Goal: Task Accomplishment & Management: Manage account settings

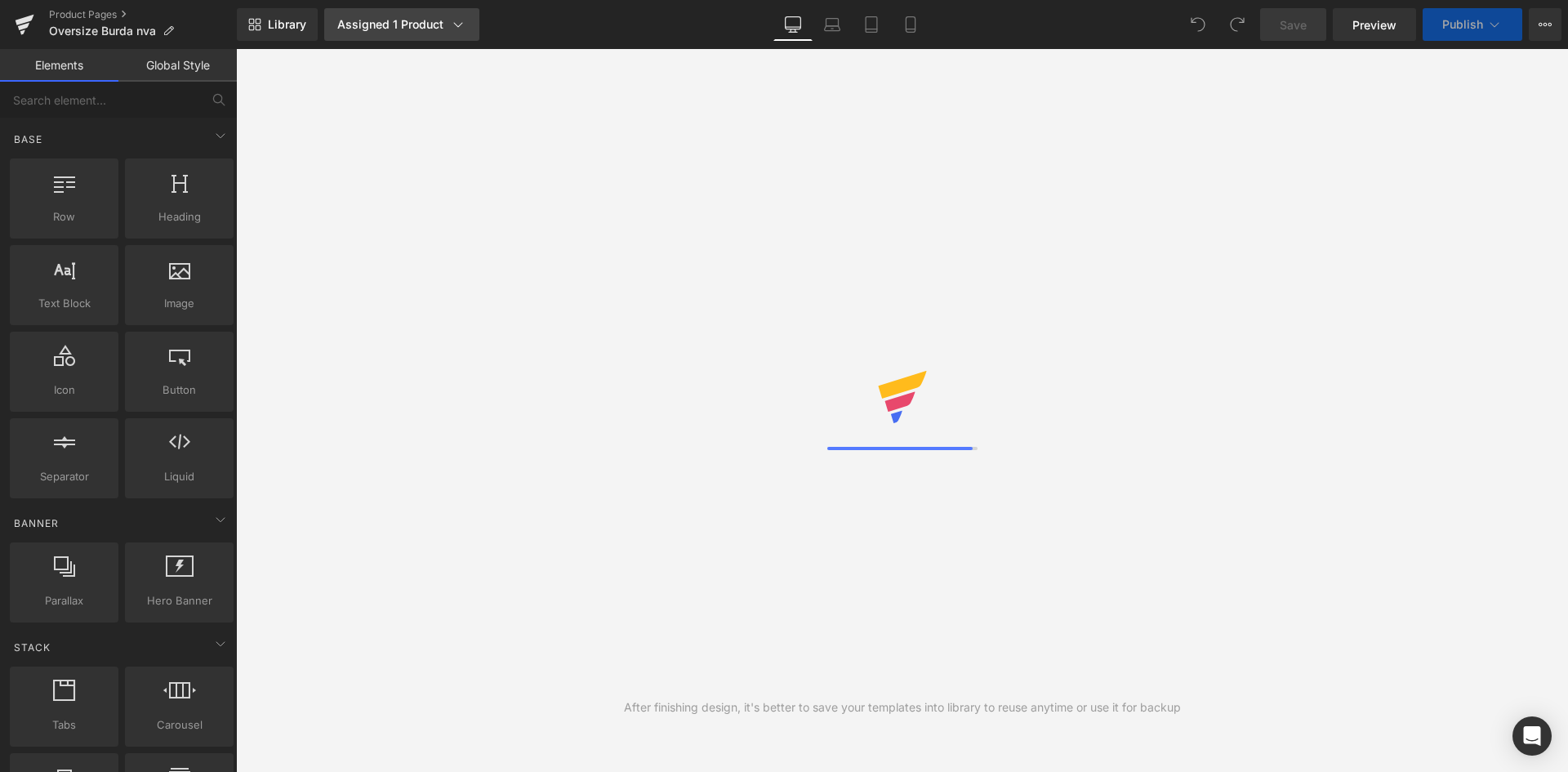
click at [410, 26] on div "Assigned 1 Product" at bounding box center [402, 24] width 129 height 16
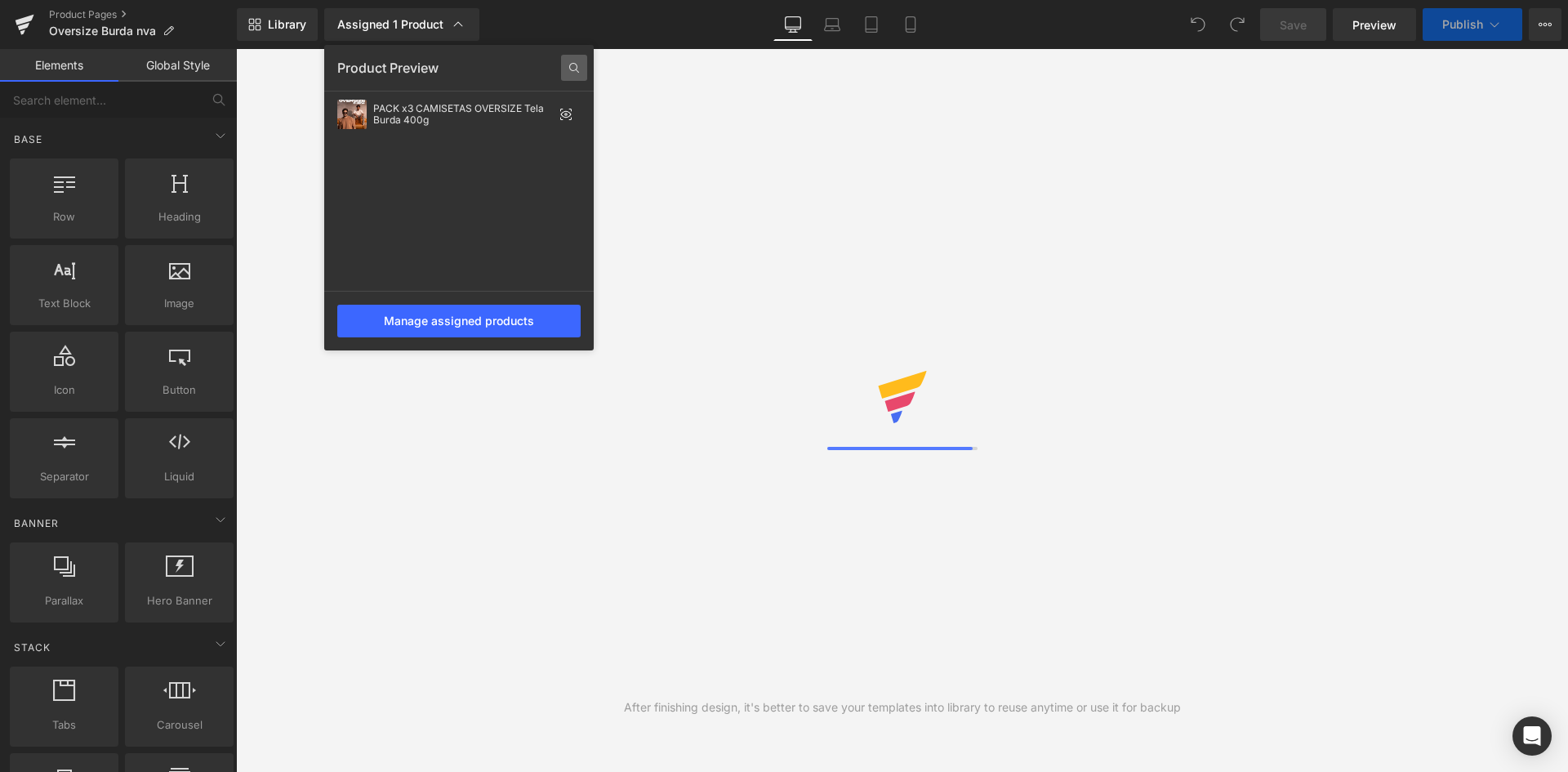
click at [573, 65] on icon at bounding box center [573, 67] width 26 height 26
click at [467, 72] on input "text" at bounding box center [459, 67] width 244 height 26
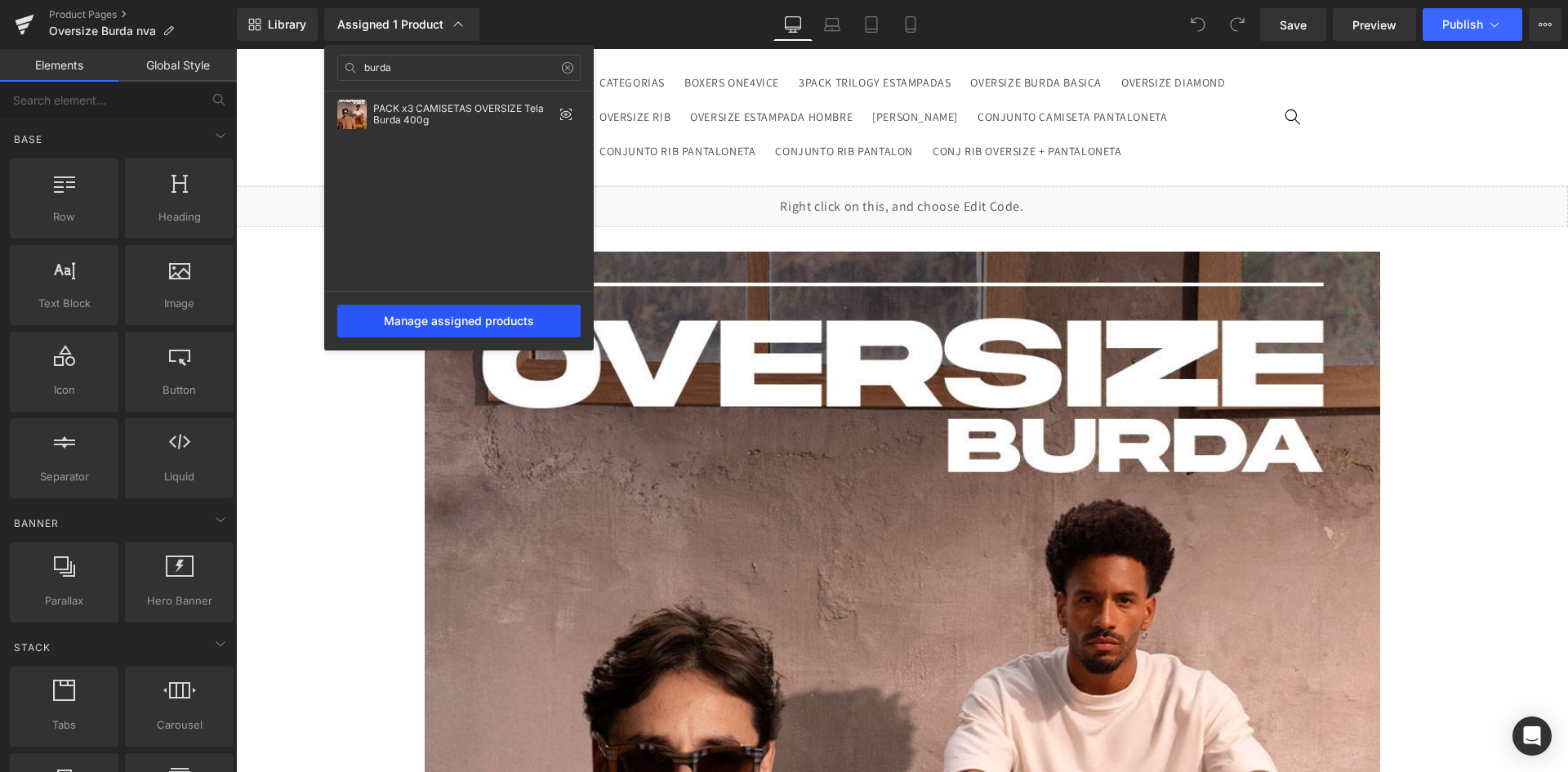
type input "burda"
click at [504, 321] on div "Manage assigned products" at bounding box center [459, 321] width 244 height 33
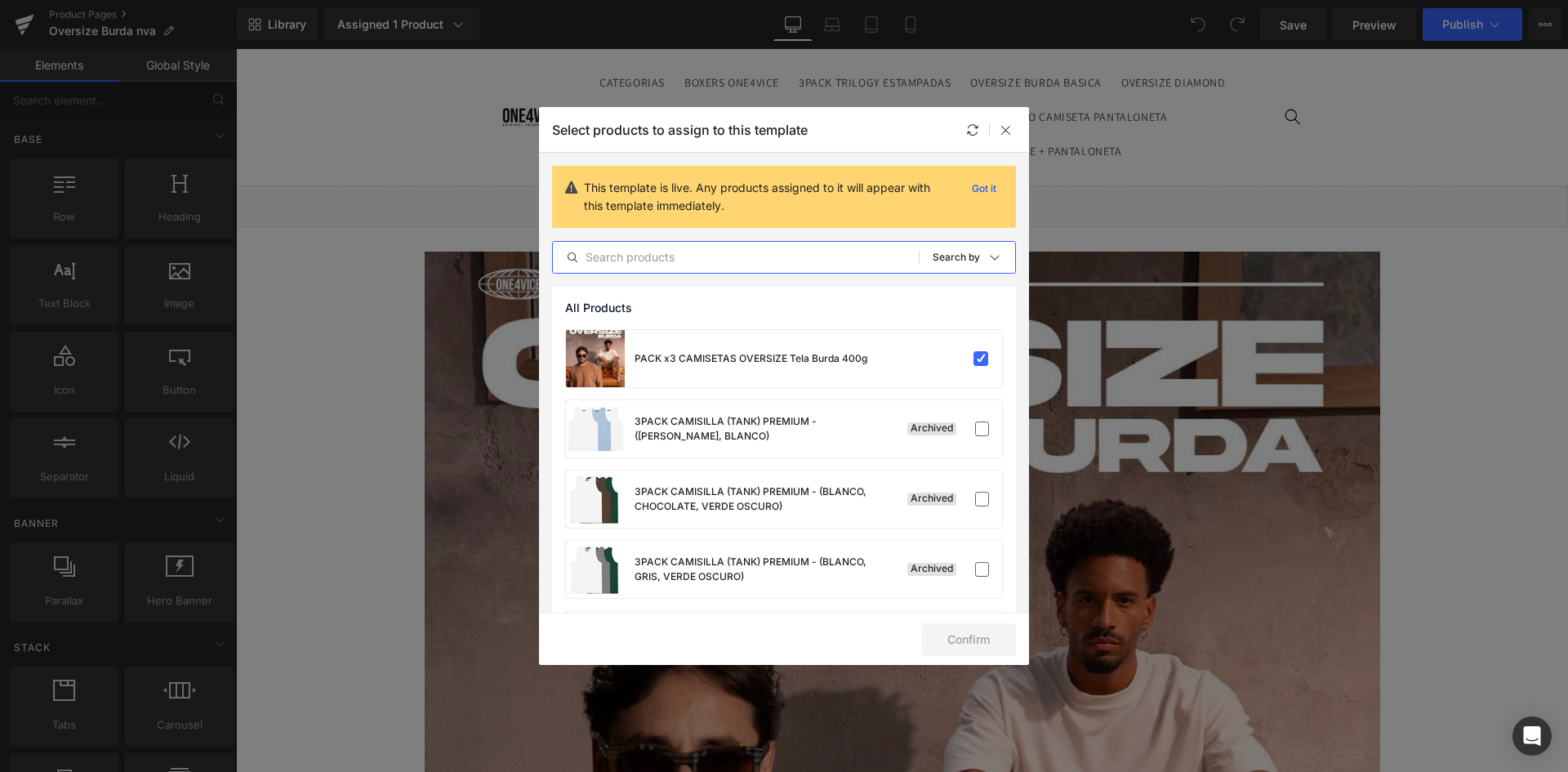
click at [701, 257] on input "text" at bounding box center [736, 257] width 366 height 19
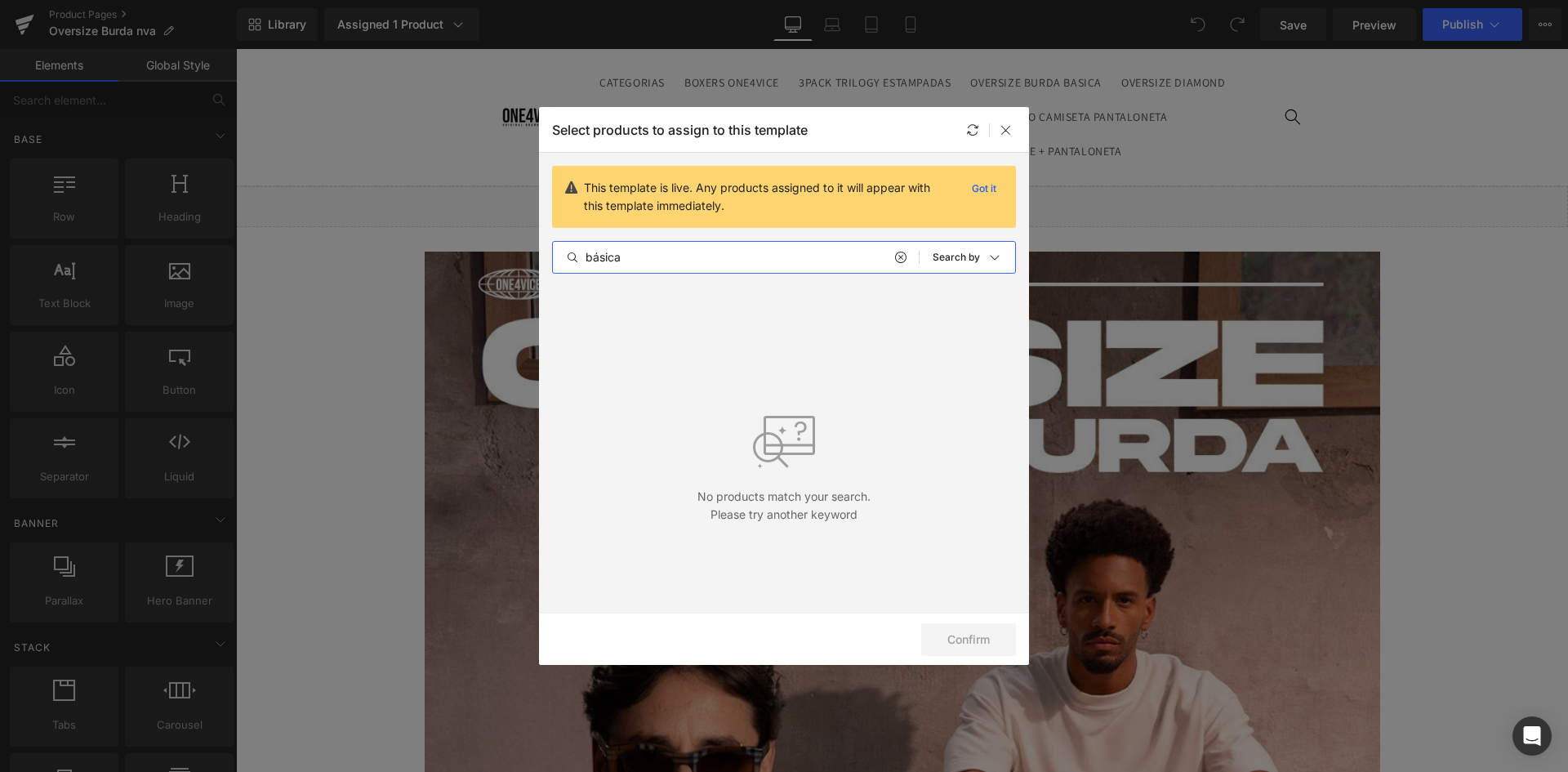
drag, startPoint x: 640, startPoint y: 261, endPoint x: 538, endPoint y: 252, distance: 102.4
click at [538, 252] on div "Select products to assign to this template This template is live. Any products …" at bounding box center [784, 386] width 1568 height 772
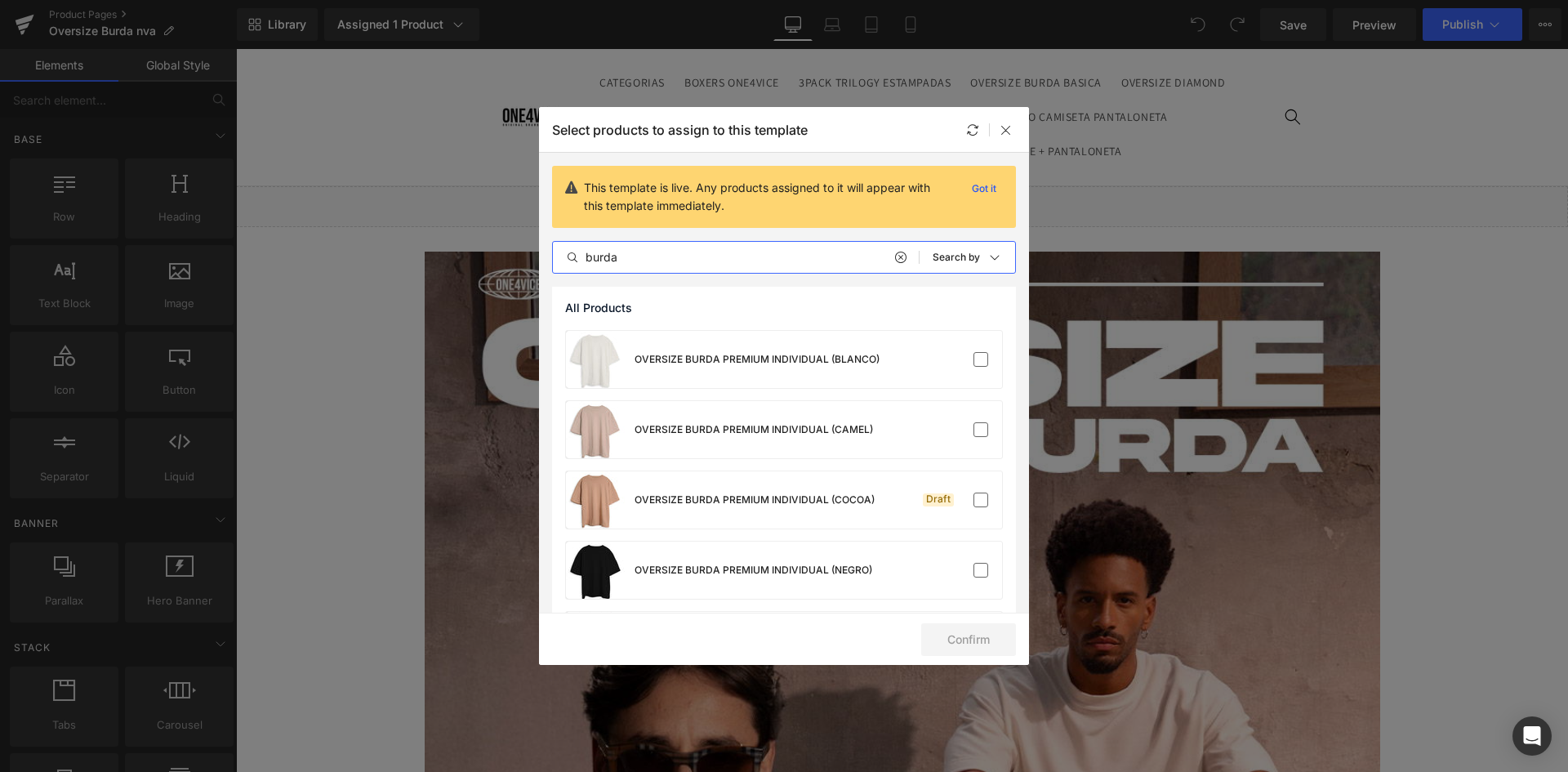
scroll to position [187, 0]
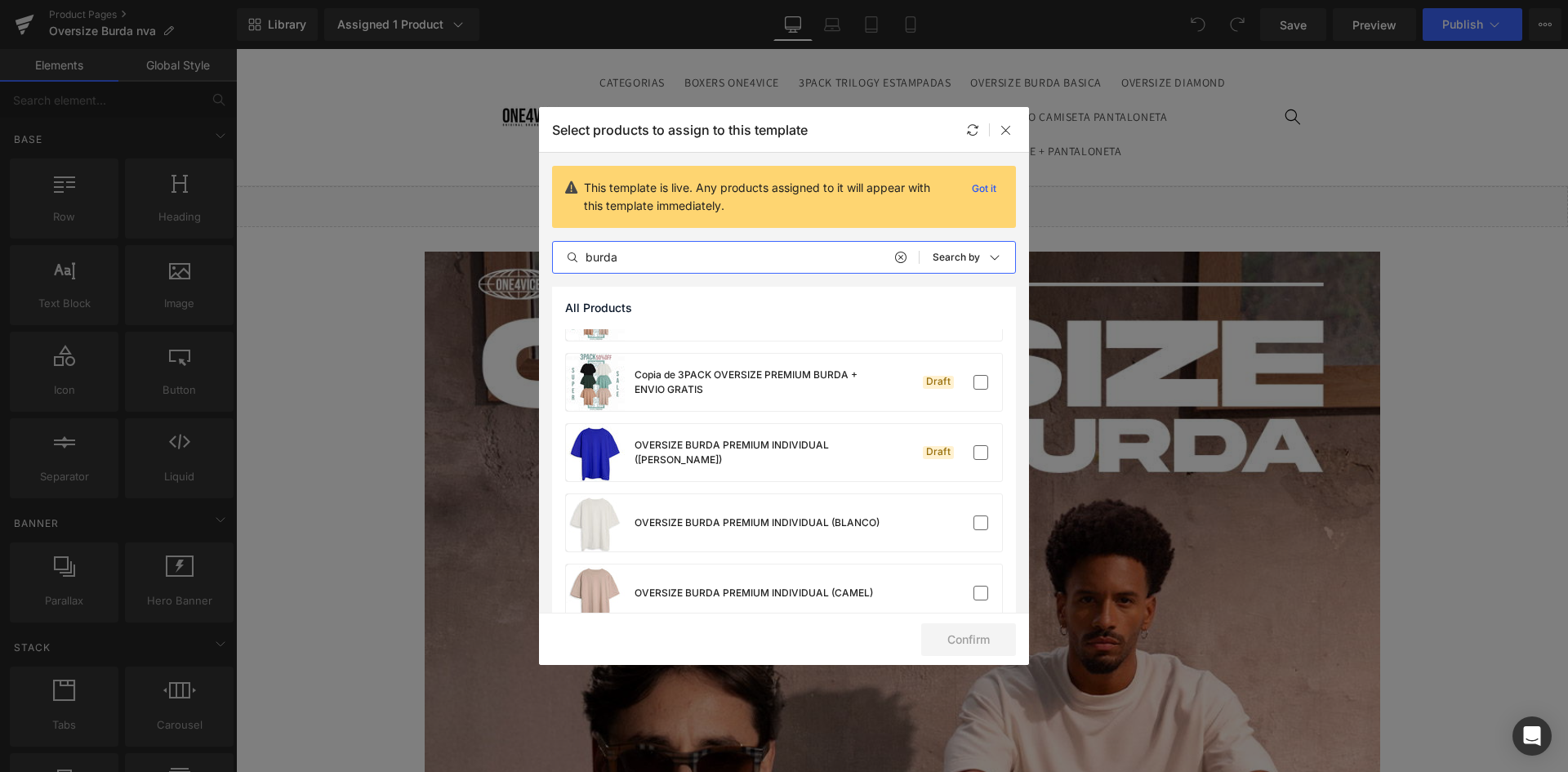
drag, startPoint x: 652, startPoint y: 258, endPoint x: 530, endPoint y: 255, distance: 122.0
click at [530, 255] on div "Select products to assign to this template This template is live. Any products …" at bounding box center [784, 386] width 1568 height 772
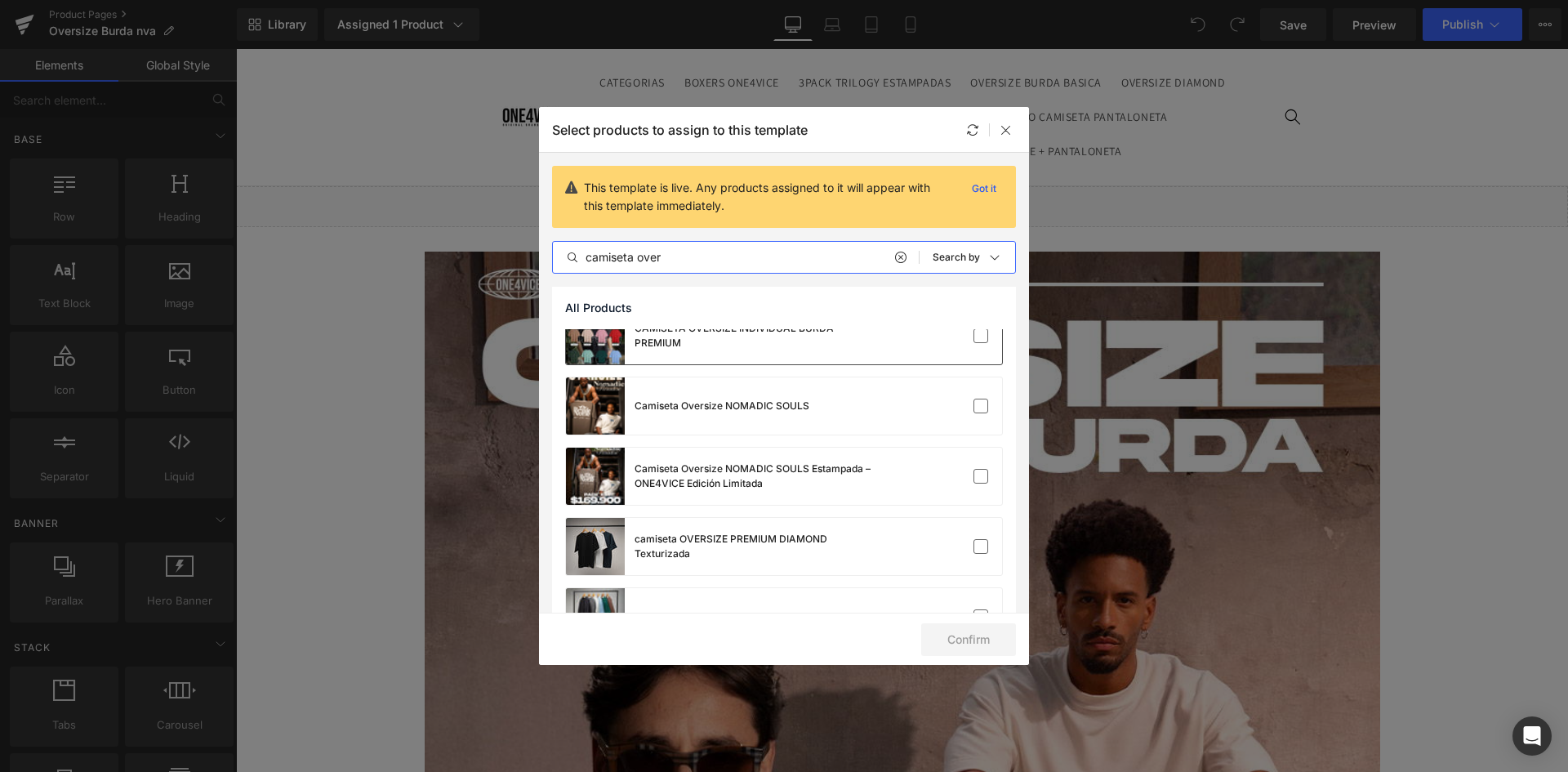
scroll to position [327, 0]
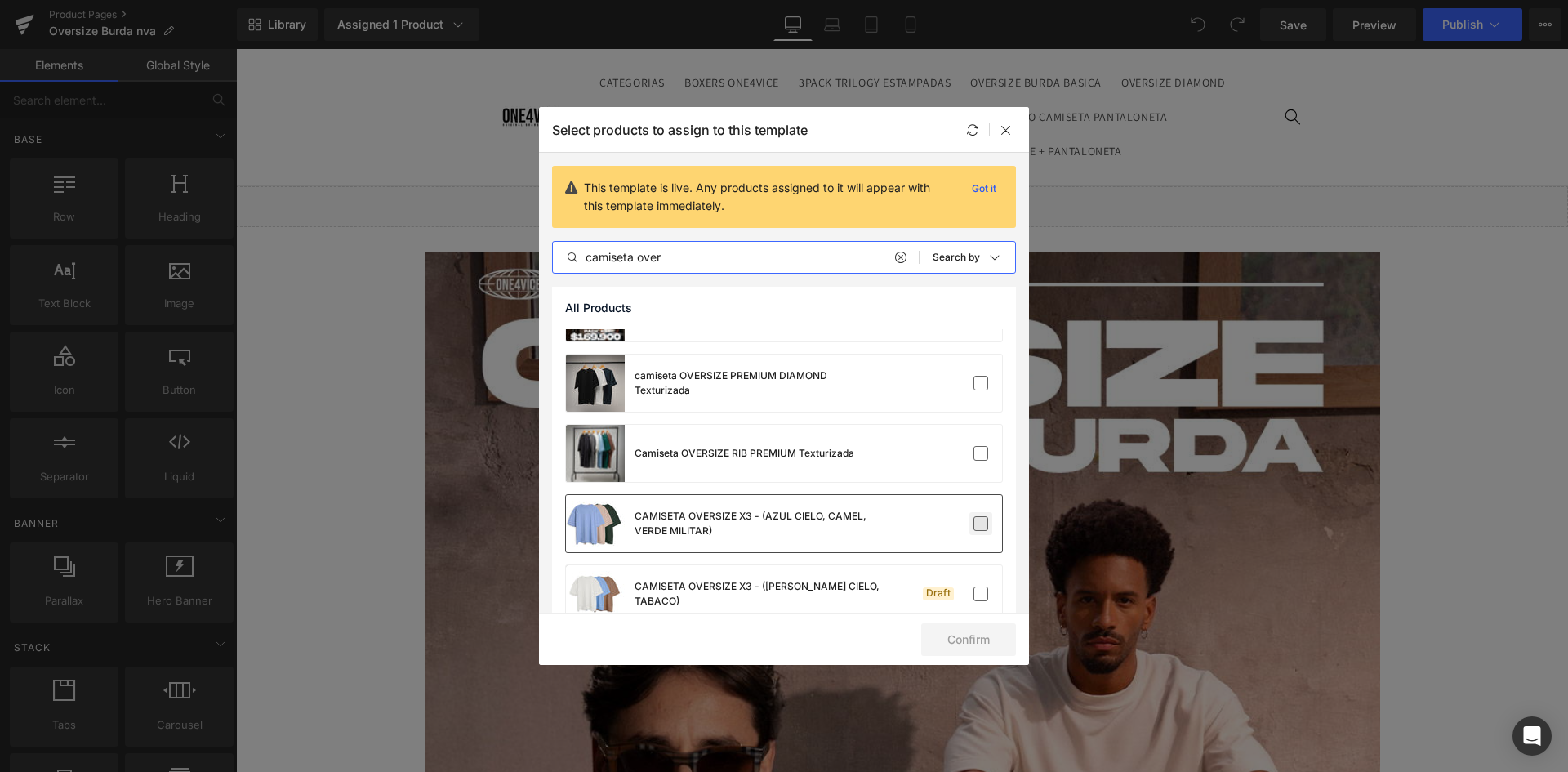
type input "camiseta over"
click at [974, 524] on label at bounding box center [980, 523] width 15 height 15
click at [981, 524] on input "checkbox" at bounding box center [981, 524] width 0 height 0
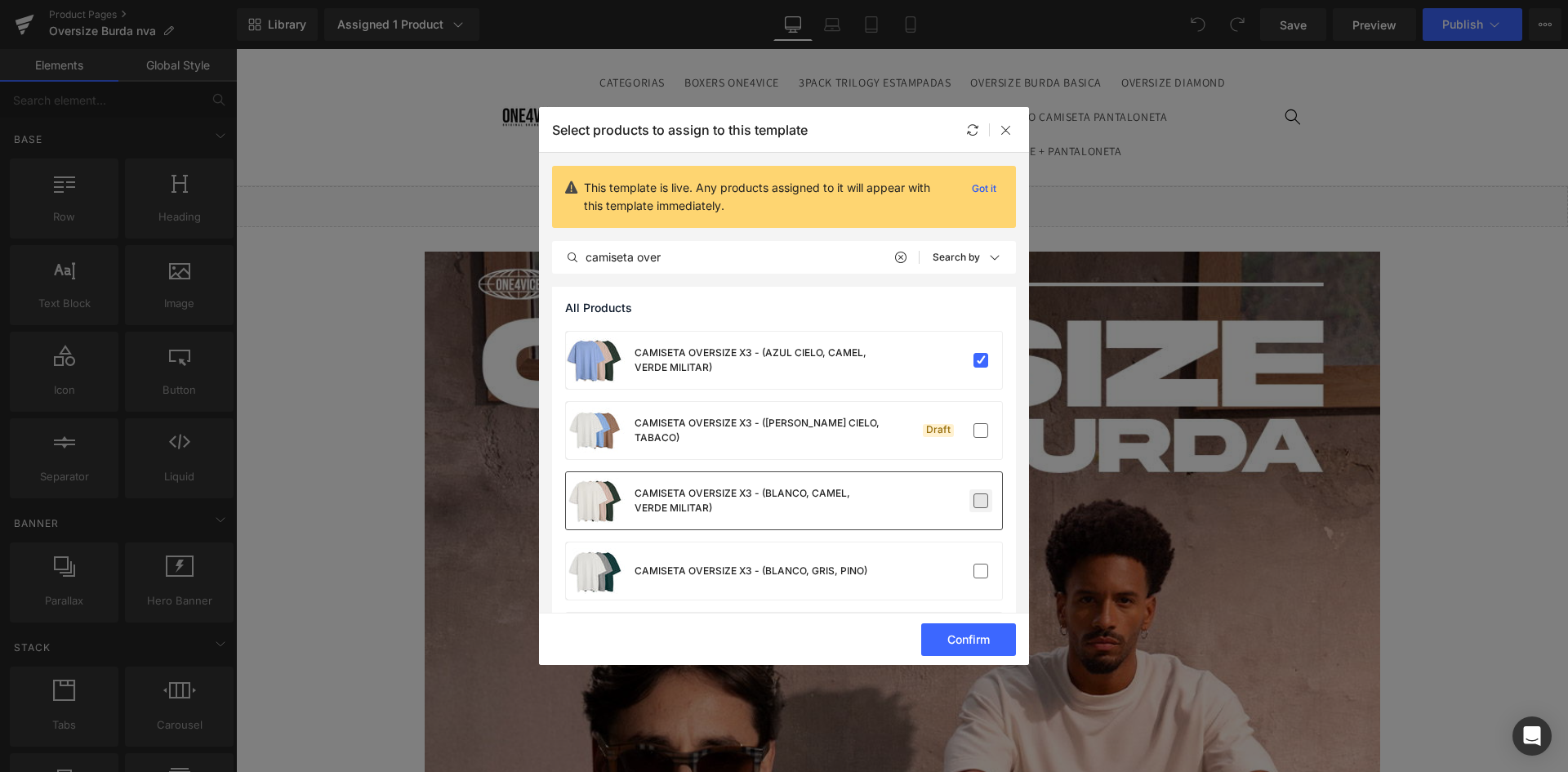
click at [976, 497] on label at bounding box center [980, 501] width 15 height 15
click at [981, 501] on input "checkbox" at bounding box center [981, 501] width 0 height 0
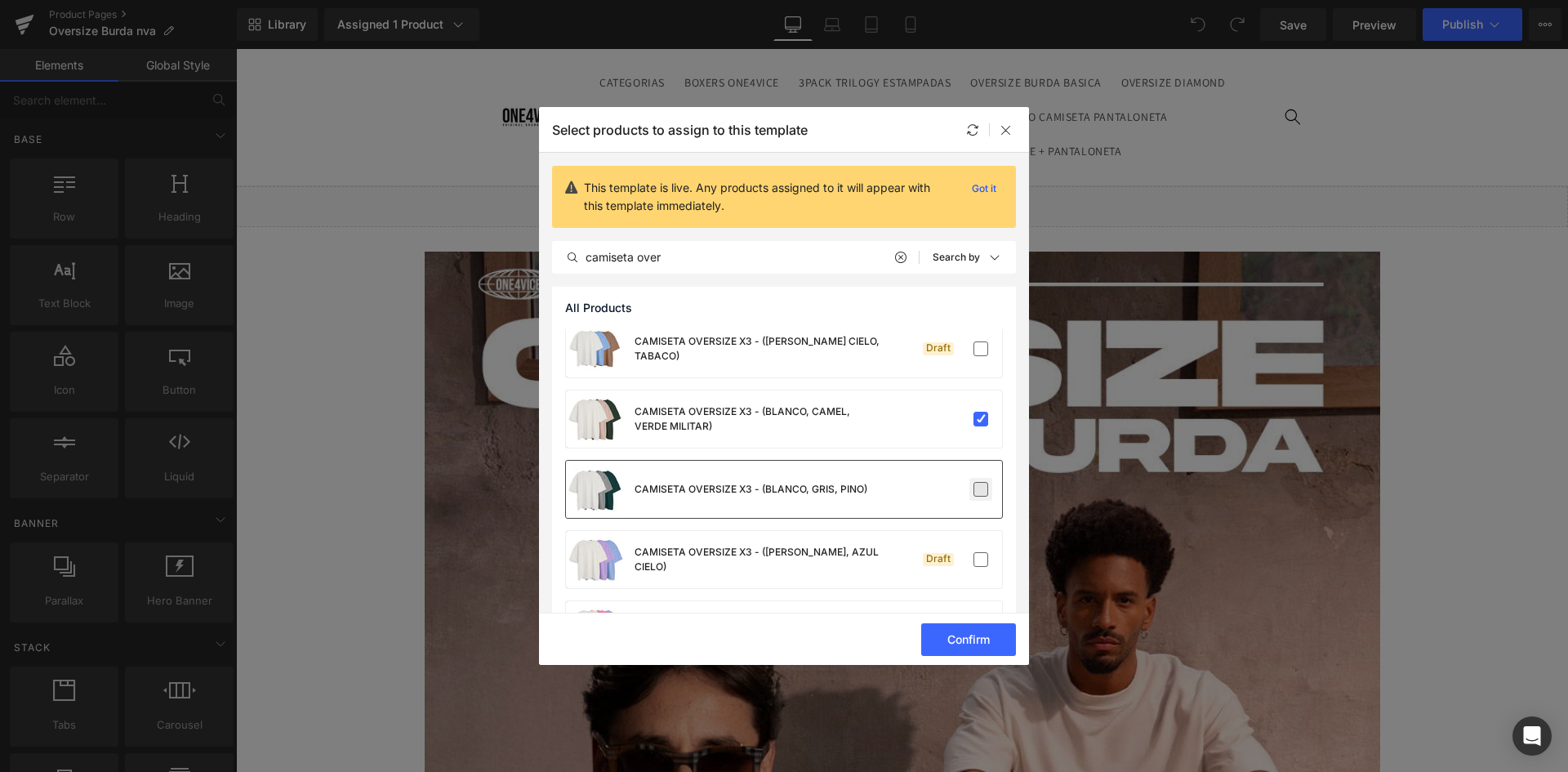
click at [976, 491] on label at bounding box center [980, 489] width 15 height 15
click at [981, 489] on input "checkbox" at bounding box center [981, 489] width 0 height 0
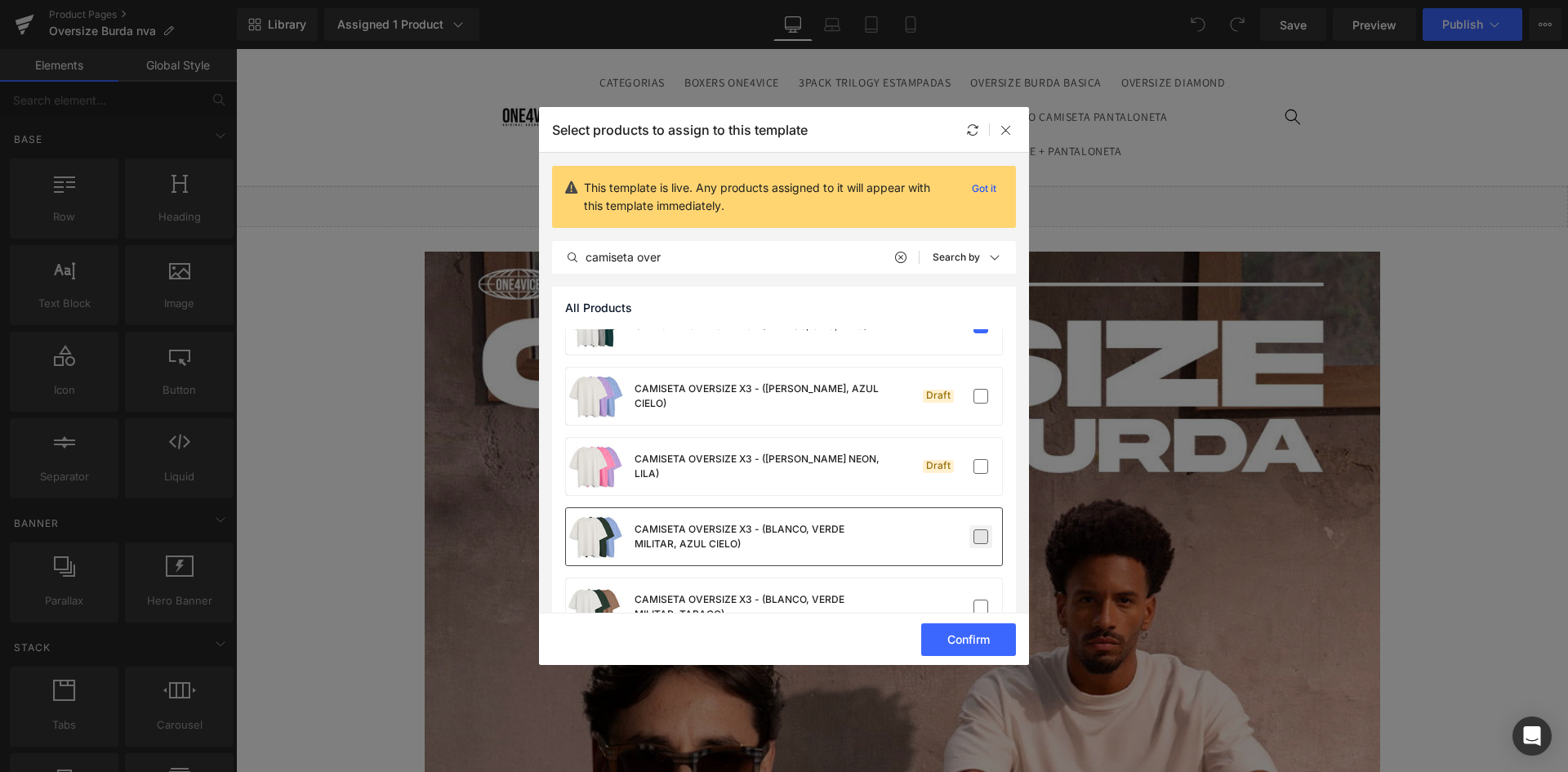
click at [973, 535] on label at bounding box center [980, 536] width 15 height 15
click at [981, 536] on input "checkbox" at bounding box center [981, 536] width 0 height 0
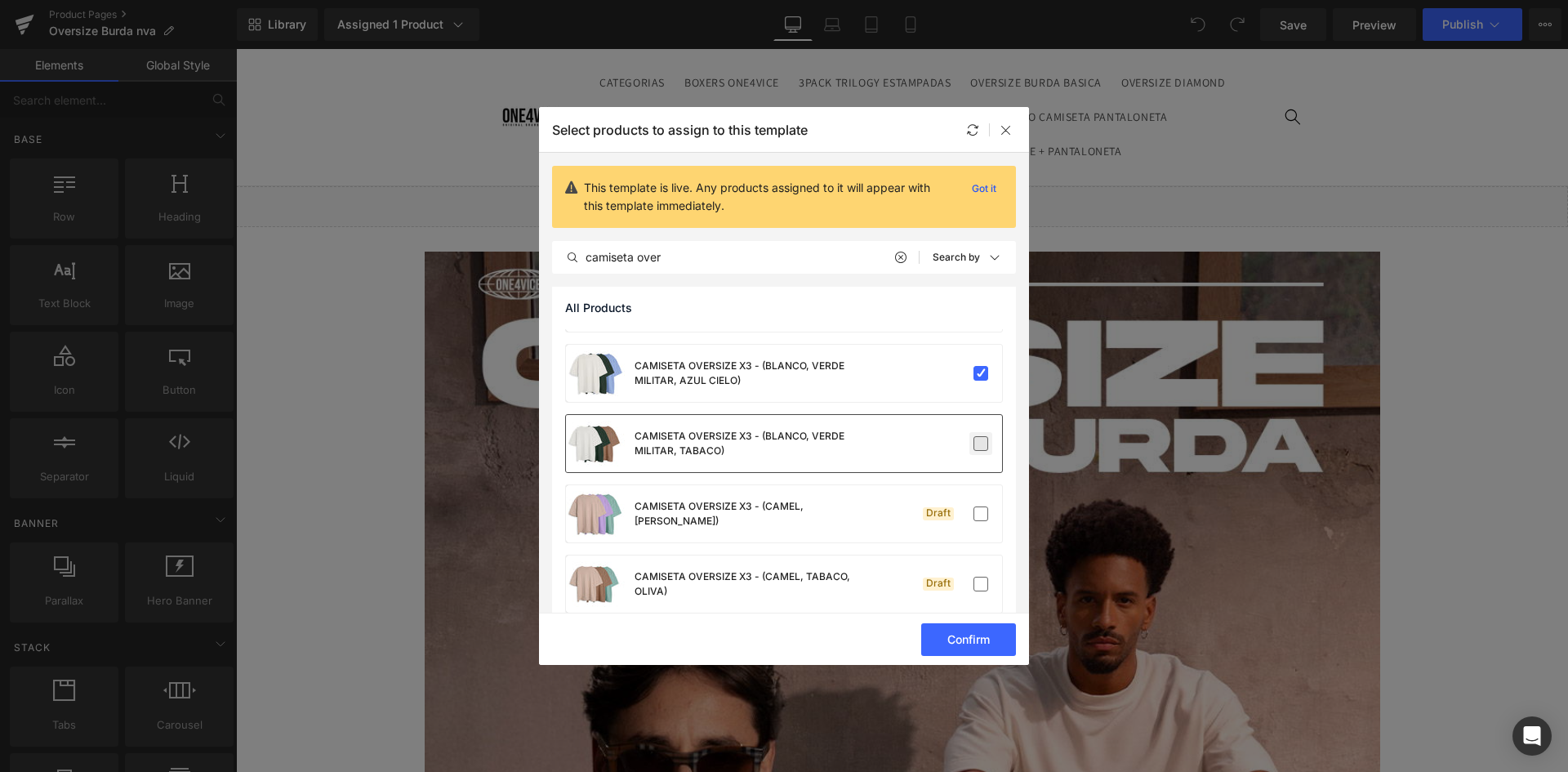
click at [973, 440] on label at bounding box center [980, 443] width 15 height 15
click at [981, 443] on input "checkbox" at bounding box center [981, 443] width 0 height 0
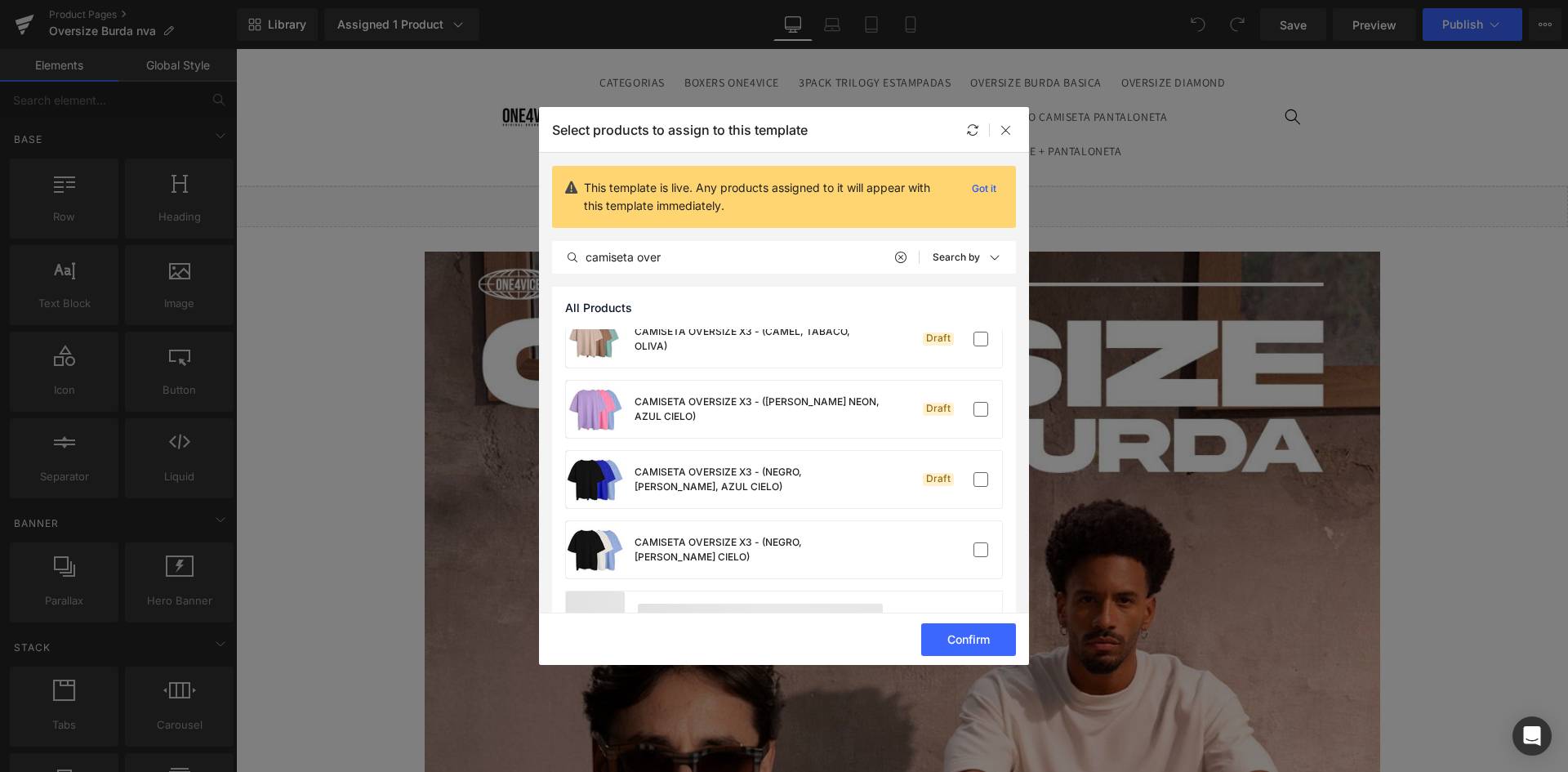
scroll to position [1306, 0]
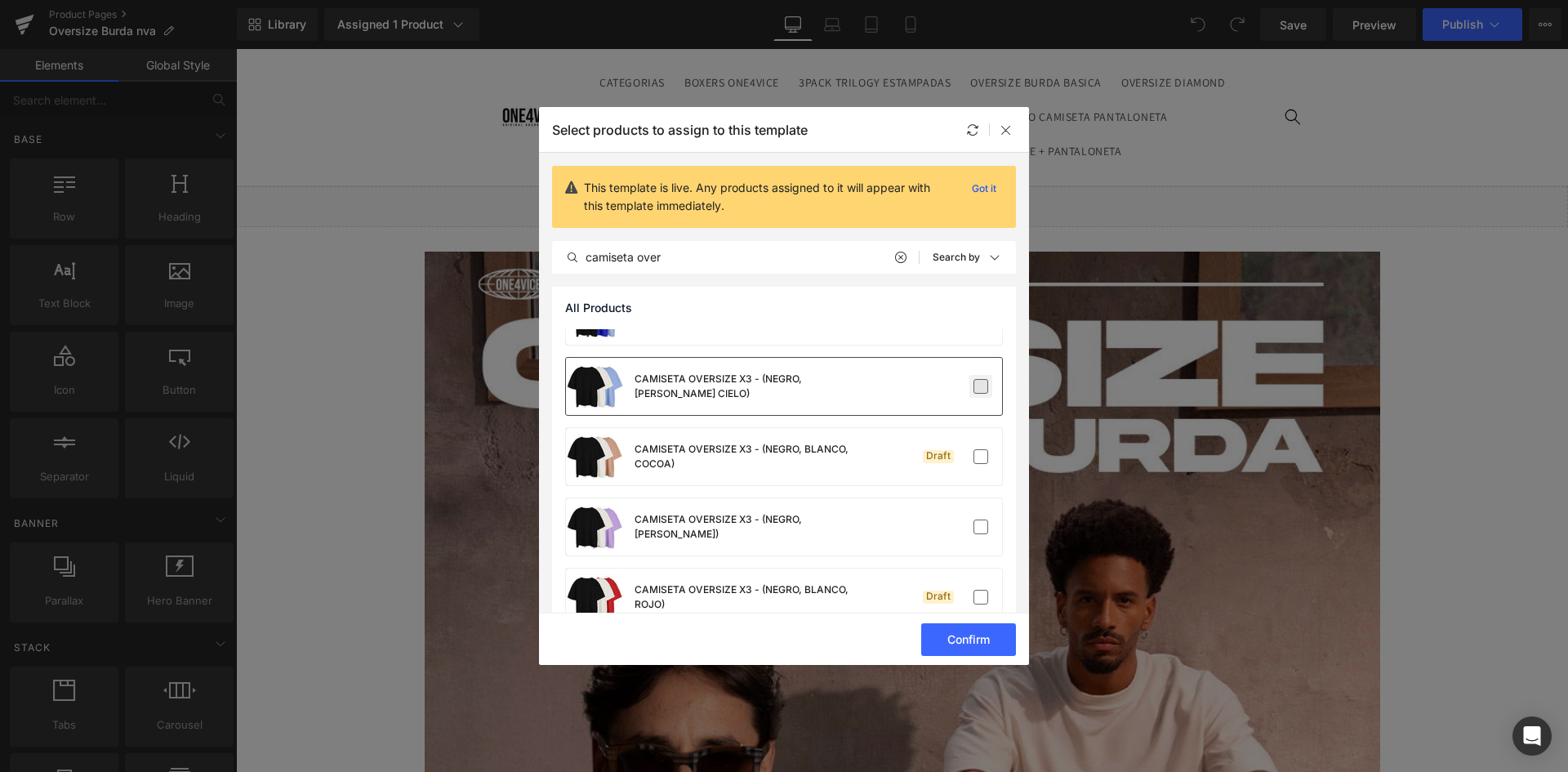
click at [976, 386] on label at bounding box center [980, 386] width 15 height 15
click at [981, 386] on input "checkbox" at bounding box center [981, 386] width 0 height 0
click at [978, 526] on label at bounding box center [980, 526] width 15 height 15
click at [981, 526] on input "checkbox" at bounding box center [981, 526] width 0 height 0
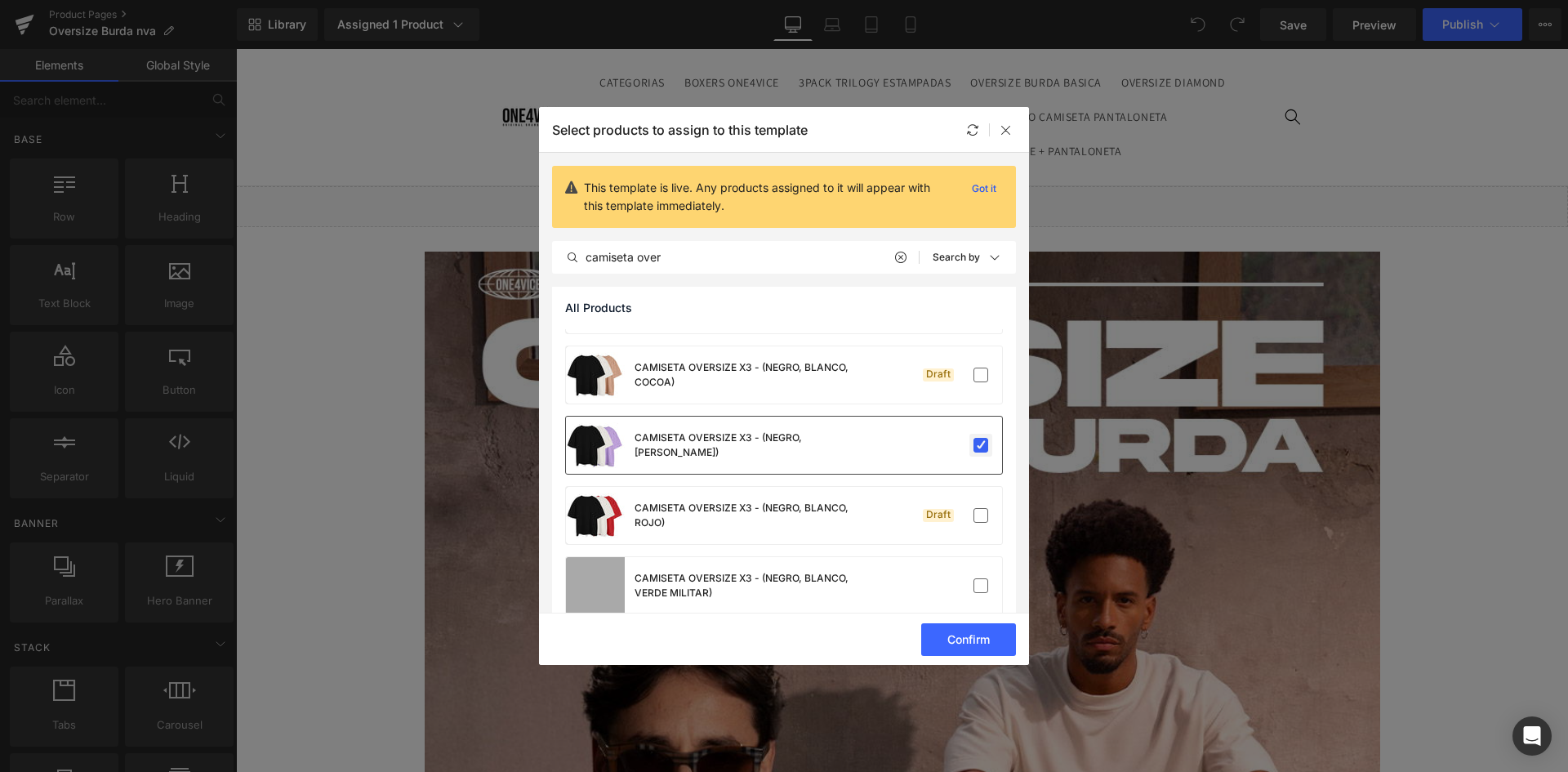
scroll to position [1552, 0]
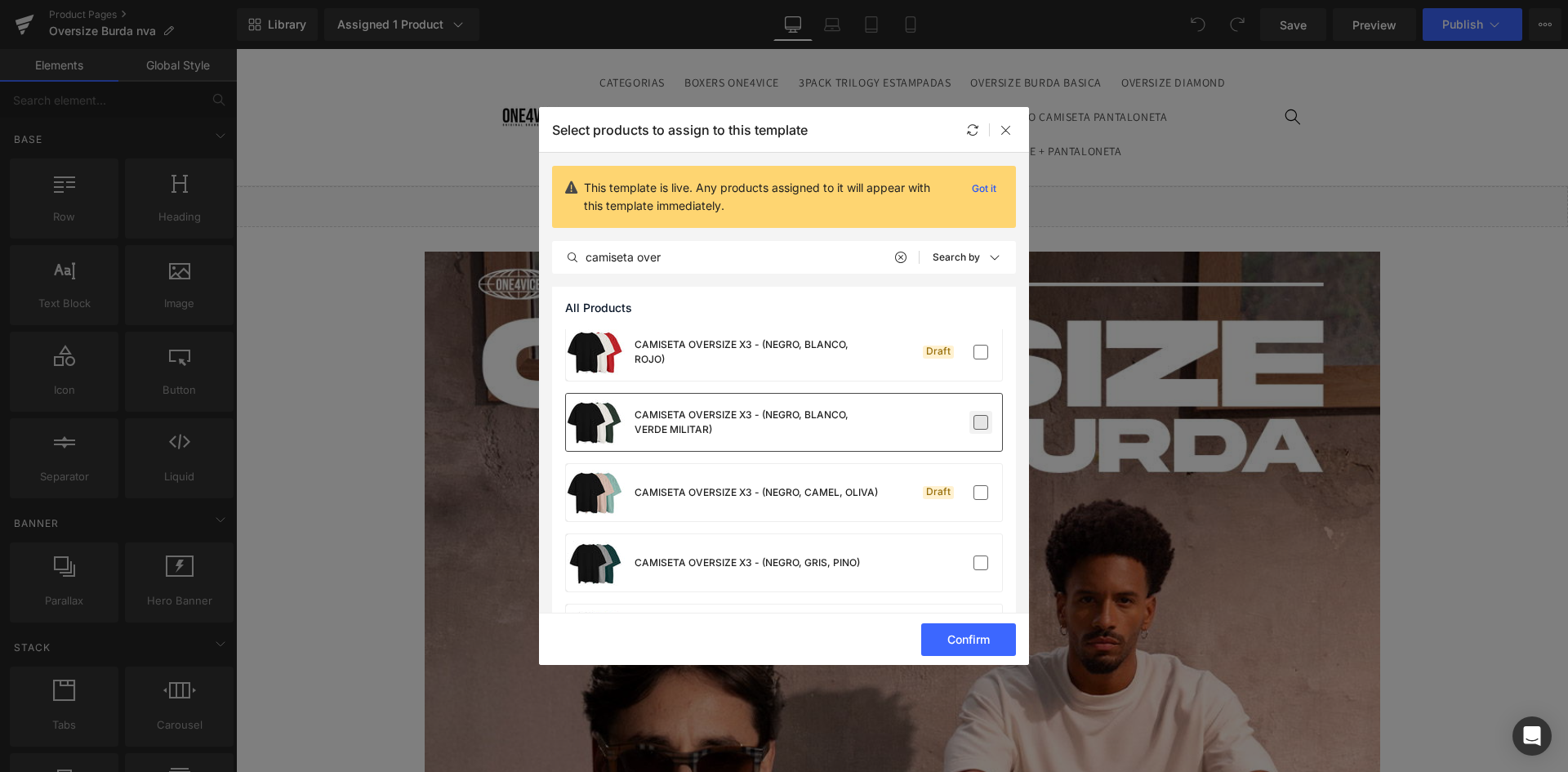
click at [973, 422] on label at bounding box center [980, 422] width 15 height 15
click at [981, 422] on input "checkbox" at bounding box center [981, 422] width 0 height 0
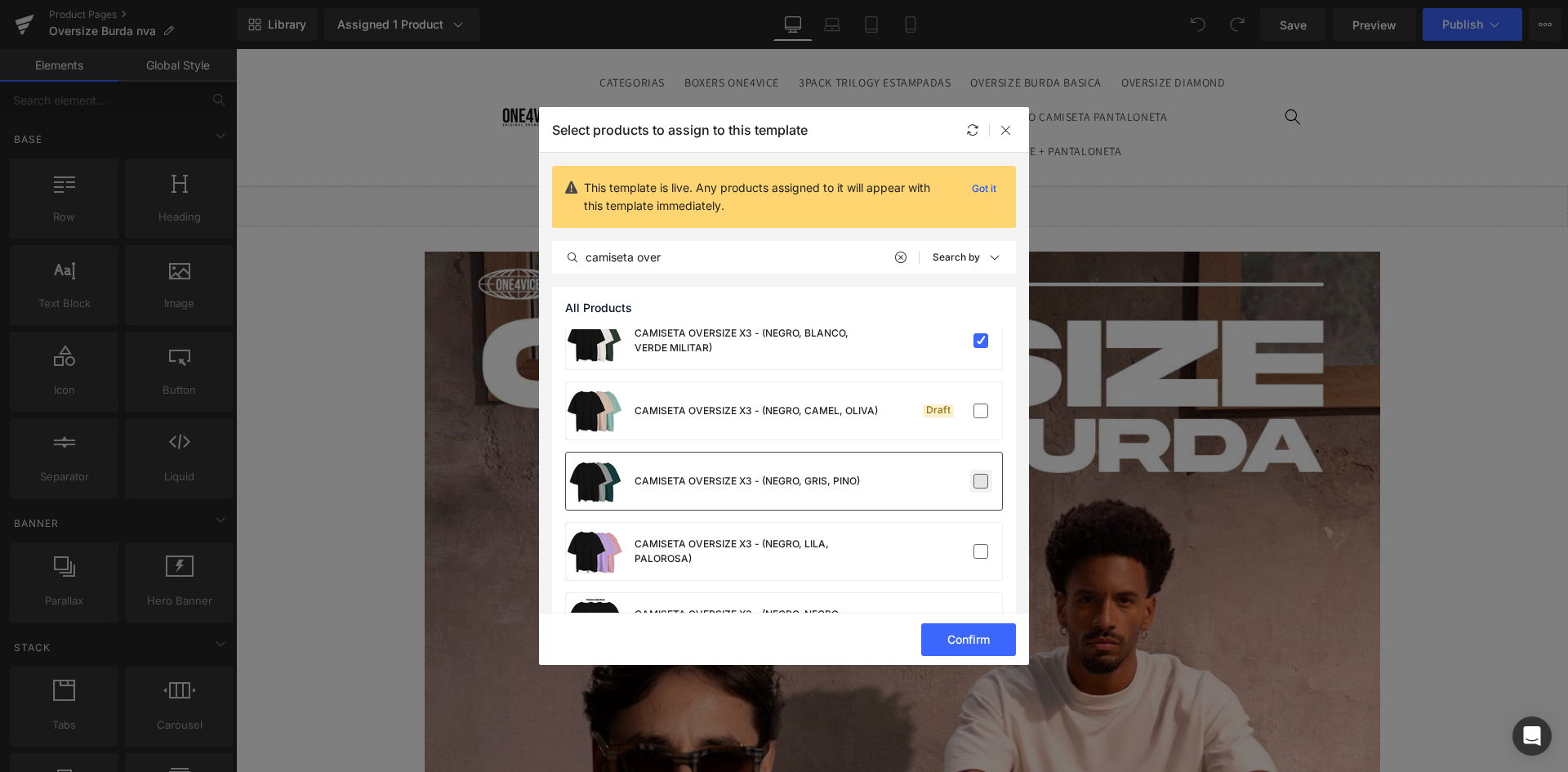
click at [973, 485] on label at bounding box center [980, 480] width 15 height 15
click at [981, 481] on input "checkbox" at bounding box center [981, 481] width 0 height 0
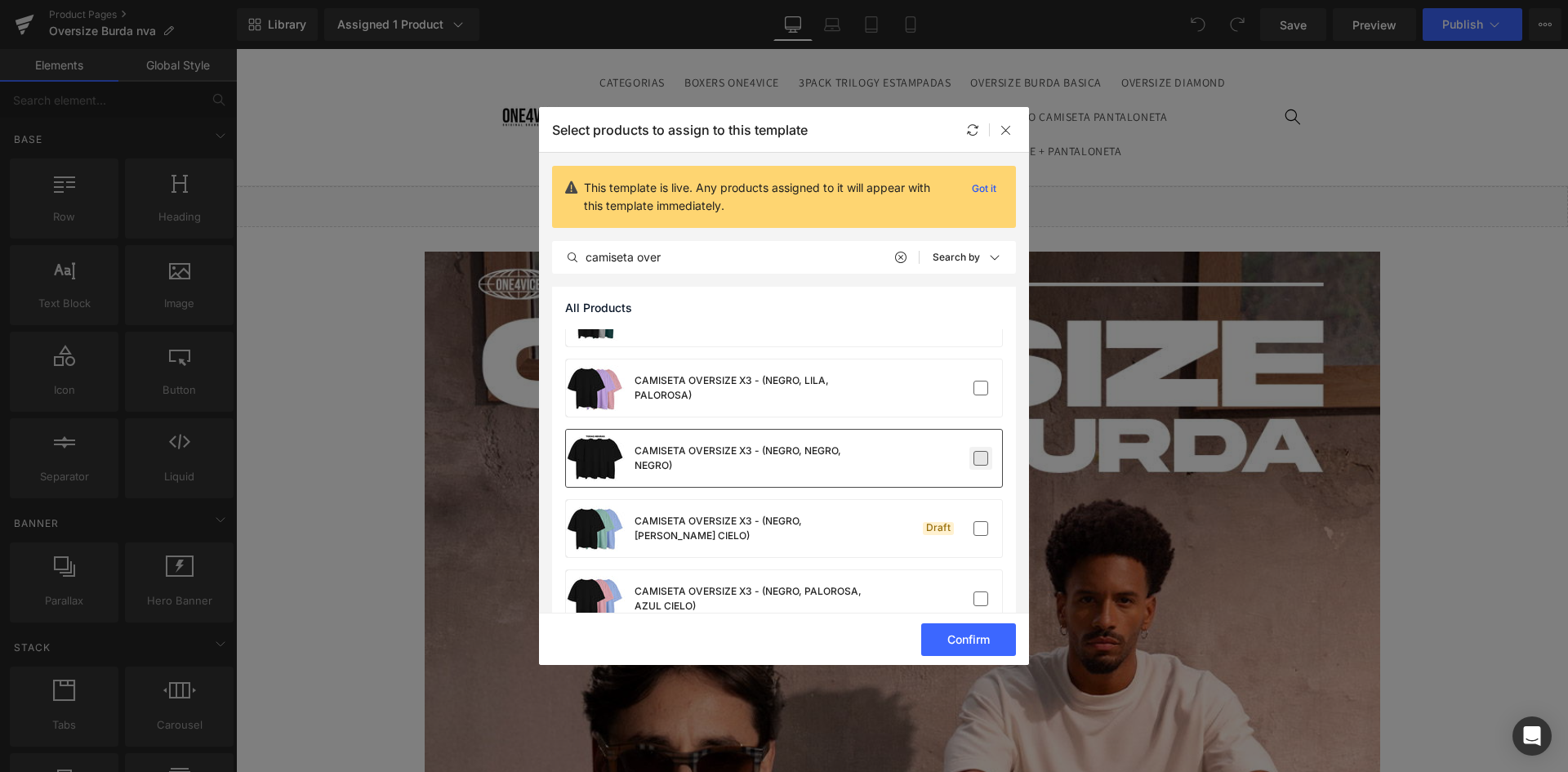
click at [978, 458] on label at bounding box center [980, 458] width 15 height 15
click at [981, 458] on input "checkbox" at bounding box center [981, 458] width 0 height 0
click at [973, 595] on label at bounding box center [980, 598] width 15 height 15
click at [981, 598] on input "checkbox" at bounding box center [981, 598] width 0 height 0
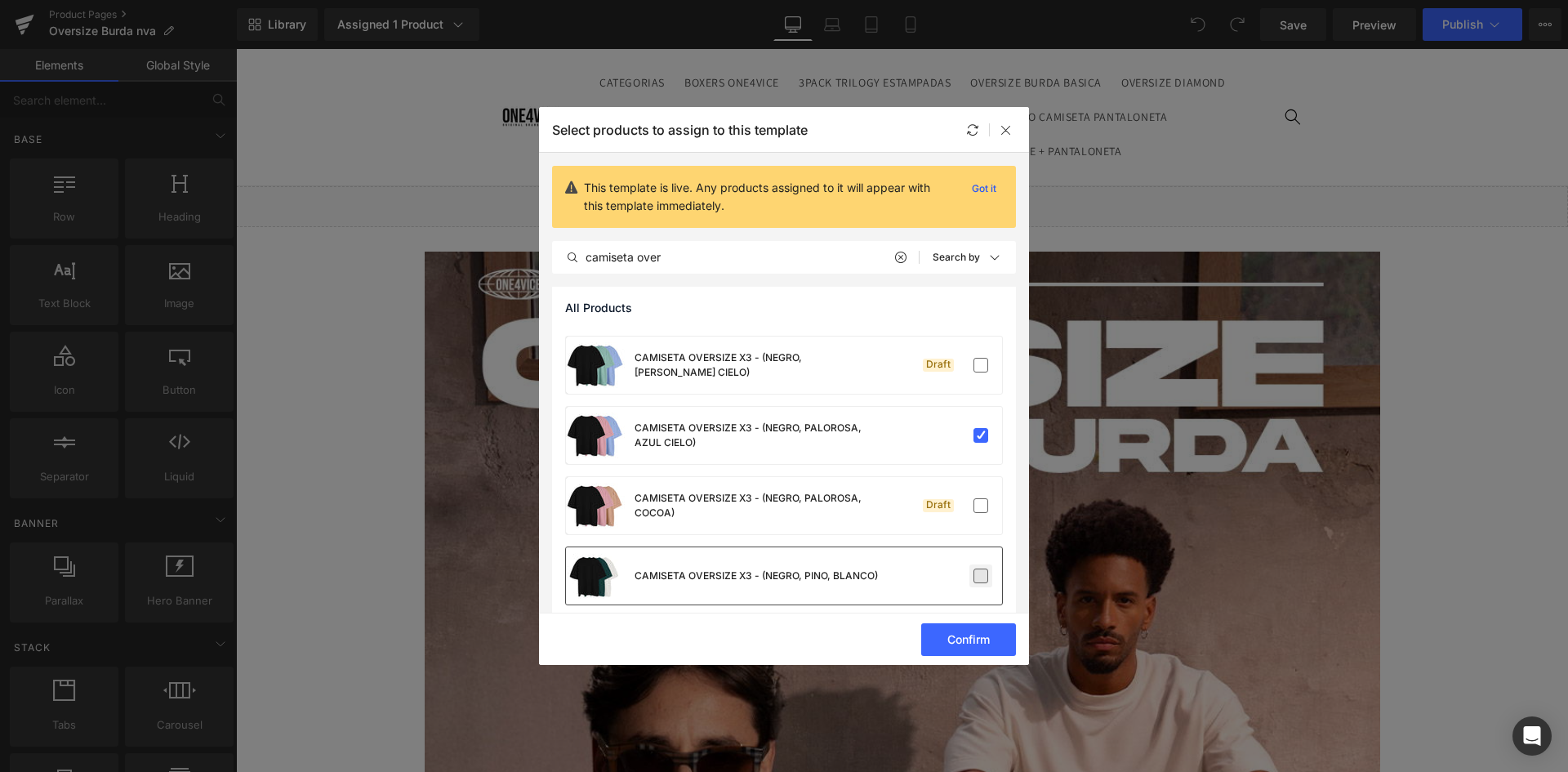
click at [973, 577] on label at bounding box center [980, 575] width 15 height 15
click at [981, 576] on input "checkbox" at bounding box center [981, 576] width 0 height 0
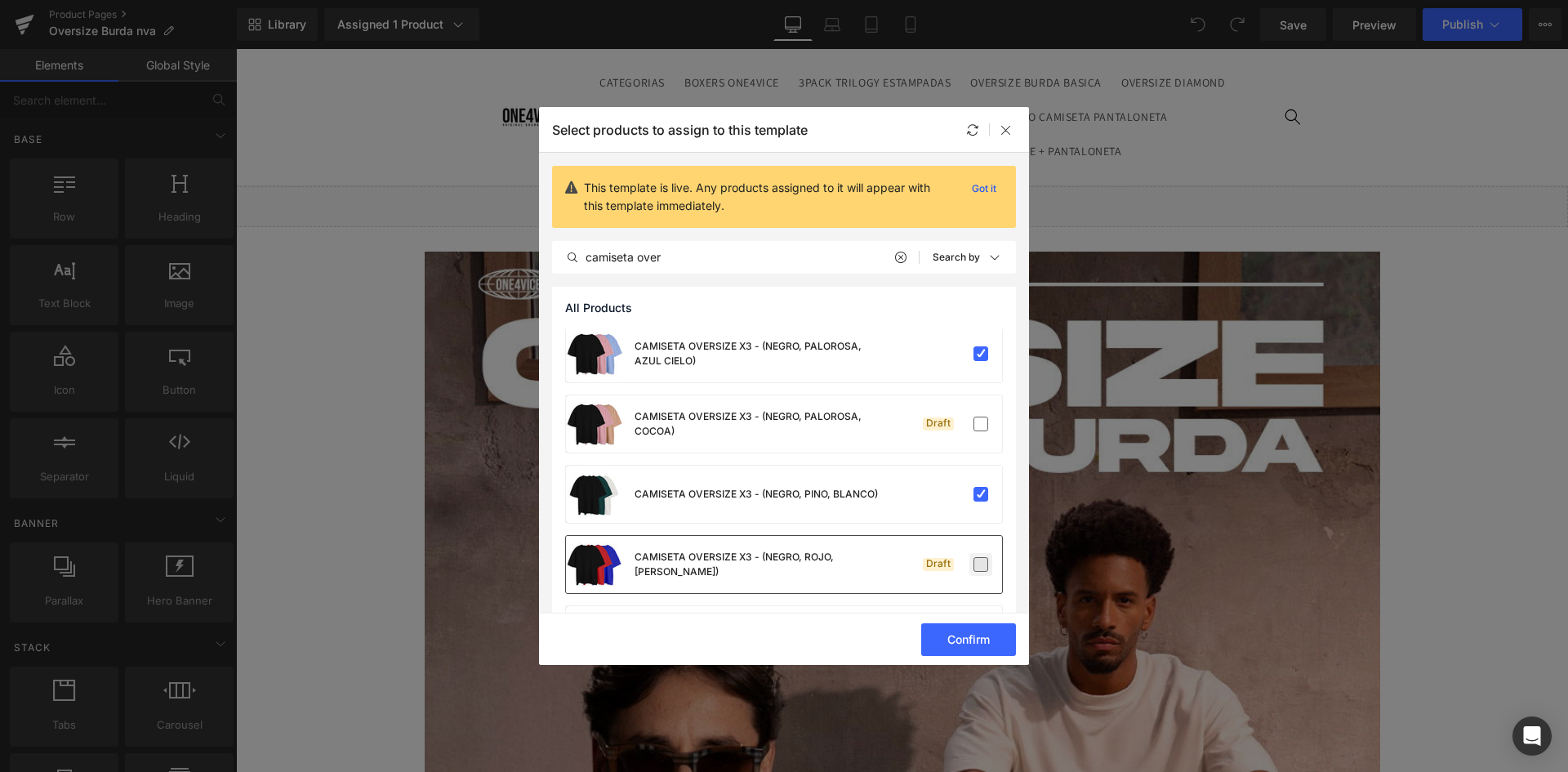
scroll to position [2124, 0]
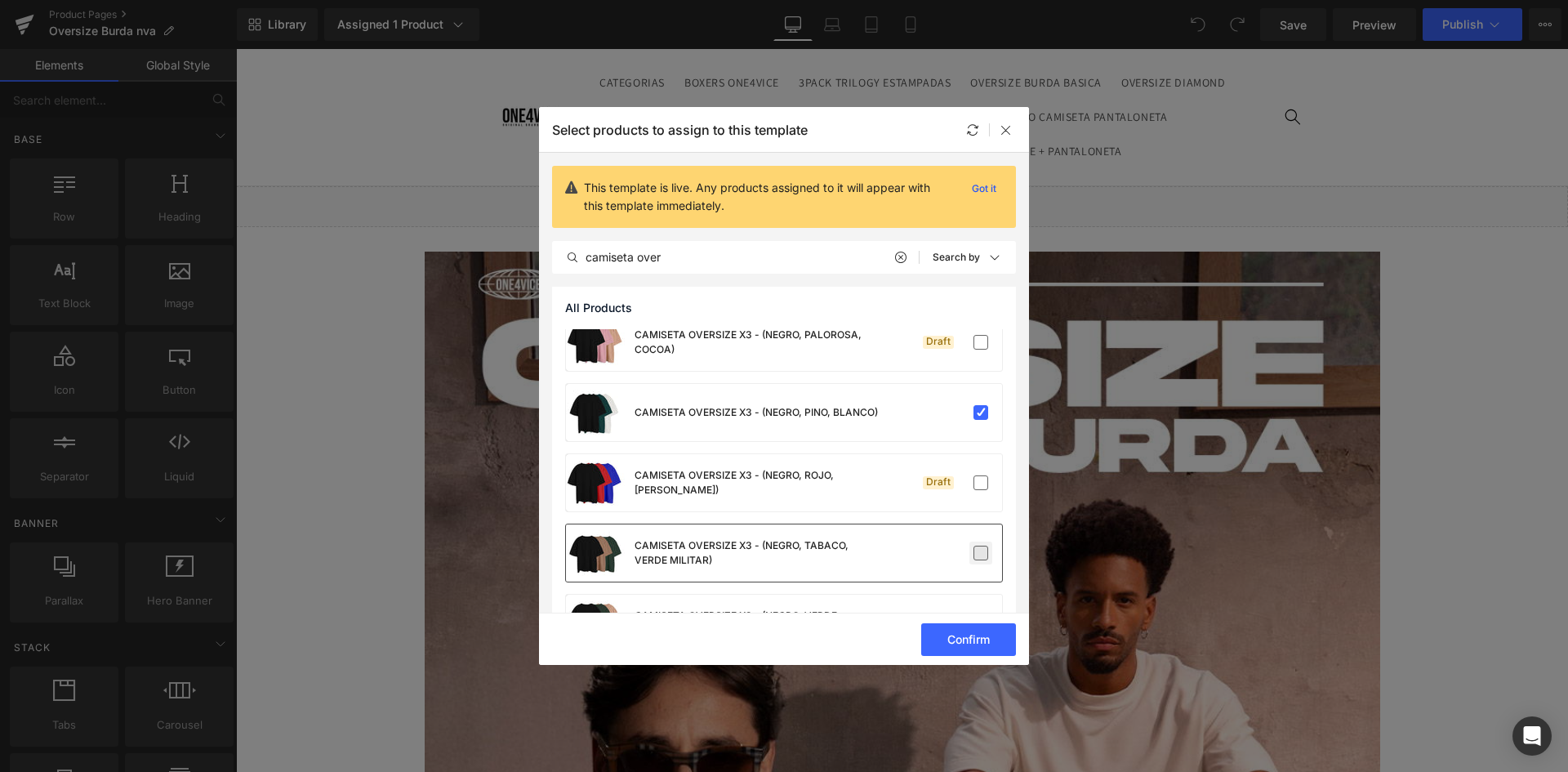
click at [973, 556] on label at bounding box center [980, 553] width 15 height 15
click at [981, 553] on input "checkbox" at bounding box center [981, 553] width 0 height 0
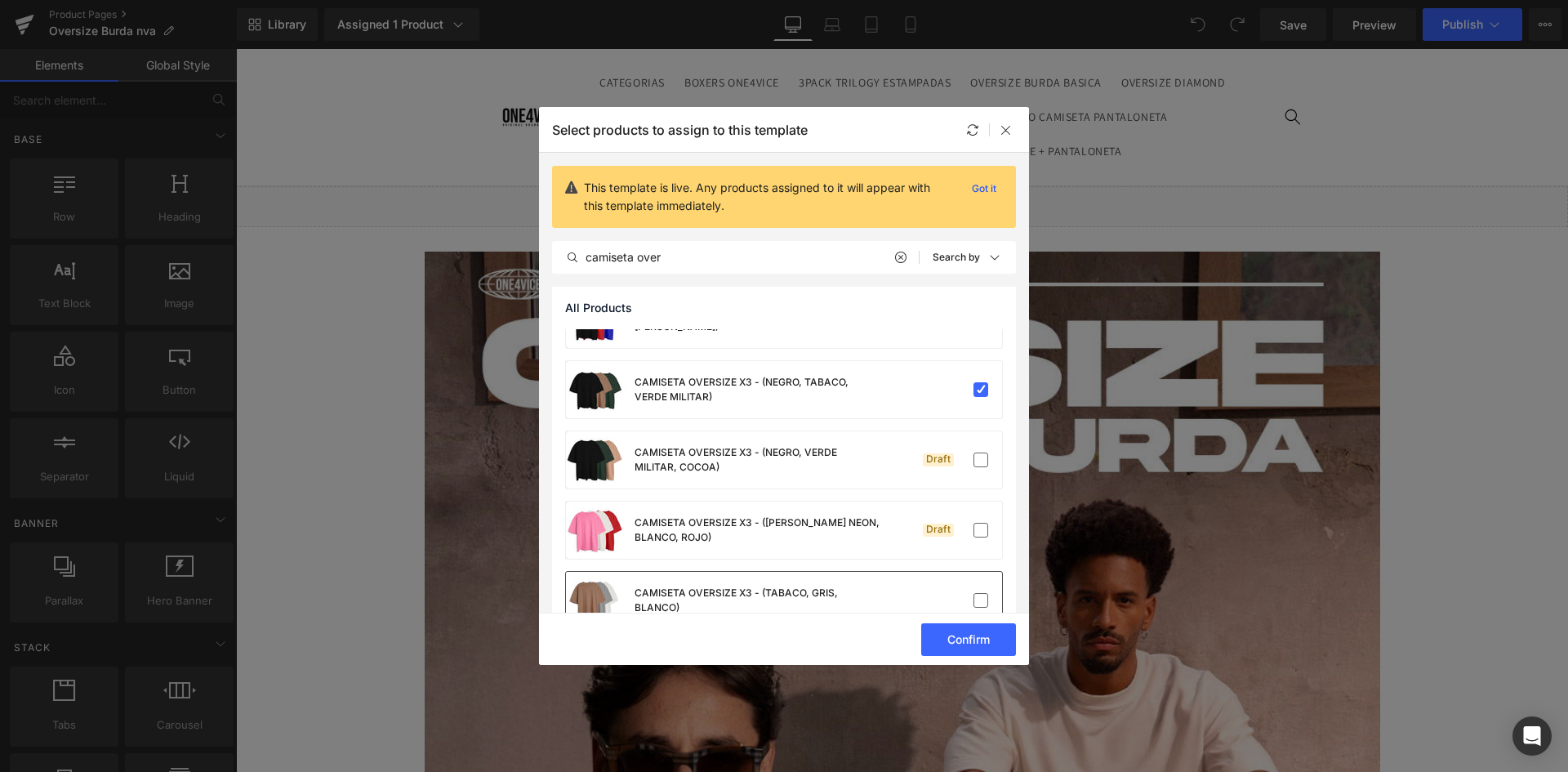
scroll to position [2398, 0]
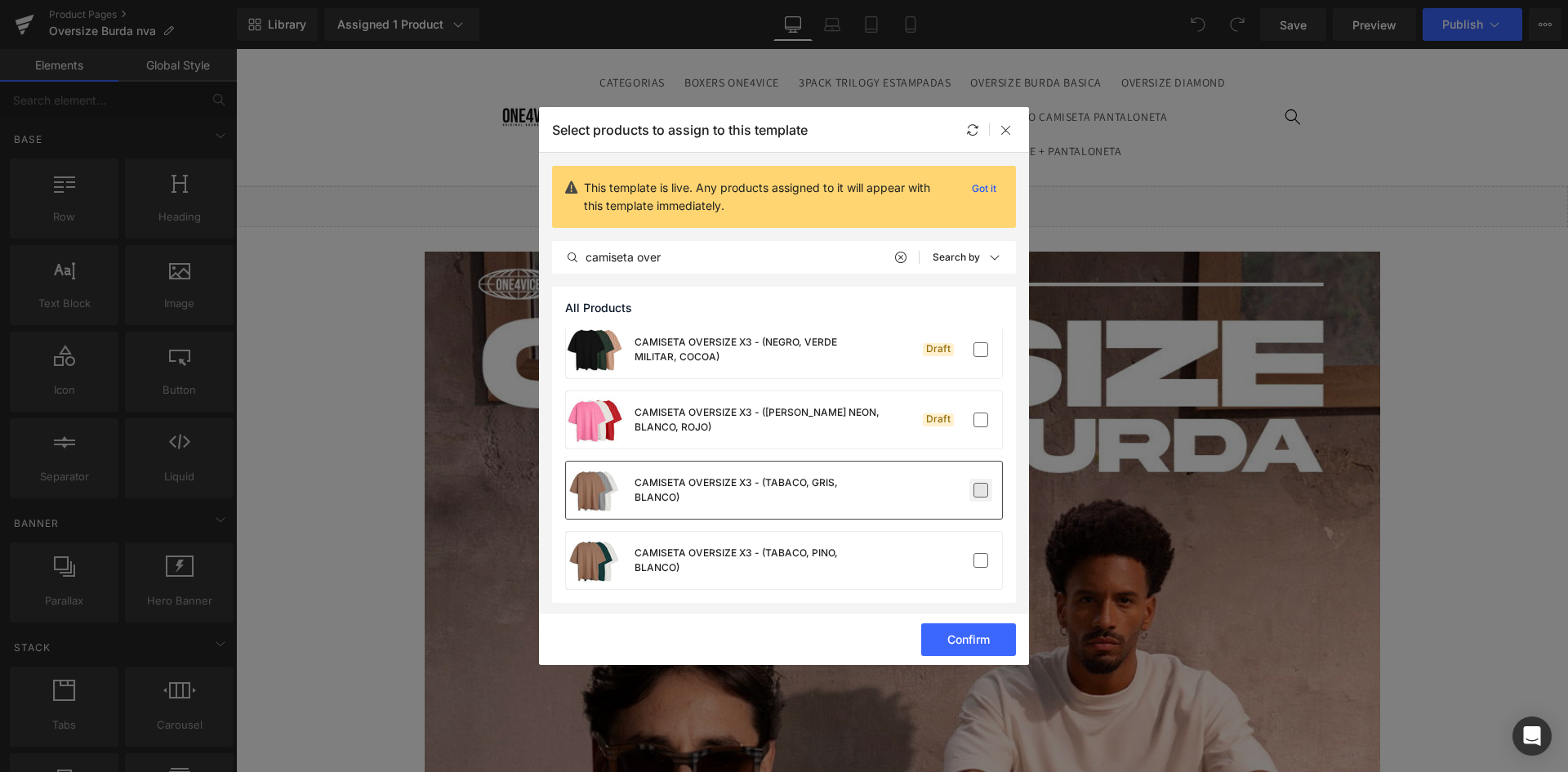
click at [974, 490] on label at bounding box center [980, 490] width 15 height 15
click at [981, 490] on input "checkbox" at bounding box center [981, 490] width 0 height 0
click at [978, 558] on label at bounding box center [980, 560] width 15 height 15
click at [981, 560] on input "checkbox" at bounding box center [981, 560] width 0 height 0
click at [976, 637] on button "Confirm" at bounding box center [968, 639] width 95 height 33
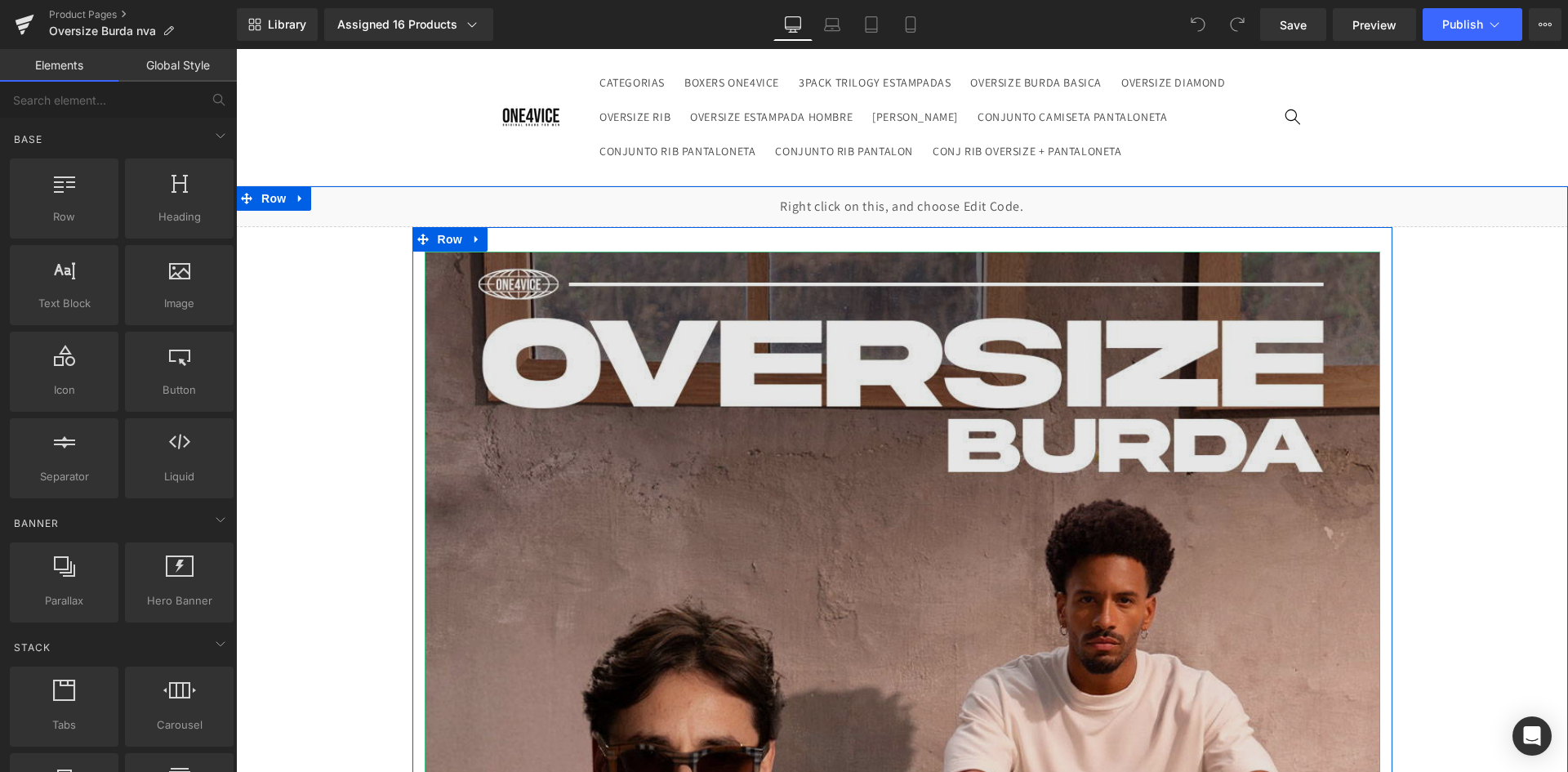
scroll to position [163, 0]
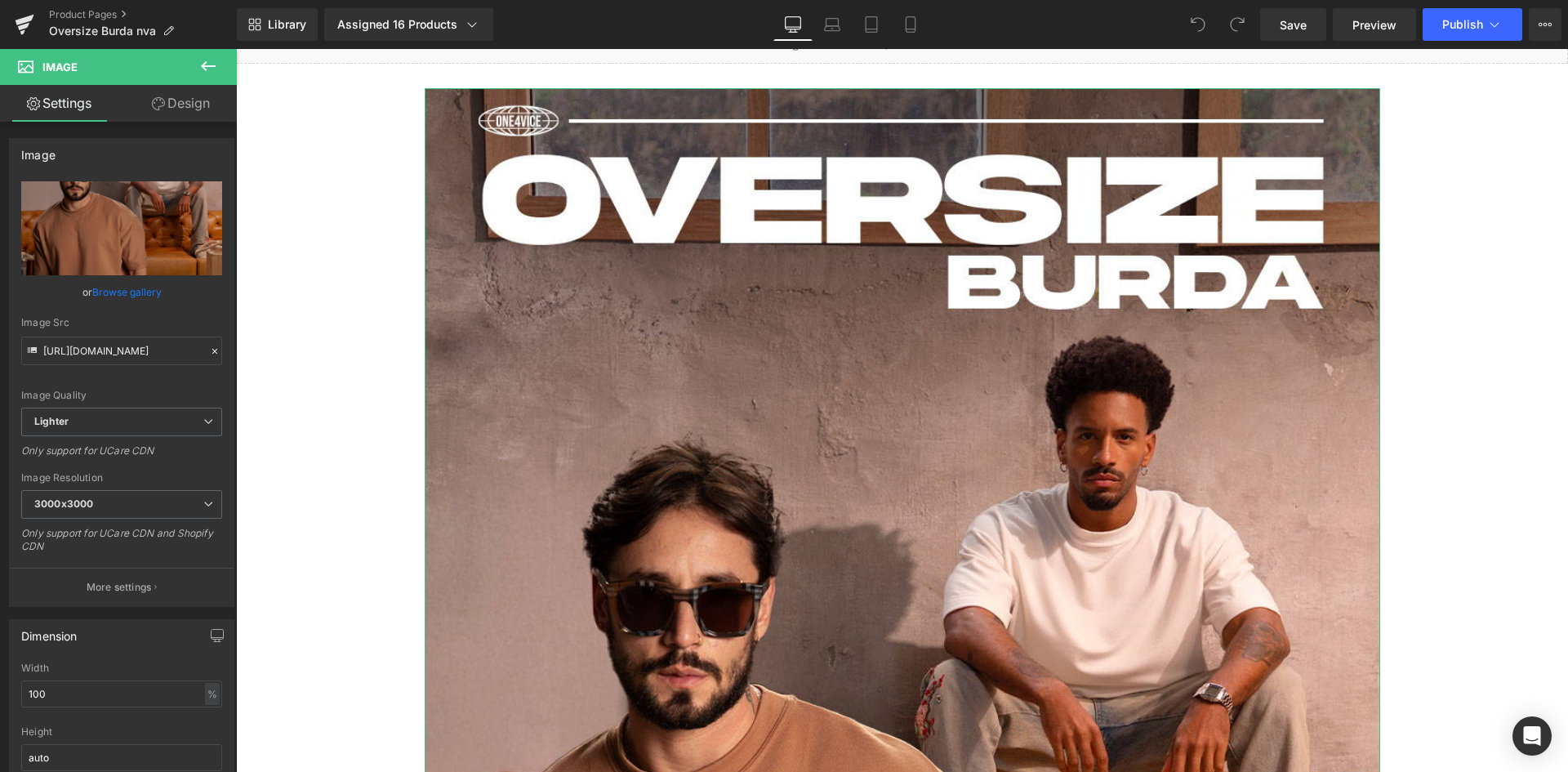
click at [177, 108] on link "Design" at bounding box center [181, 103] width 119 height 36
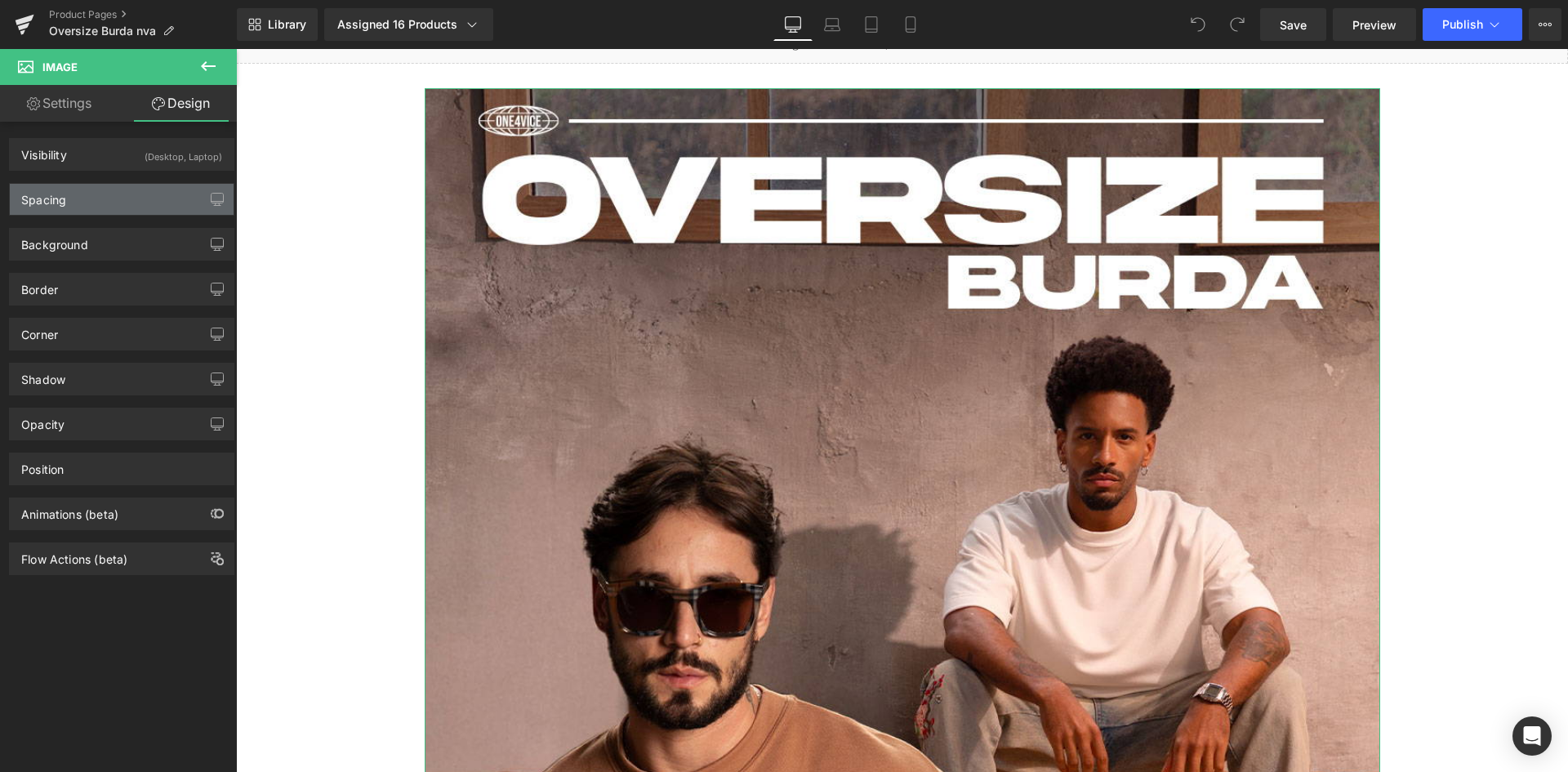
click at [104, 205] on div "Spacing" at bounding box center [121, 199] width 223 height 31
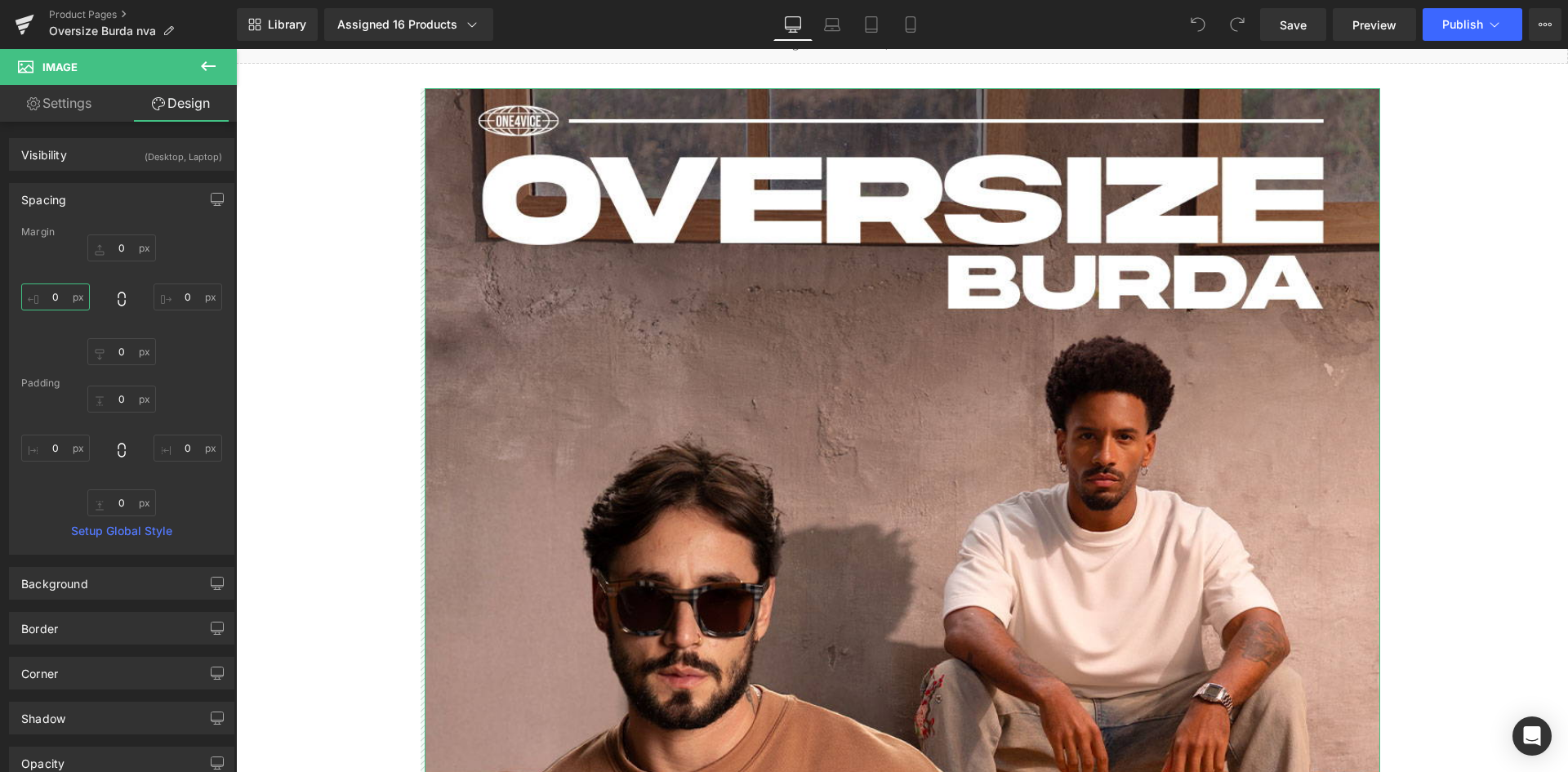
click at [60, 294] on input "0" at bounding box center [55, 297] width 68 height 27
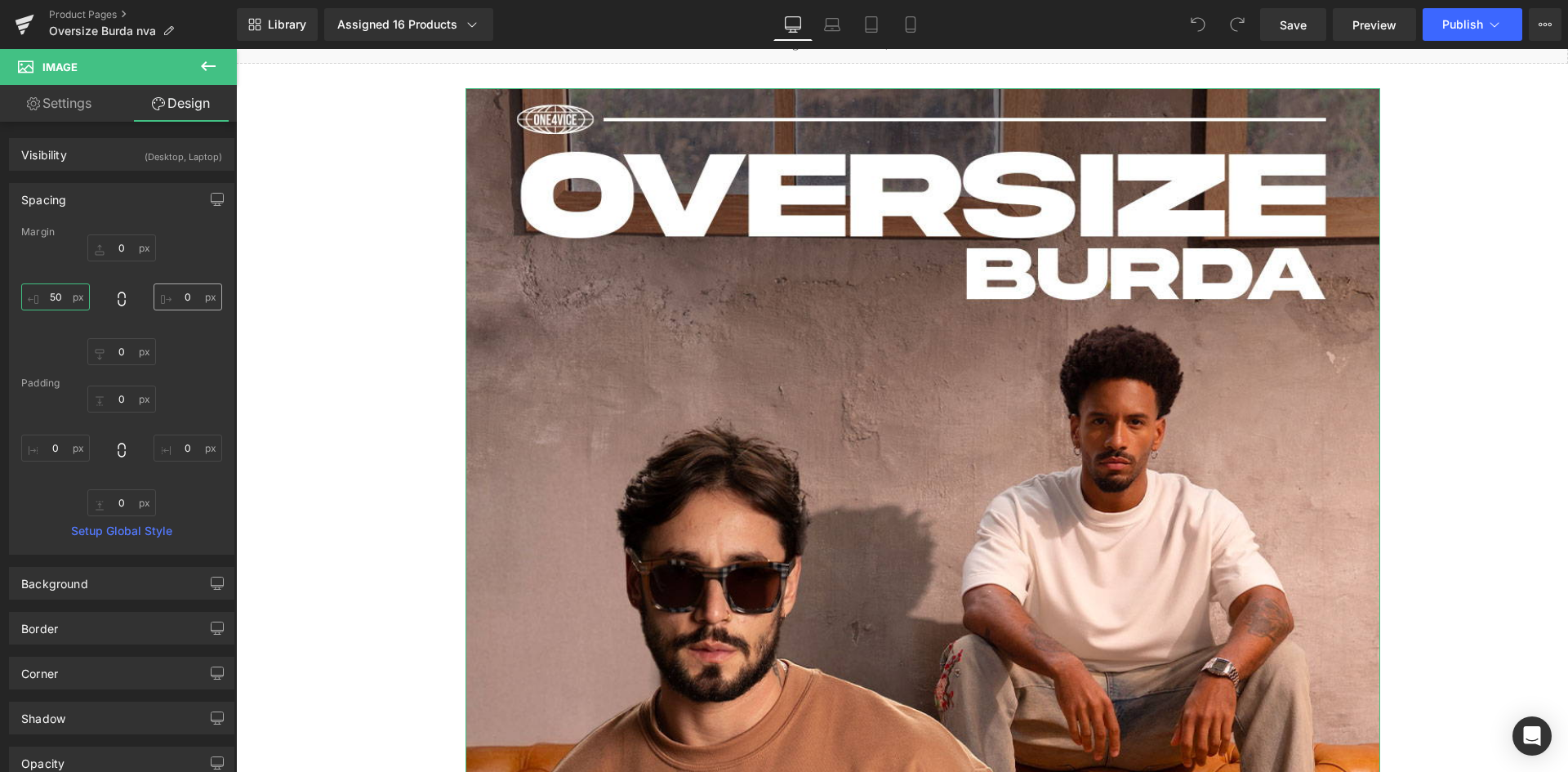
type input "50"
click at [180, 294] on input "0" at bounding box center [187, 297] width 68 height 27
type input "50"
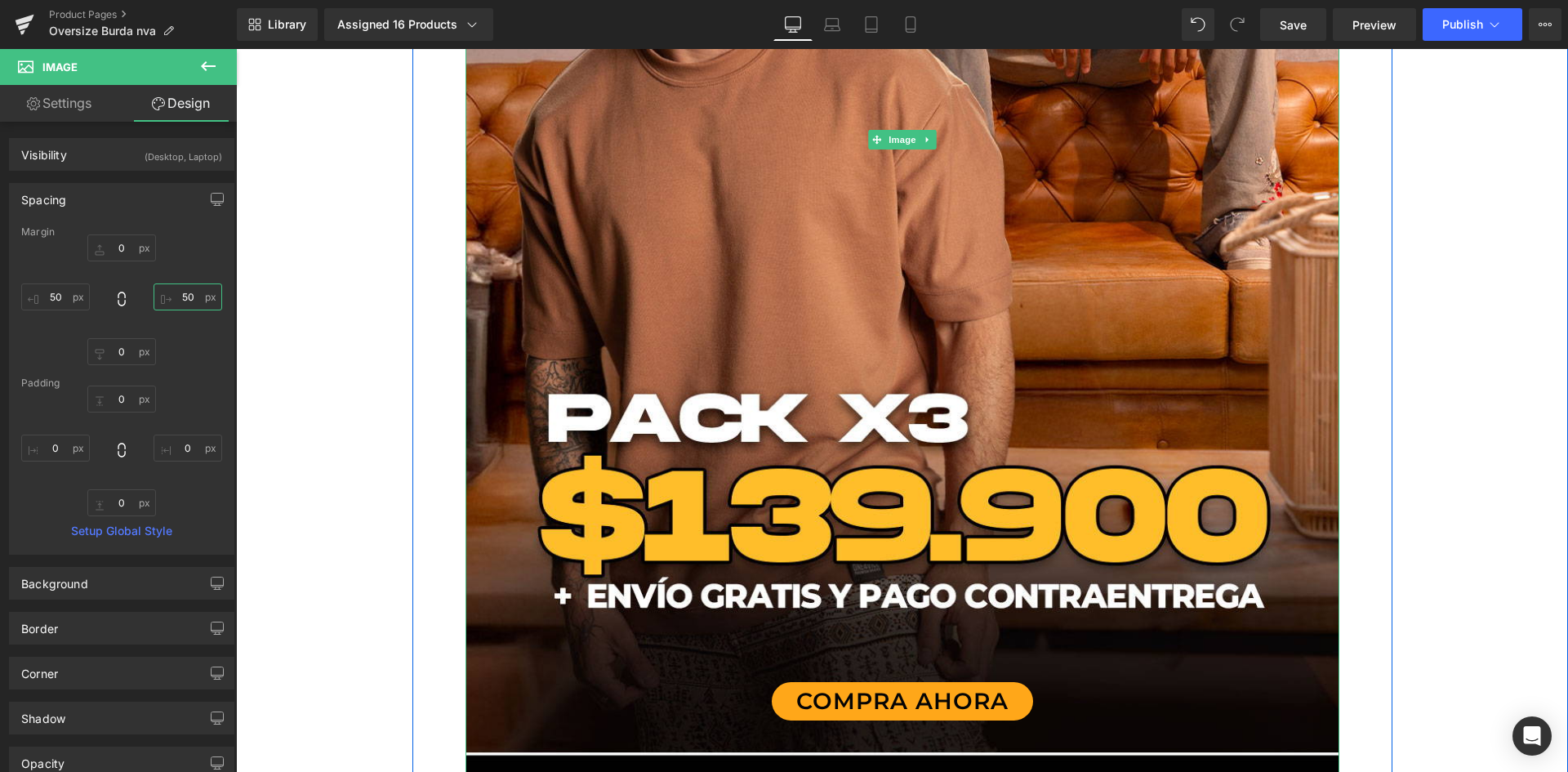
scroll to position [1225, 0]
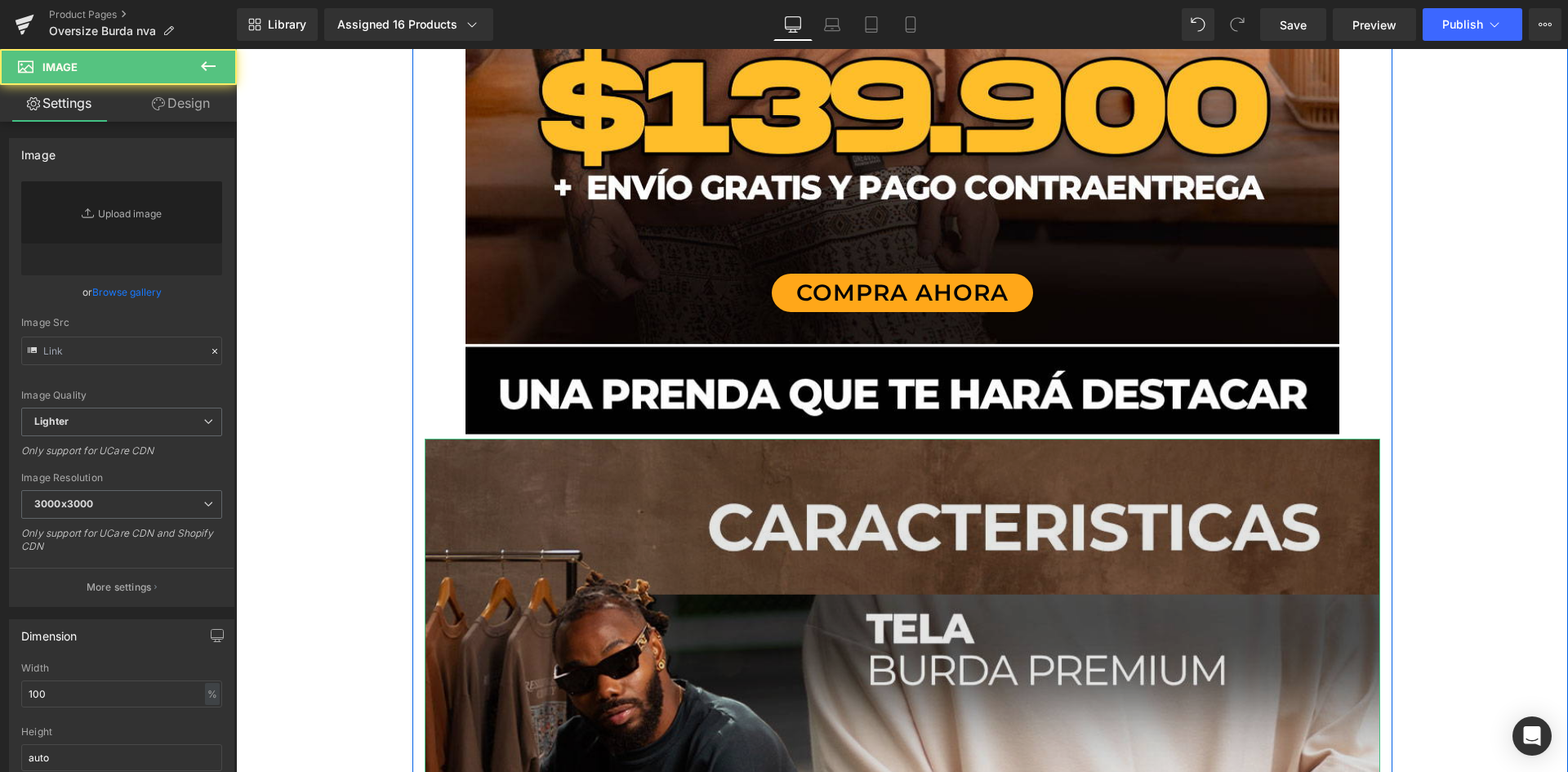
type input "https://ucarecdn.com/e3fae961-0f24-4553-b0a0-66728b5632d5/-/format/auto/-/previ…"
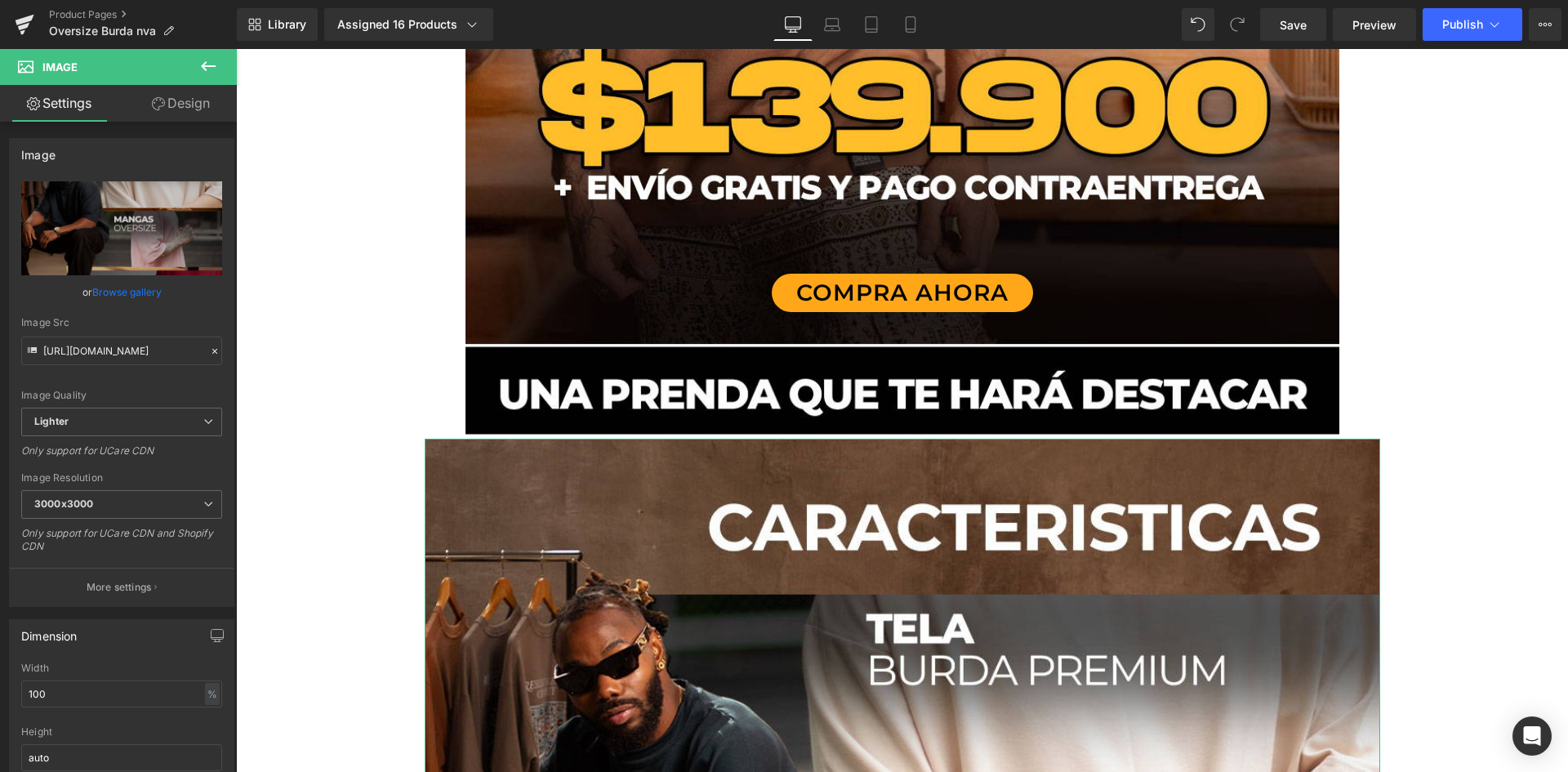
click at [182, 106] on link "Design" at bounding box center [181, 103] width 119 height 36
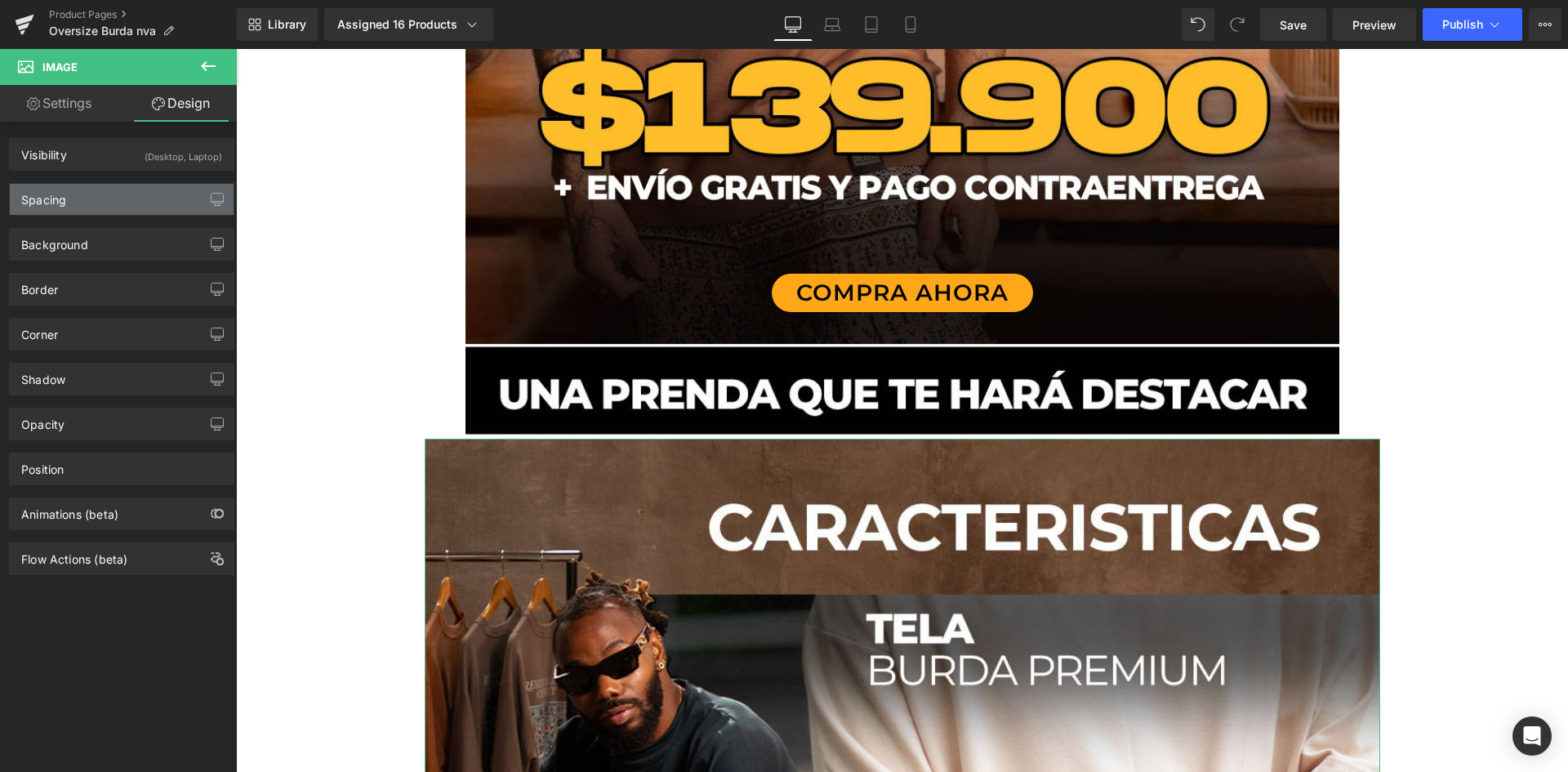
type input "0"
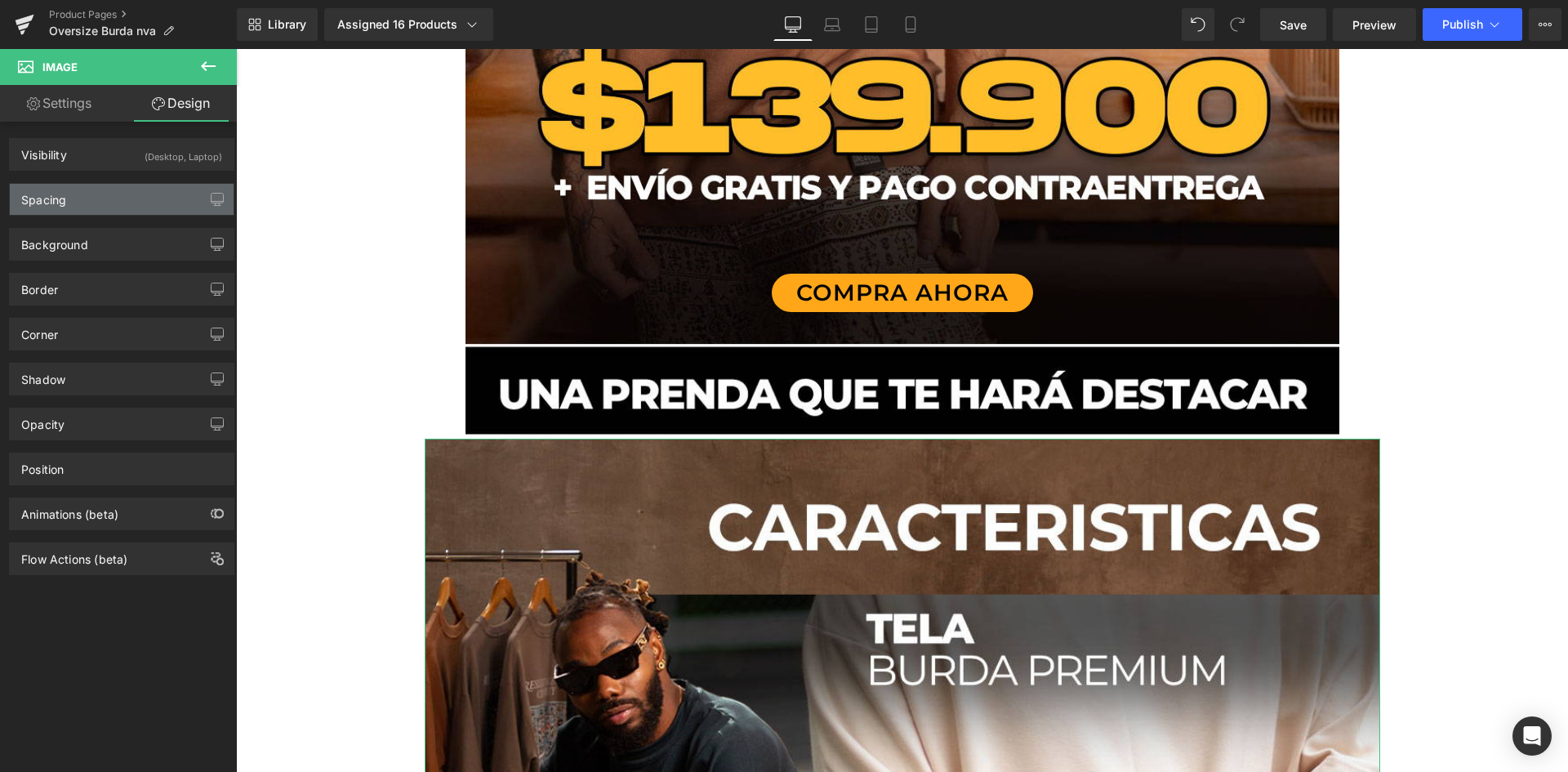
type input "0"
click at [98, 199] on div "Spacing" at bounding box center [121, 199] width 223 height 31
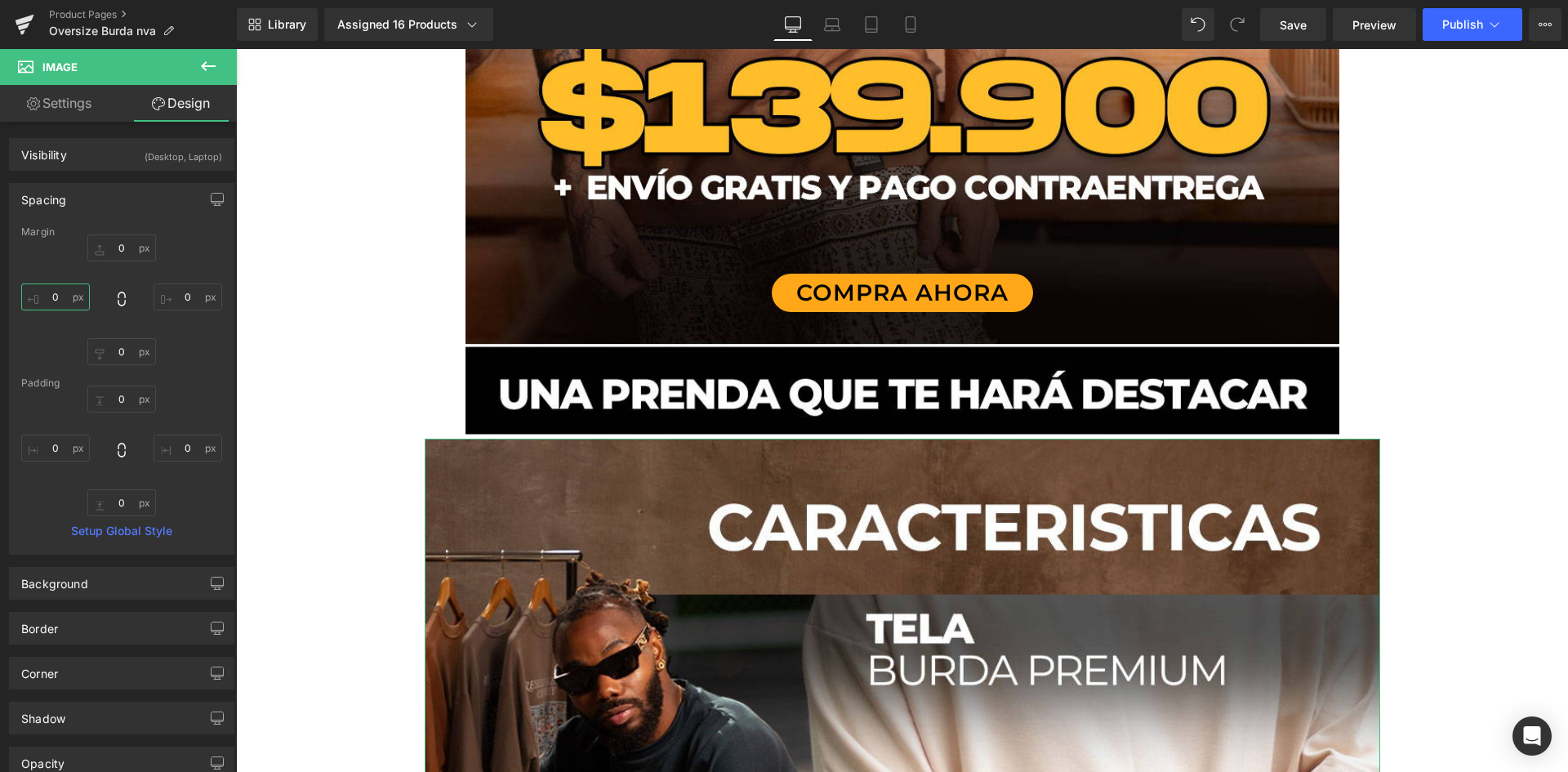
click at [64, 290] on input "0" at bounding box center [55, 297] width 68 height 27
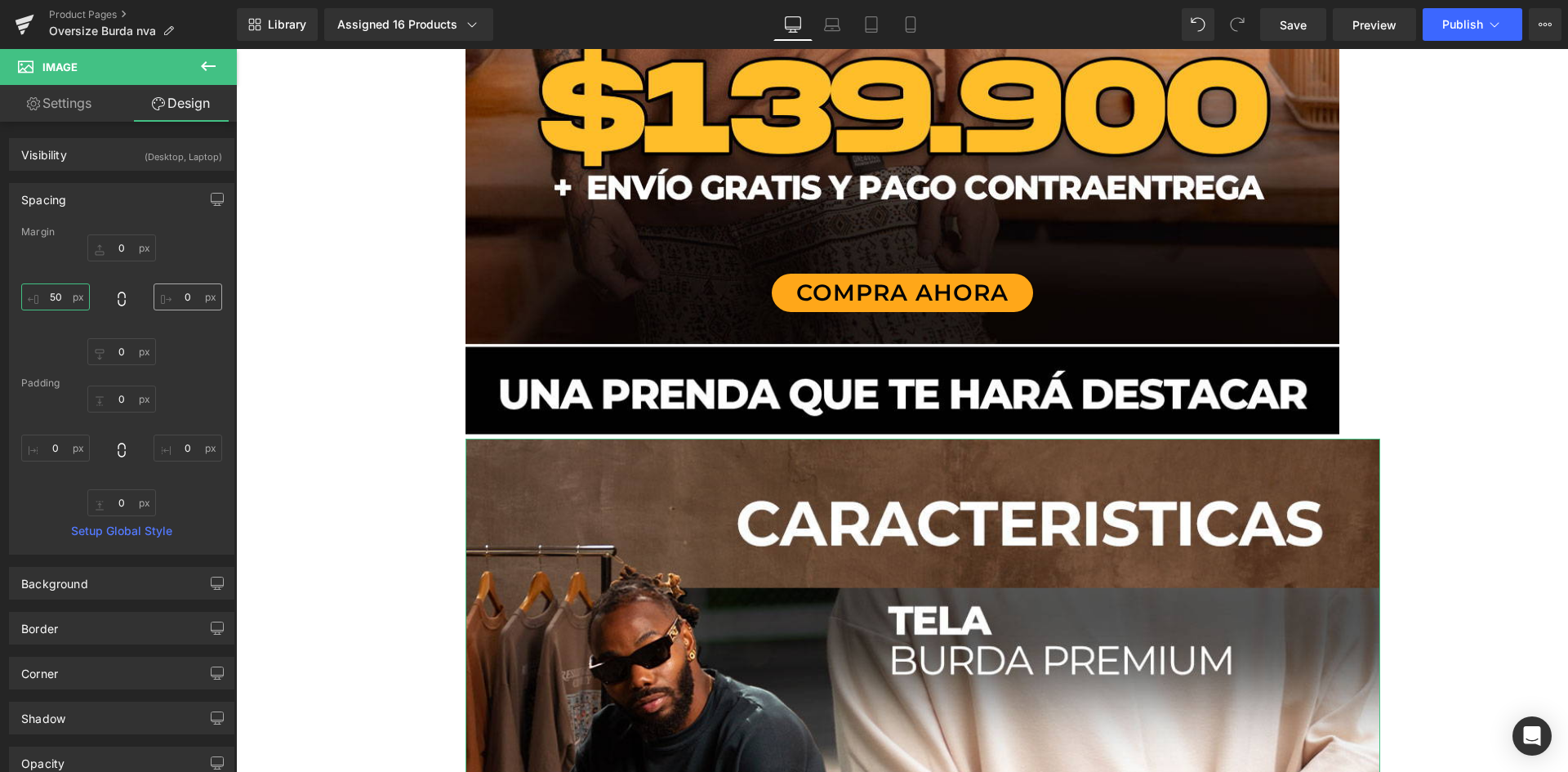
type input "50"
click at [186, 293] on input "0" at bounding box center [187, 297] width 68 height 27
type input "50"
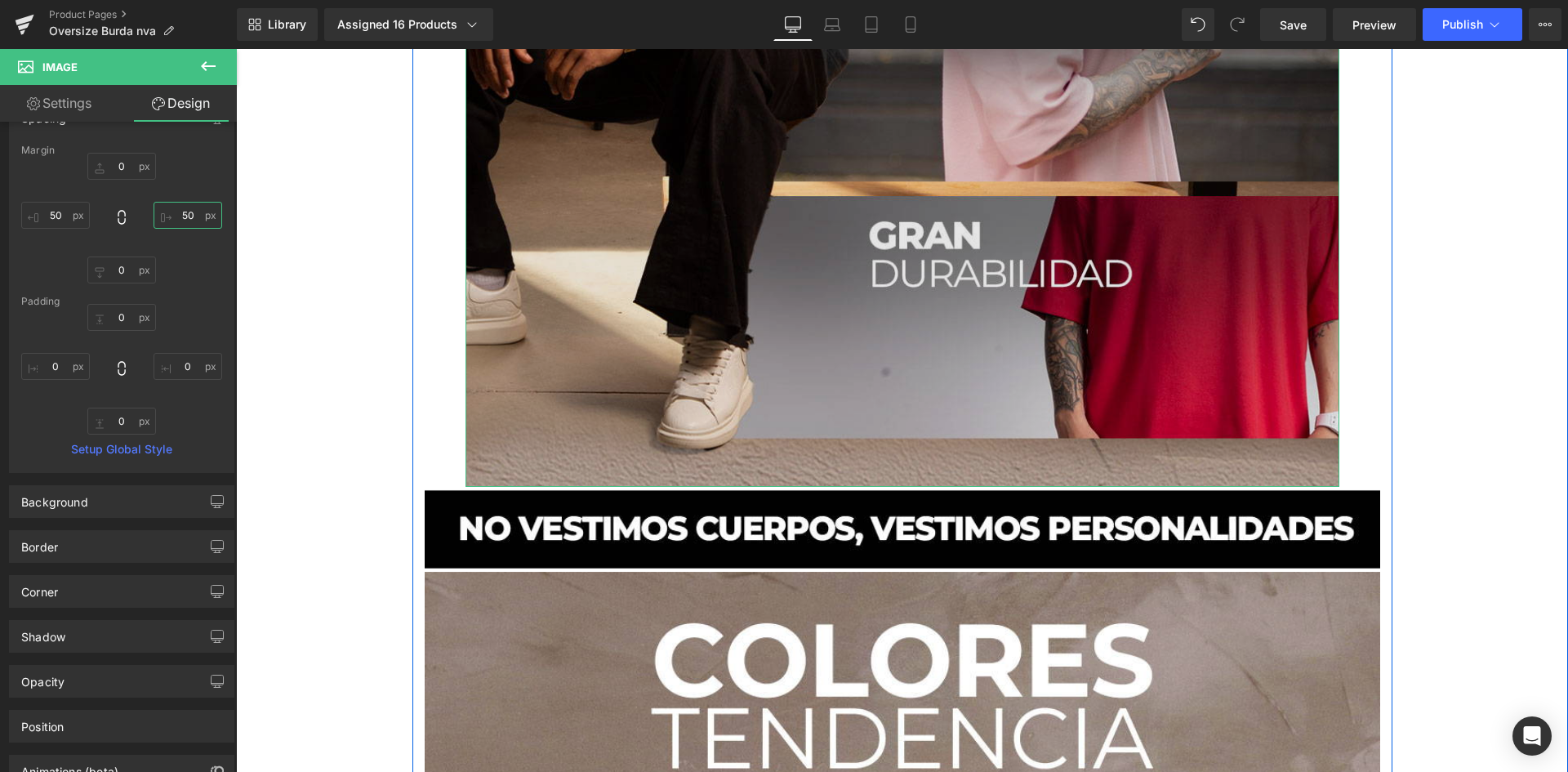
scroll to position [2287, 0]
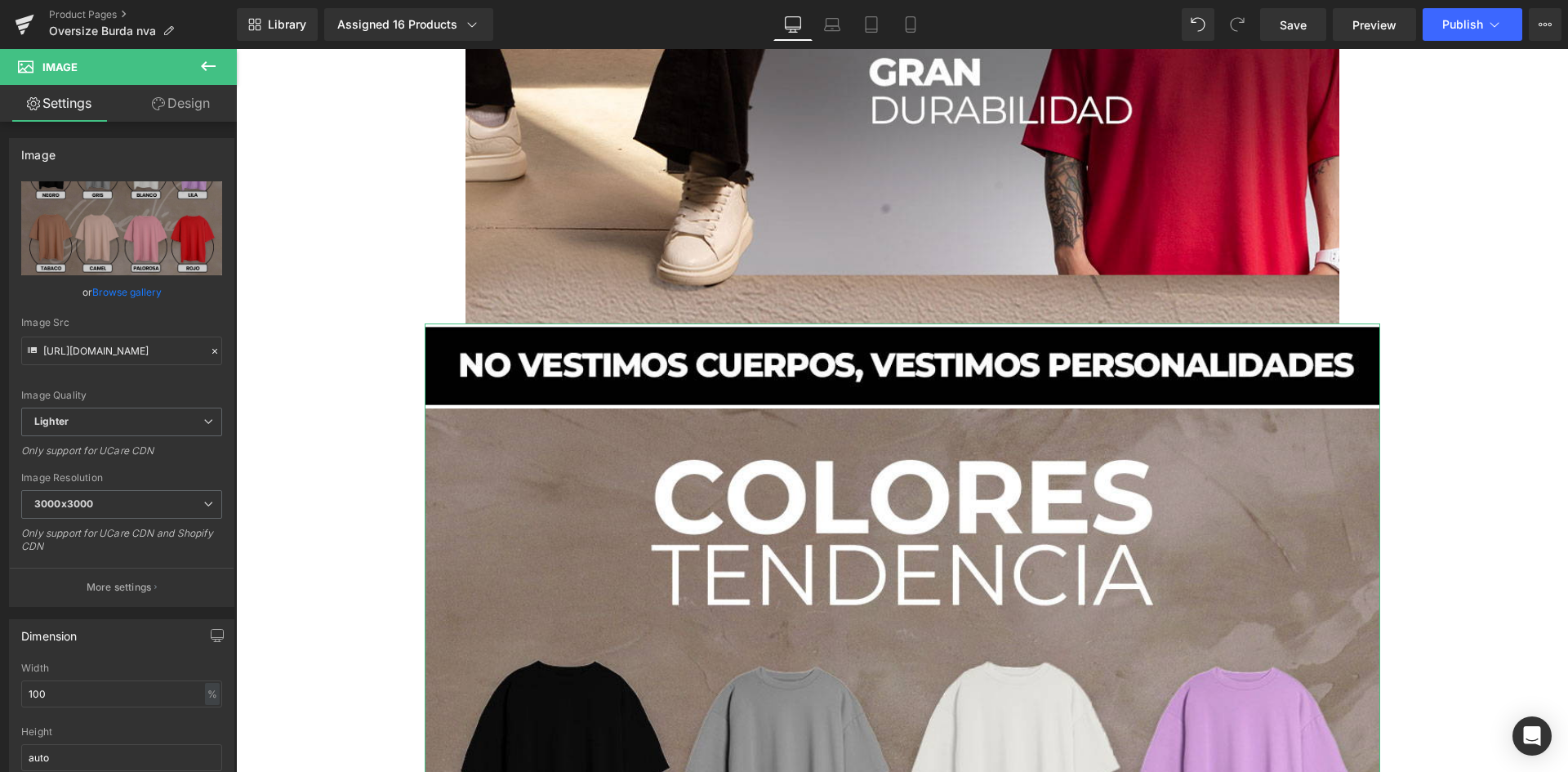
click at [199, 103] on link "Design" at bounding box center [181, 103] width 119 height 36
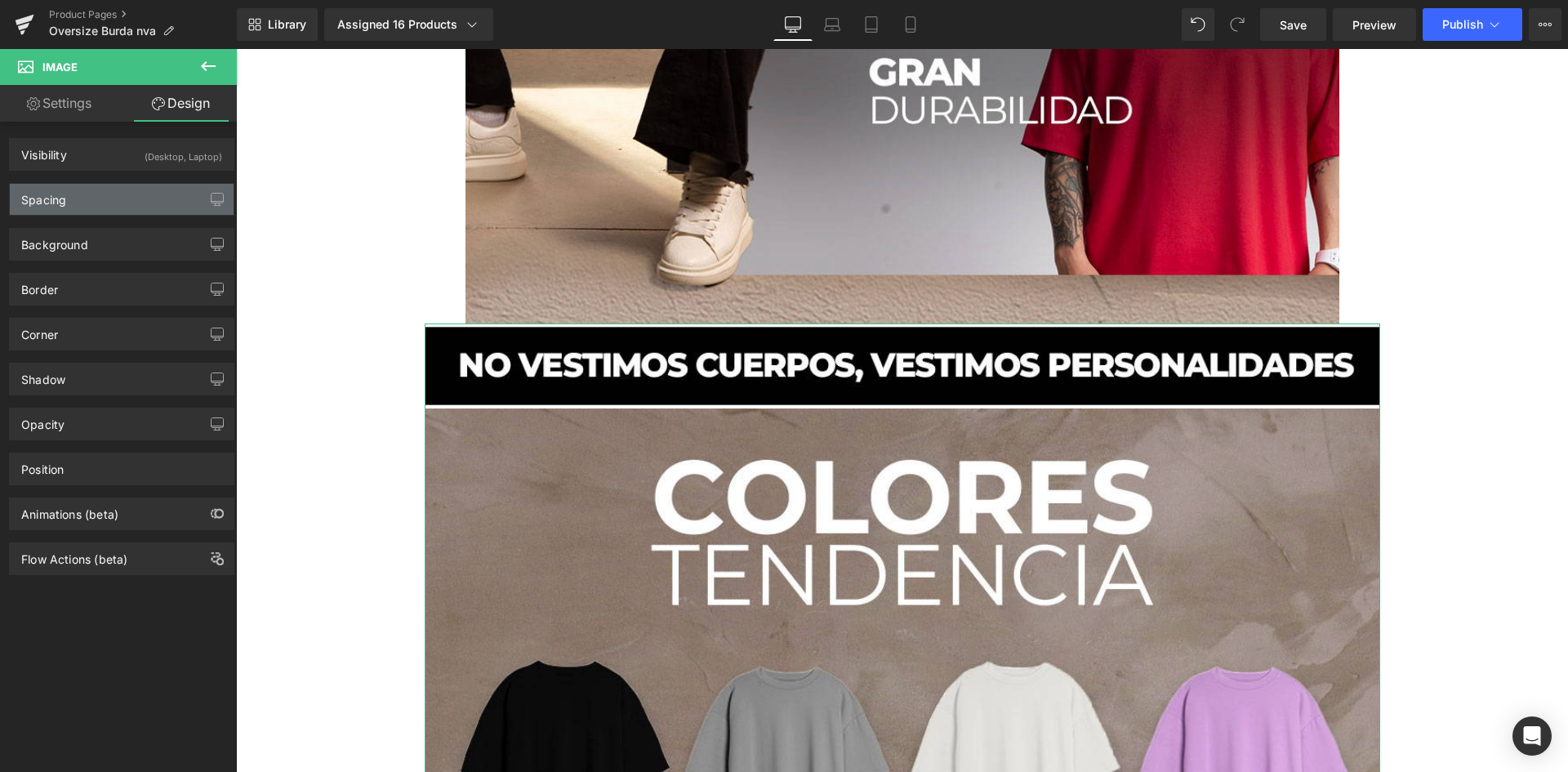
click at [78, 206] on div "Spacing" at bounding box center [121, 199] width 223 height 31
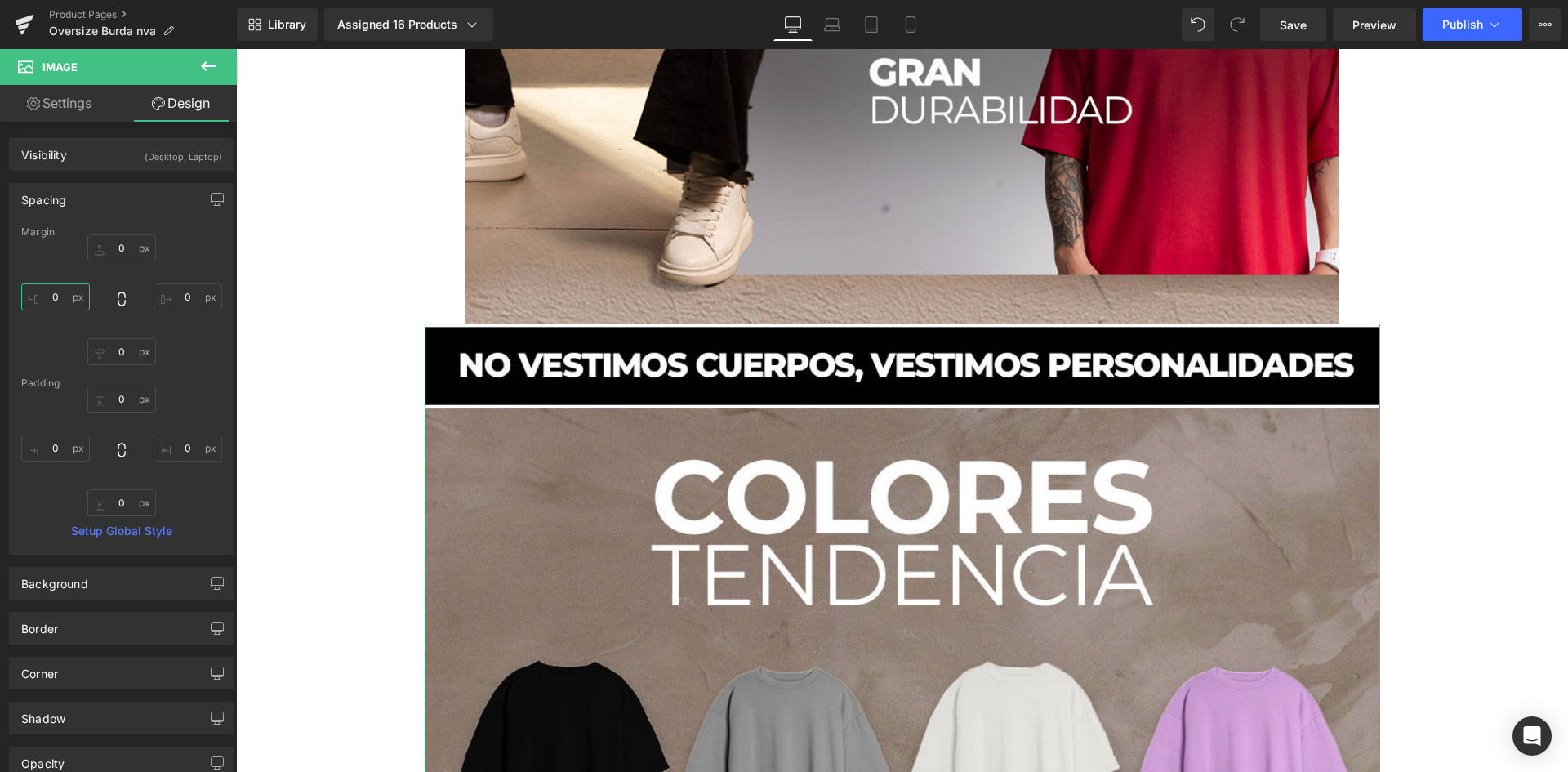
click at [72, 302] on input "0" at bounding box center [55, 297] width 68 height 27
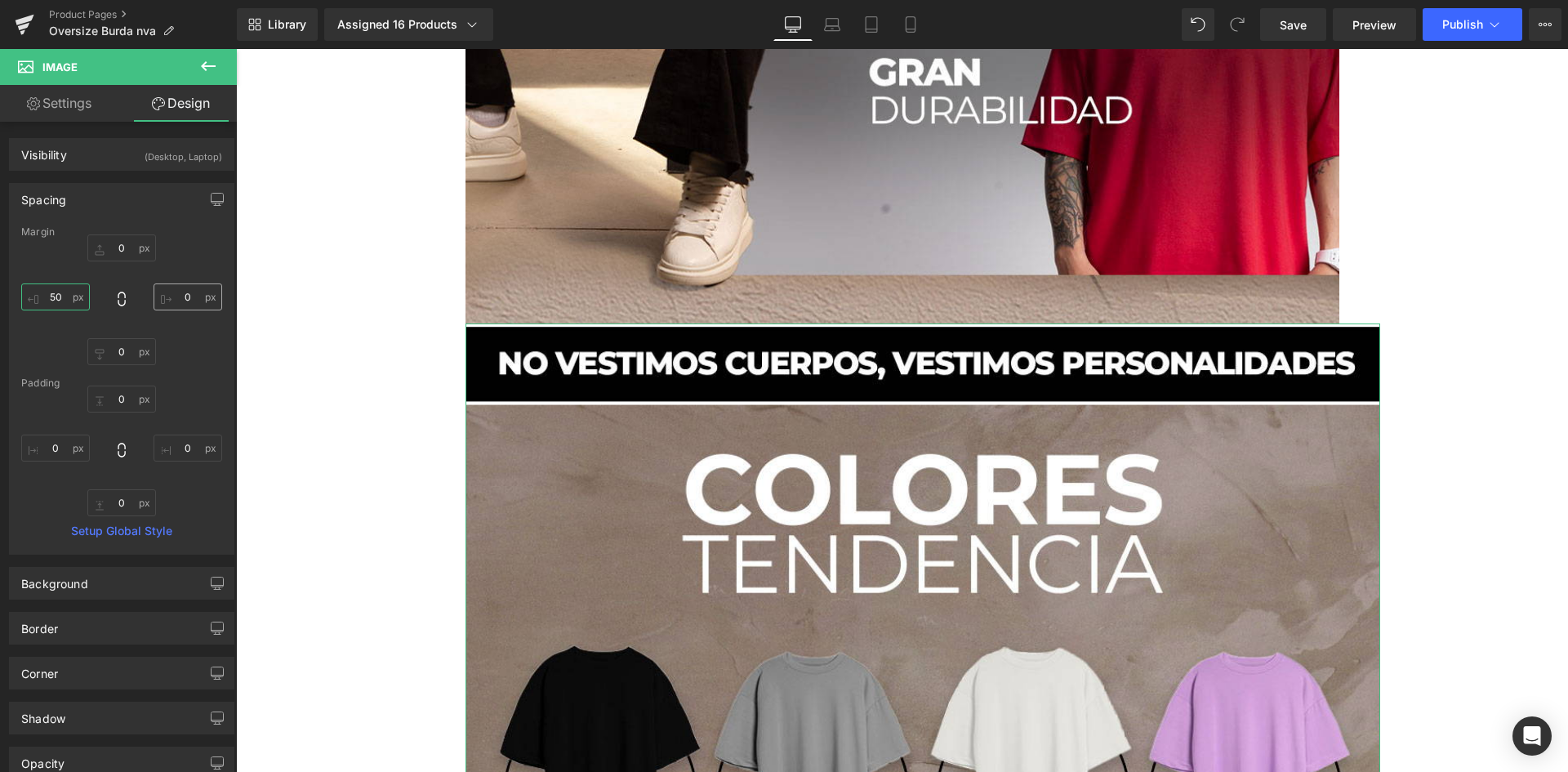
type input "50"
click at [183, 293] on input "0" at bounding box center [187, 297] width 68 height 27
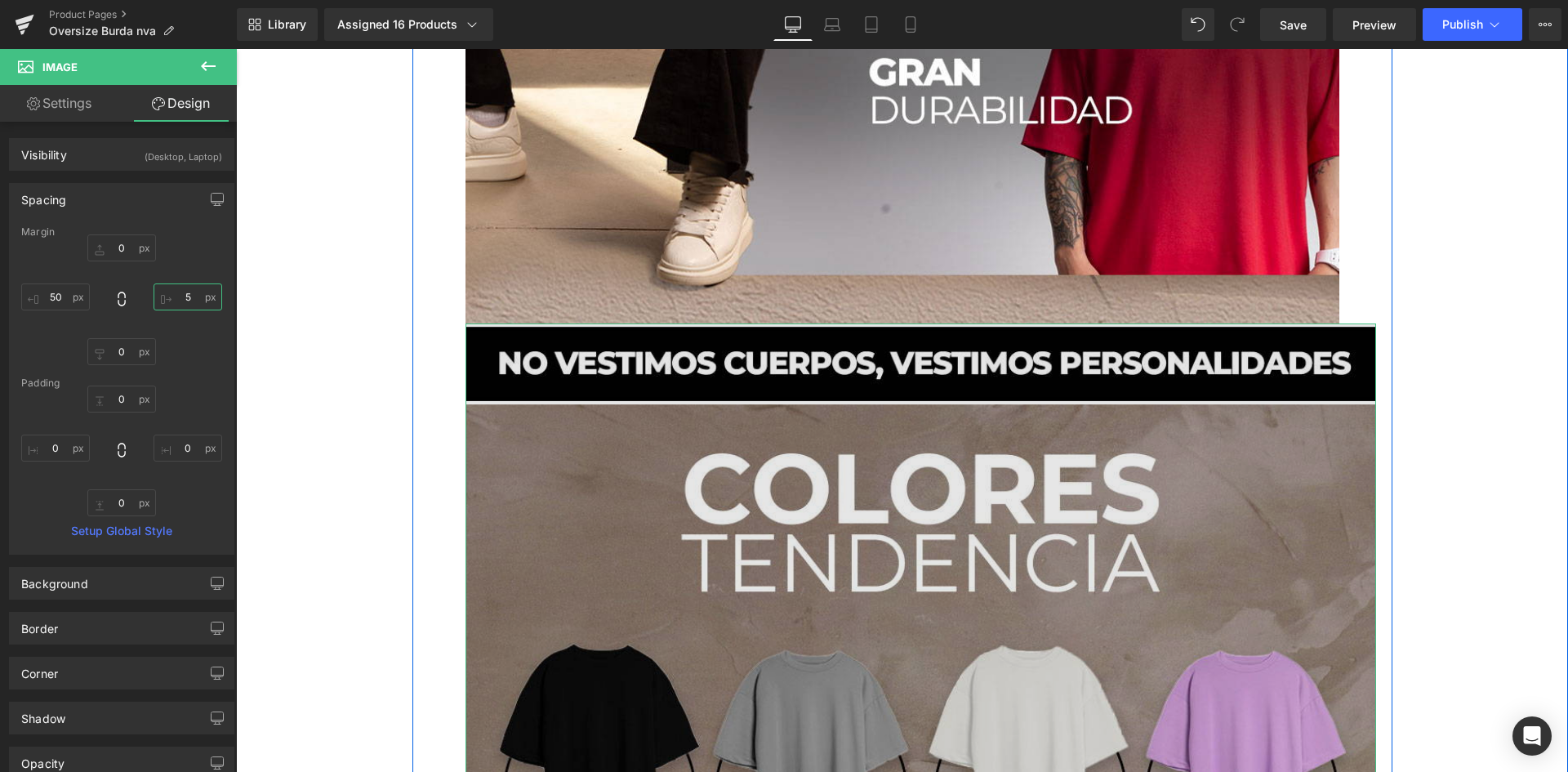
type input "50"
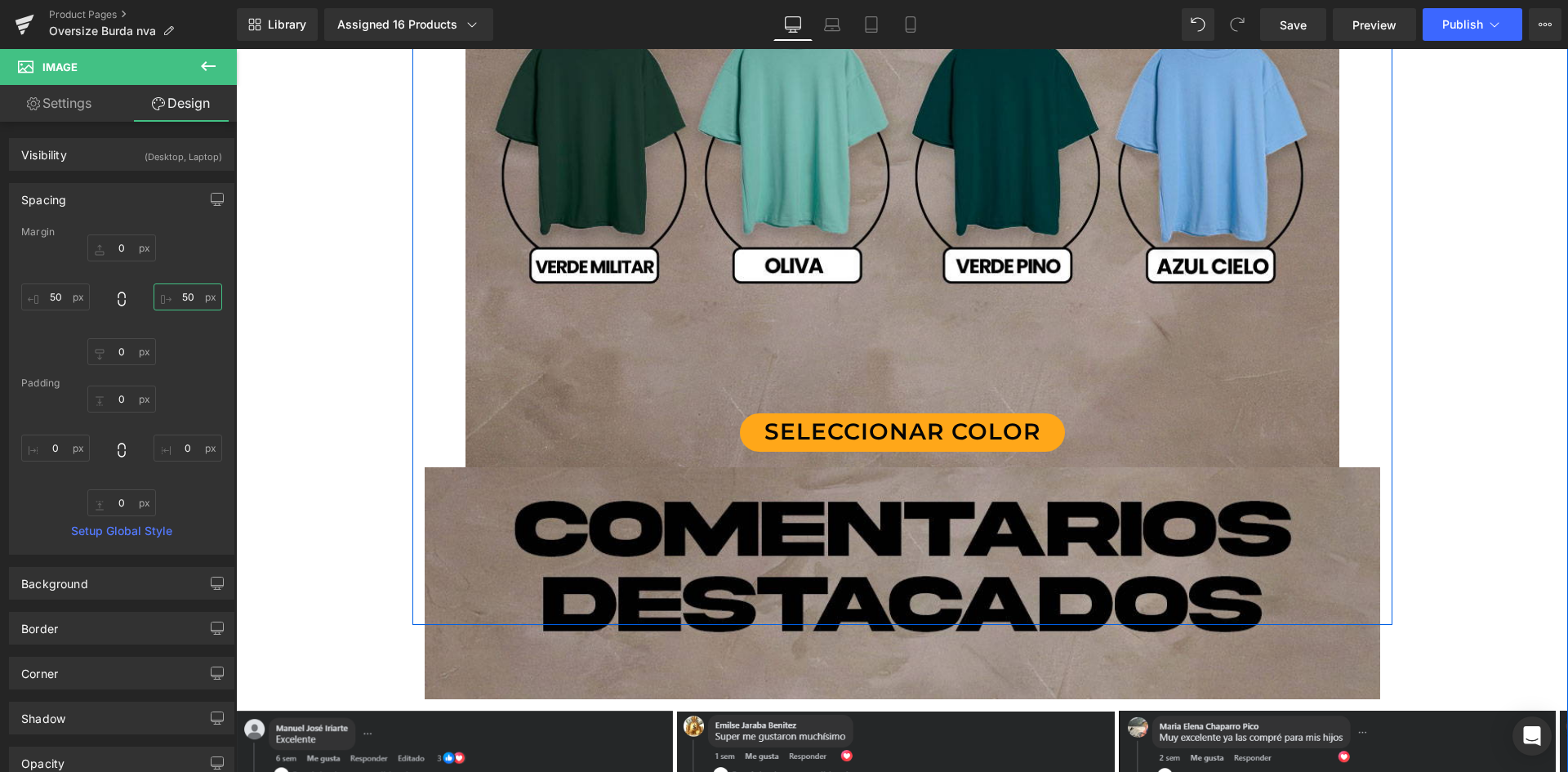
scroll to position [3676, 0]
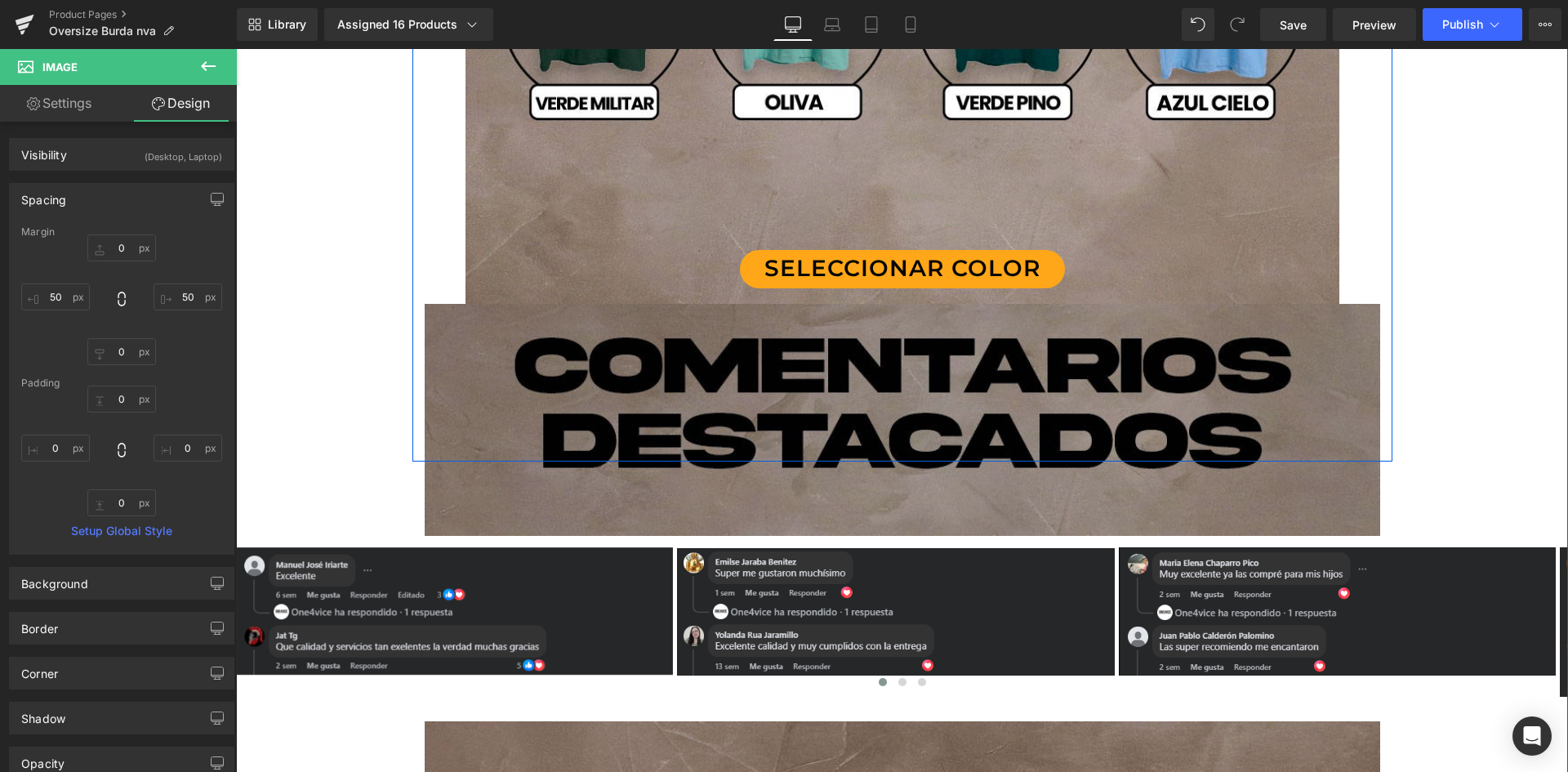
click at [660, 383] on img at bounding box center [902, 420] width 956 height 232
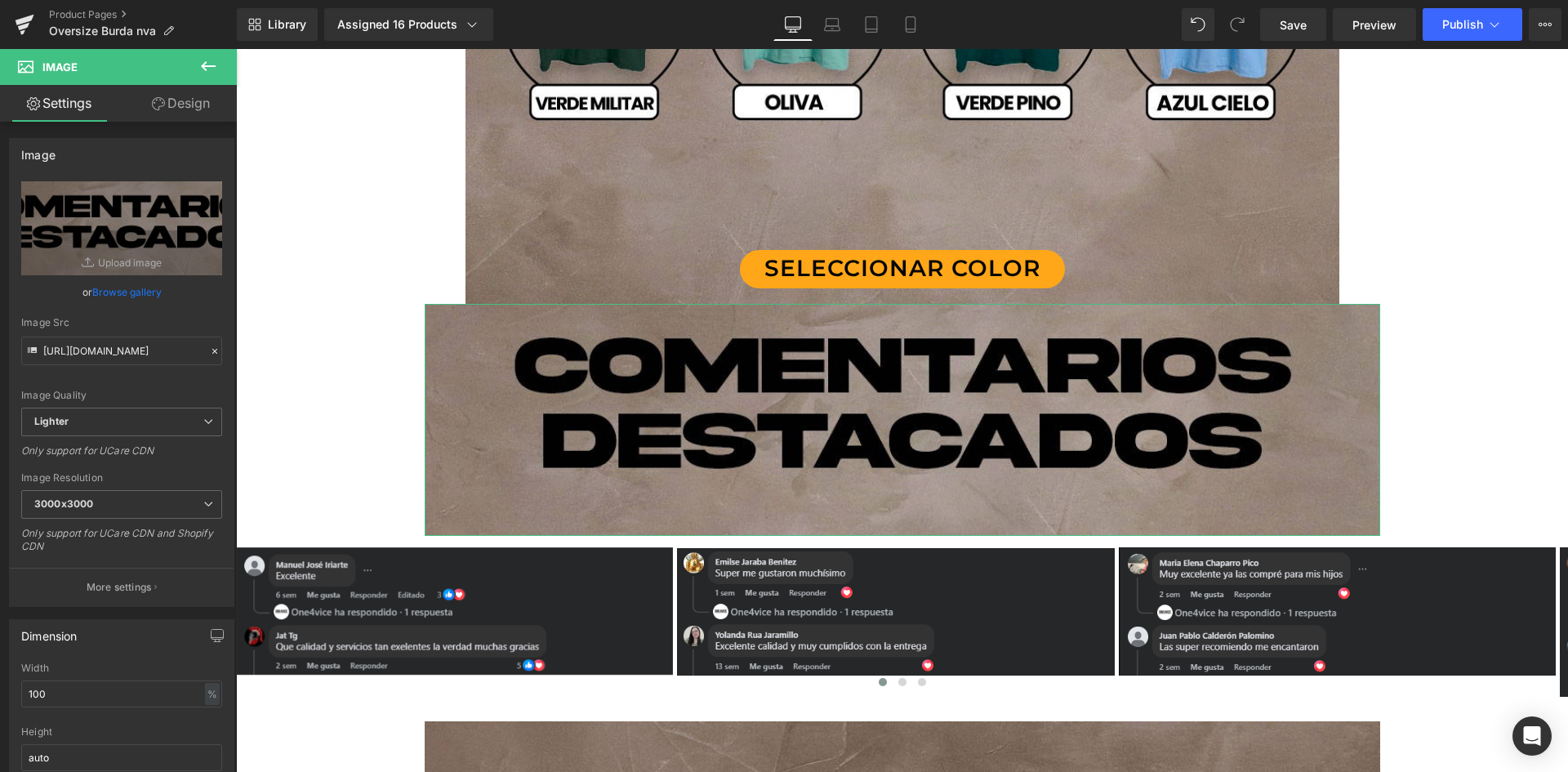
click at [178, 97] on link "Design" at bounding box center [181, 103] width 119 height 36
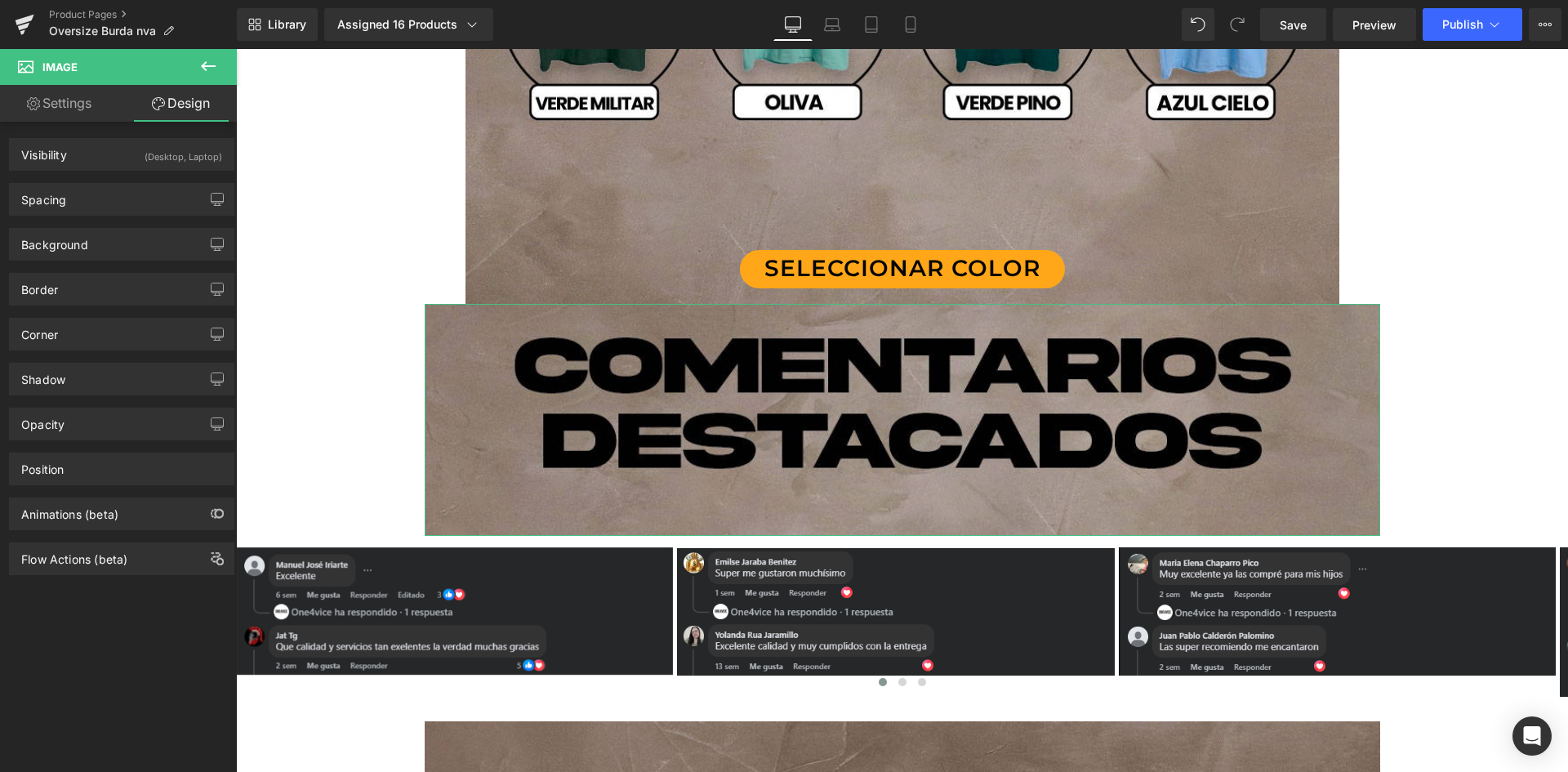
drag, startPoint x: 100, startPoint y: 198, endPoint x: 176, endPoint y: 223, distance: 80.0
click at [99, 198] on div "Spacing" at bounding box center [121, 199] width 223 height 31
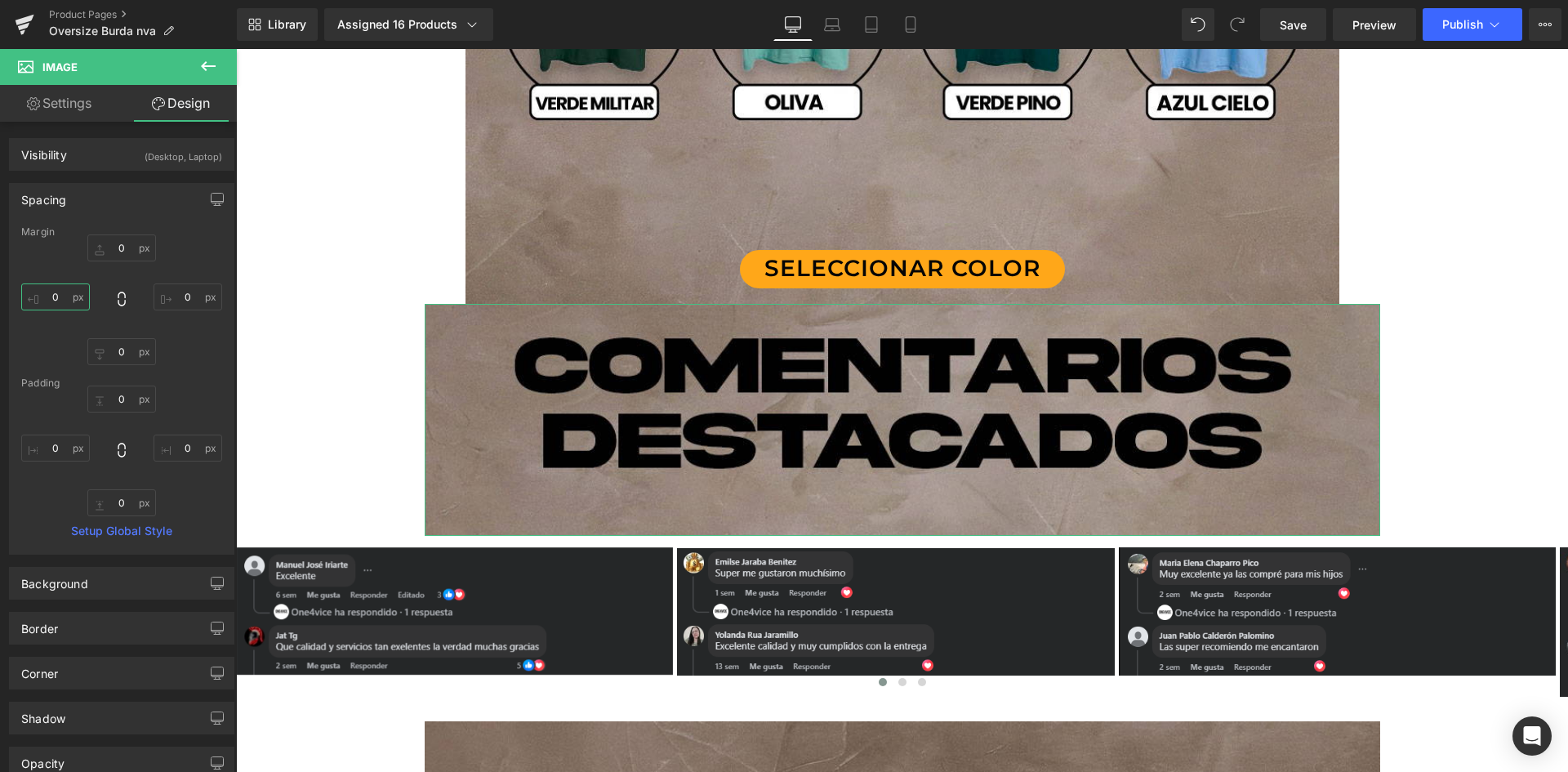
click at [55, 296] on input "0" at bounding box center [55, 297] width 68 height 27
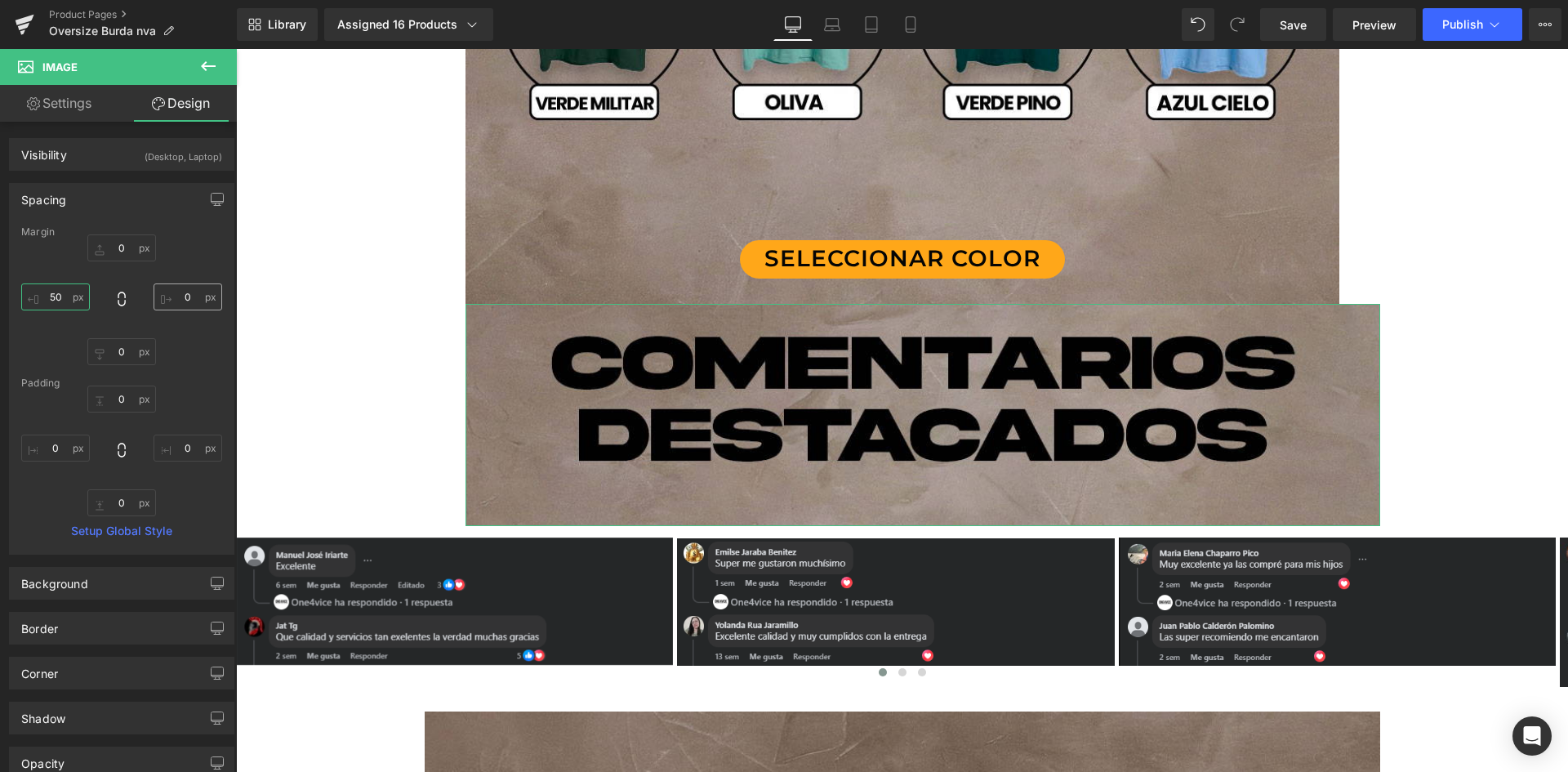
type input "50"
click at [192, 297] on input "0" at bounding box center [187, 297] width 68 height 27
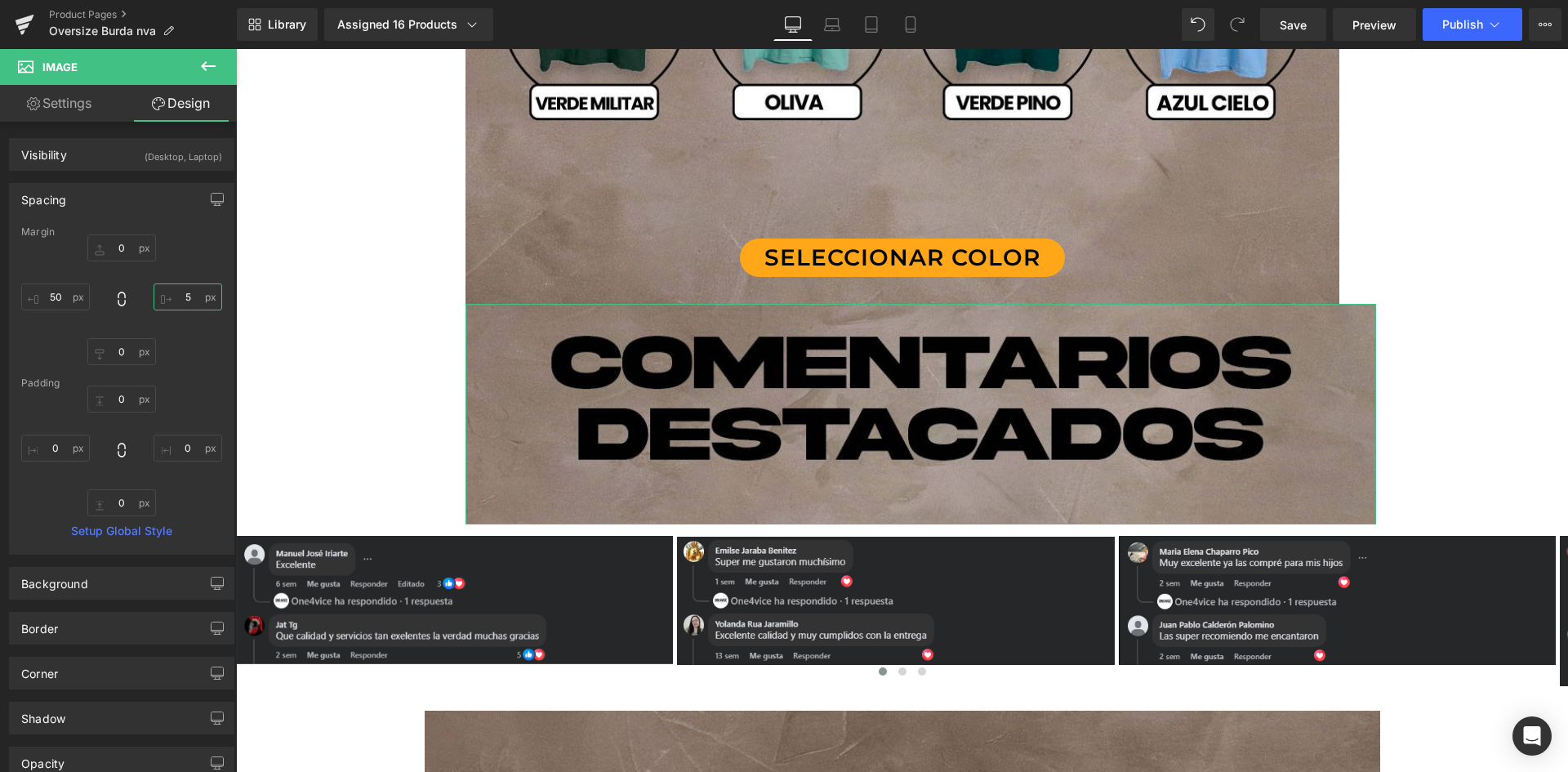
type input "50"
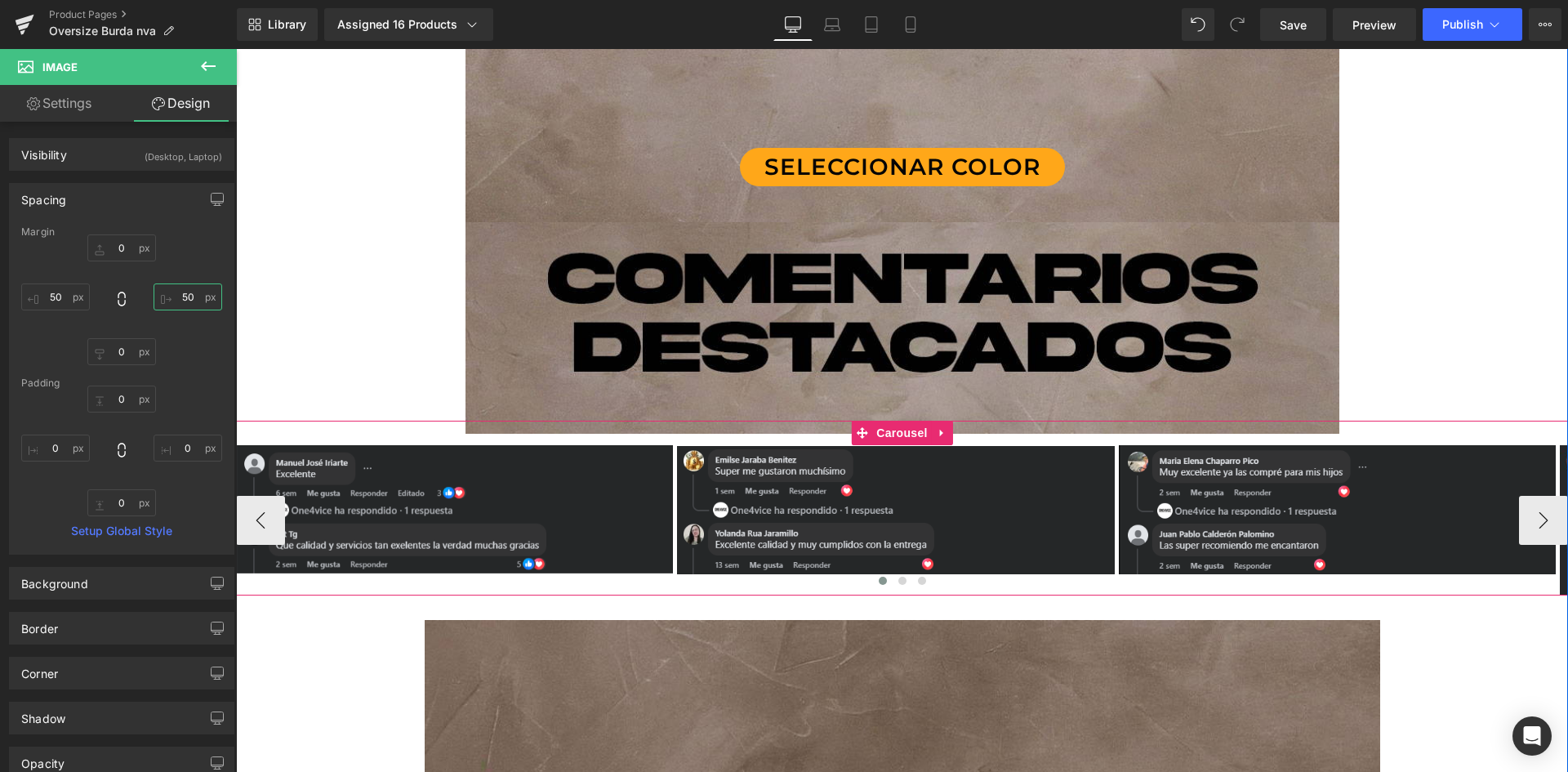
scroll to position [4002, 0]
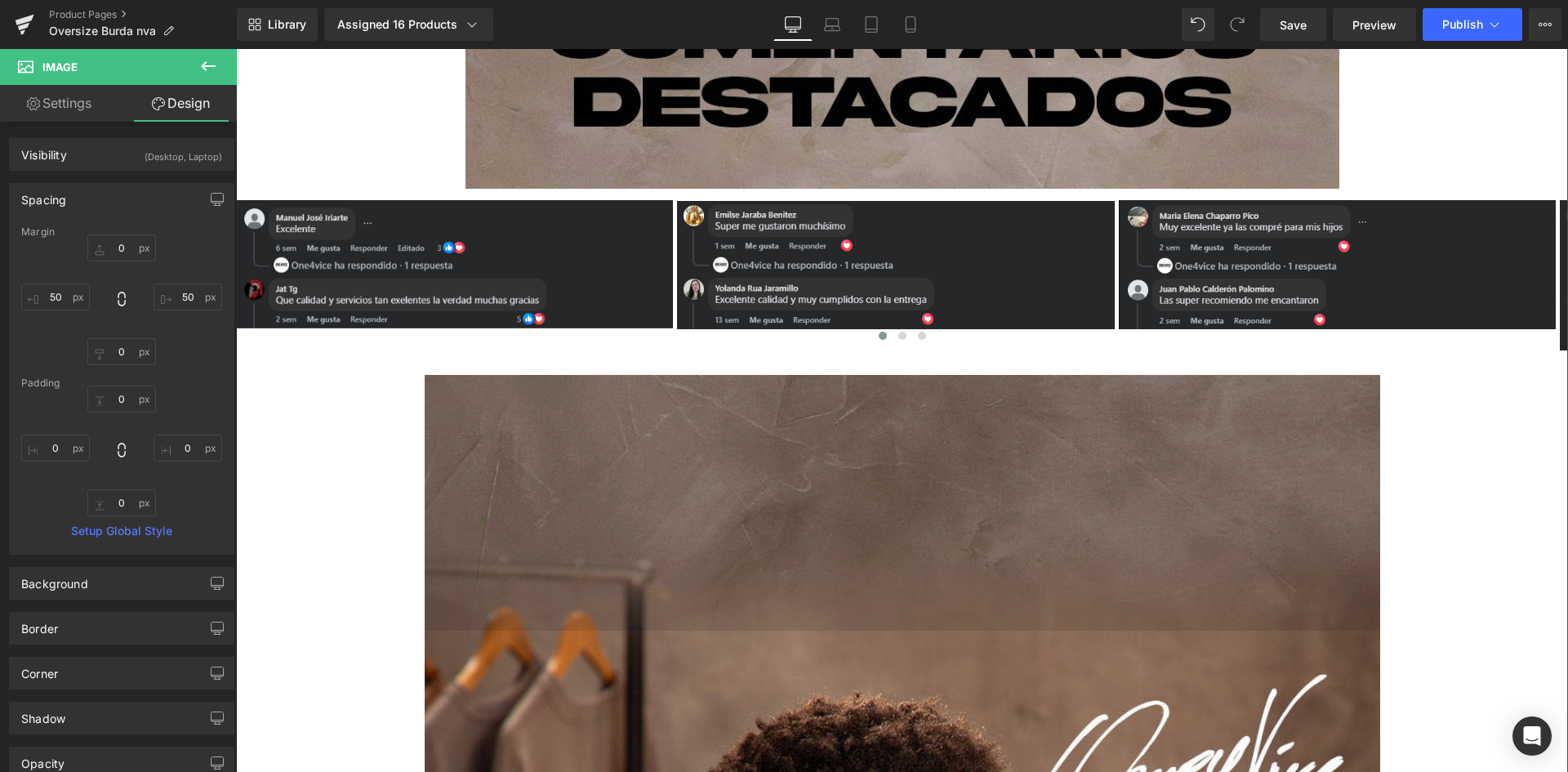
click at [651, 450] on img at bounding box center [902, 503] width 956 height 255
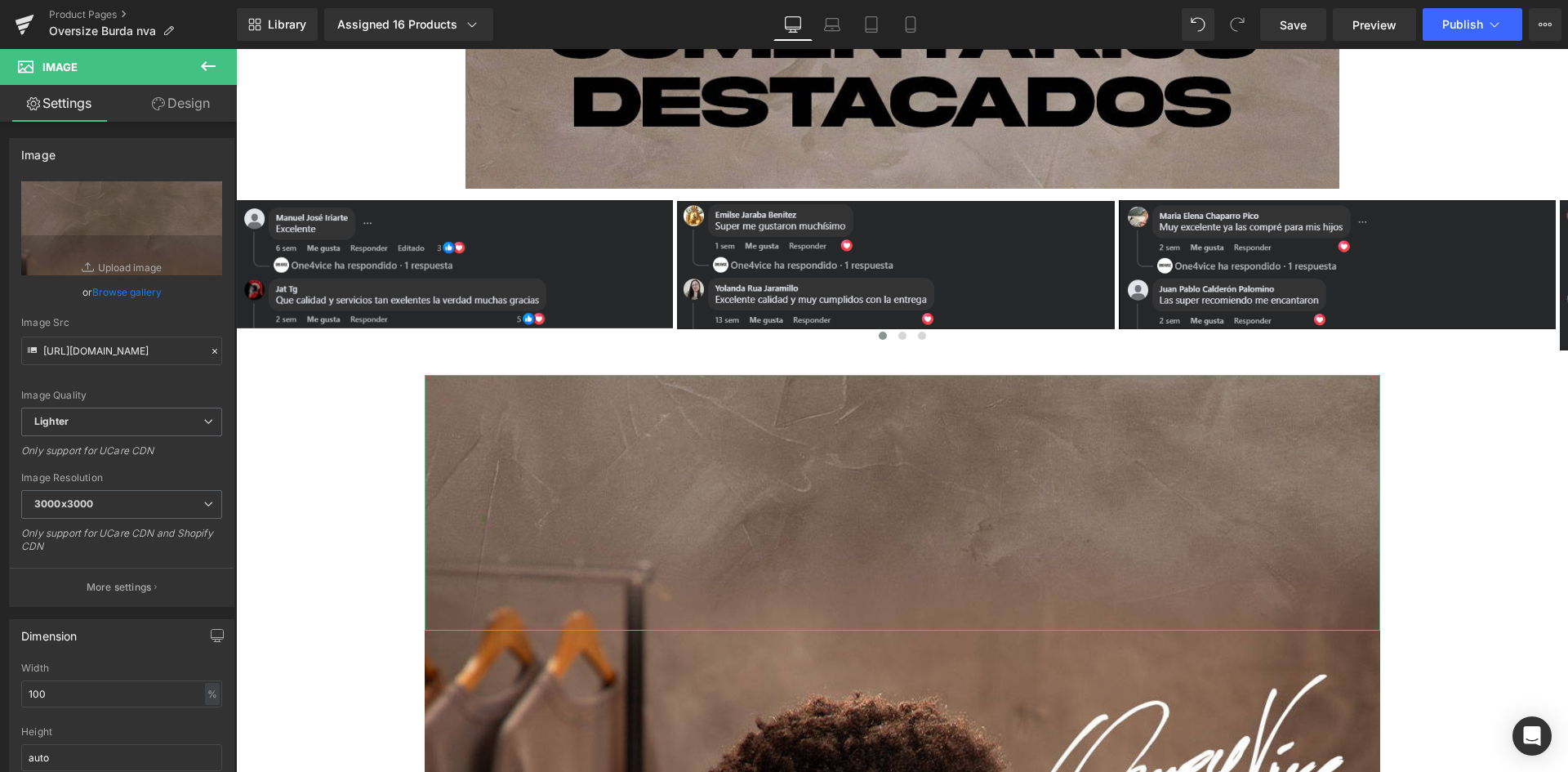
click at [187, 105] on link "Design" at bounding box center [181, 103] width 119 height 36
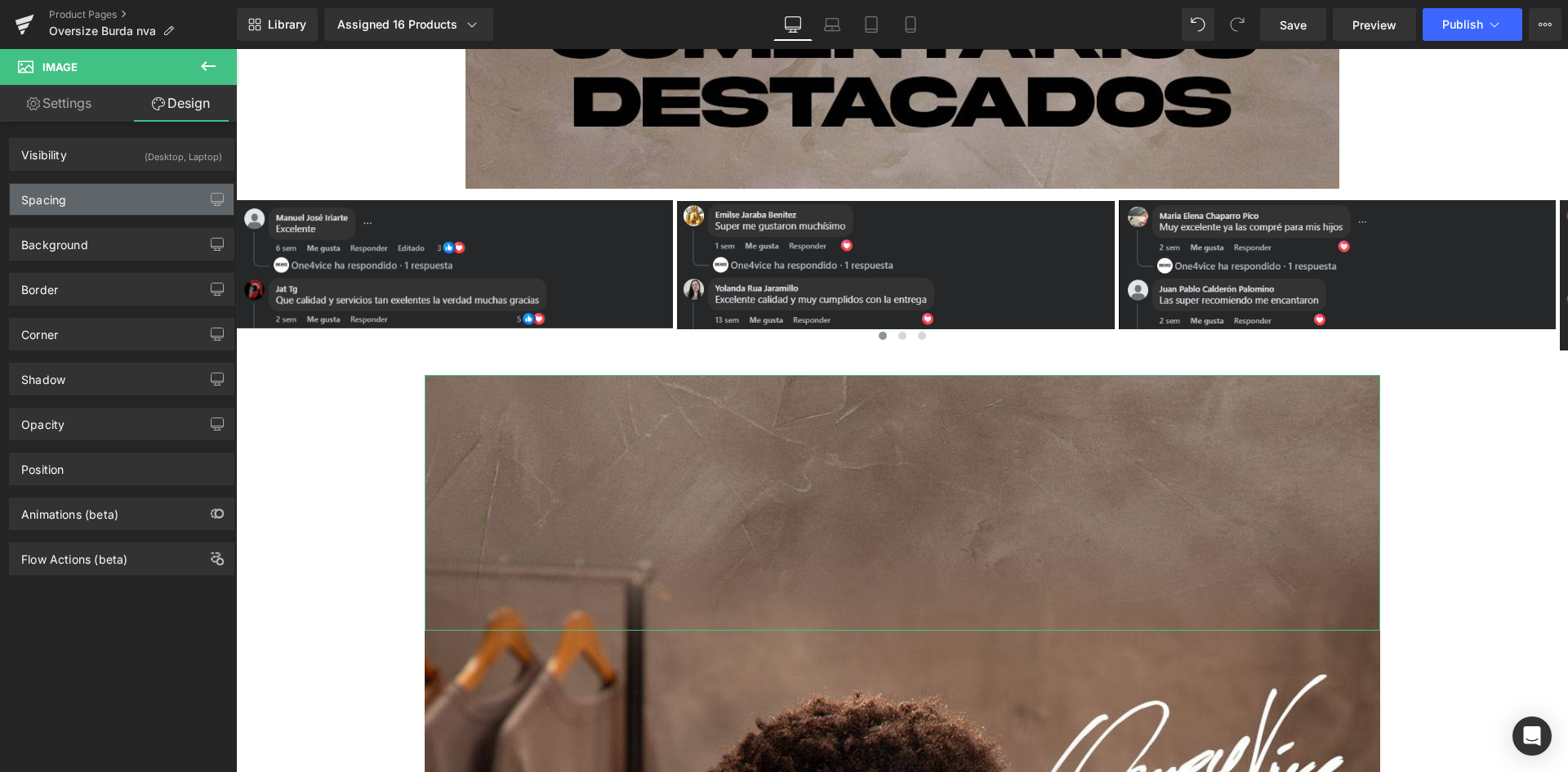
click at [90, 183] on div "Spacing" at bounding box center [121, 199] width 223 height 31
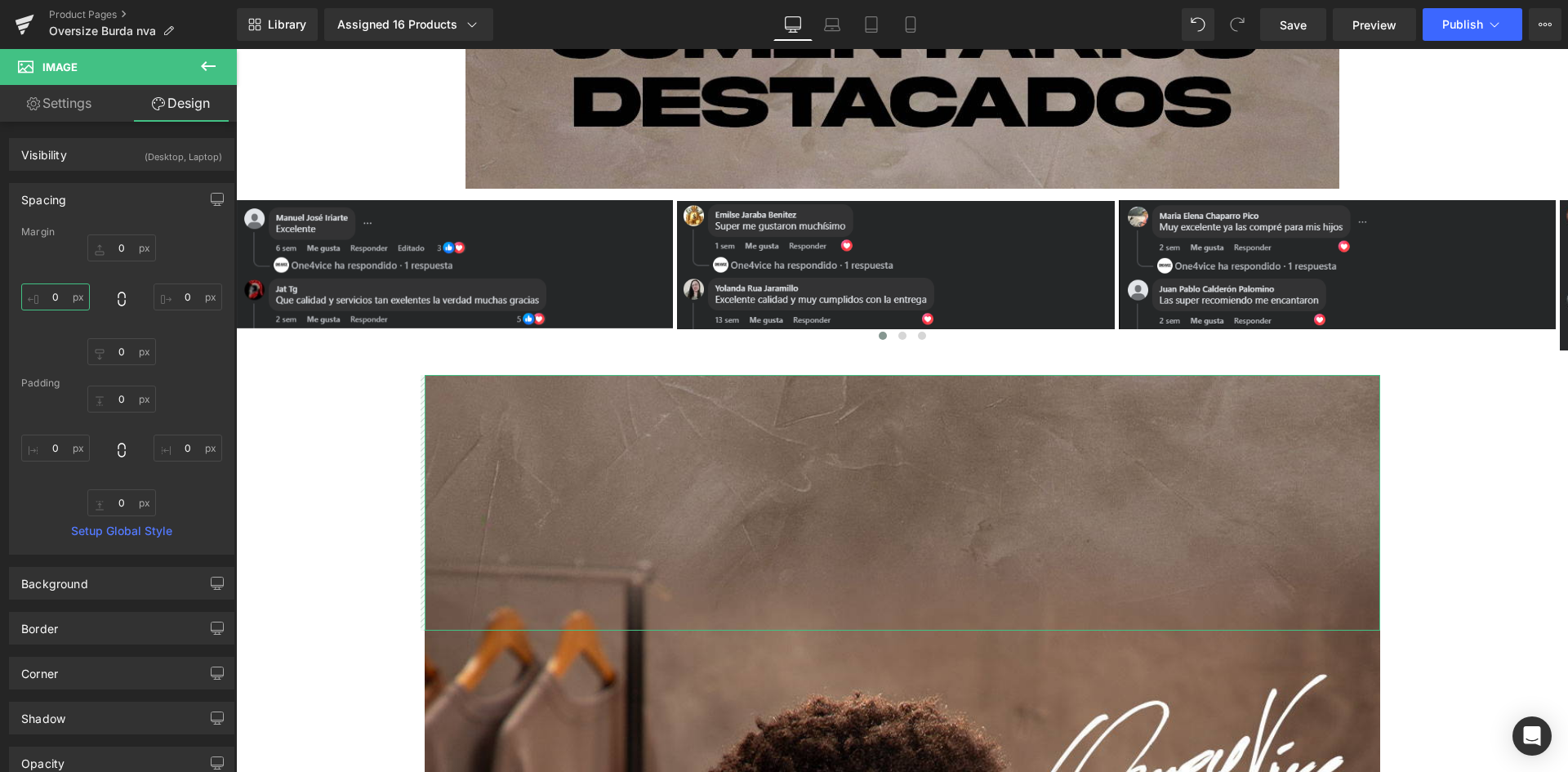
click at [54, 295] on input "0" at bounding box center [55, 297] width 68 height 27
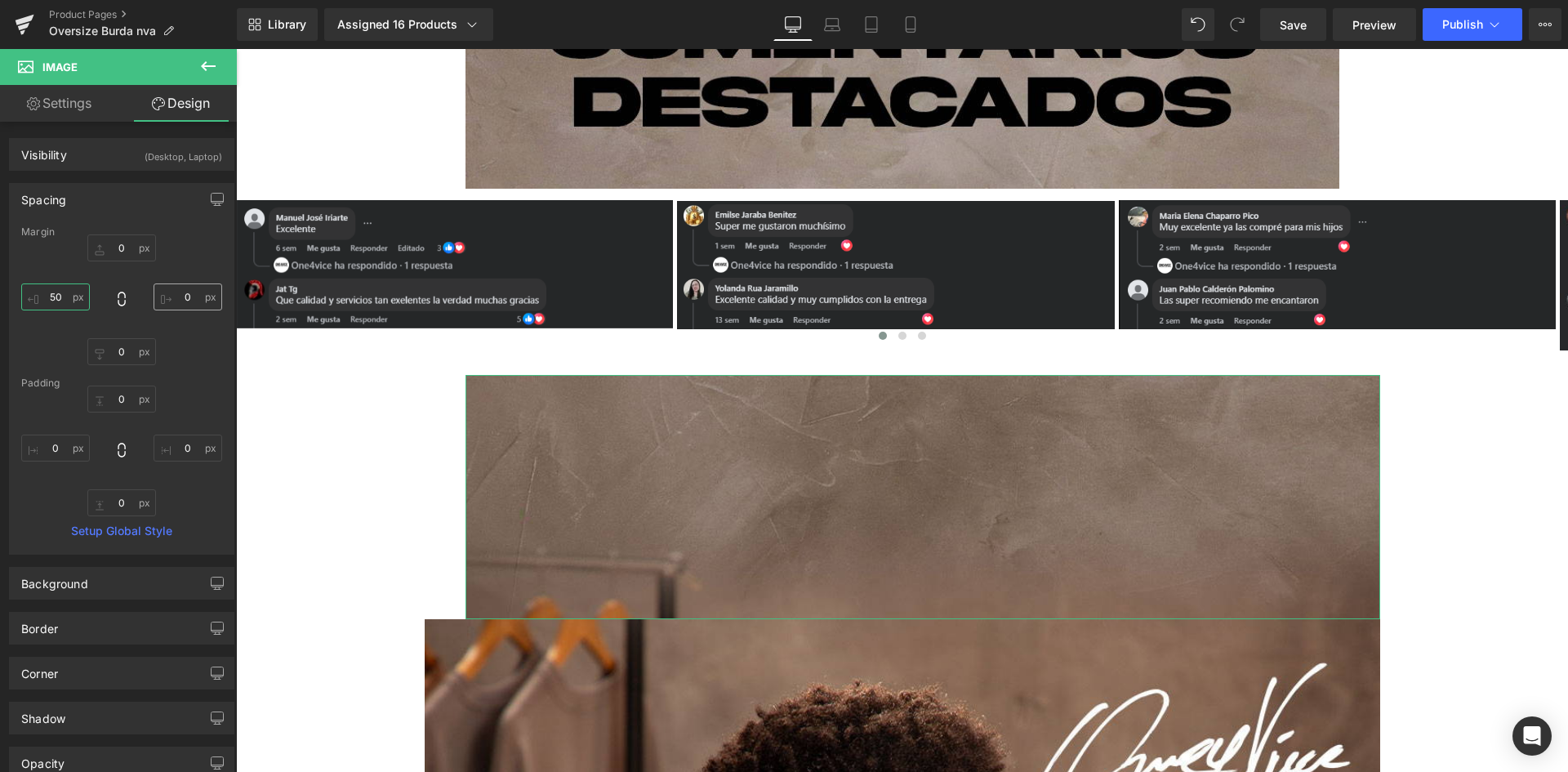
type input "50"
click at [187, 296] on input "0" at bounding box center [187, 297] width 68 height 27
type input "50"
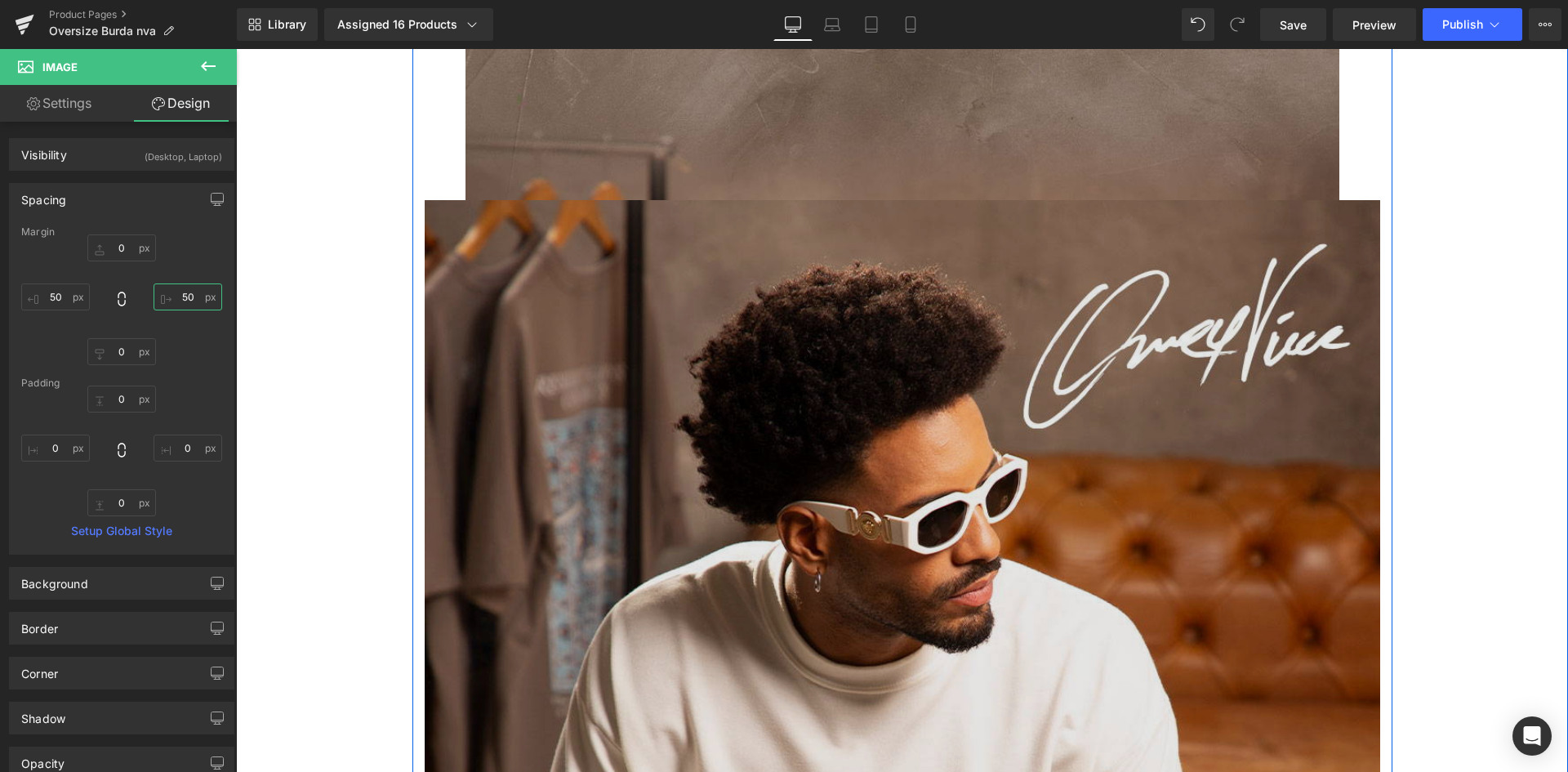
scroll to position [4166, 0]
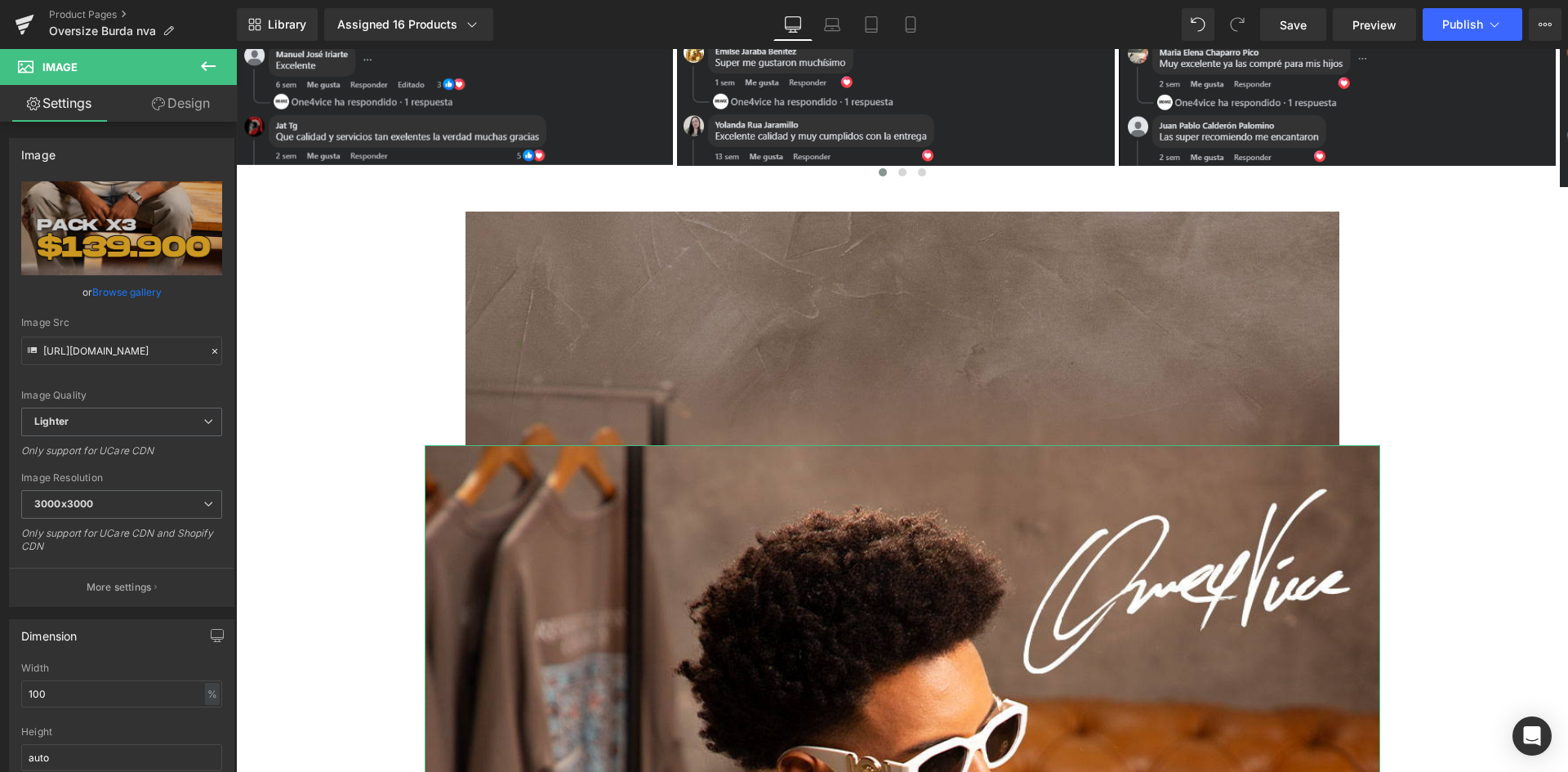
click at [181, 108] on link "Design" at bounding box center [181, 103] width 119 height 36
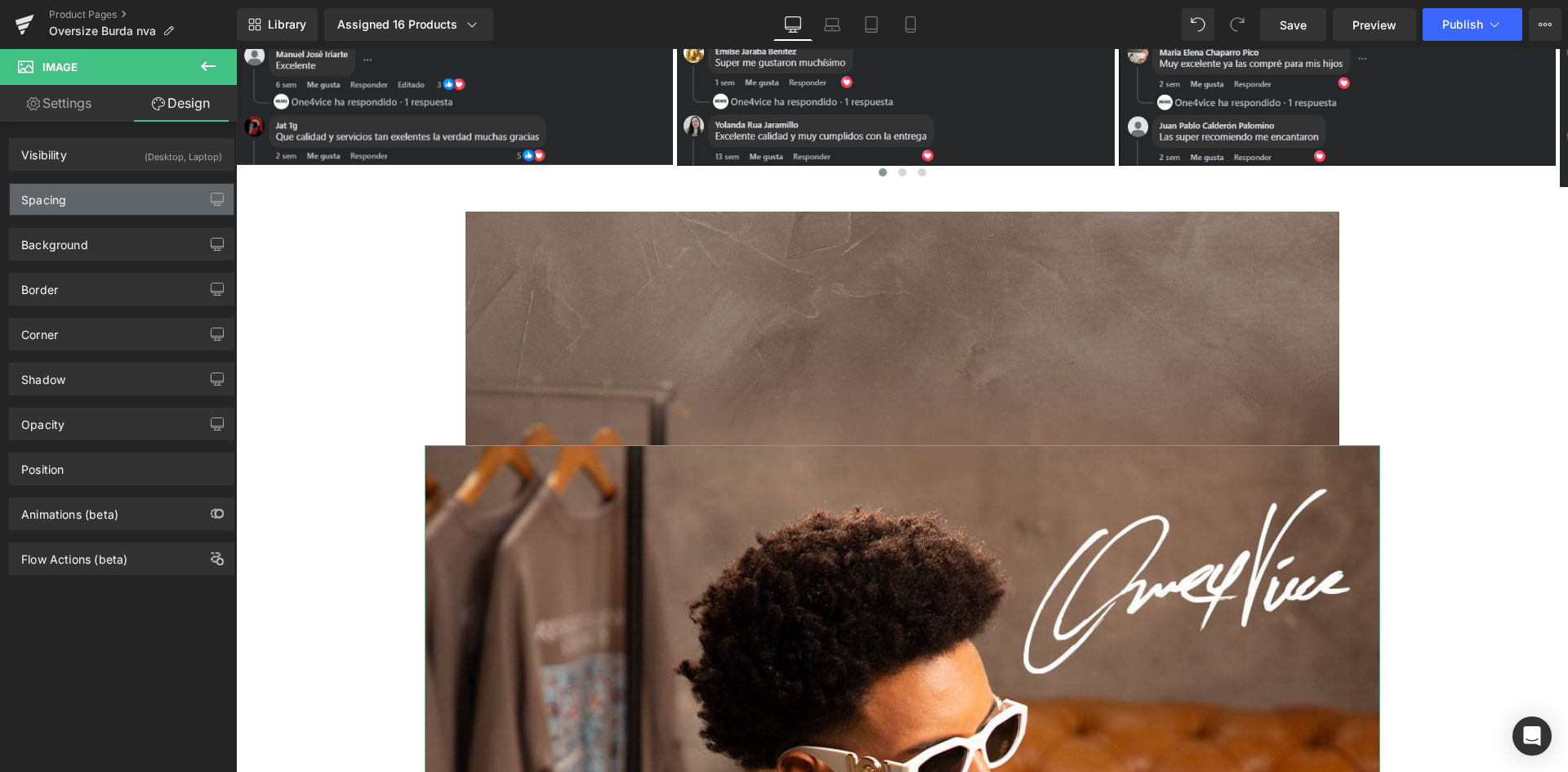
type input "0"
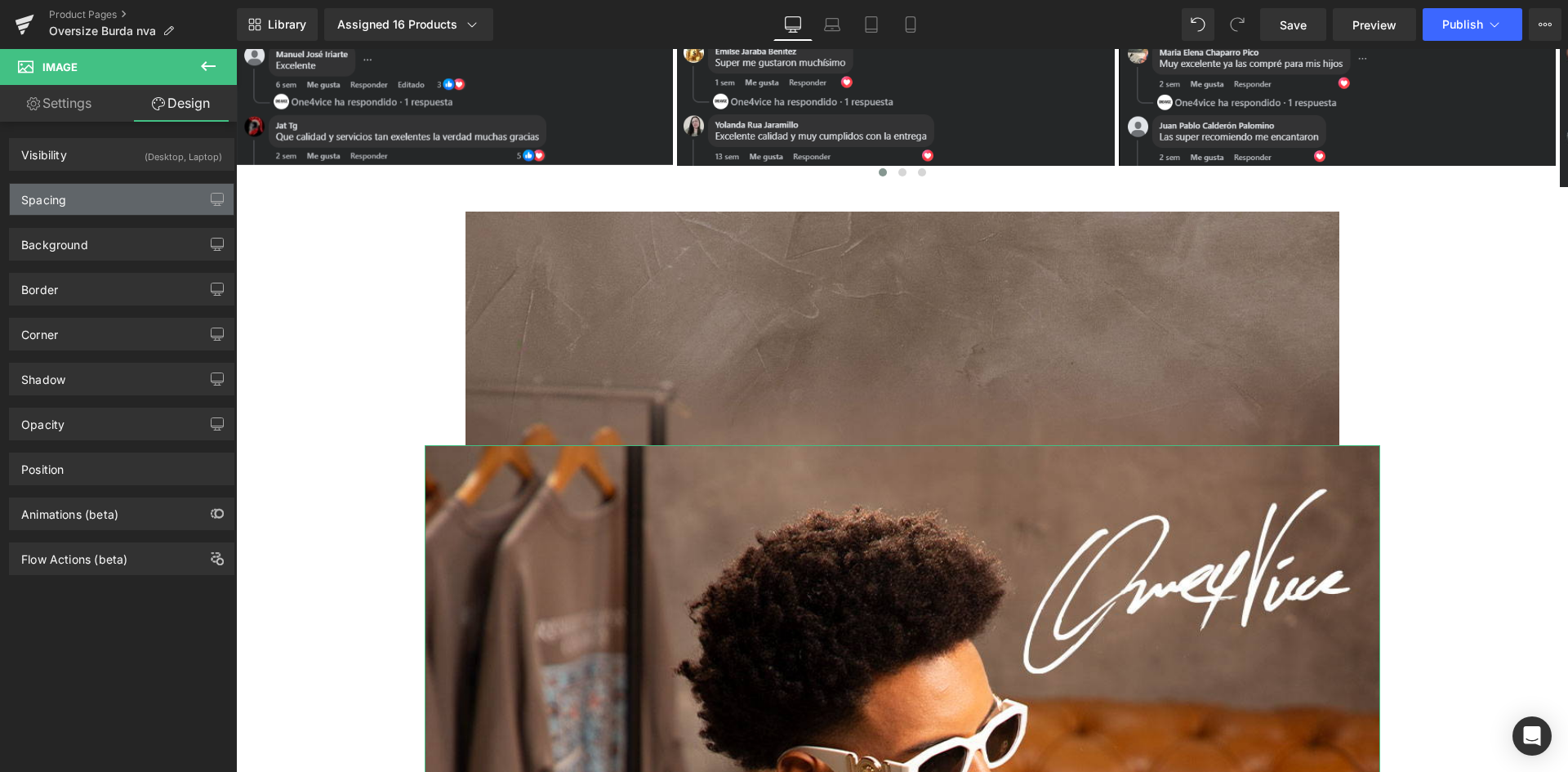
type input "0"
drag, startPoint x: 77, startPoint y: 198, endPoint x: 112, endPoint y: 239, distance: 53.9
click at [77, 200] on div "Spacing" at bounding box center [121, 199] width 223 height 31
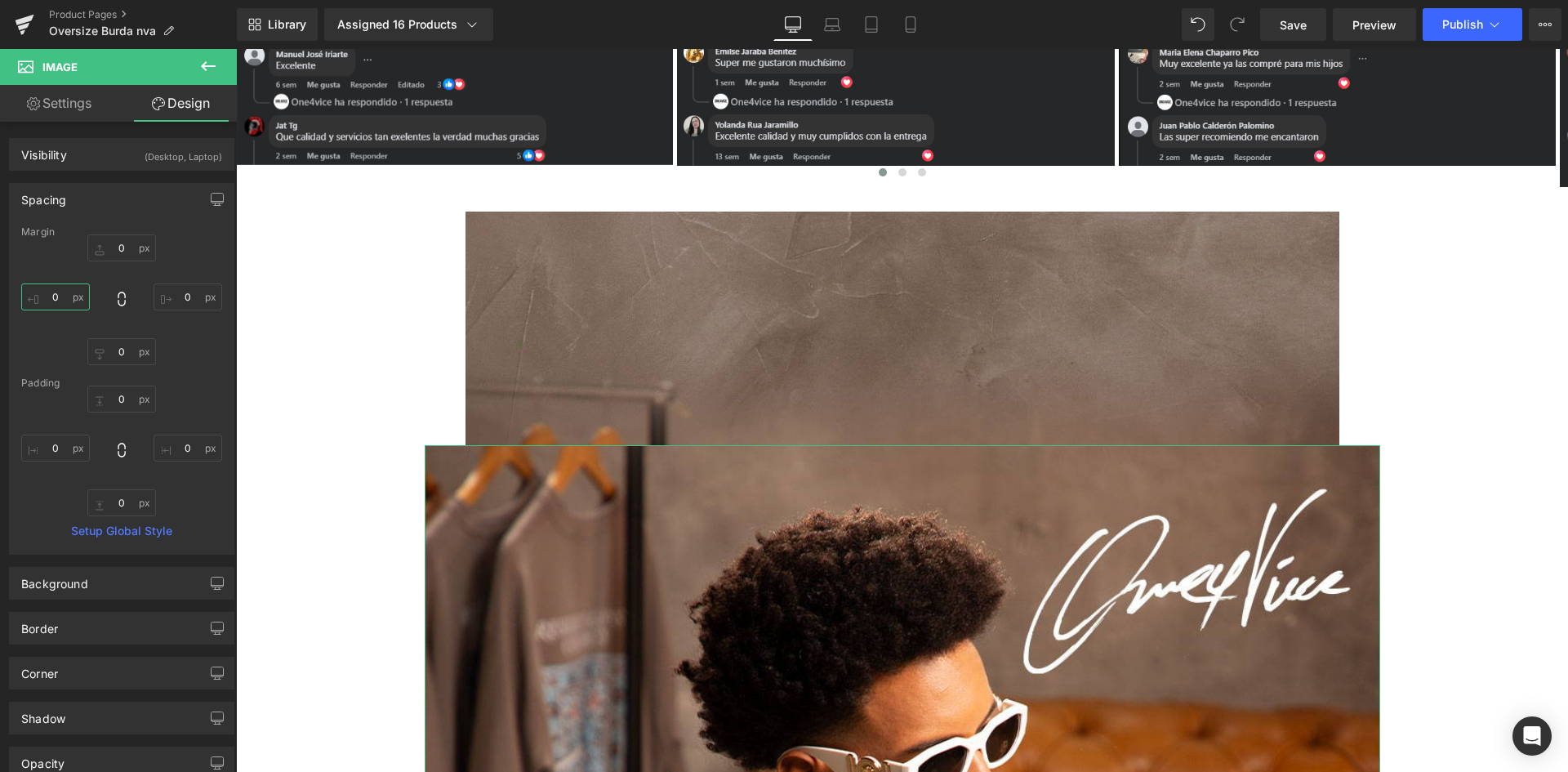
click at [61, 291] on input "0" at bounding box center [55, 297] width 68 height 27
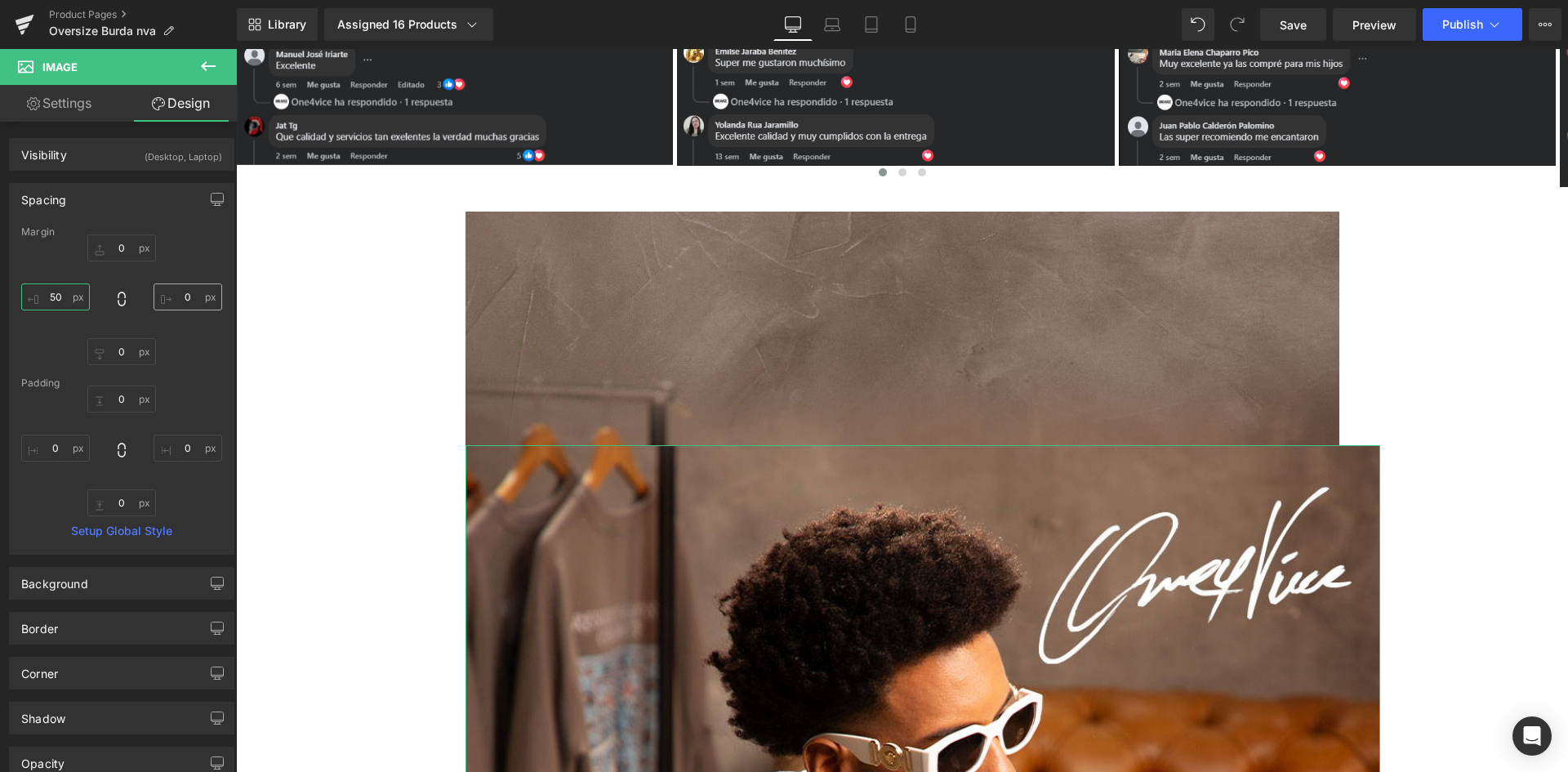
type input "50"
click at [183, 297] on input "0" at bounding box center [187, 297] width 68 height 27
type input "50"
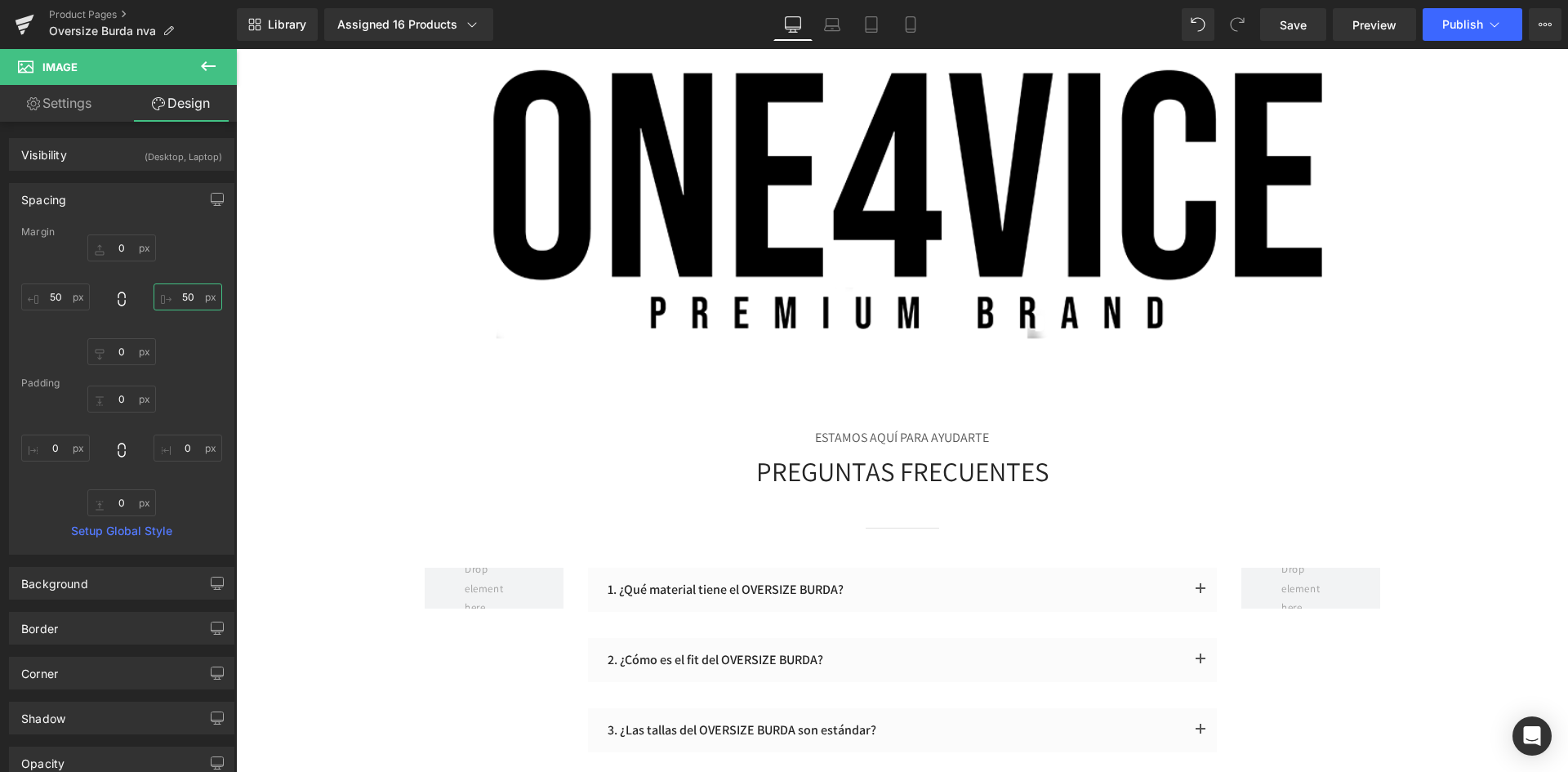
scroll to position [6289, 0]
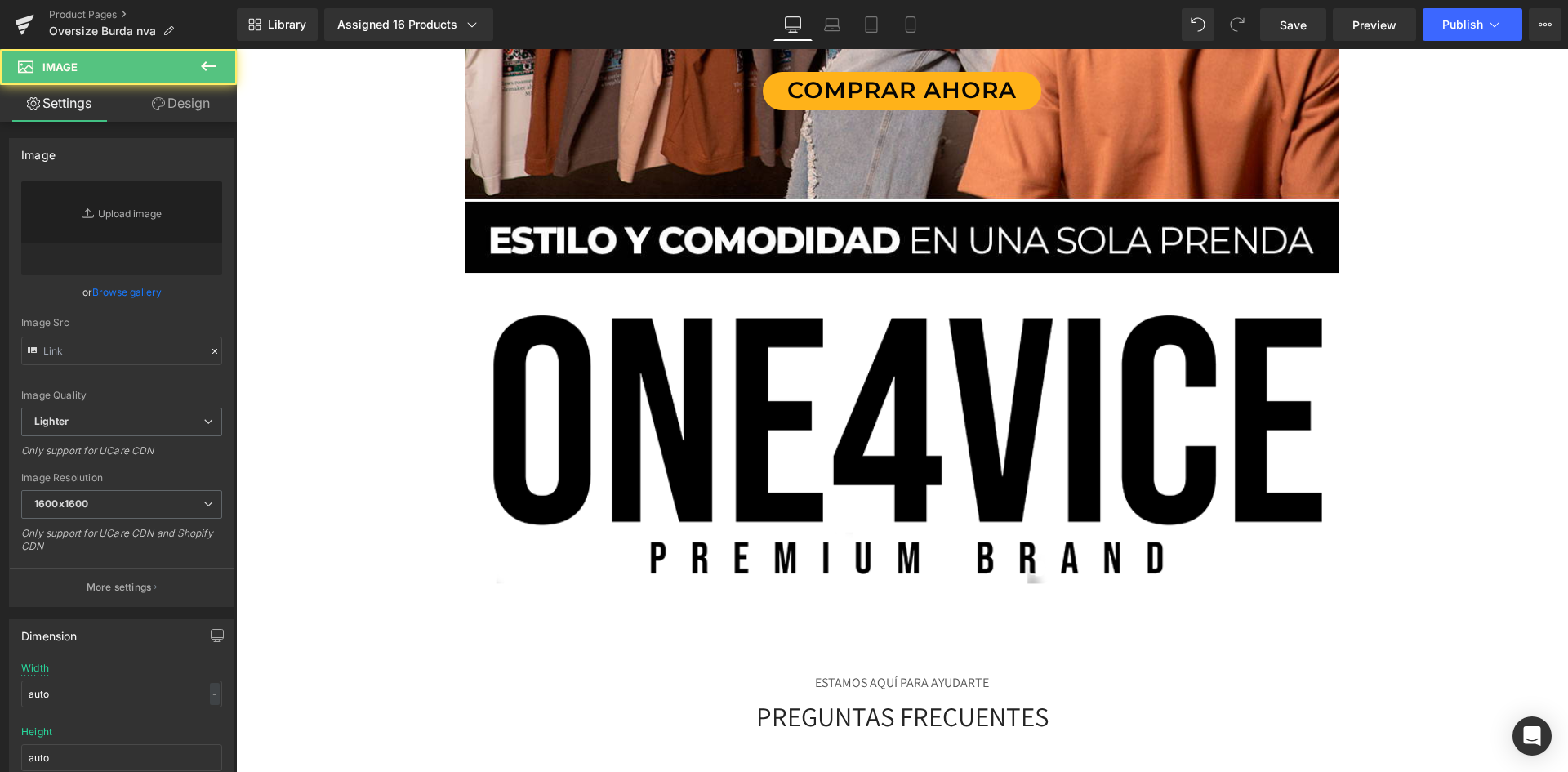
click at [754, 370] on img at bounding box center [902, 425] width 956 height 478
type input "https://ucarecdn.com/a65a5e66-951b-4d42-a877-e78a554efaa9/-/format/auto/-/previ…"
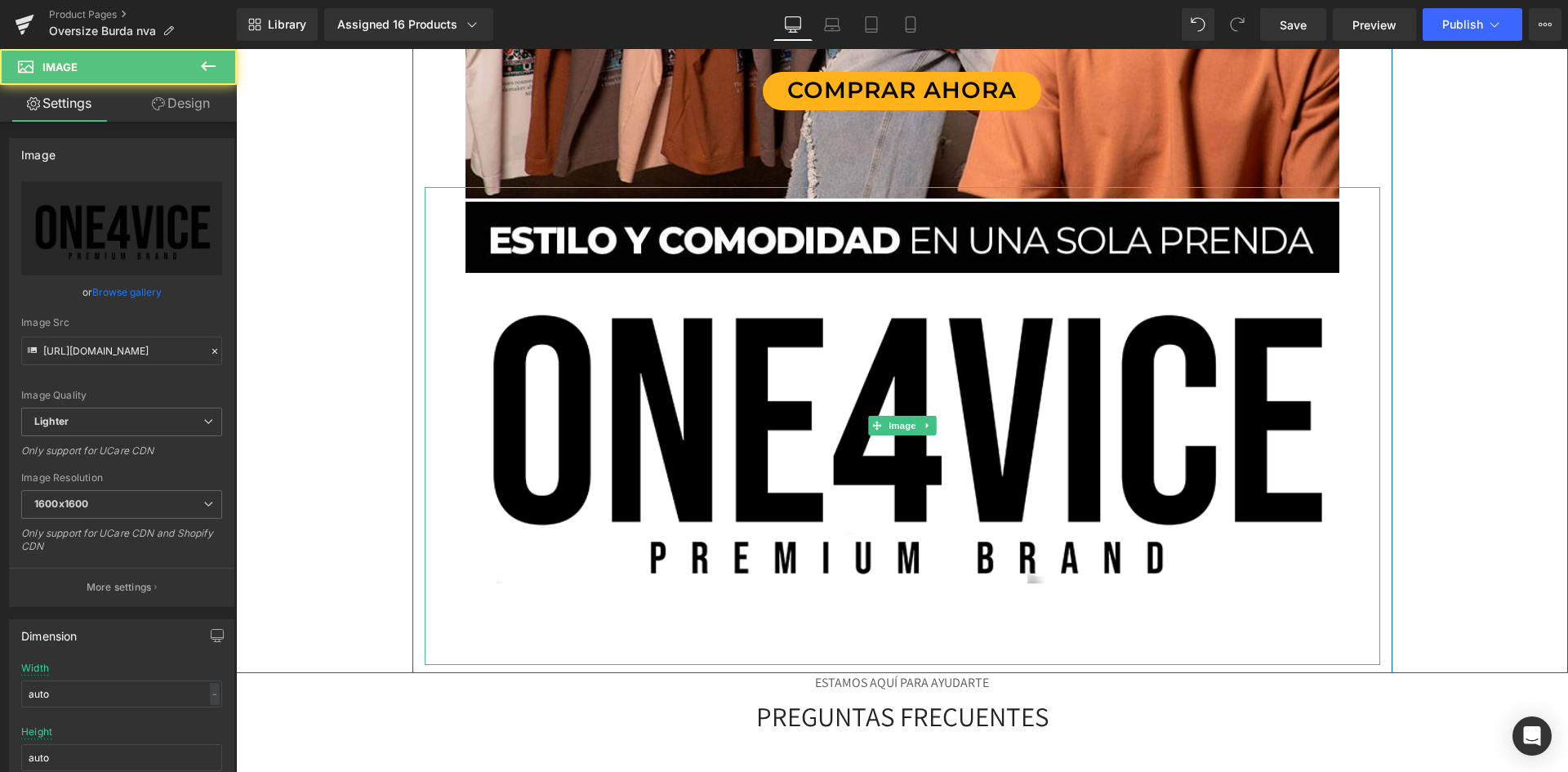
click at [609, 387] on img at bounding box center [902, 425] width 956 height 478
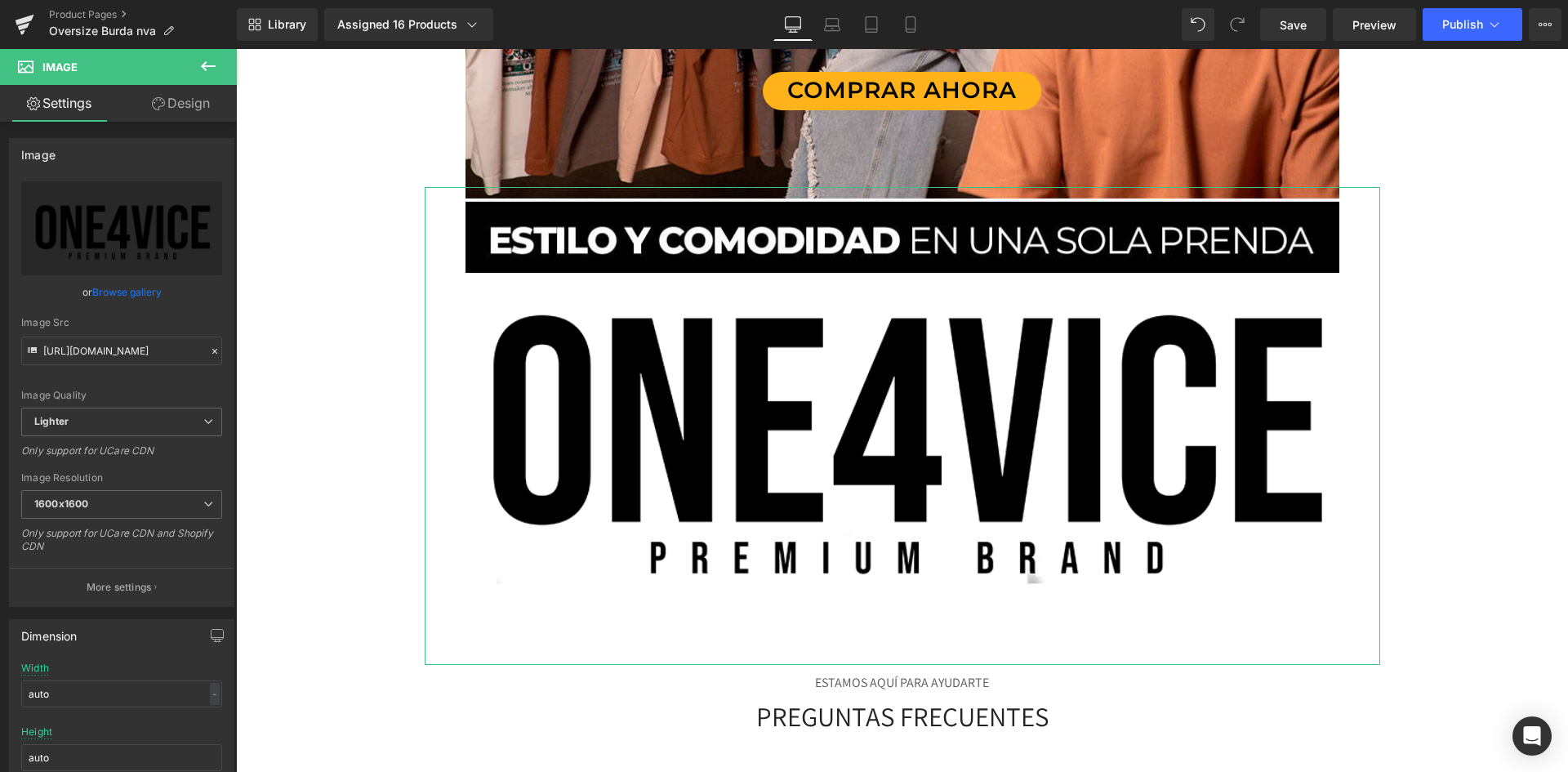
click at [180, 106] on link "Design" at bounding box center [181, 103] width 119 height 36
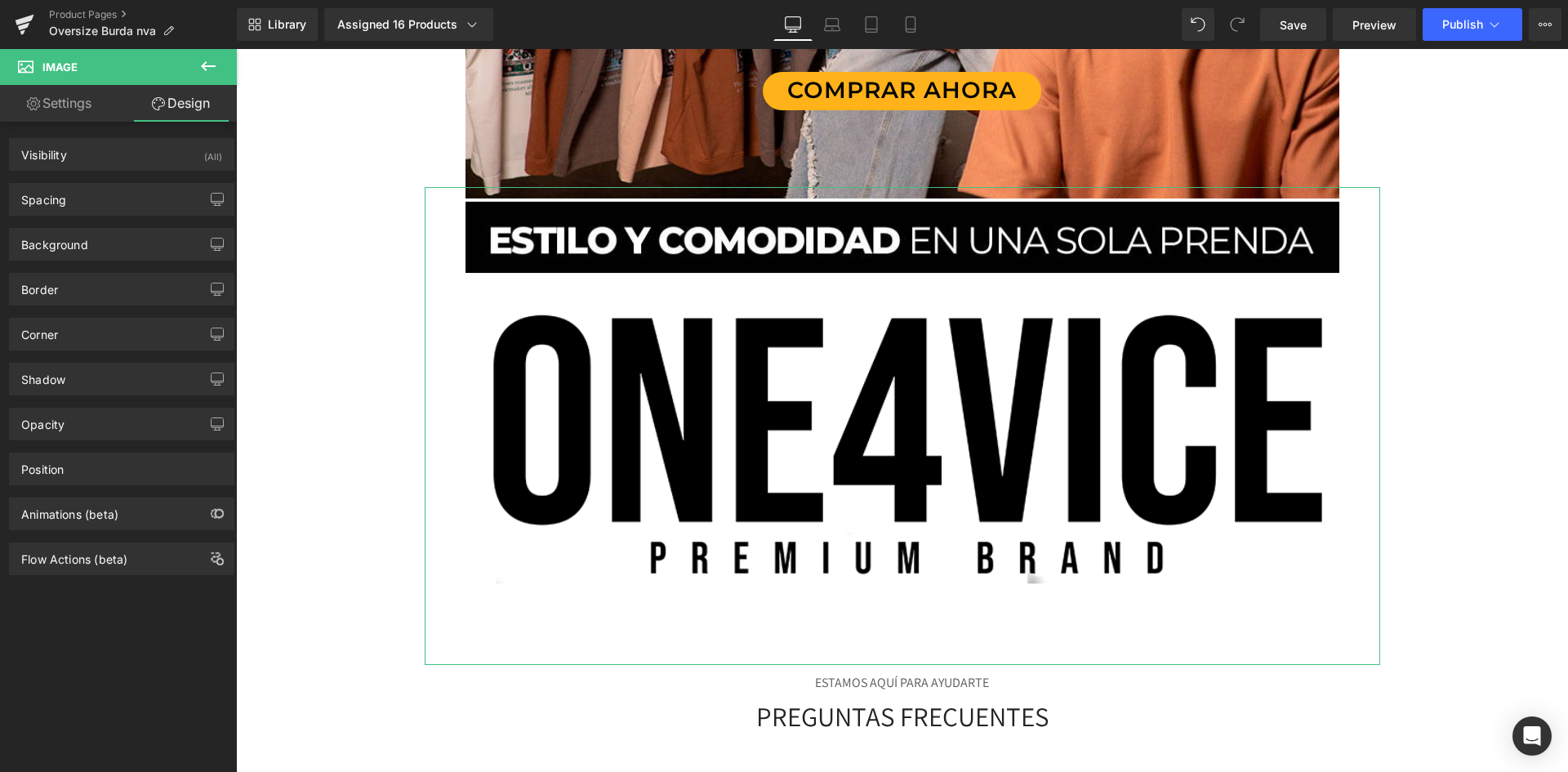
type input "0"
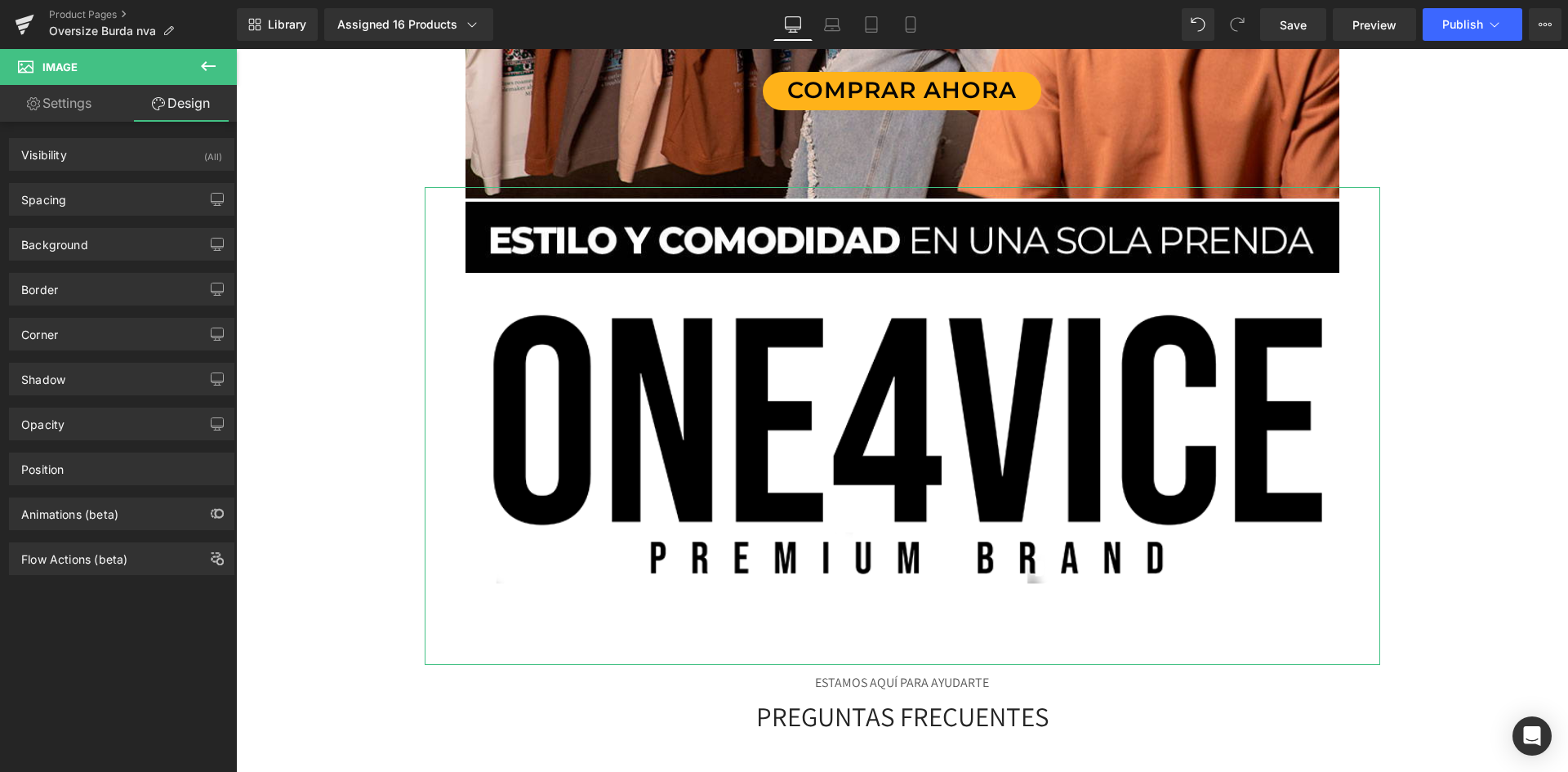
type input "0"
drag, startPoint x: 80, startPoint y: 201, endPoint x: 106, endPoint y: 265, distance: 69.1
click at [80, 201] on div "Spacing" at bounding box center [121, 199] width 223 height 31
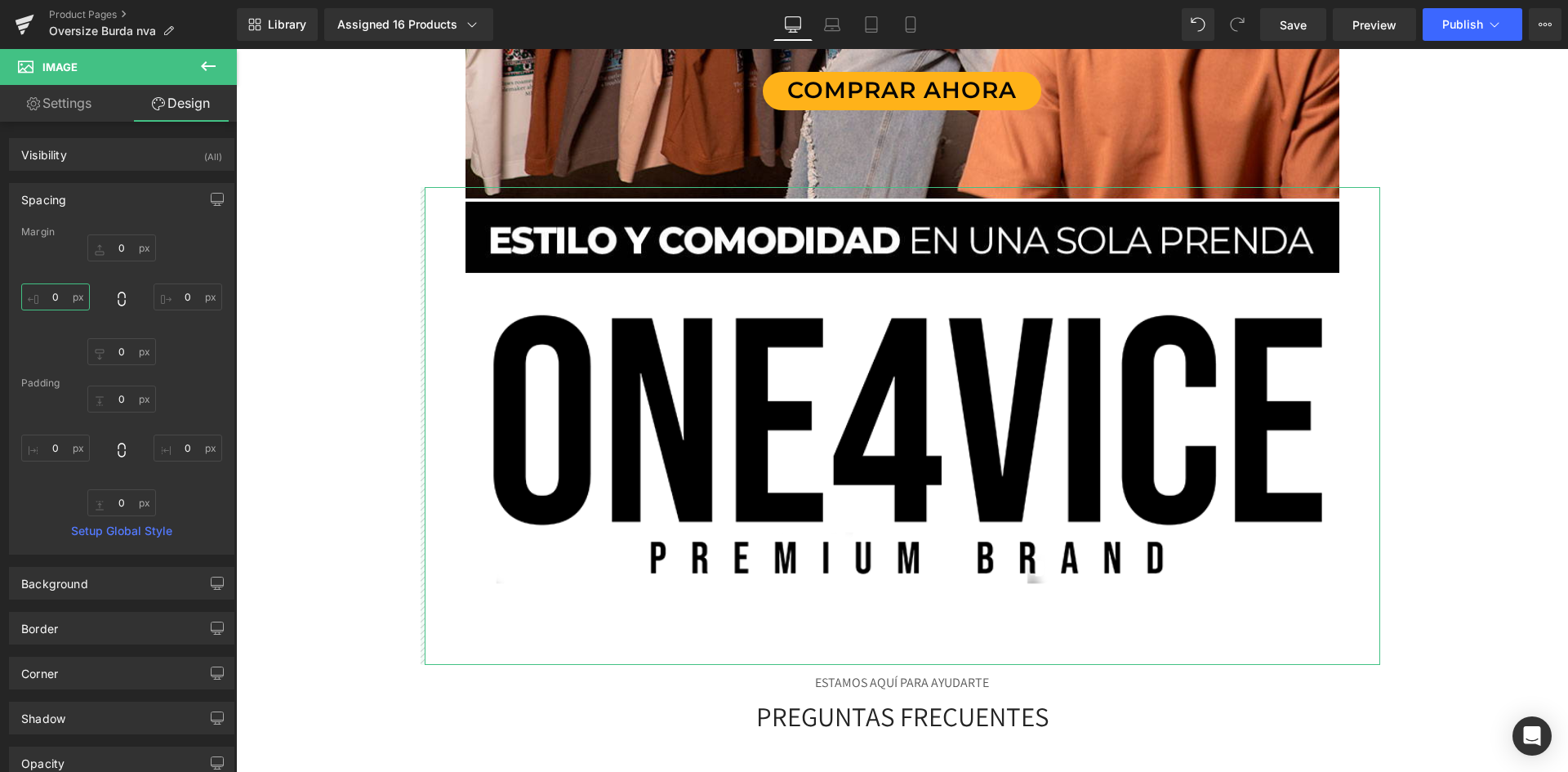
click at [61, 299] on input "0" at bounding box center [55, 297] width 68 height 27
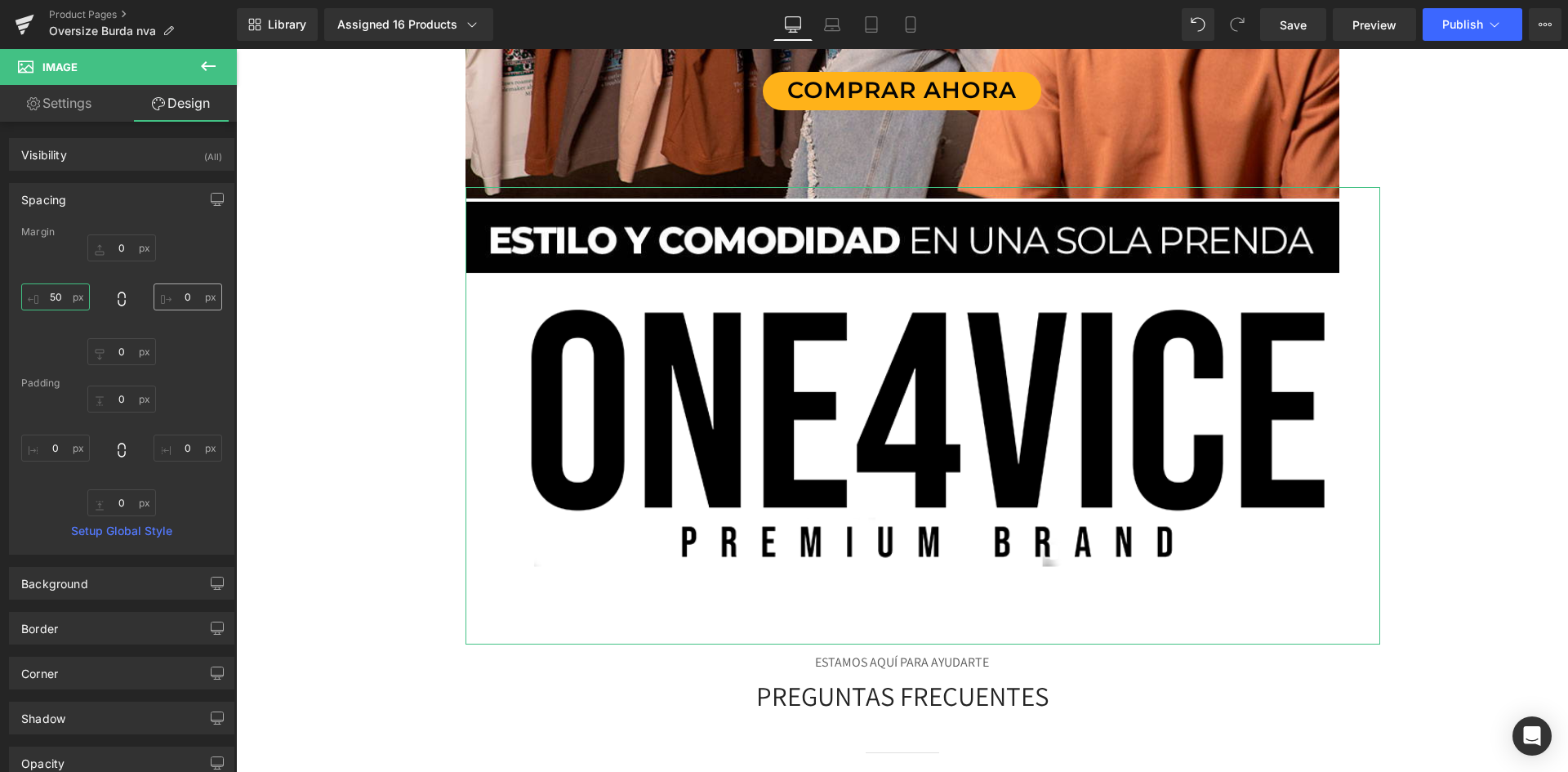
type input "50"
click at [169, 298] on input "0" at bounding box center [187, 297] width 68 height 27
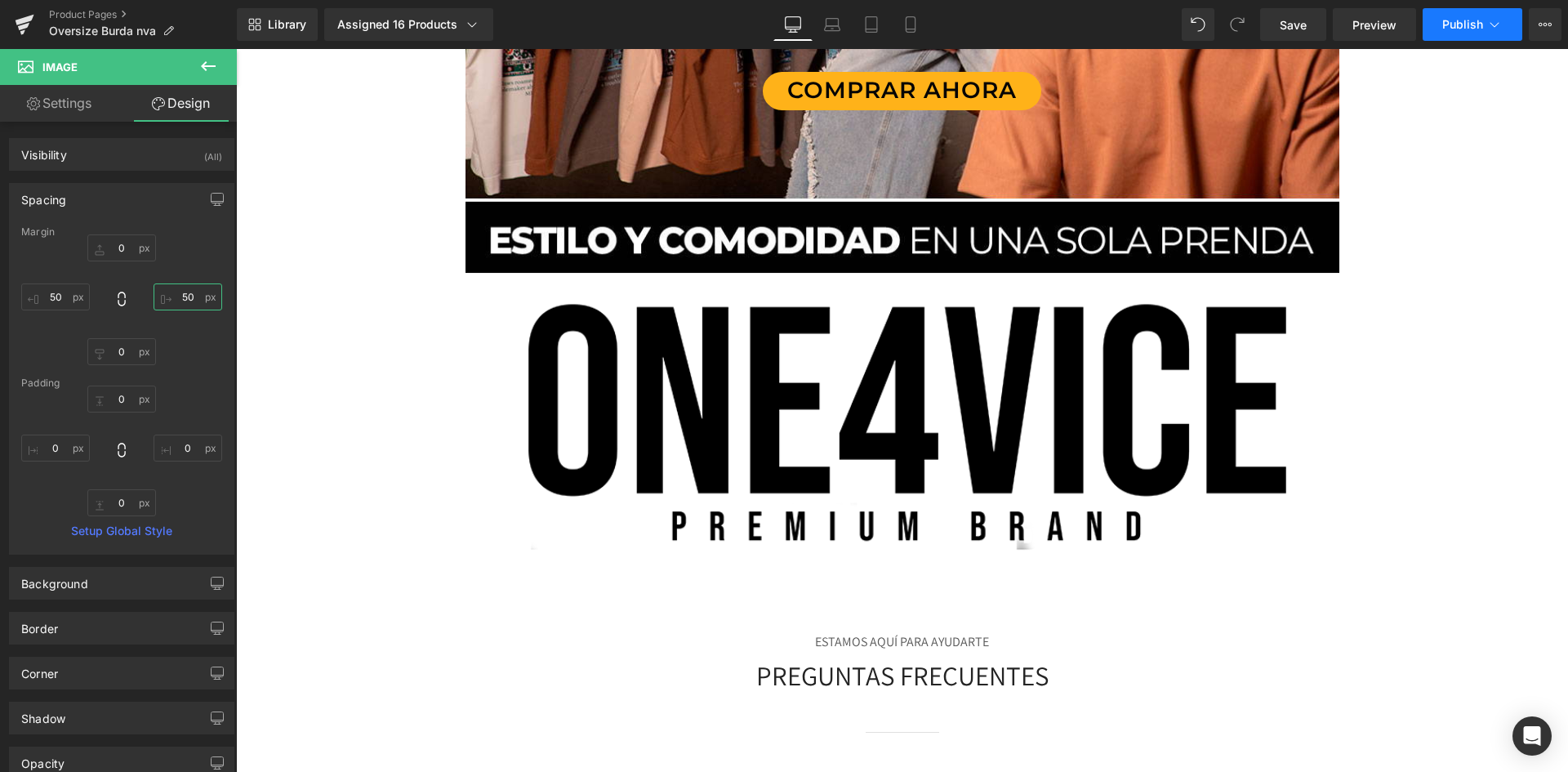
type input "50"
click at [1455, 27] on span "Publish" at bounding box center [1463, 24] width 41 height 13
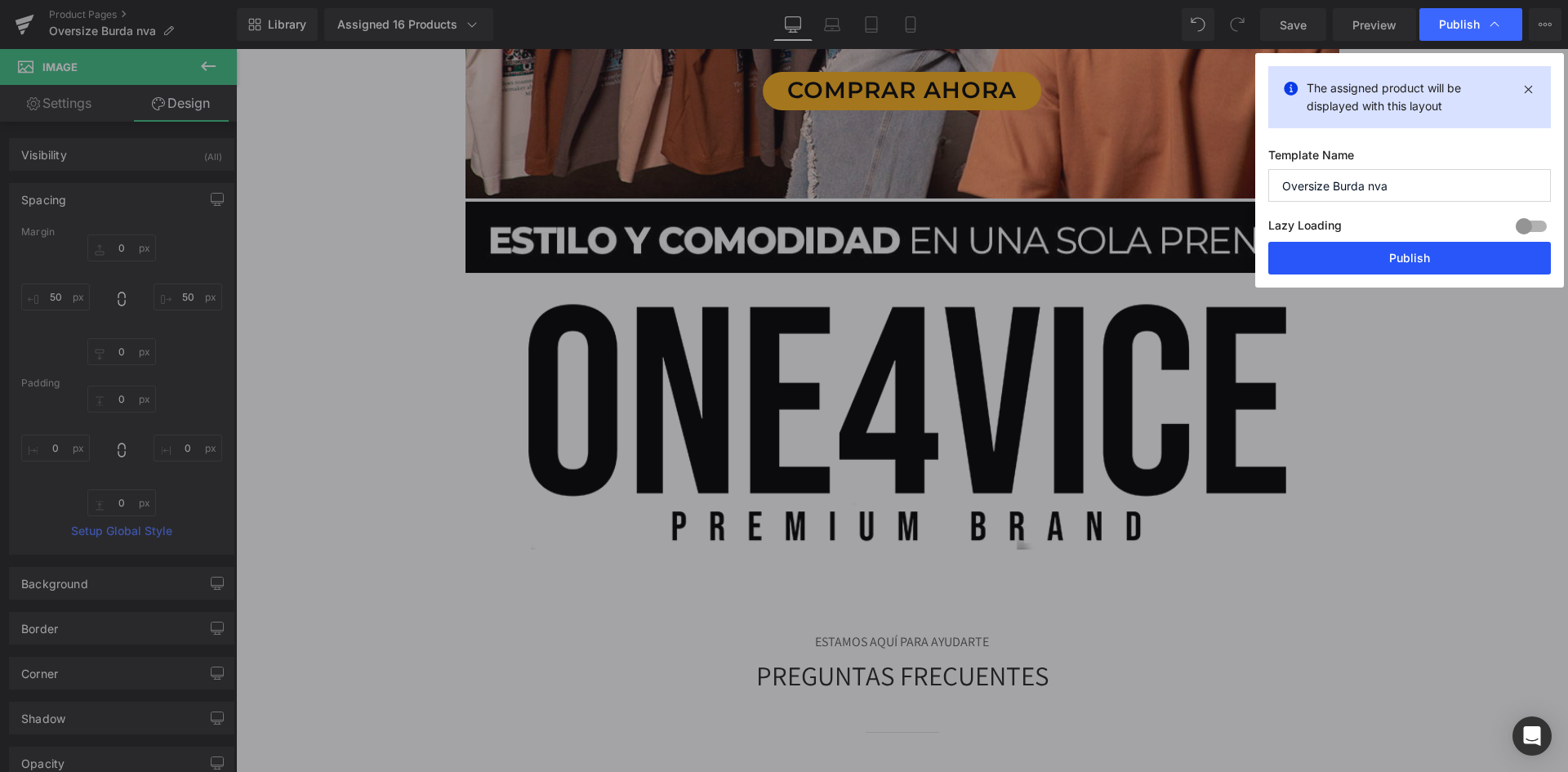
click at [1414, 265] on button "Publish" at bounding box center [1409, 258] width 283 height 33
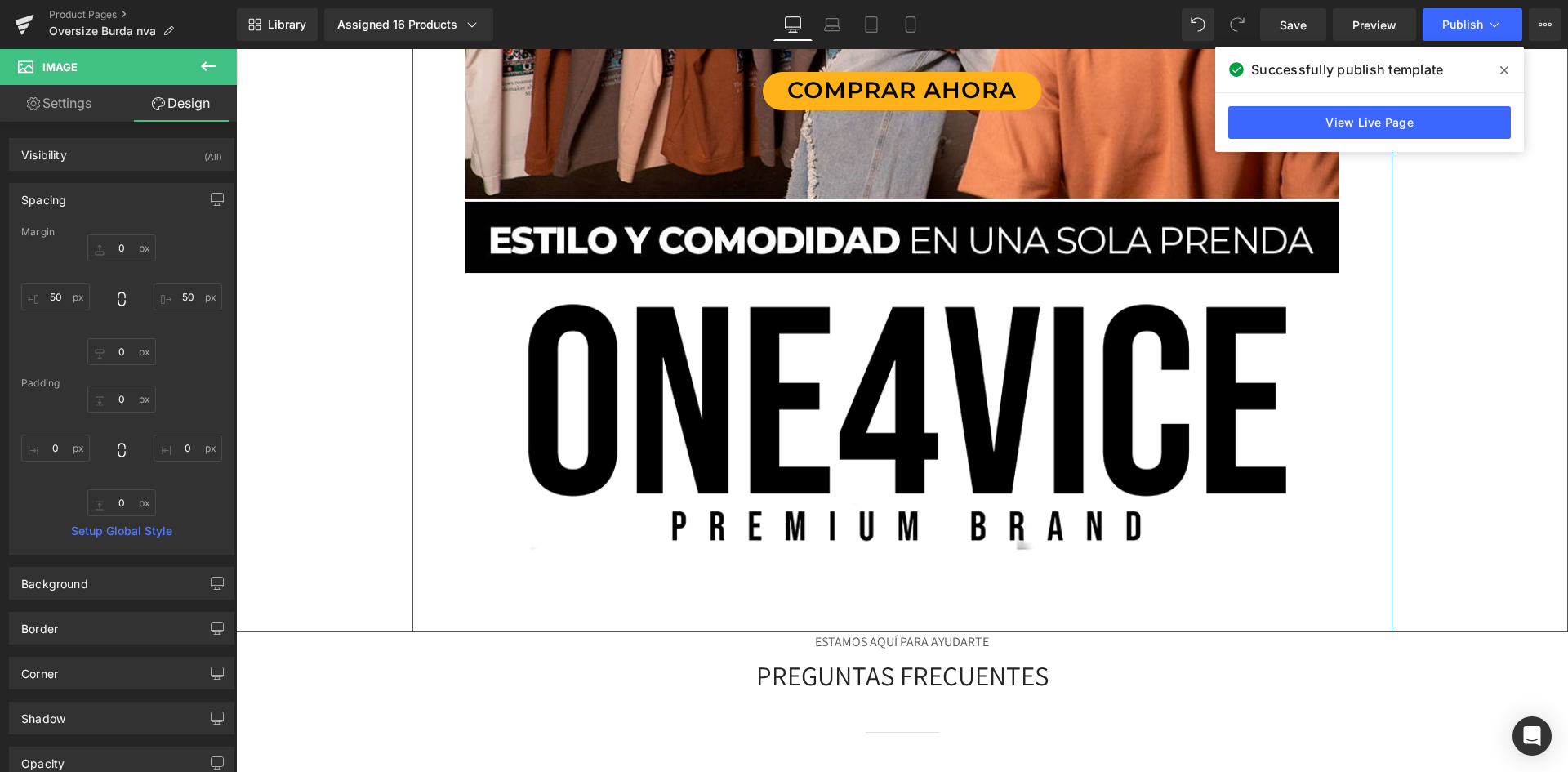
scroll to position [6044, 0]
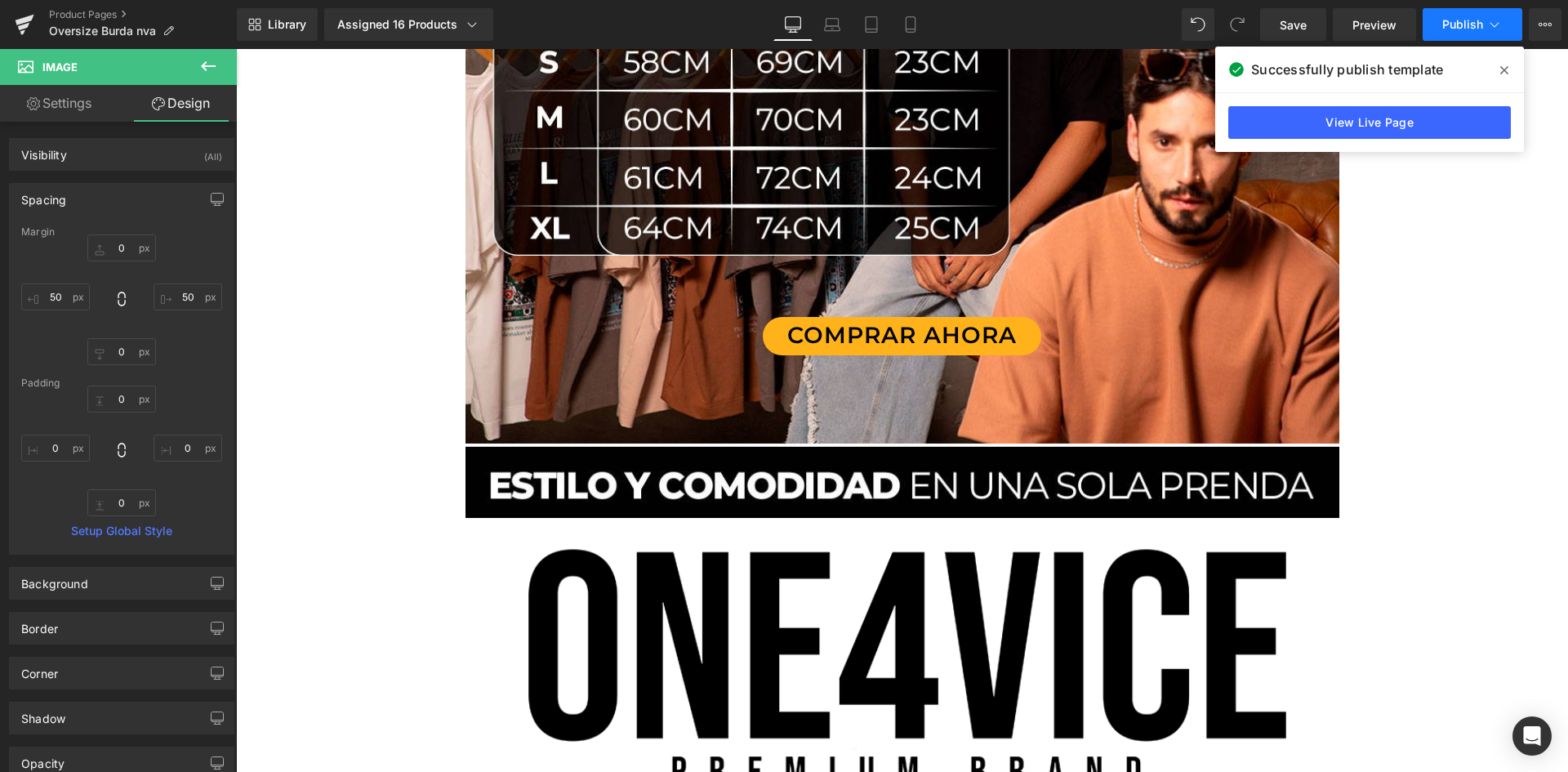
click at [1468, 20] on span "Publish" at bounding box center [1463, 24] width 41 height 13
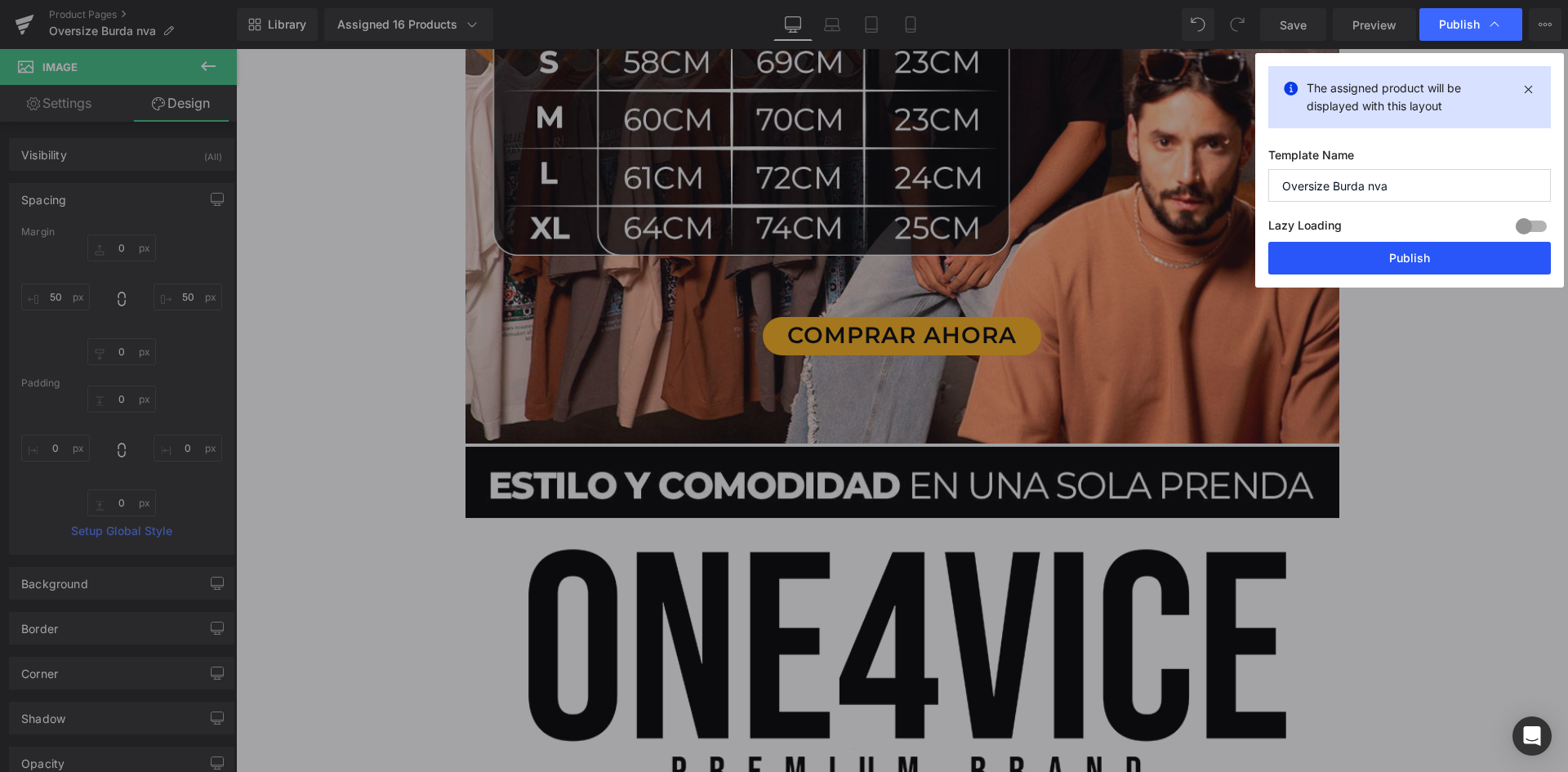
click at [1403, 252] on button "Publish" at bounding box center [1409, 258] width 283 height 33
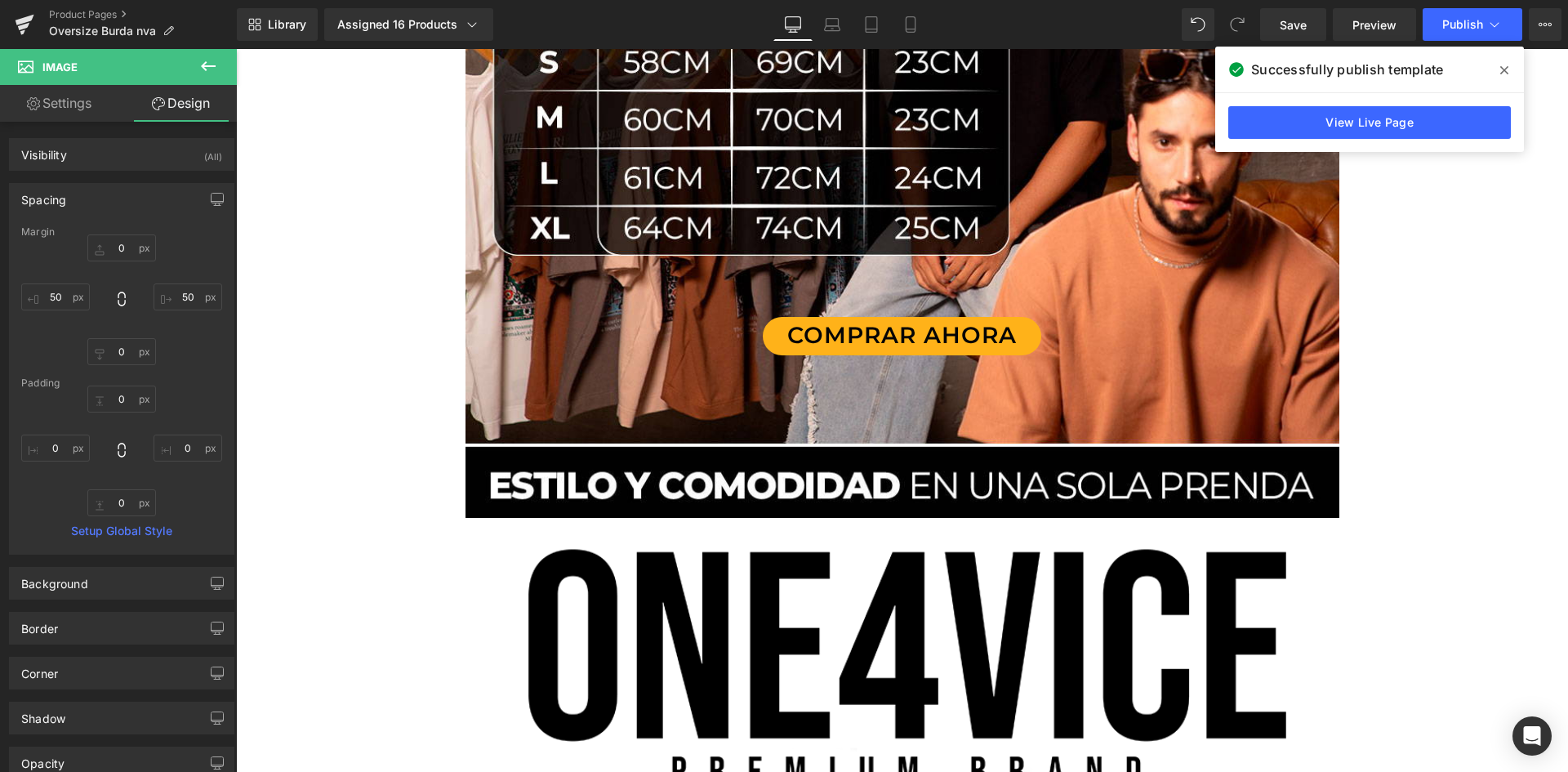
click at [187, 67] on button at bounding box center [208, 66] width 58 height 36
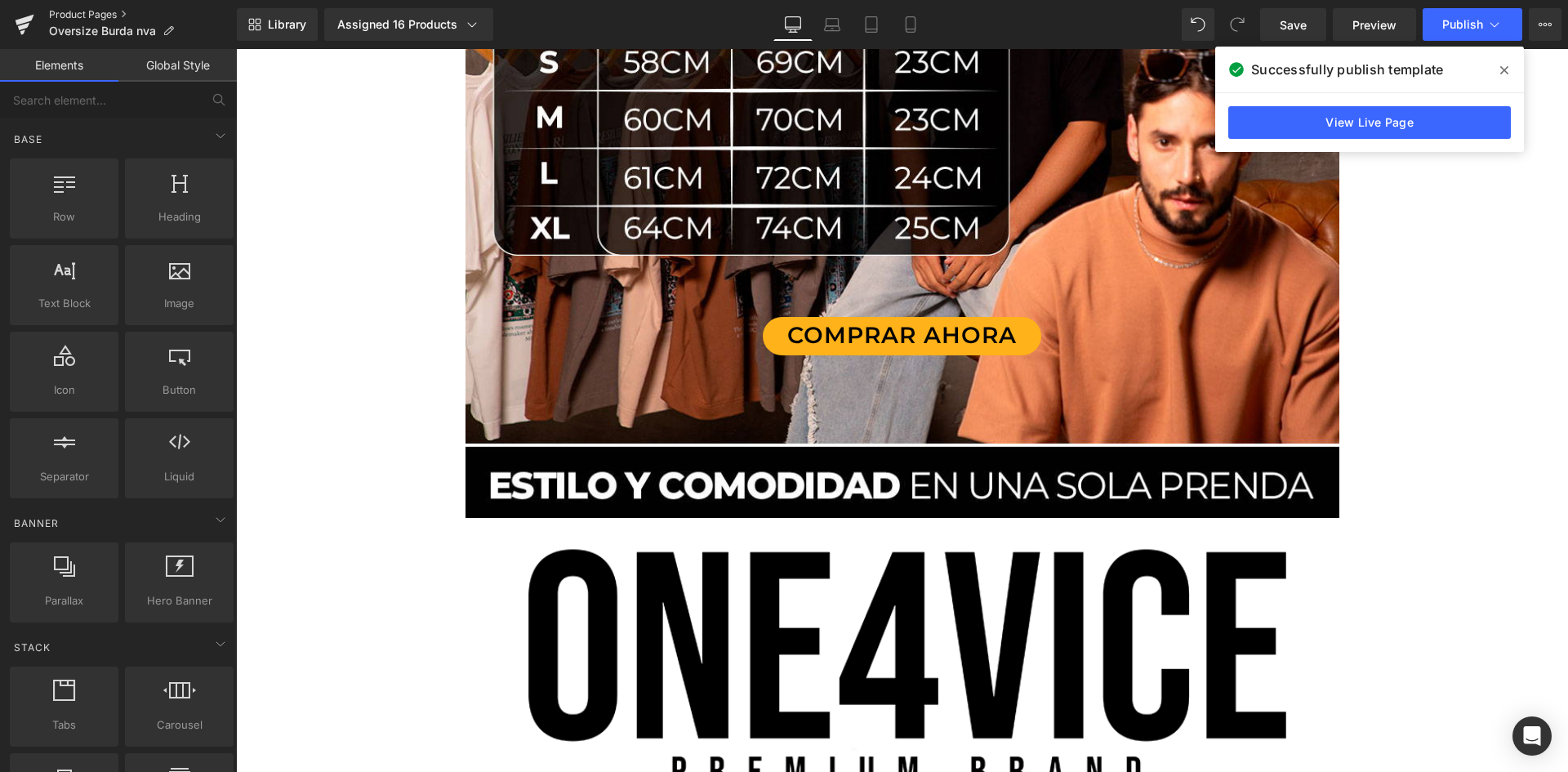
click at [60, 16] on link "Product Pages" at bounding box center [143, 14] width 188 height 13
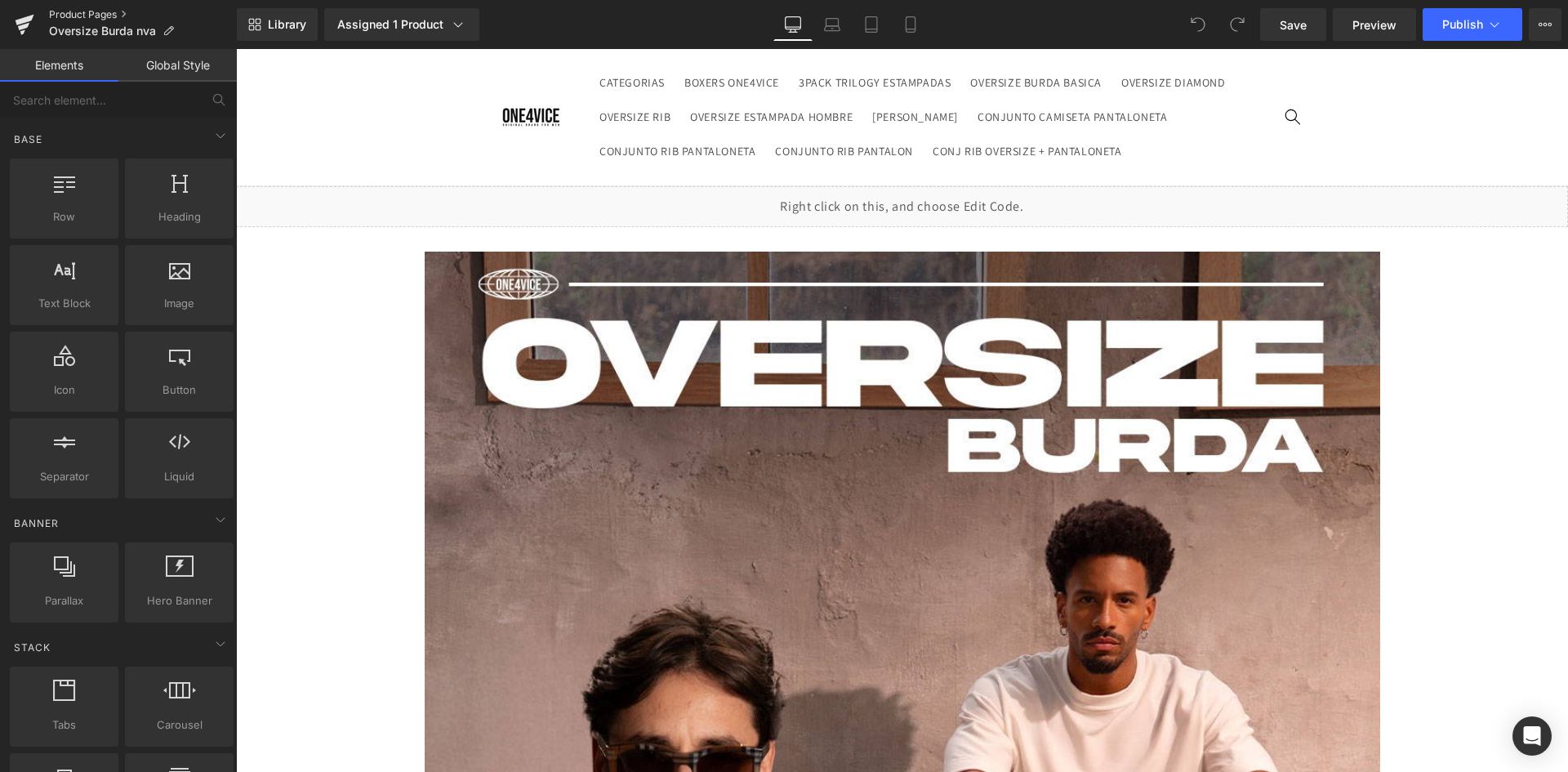
click at [66, 14] on link "Product Pages" at bounding box center [143, 14] width 188 height 13
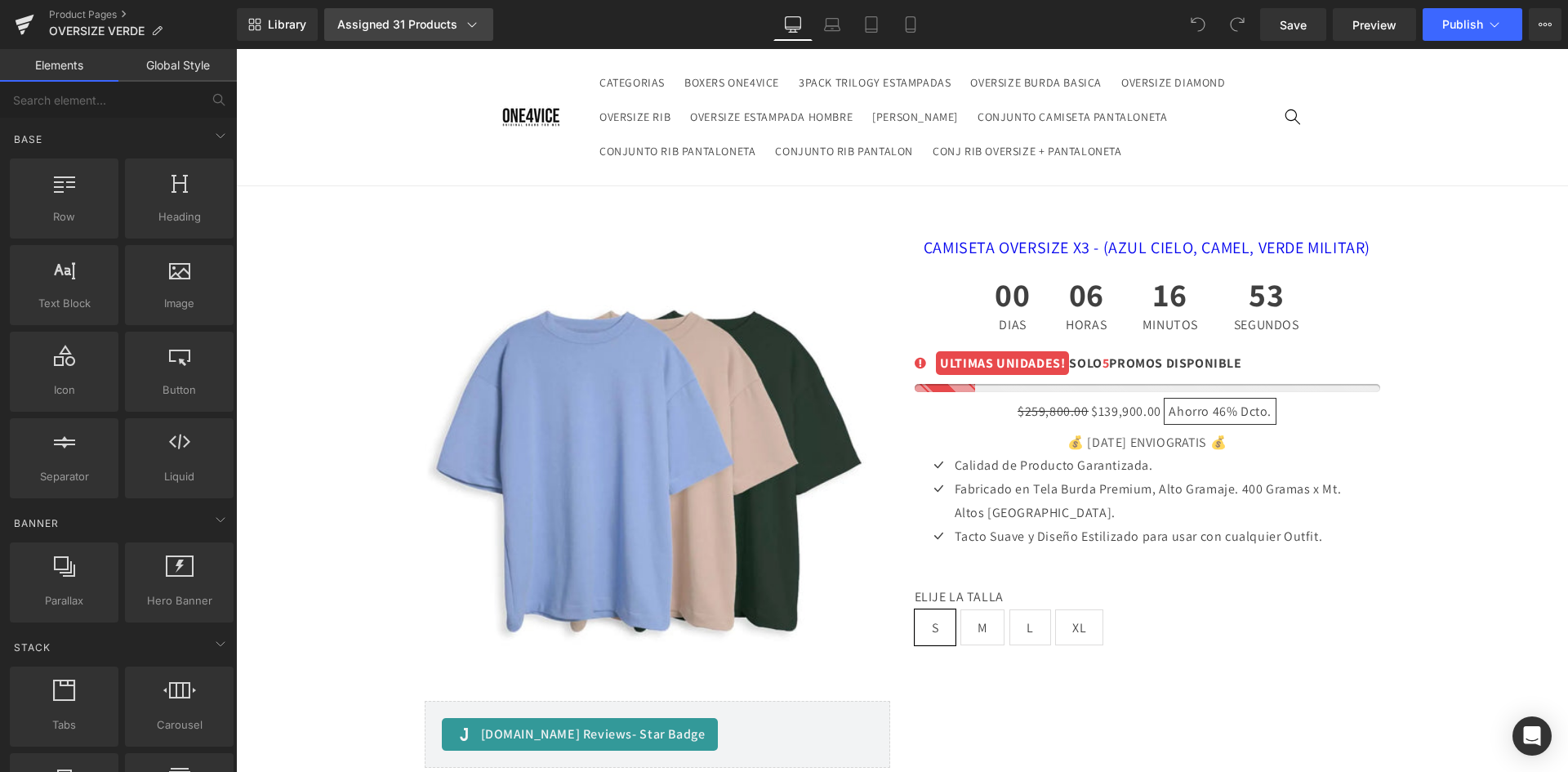
click at [433, 25] on div "Assigned 31 Products" at bounding box center [409, 24] width 143 height 16
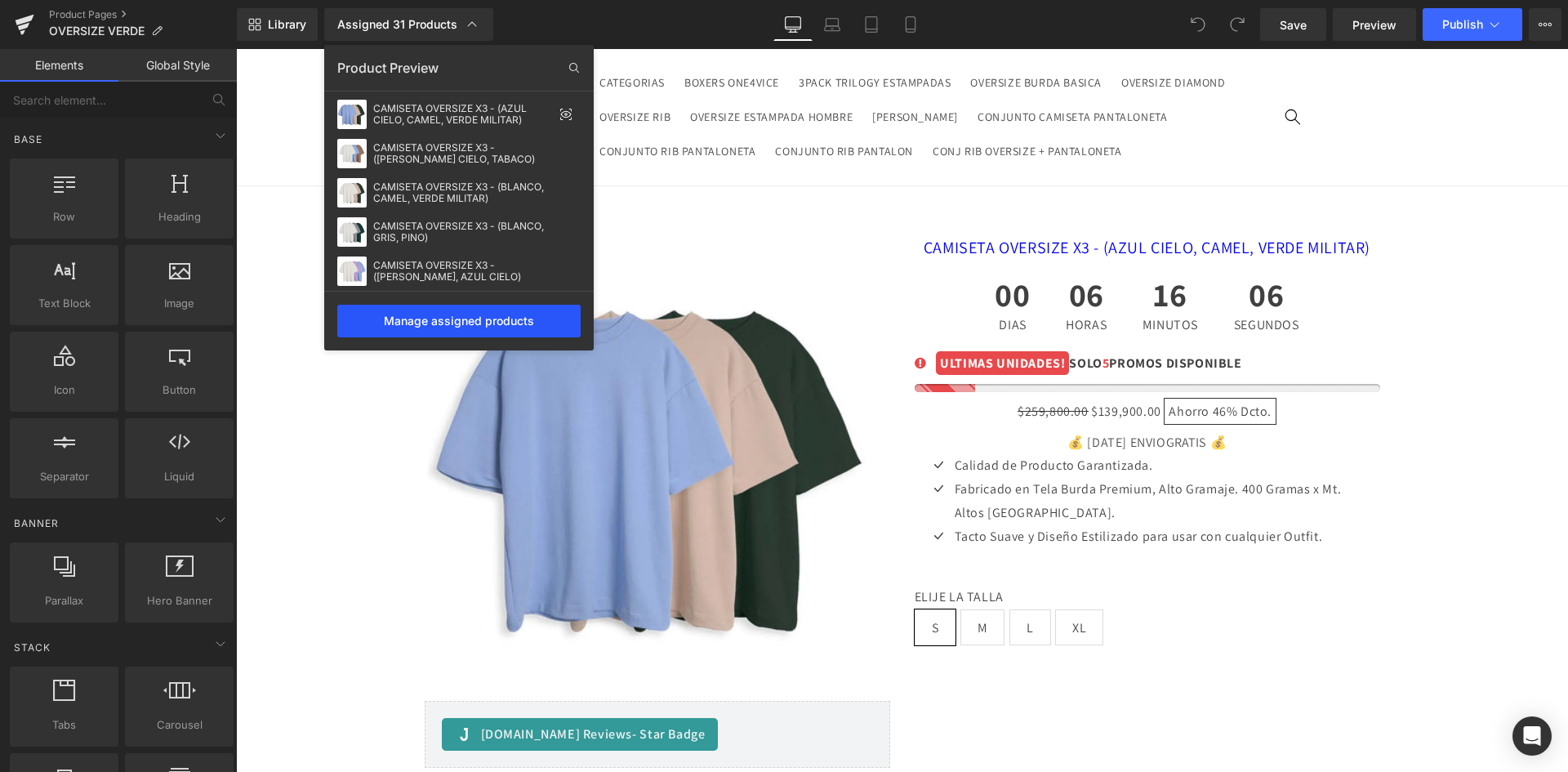
click at [468, 317] on div "Manage assigned products" at bounding box center [459, 321] width 244 height 33
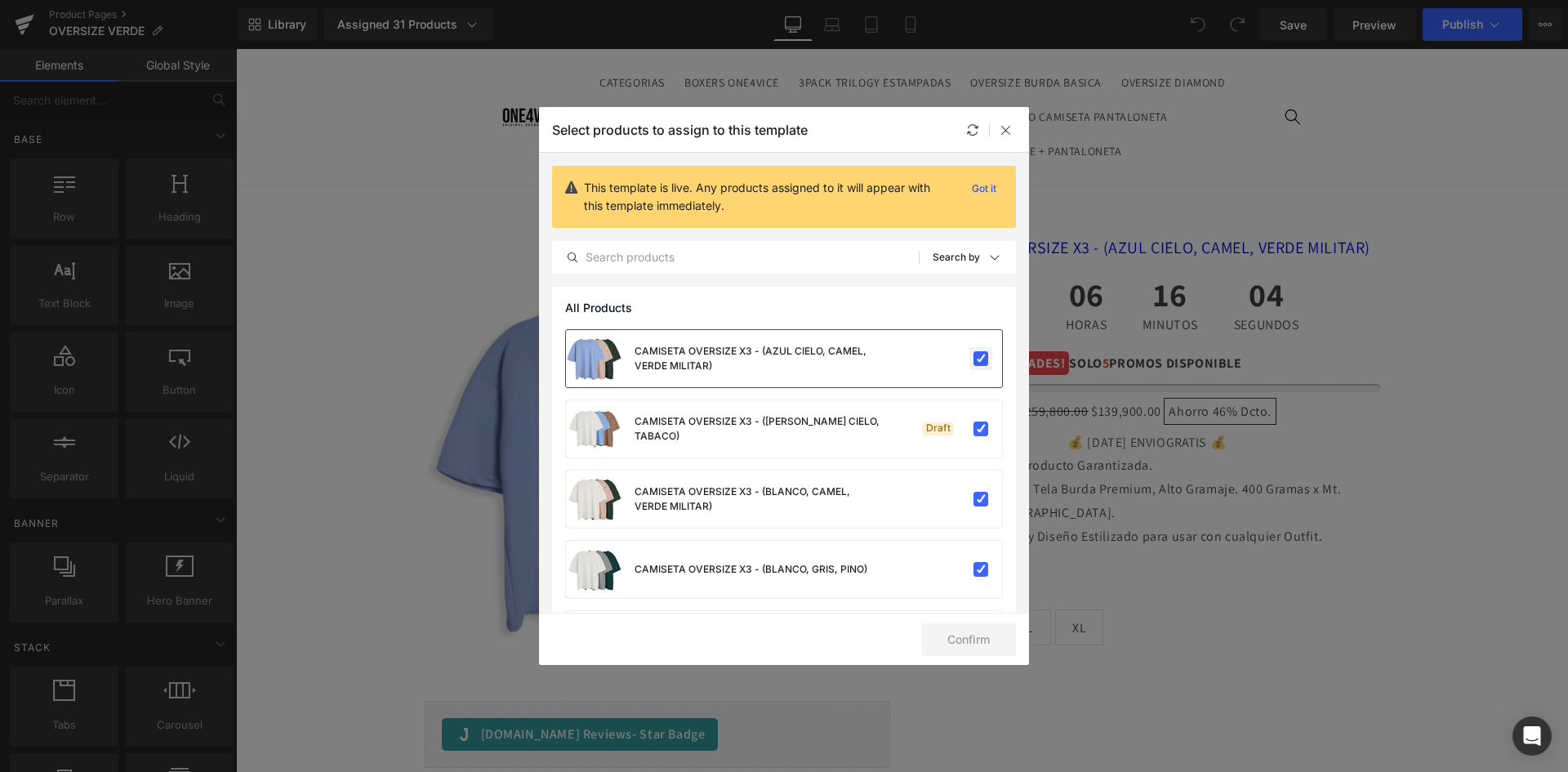
click at [975, 353] on label at bounding box center [980, 358] width 15 height 15
click at [981, 359] on input "checkbox" at bounding box center [981, 359] width 0 height 0
click at [973, 429] on label at bounding box center [980, 428] width 15 height 15
click at [981, 429] on input "checkbox" at bounding box center [981, 429] width 0 height 0
drag, startPoint x: 969, startPoint y: 498, endPoint x: 979, endPoint y: 533, distance: 36.4
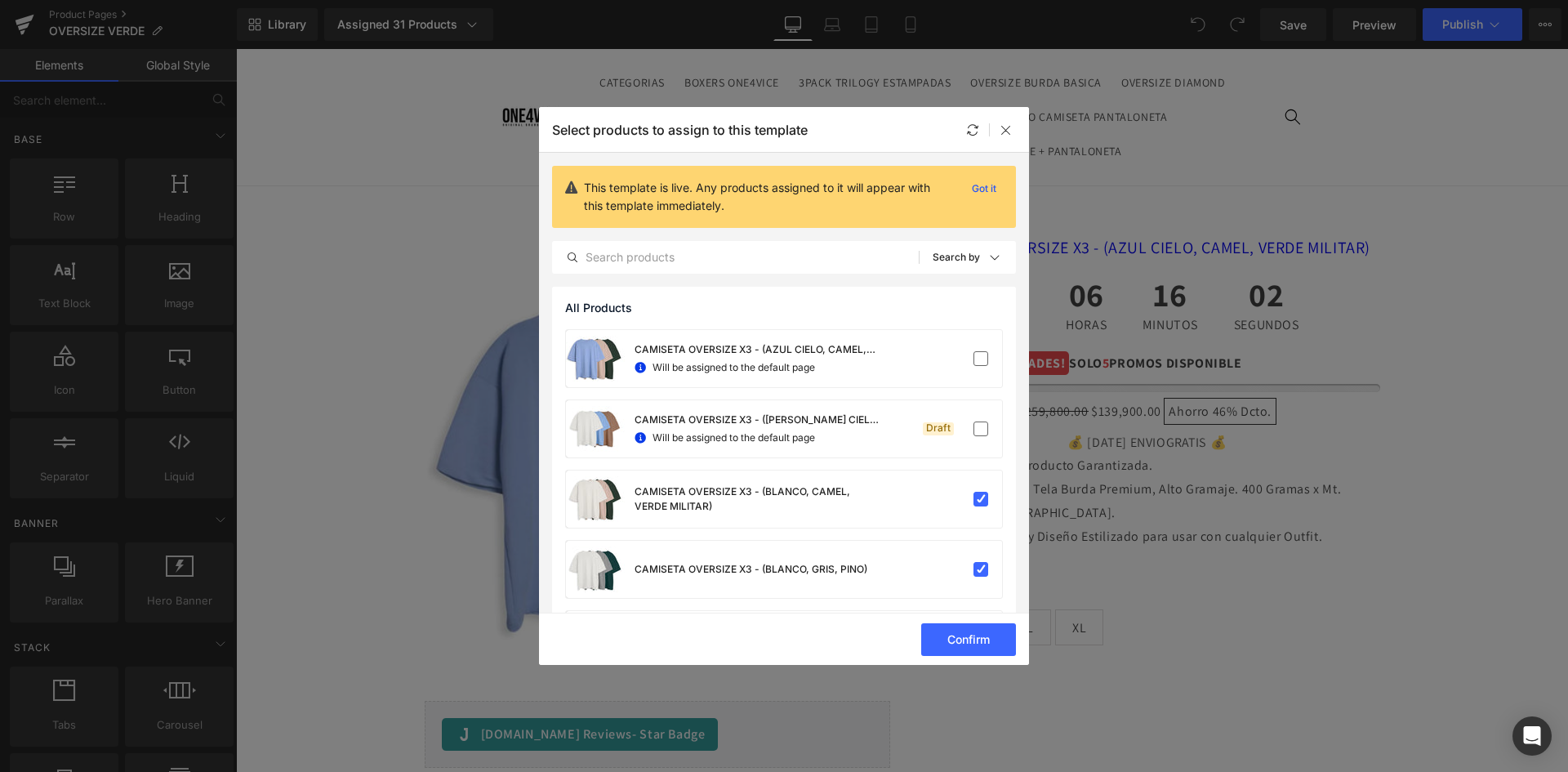
click at [973, 500] on label at bounding box center [980, 499] width 15 height 15
click at [981, 499] on input "checkbox" at bounding box center [981, 499] width 0 height 0
click at [978, 567] on label at bounding box center [980, 569] width 15 height 15
click at [981, 569] on input "checkbox" at bounding box center [981, 569] width 0 height 0
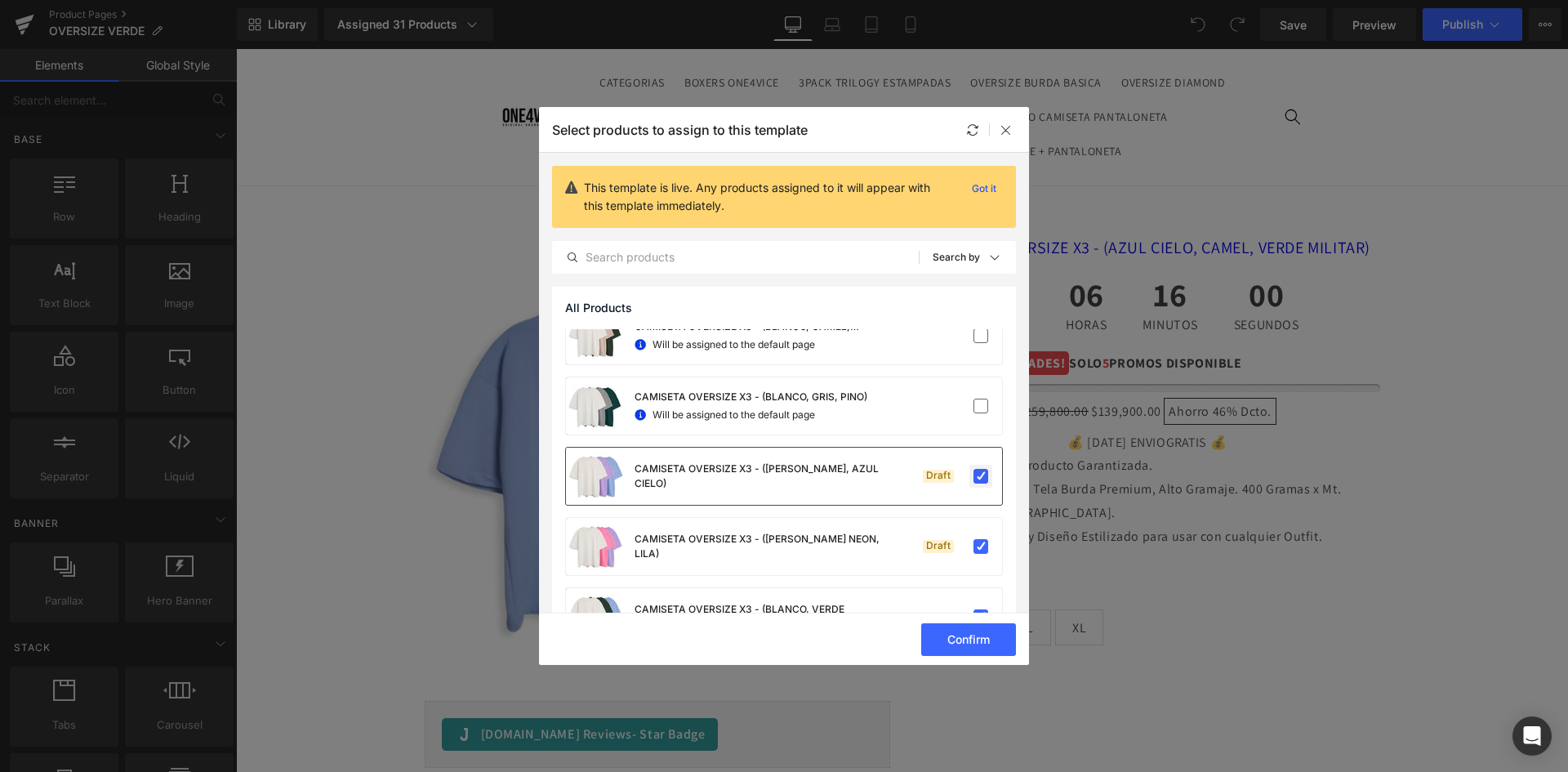
click at [976, 475] on label at bounding box center [980, 476] width 15 height 15
click at [981, 476] on input "checkbox" at bounding box center [981, 476] width 0 height 0
drag, startPoint x: 974, startPoint y: 541, endPoint x: 973, endPoint y: 564, distance: 23.0
click at [974, 542] on label at bounding box center [980, 546] width 15 height 15
click at [981, 546] on input "checkbox" at bounding box center [981, 546] width 0 height 0
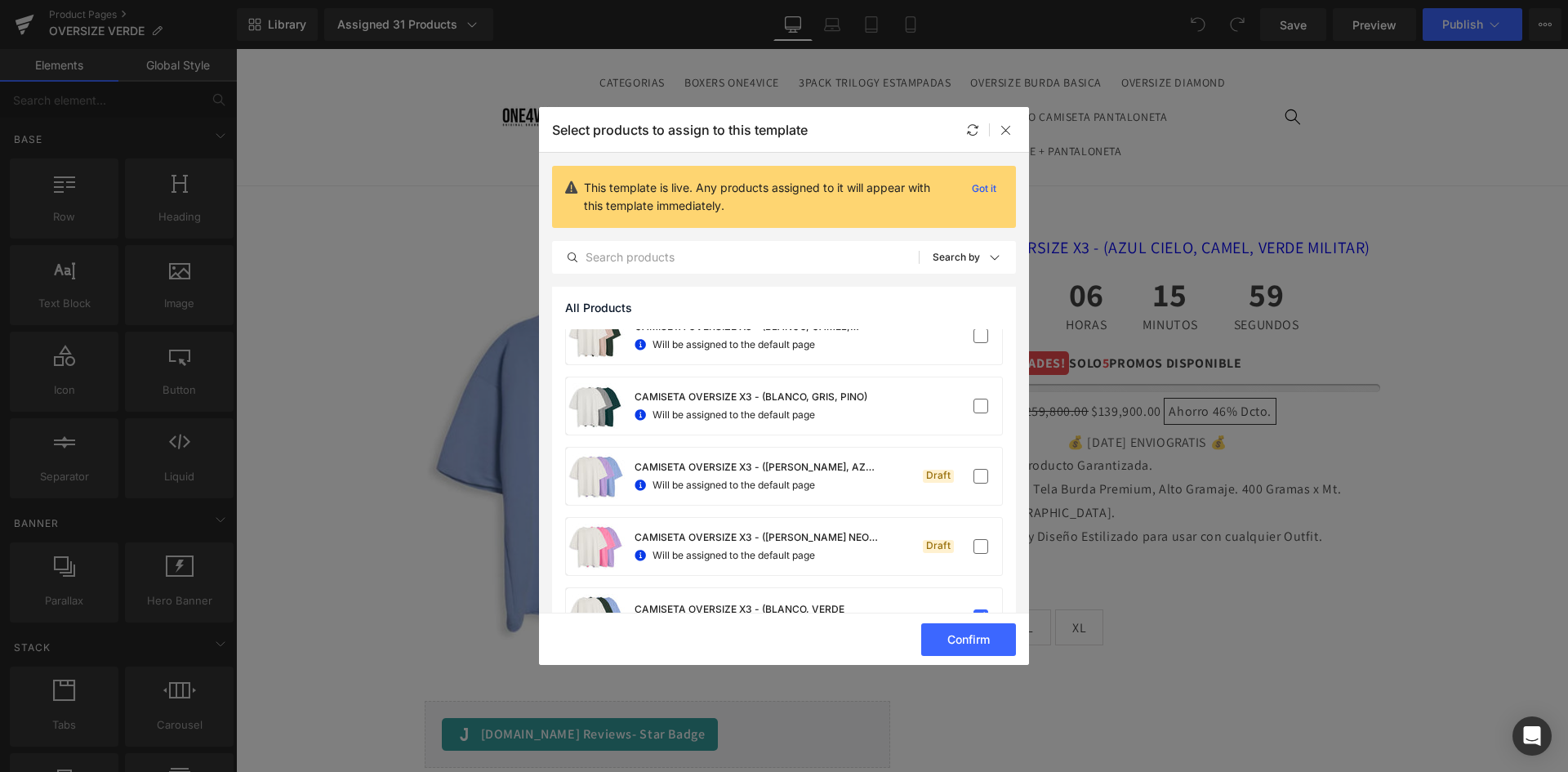
scroll to position [327, 0]
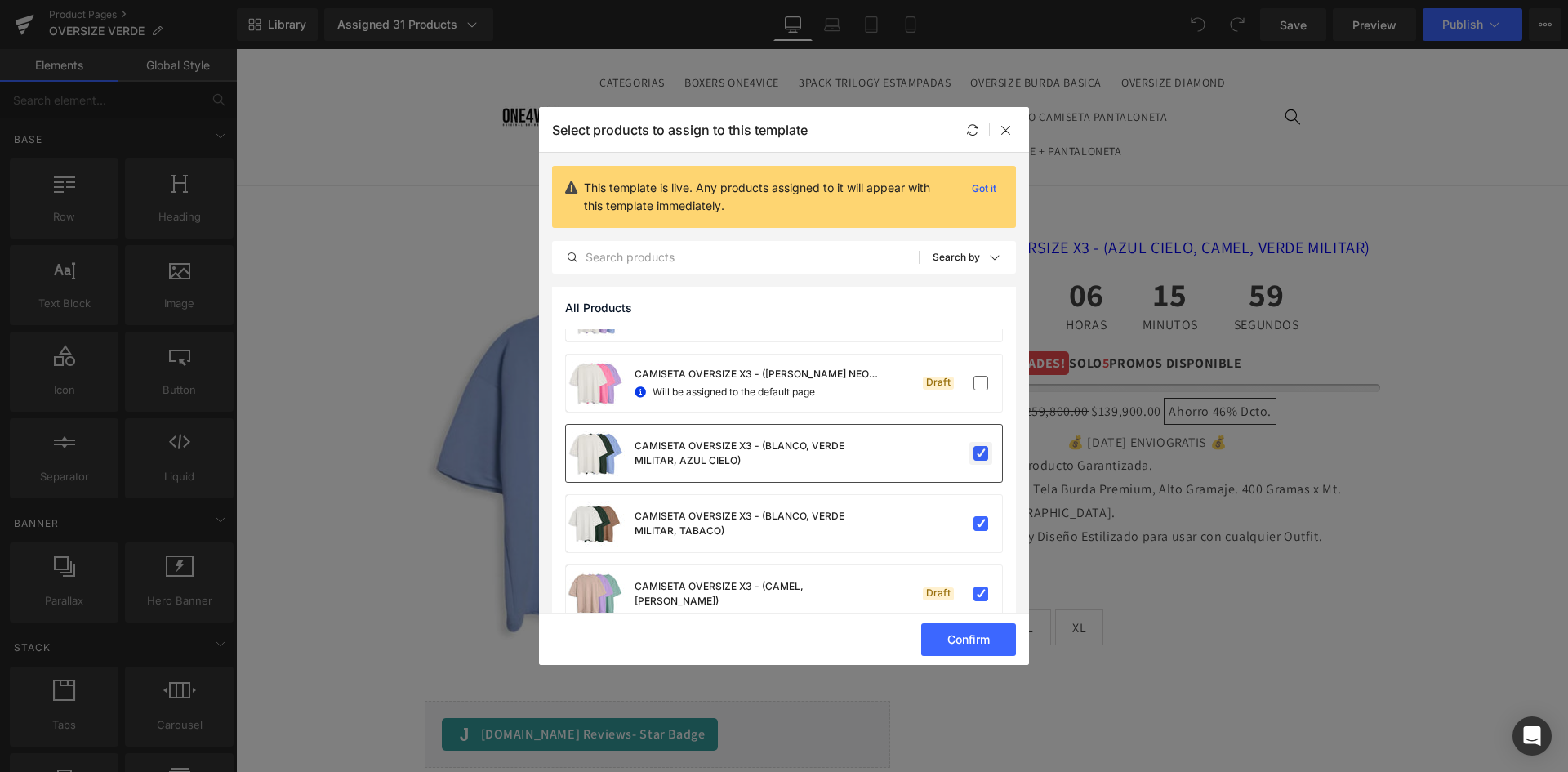
click at [973, 461] on label at bounding box center [980, 453] width 15 height 15
click at [981, 453] on input "checkbox" at bounding box center [981, 453] width 0 height 0
click at [973, 522] on label at bounding box center [980, 523] width 15 height 15
click at [981, 524] on input "checkbox" at bounding box center [981, 524] width 0 height 0
click at [974, 595] on label at bounding box center [980, 594] width 15 height 15
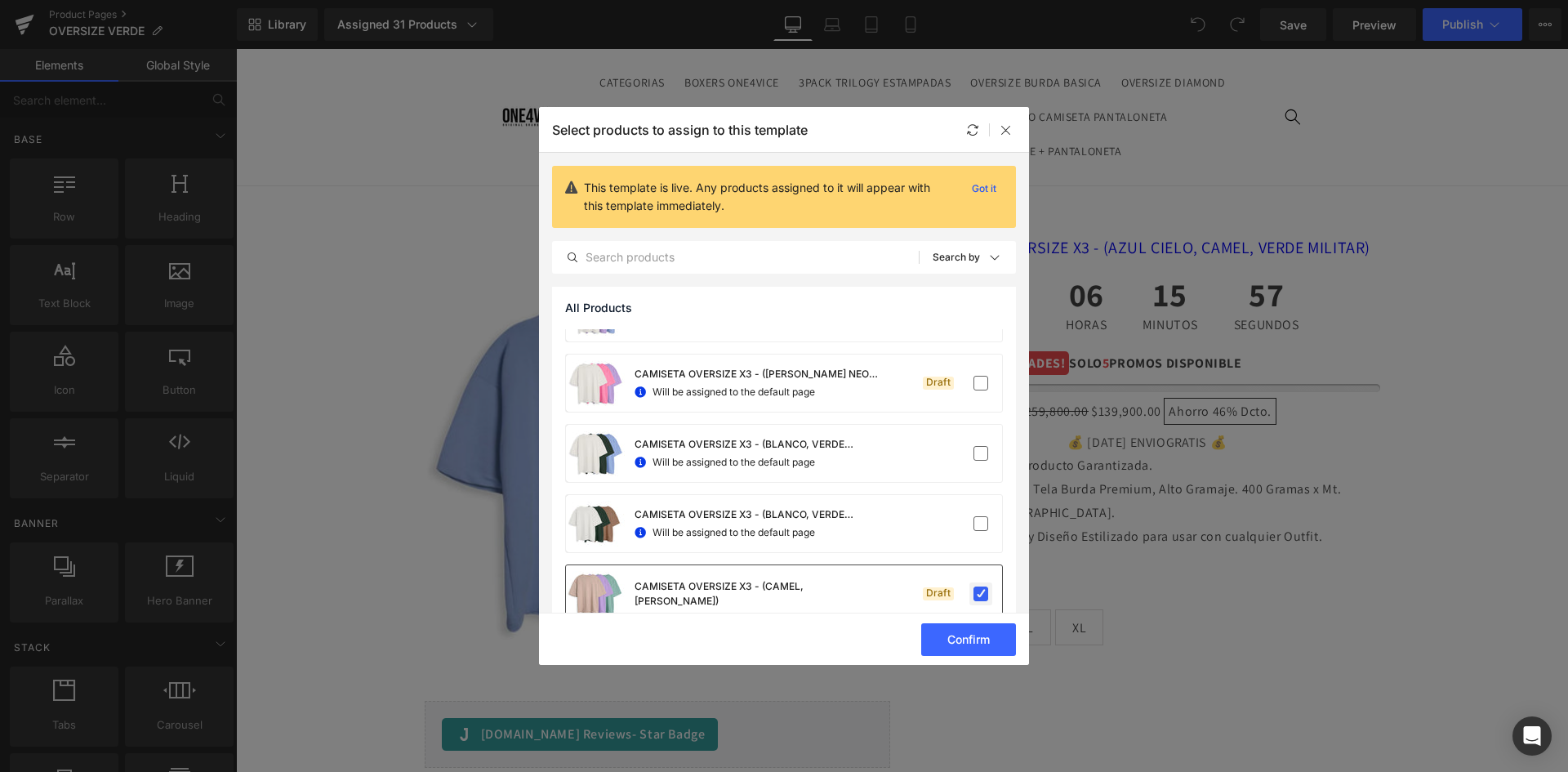
click at [981, 594] on input "checkbox" at bounding box center [981, 594] width 0 height 0
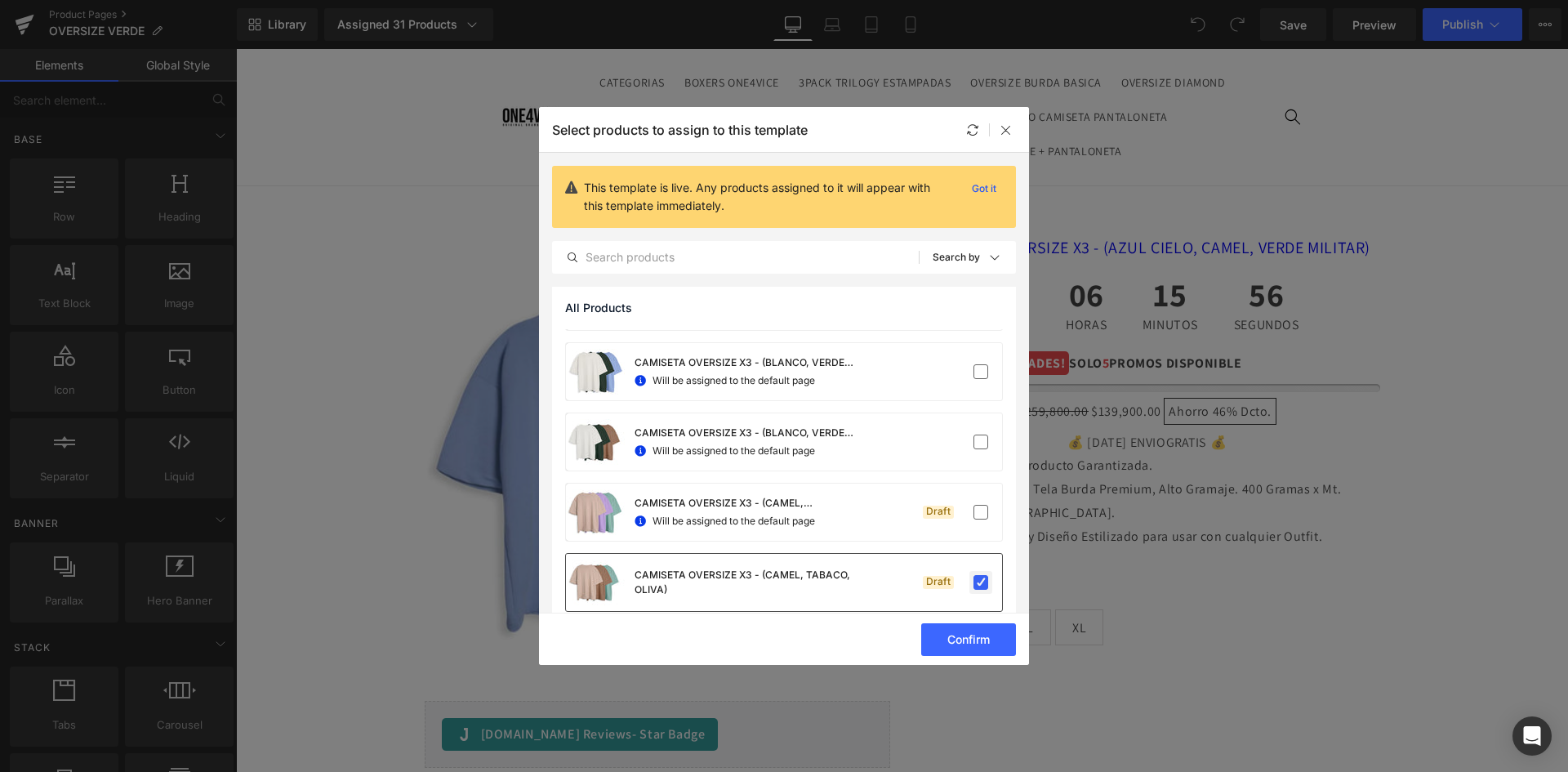
click at [977, 582] on label at bounding box center [980, 582] width 15 height 15
click at [981, 582] on input "checkbox" at bounding box center [981, 582] width 0 height 0
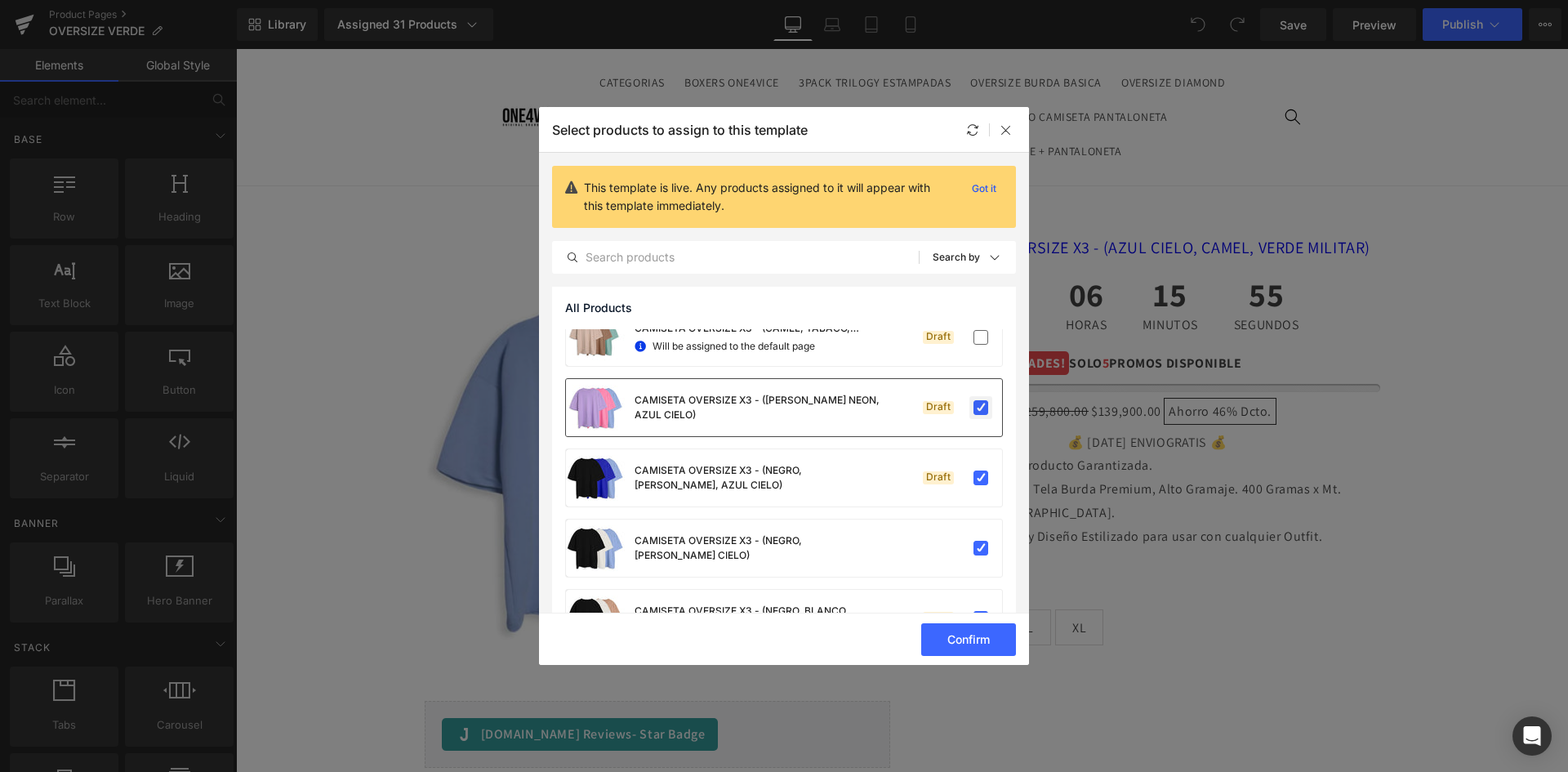
click at [973, 411] on label at bounding box center [980, 408] width 15 height 15
click at [981, 408] on input "checkbox" at bounding box center [981, 408] width 0 height 0
click at [977, 473] on label at bounding box center [980, 478] width 15 height 15
click at [981, 478] on input "checkbox" at bounding box center [981, 478] width 0 height 0
click at [973, 549] on label at bounding box center [980, 548] width 15 height 15
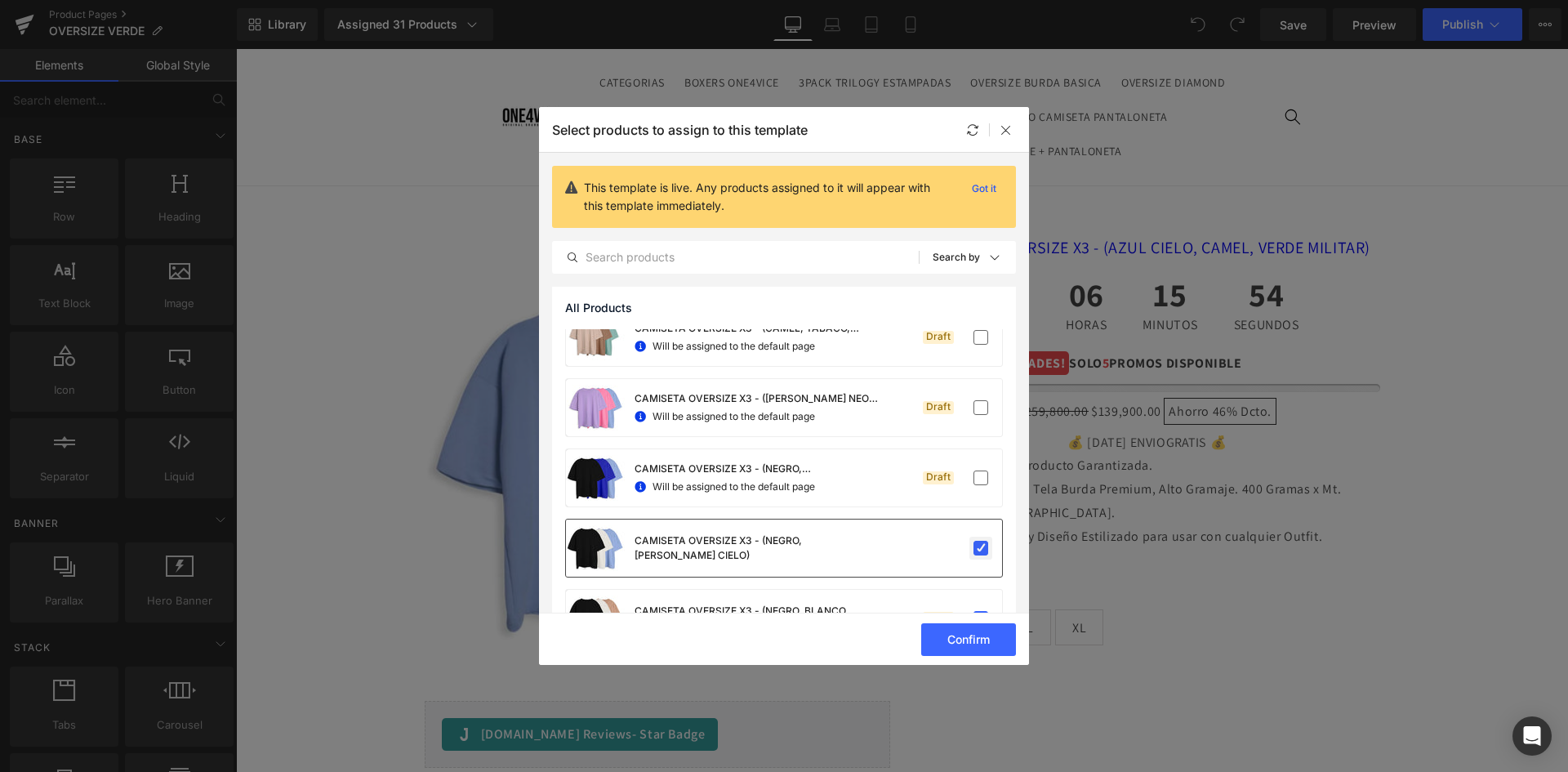
click at [981, 548] on input "checkbox" at bounding box center [981, 548] width 0 height 0
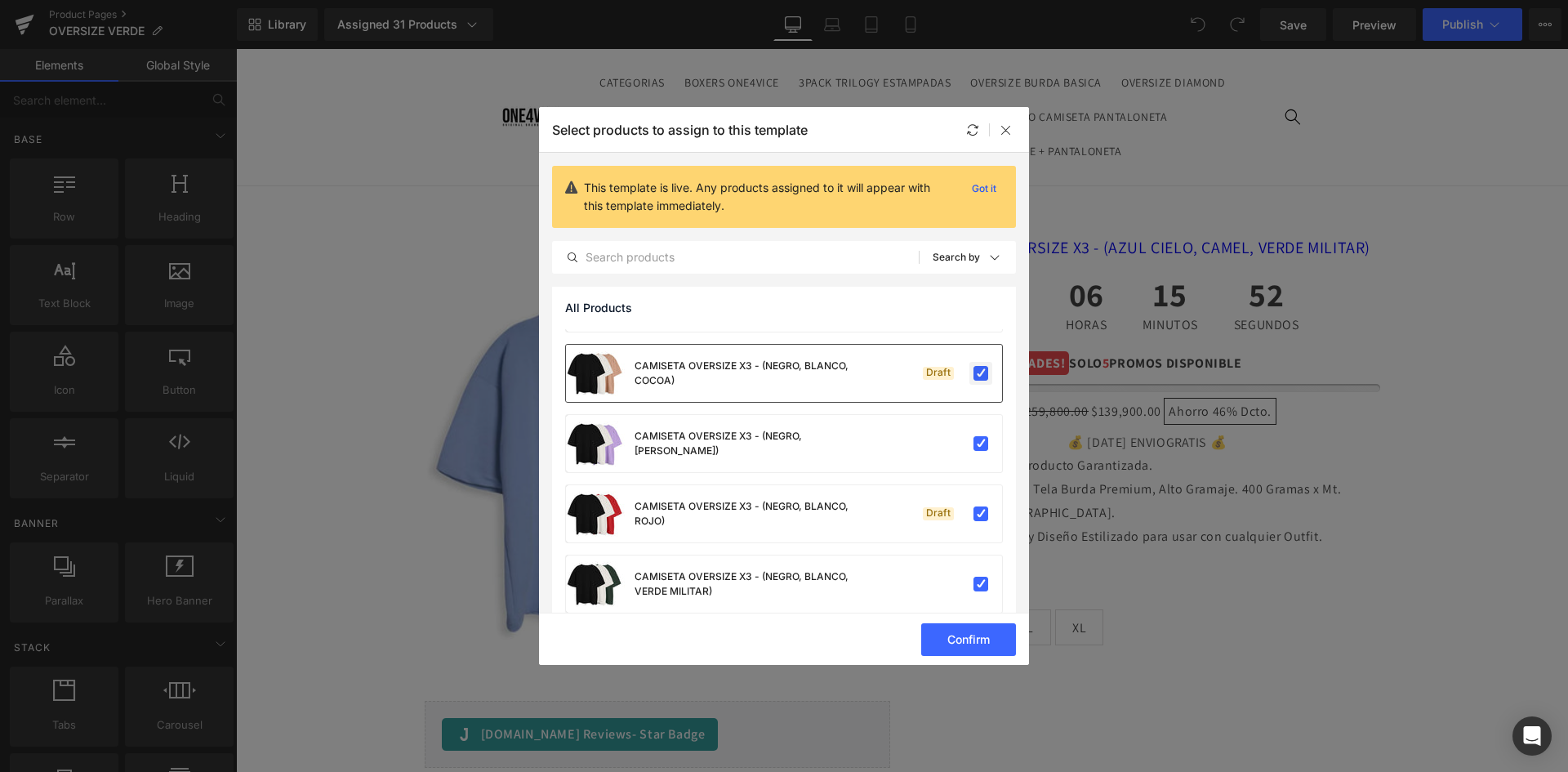
click at [973, 373] on label at bounding box center [980, 373] width 15 height 15
click at [981, 373] on input "checkbox" at bounding box center [981, 373] width 0 height 0
drag, startPoint x: 978, startPoint y: 441, endPoint x: 988, endPoint y: 512, distance: 71.7
click at [977, 442] on label at bounding box center [980, 443] width 15 height 15
click at [981, 443] on input "checkbox" at bounding box center [981, 443] width 0 height 0
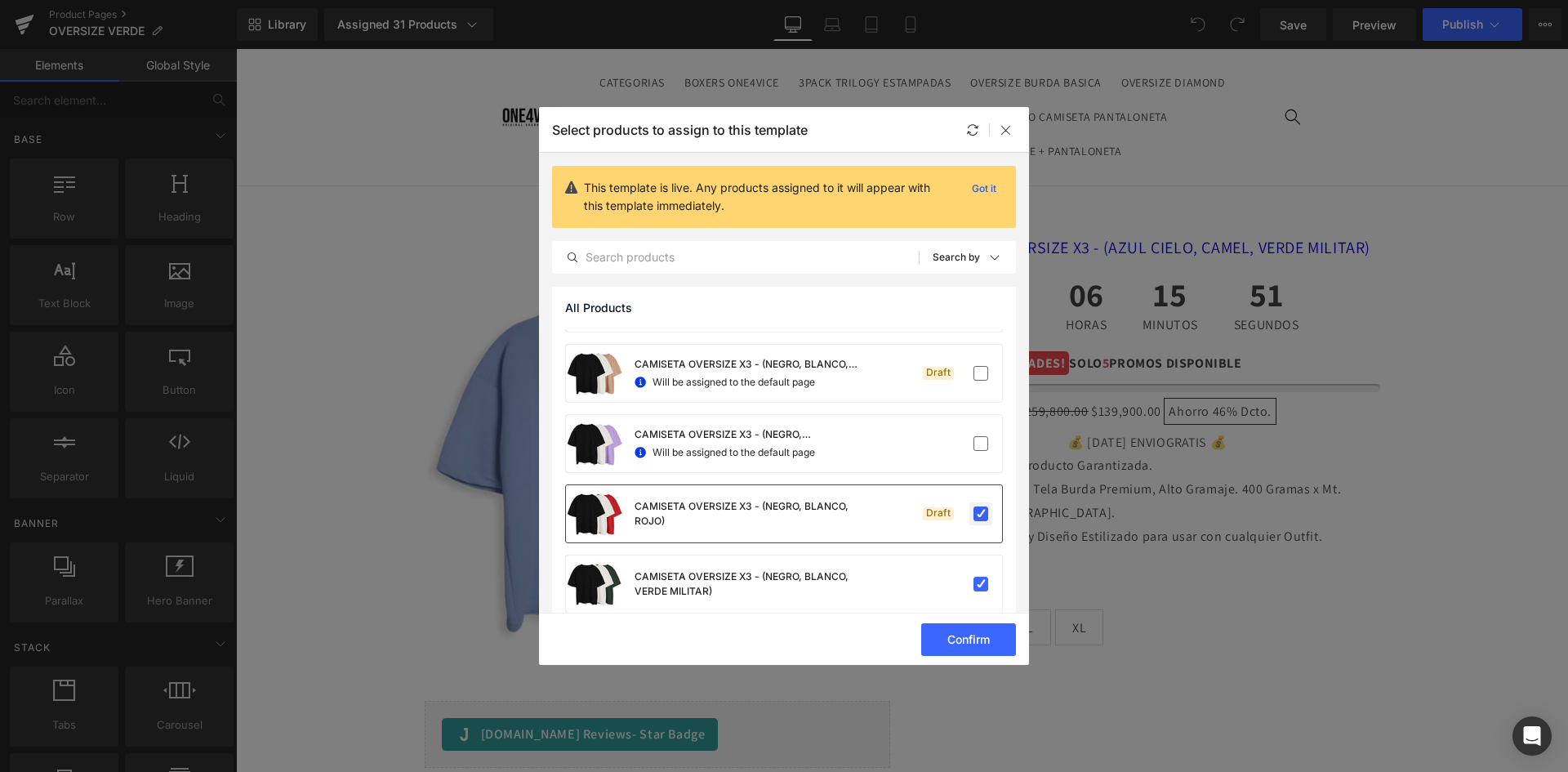
click at [978, 516] on label at bounding box center [980, 513] width 15 height 15
click at [981, 514] on input "checkbox" at bounding box center [981, 514] width 0 height 0
click at [973, 586] on label at bounding box center [980, 584] width 15 height 15
click at [981, 584] on input "checkbox" at bounding box center [981, 584] width 0 height 0
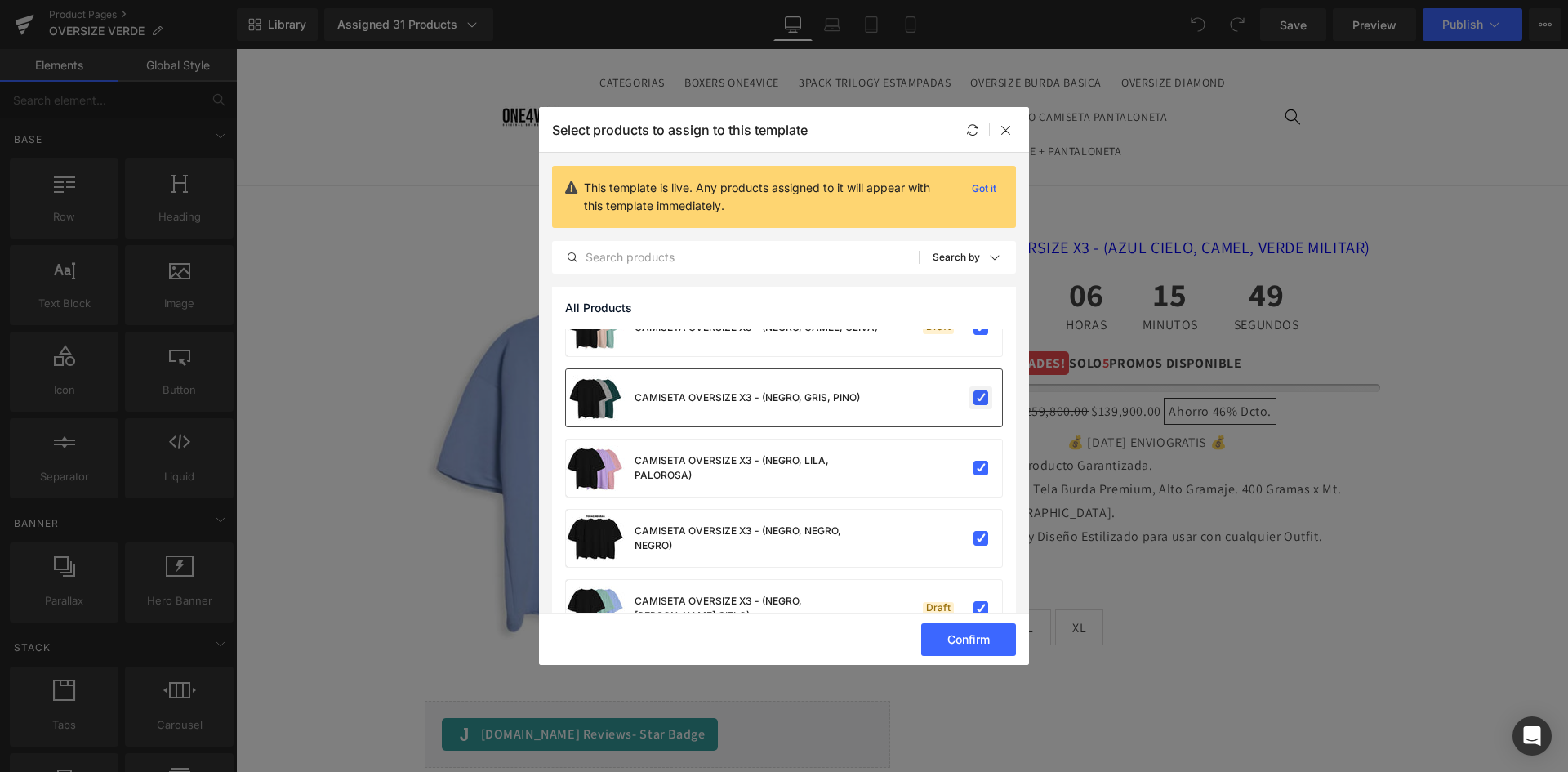
drag, startPoint x: 973, startPoint y: 402, endPoint x: 973, endPoint y: 384, distance: 18.0
click at [973, 402] on label at bounding box center [980, 397] width 15 height 15
click at [981, 398] on input "checkbox" at bounding box center [981, 398] width 0 height 0
click at [973, 335] on label at bounding box center [980, 327] width 15 height 15
click at [981, 328] on input "checkbox" at bounding box center [981, 328] width 0 height 0
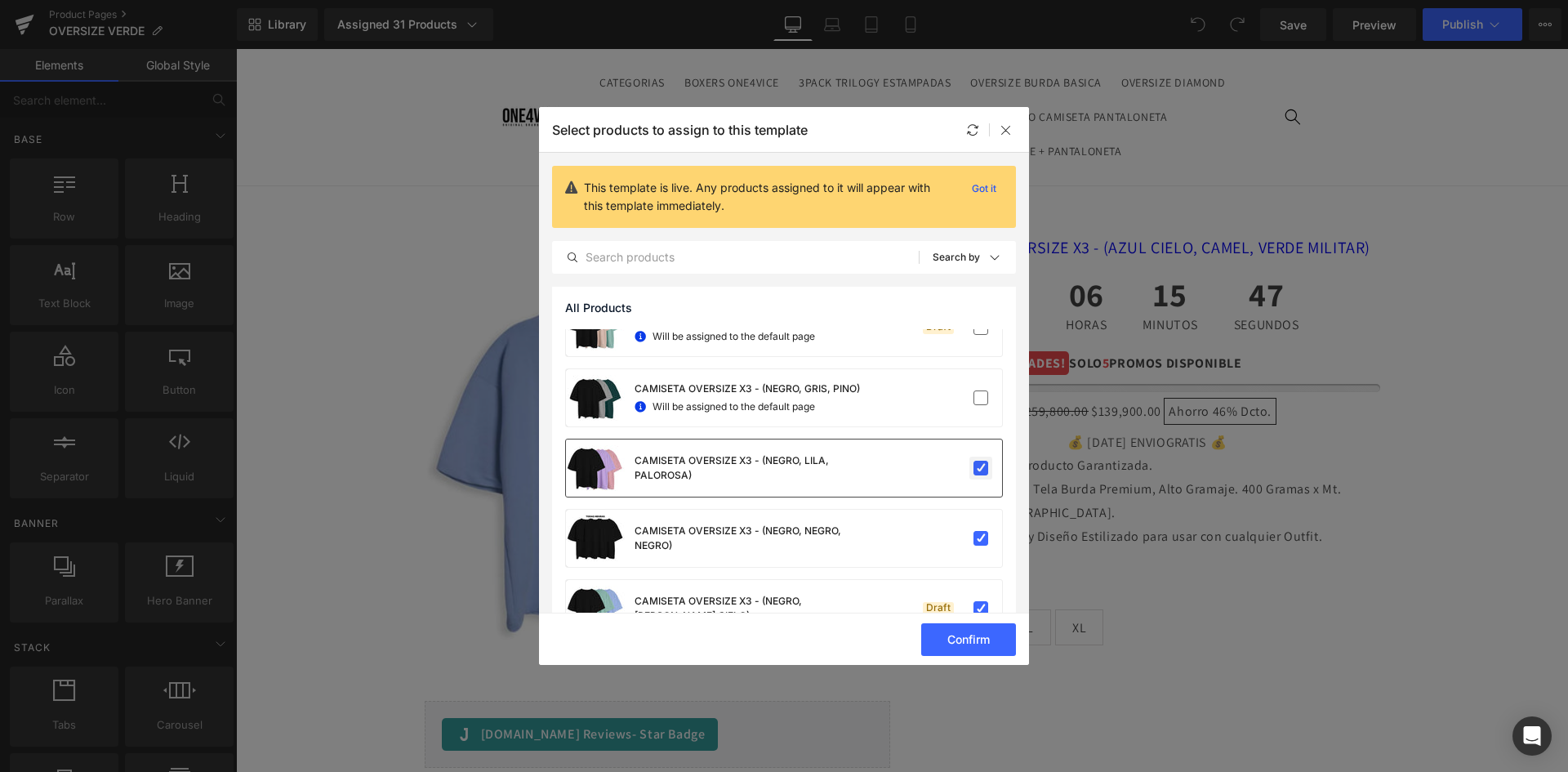
click at [975, 469] on label at bounding box center [980, 468] width 15 height 15
click at [981, 468] on input "checkbox" at bounding box center [981, 468] width 0 height 0
click at [974, 542] on label at bounding box center [980, 538] width 15 height 15
click at [981, 538] on input "checkbox" at bounding box center [981, 538] width 0 height 0
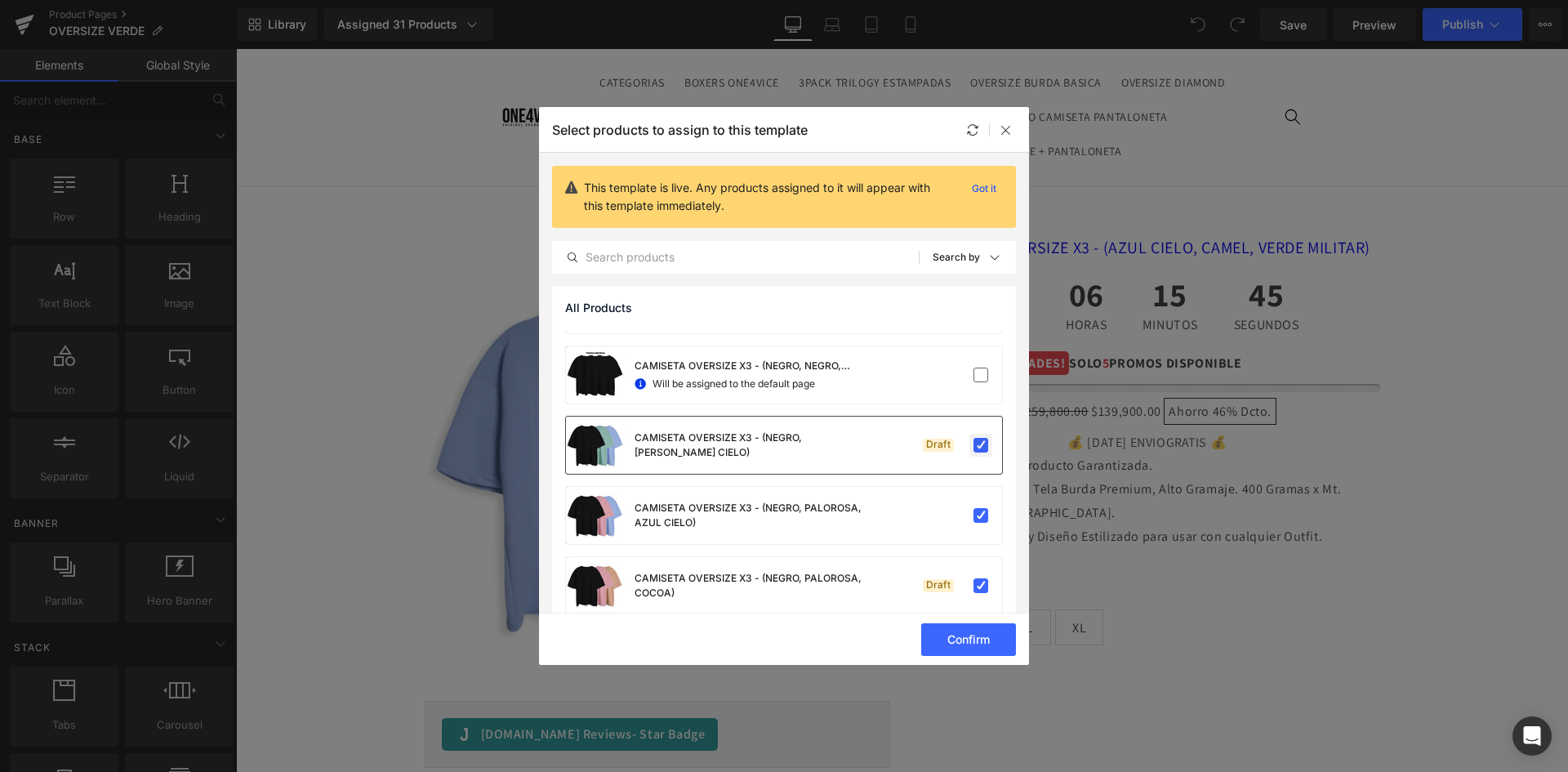
click at [974, 444] on label at bounding box center [980, 445] width 15 height 15
click at [981, 445] on input "checkbox" at bounding box center [981, 445] width 0 height 0
click at [978, 517] on label at bounding box center [980, 515] width 15 height 15
click at [981, 515] on input "checkbox" at bounding box center [981, 515] width 0 height 0
click at [974, 583] on label at bounding box center [980, 585] width 15 height 15
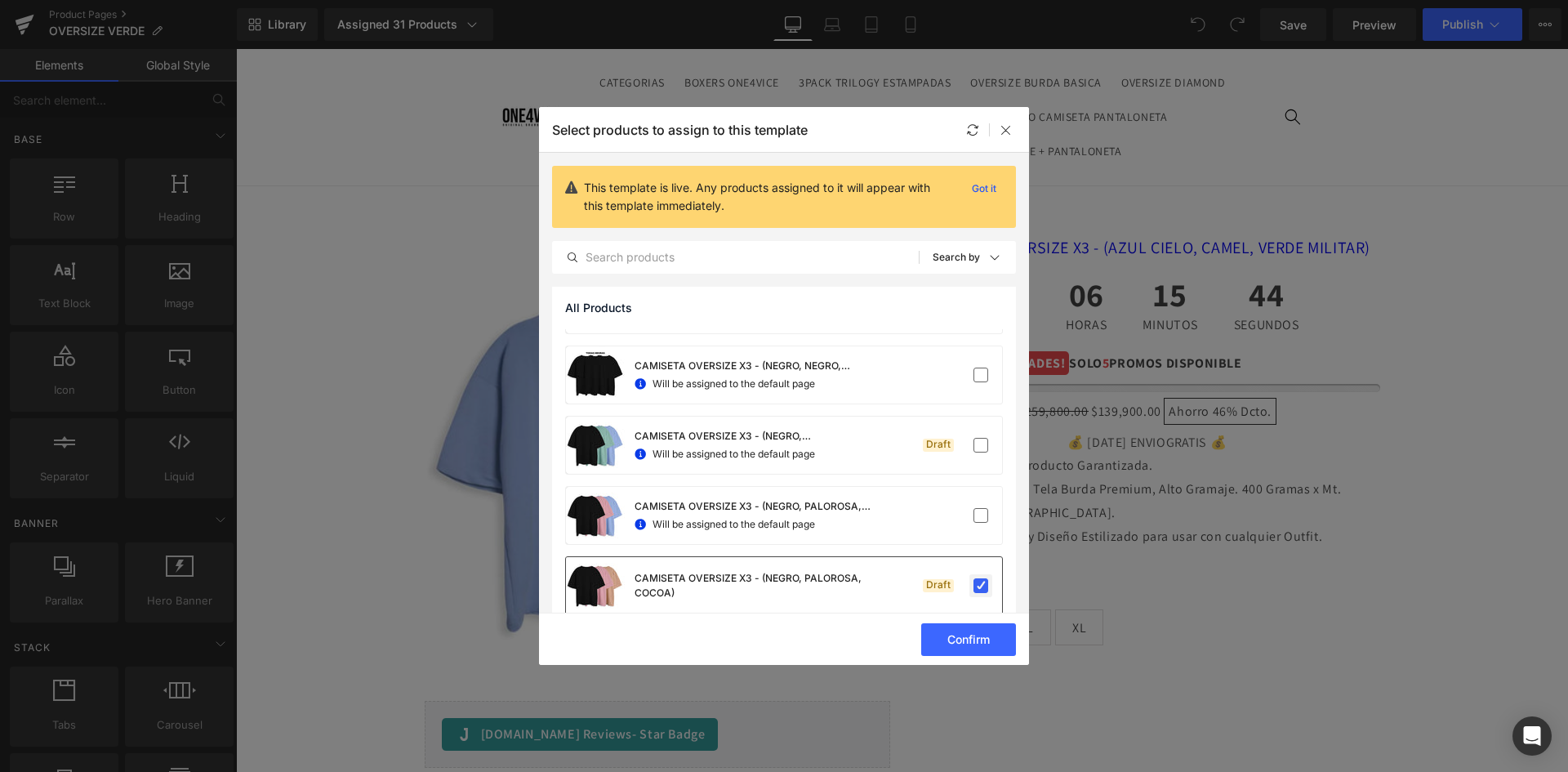
click at [981, 586] on input "checkbox" at bounding box center [981, 586] width 0 height 0
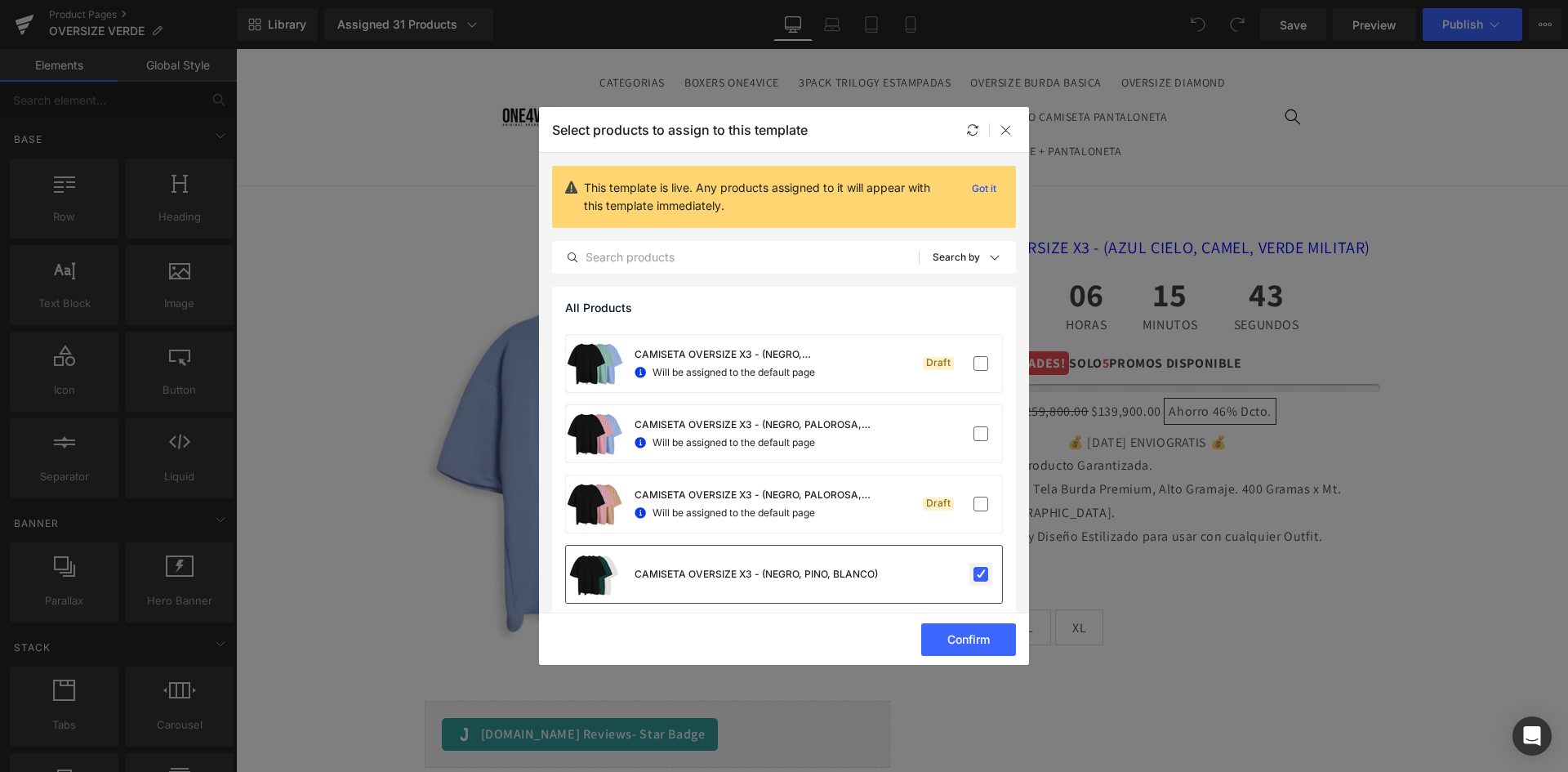
click at [976, 572] on label at bounding box center [980, 574] width 15 height 15
click at [981, 574] on input "checkbox" at bounding box center [981, 574] width 0 height 0
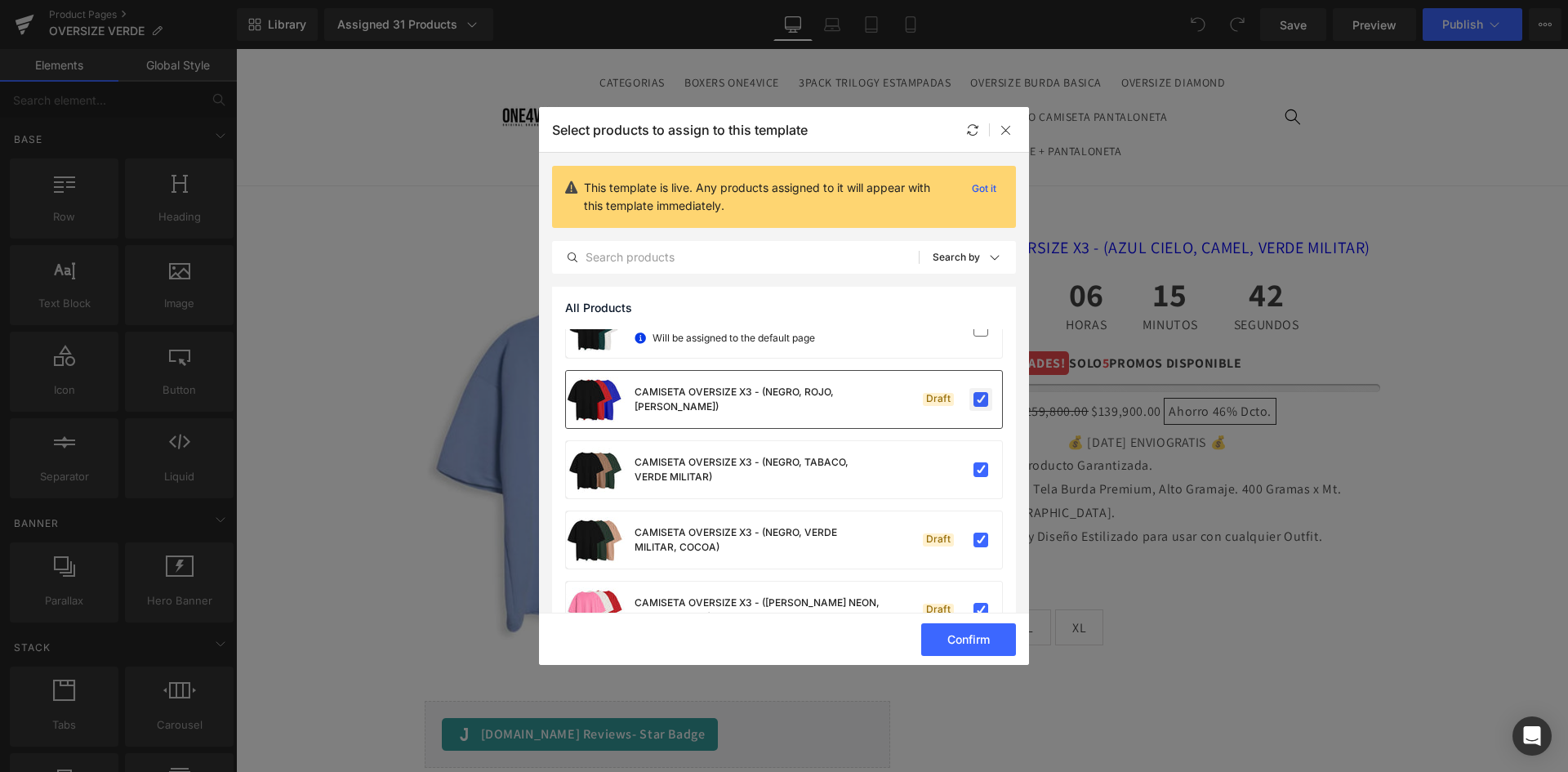
click at [973, 402] on label at bounding box center [980, 399] width 15 height 15
click at [981, 400] on input "checkbox" at bounding box center [981, 400] width 0 height 0
click at [975, 469] on label at bounding box center [980, 470] width 15 height 15
click at [981, 470] on input "checkbox" at bounding box center [981, 470] width 0 height 0
click at [975, 536] on label at bounding box center [980, 540] width 15 height 15
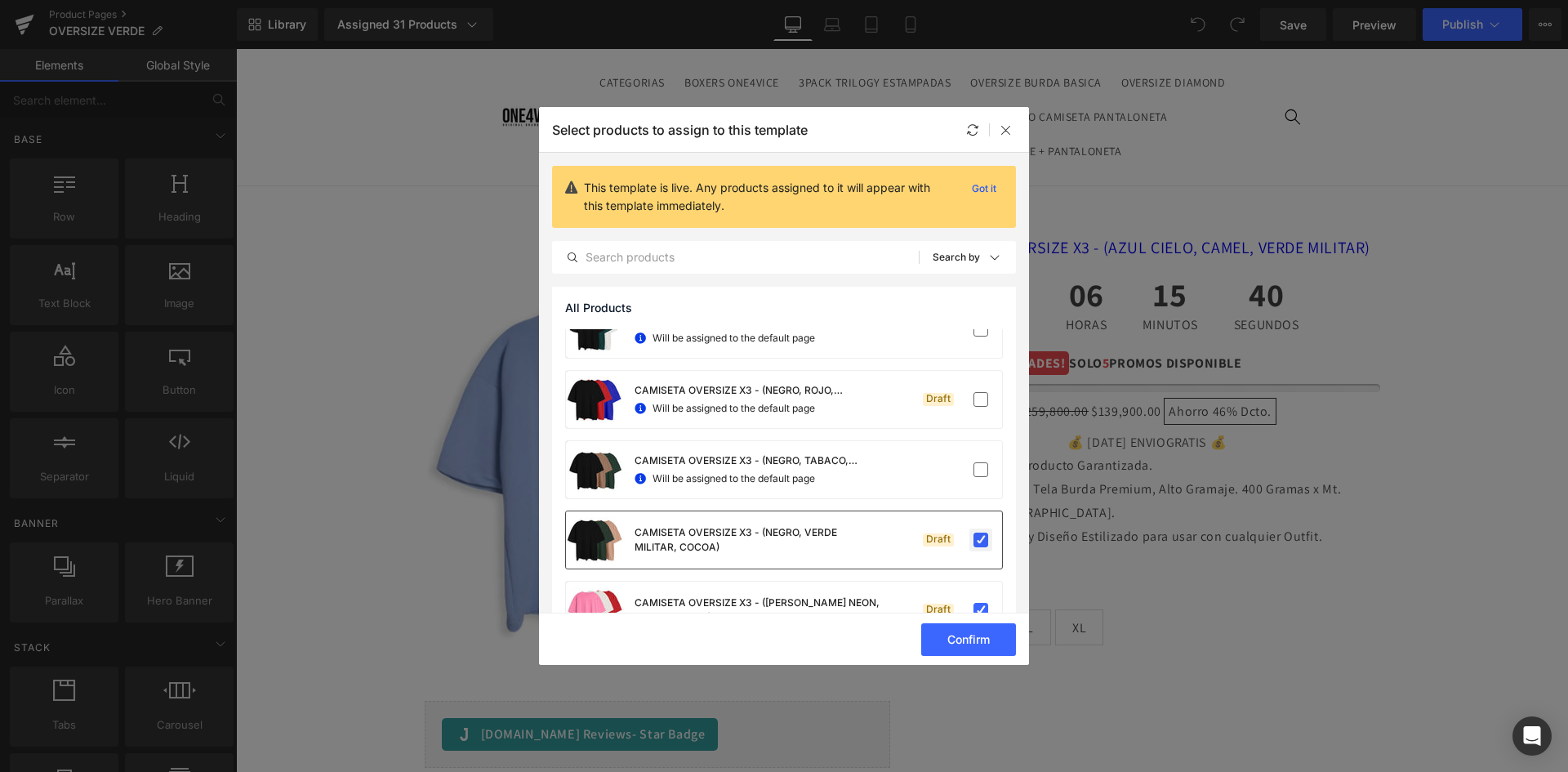
click at [981, 540] on input "checkbox" at bounding box center [981, 540] width 0 height 0
click at [974, 604] on label at bounding box center [980, 610] width 15 height 15
click at [981, 610] on input "checkbox" at bounding box center [981, 610] width 0 height 0
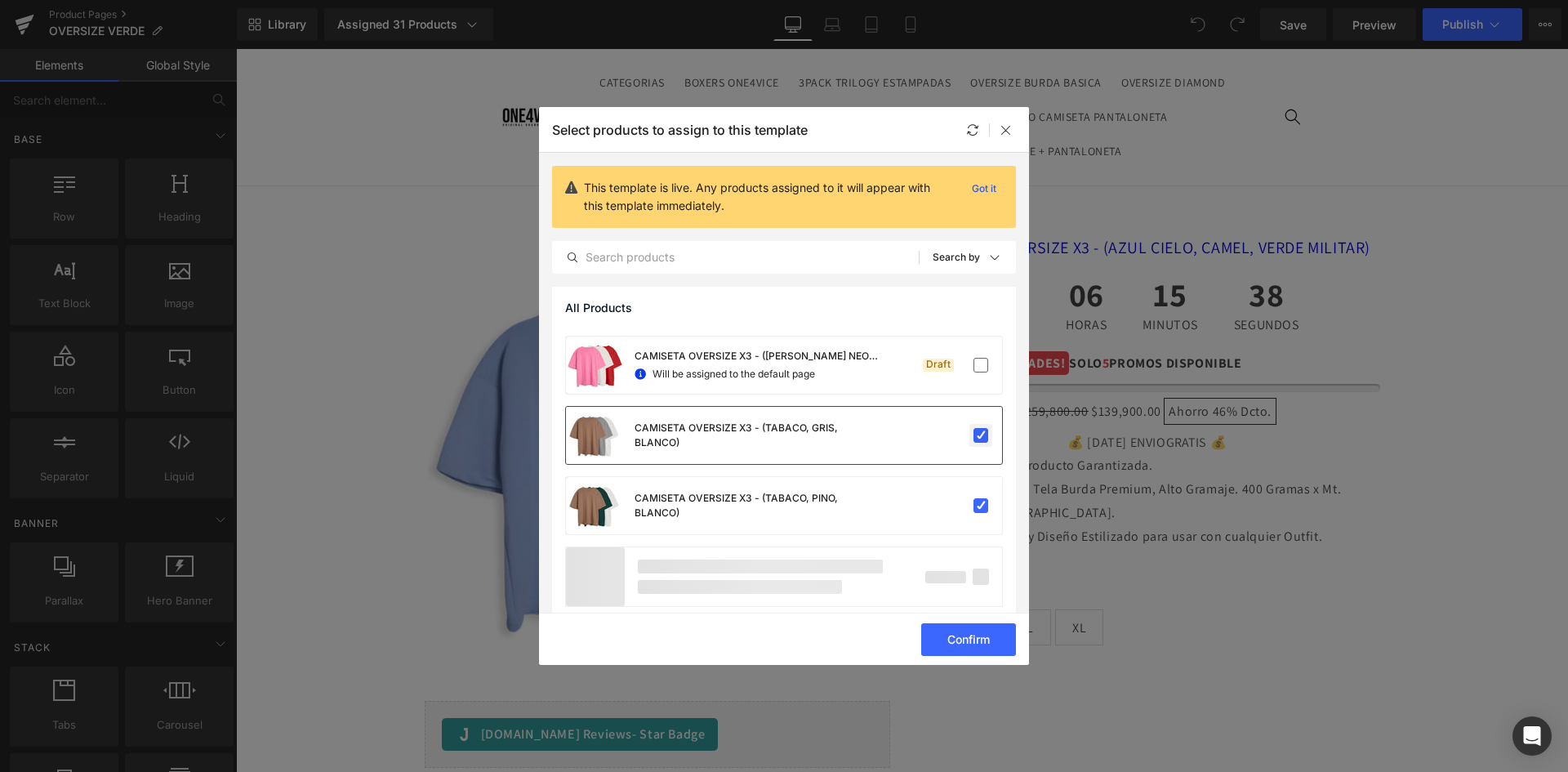
click at [976, 436] on label at bounding box center [980, 435] width 15 height 15
click at [981, 435] on input "checkbox" at bounding box center [981, 435] width 0 height 0
click at [973, 507] on label at bounding box center [980, 505] width 15 height 15
click at [981, 505] on input "checkbox" at bounding box center [981, 505] width 0 height 0
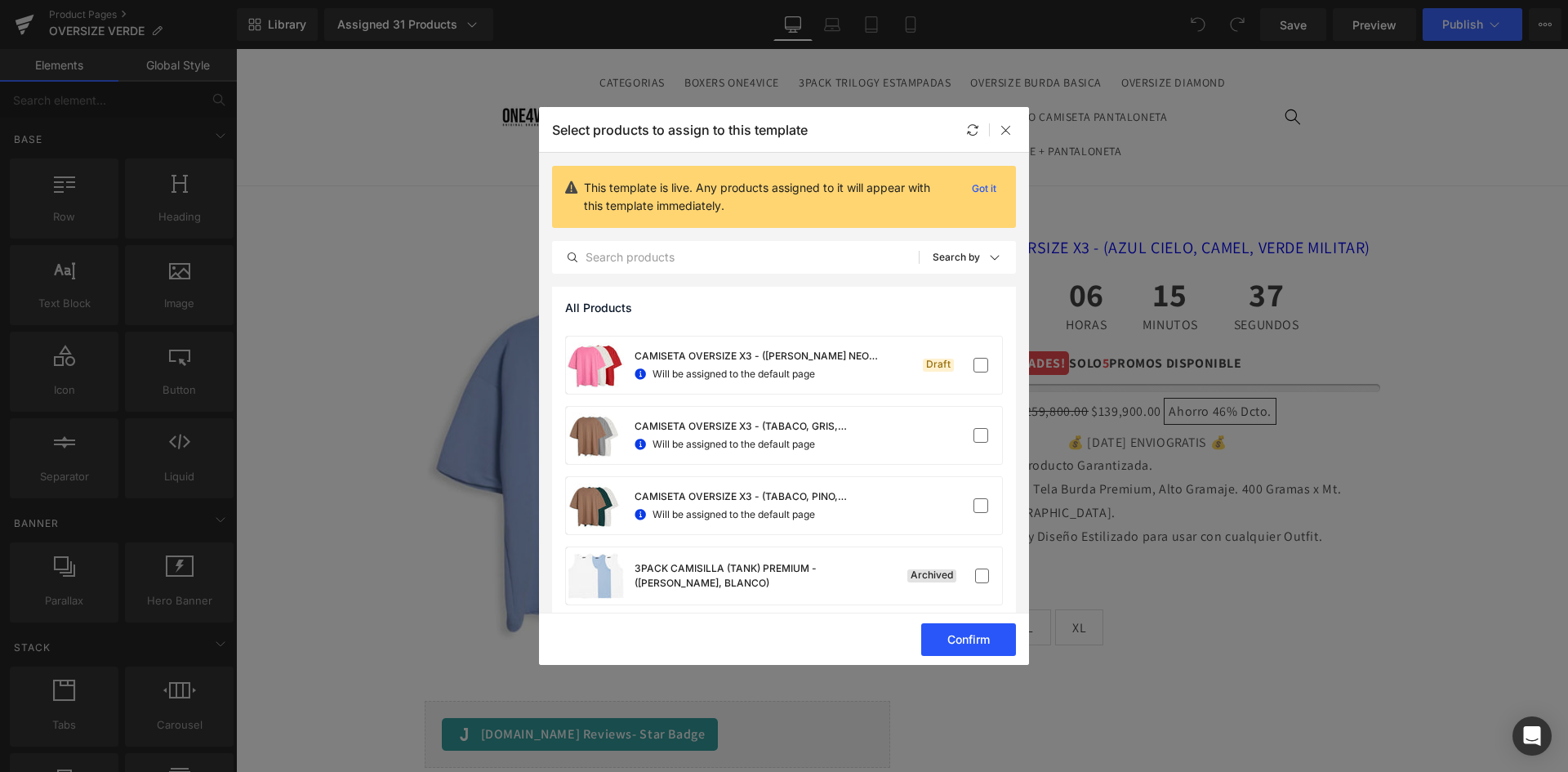
click at [973, 637] on button "Confirm" at bounding box center [968, 639] width 95 height 33
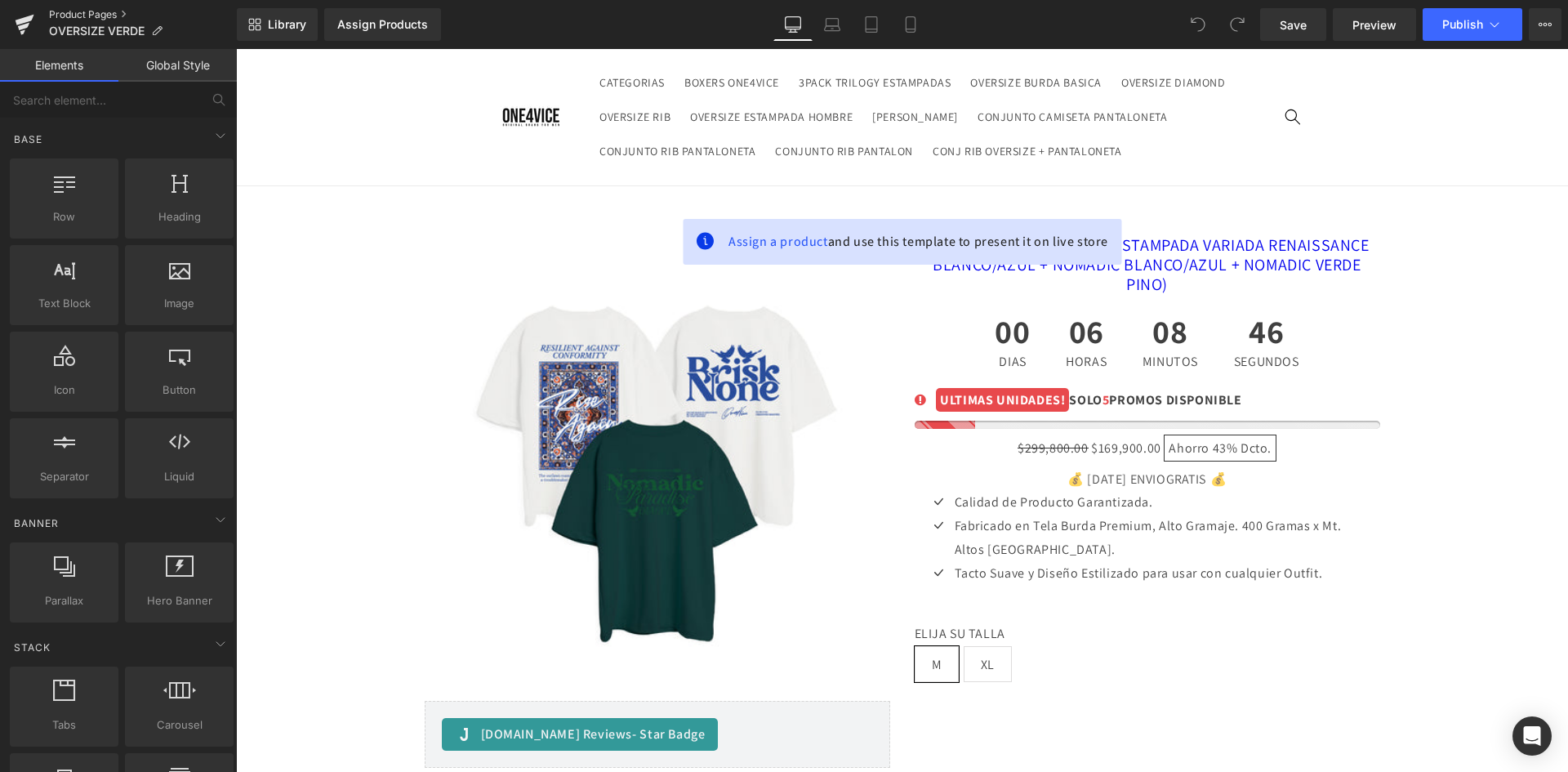
click at [93, 14] on link "Product Pages" at bounding box center [143, 14] width 188 height 13
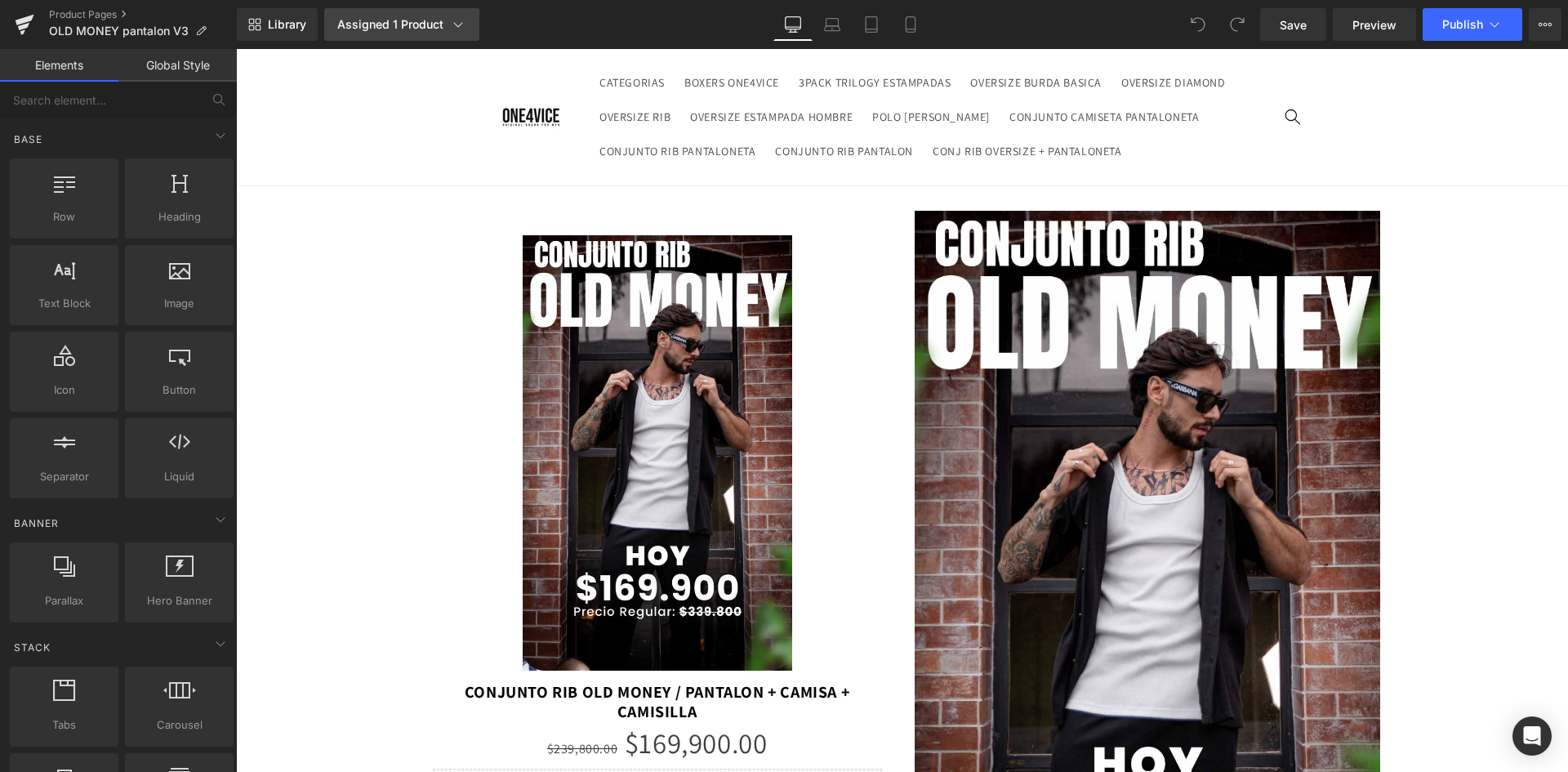
click at [375, 26] on div "Assigned 1 Product" at bounding box center [402, 24] width 129 height 16
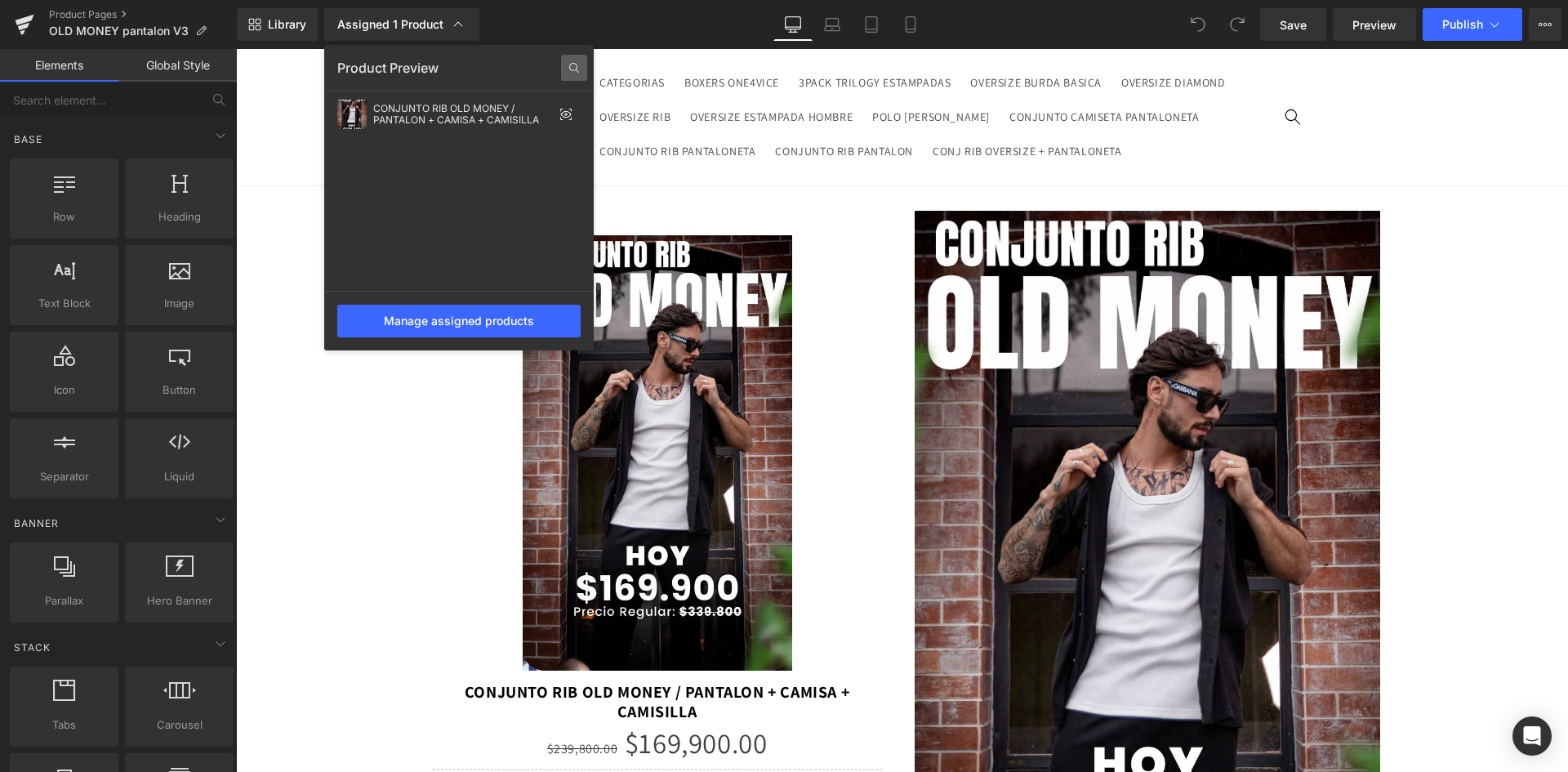
click at [573, 58] on icon at bounding box center [573, 67] width 26 height 26
click at [445, 63] on input "text" at bounding box center [459, 67] width 244 height 26
type input "old money"
click at [493, 311] on div "Manage assigned products" at bounding box center [459, 321] width 244 height 33
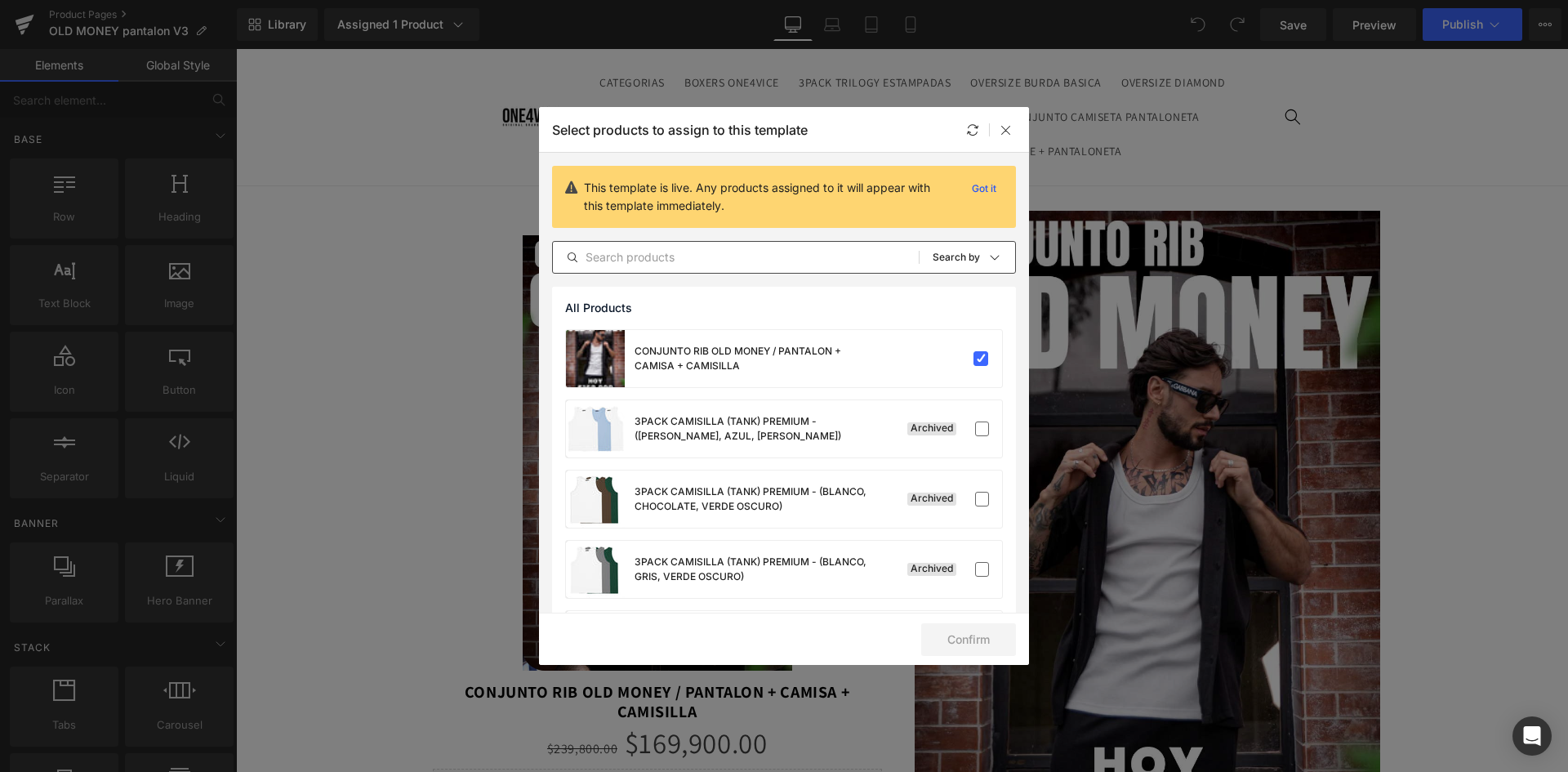
click at [731, 253] on input "text" at bounding box center [736, 257] width 366 height 19
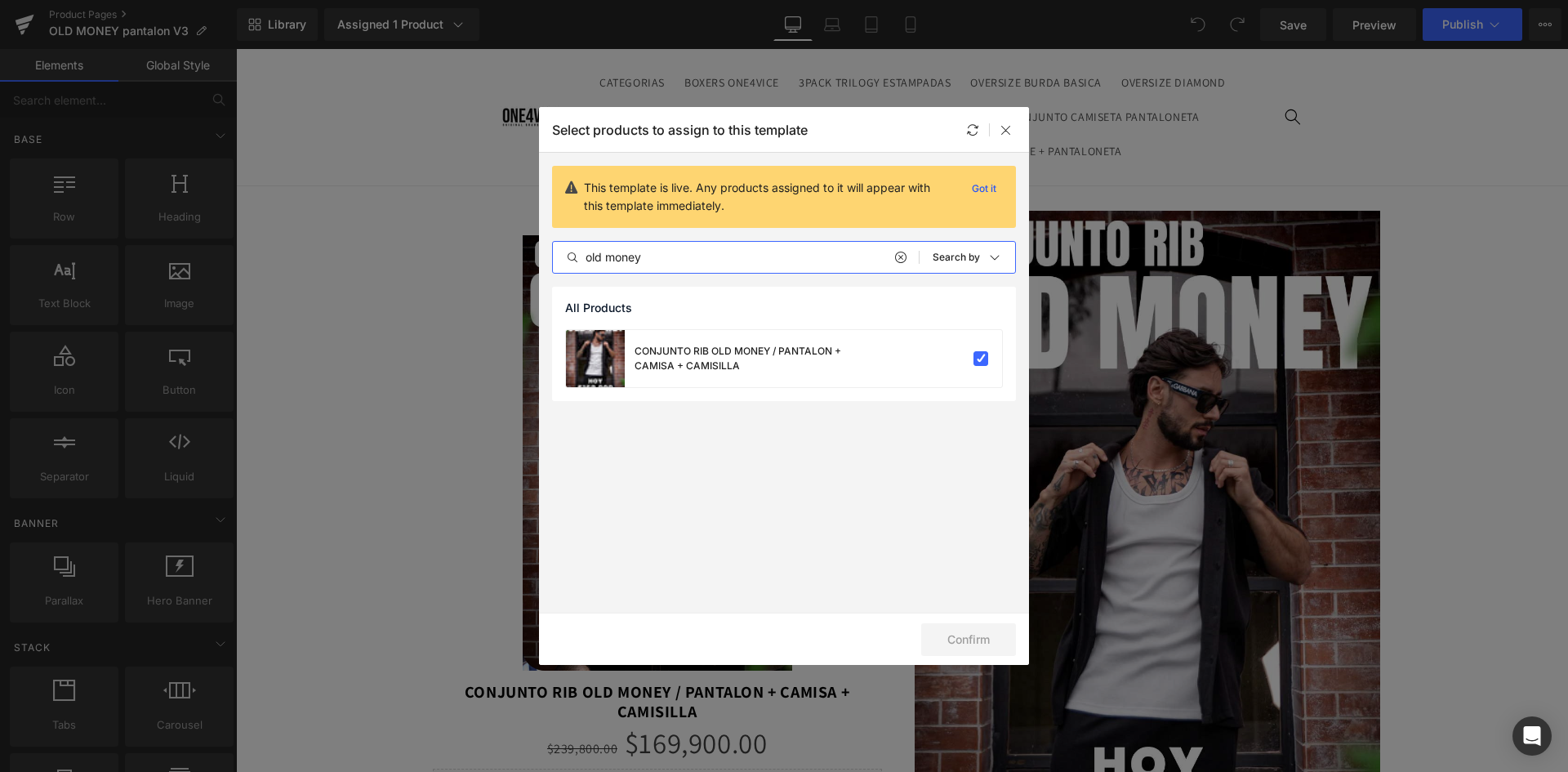
drag, startPoint x: 690, startPoint y: 256, endPoint x: 513, endPoint y: 256, distance: 177.0
click at [513, 256] on div "Select products to assign to this template This template is live. Any products …" at bounding box center [784, 386] width 1568 height 772
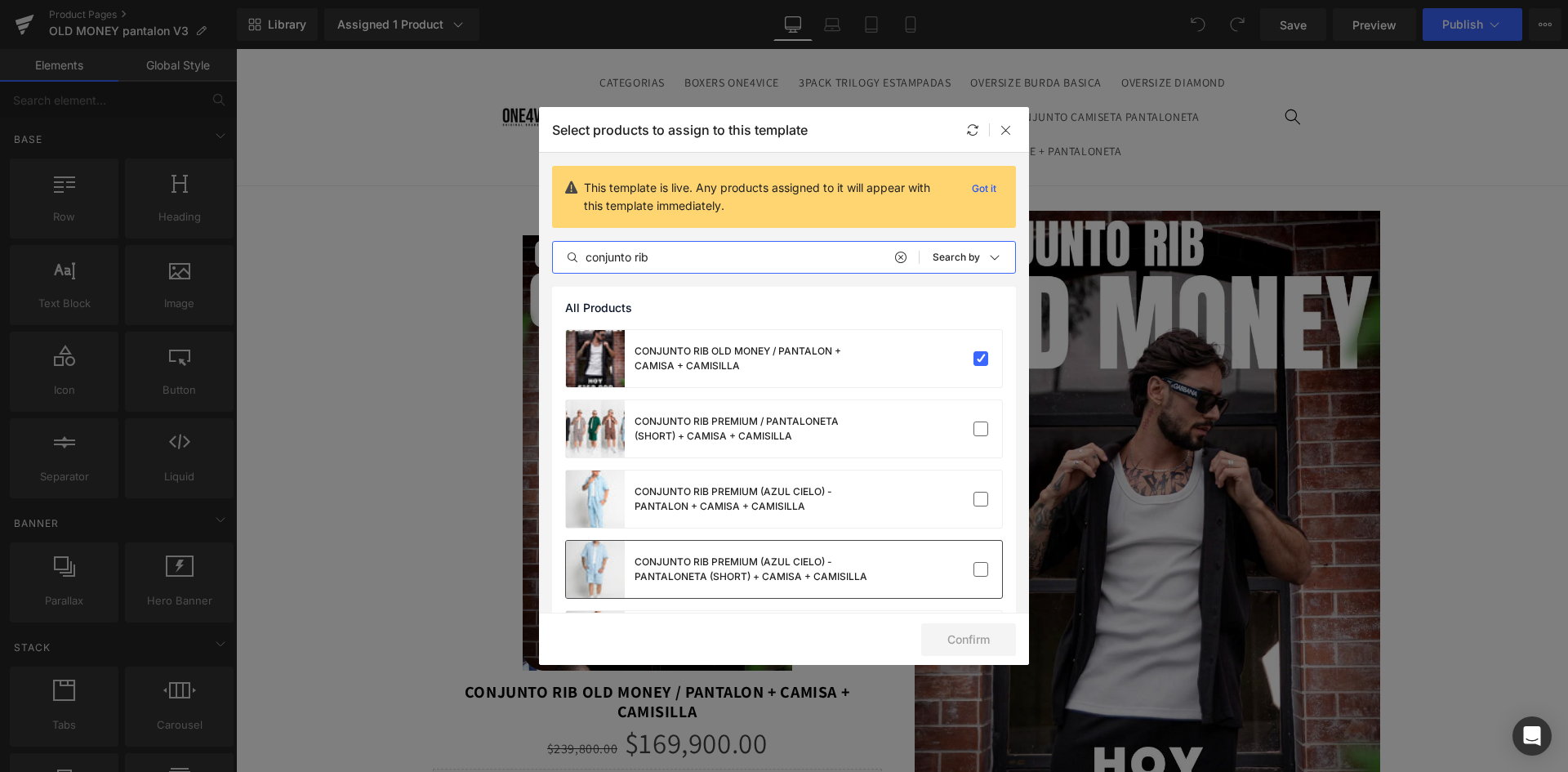
scroll to position [82, 0]
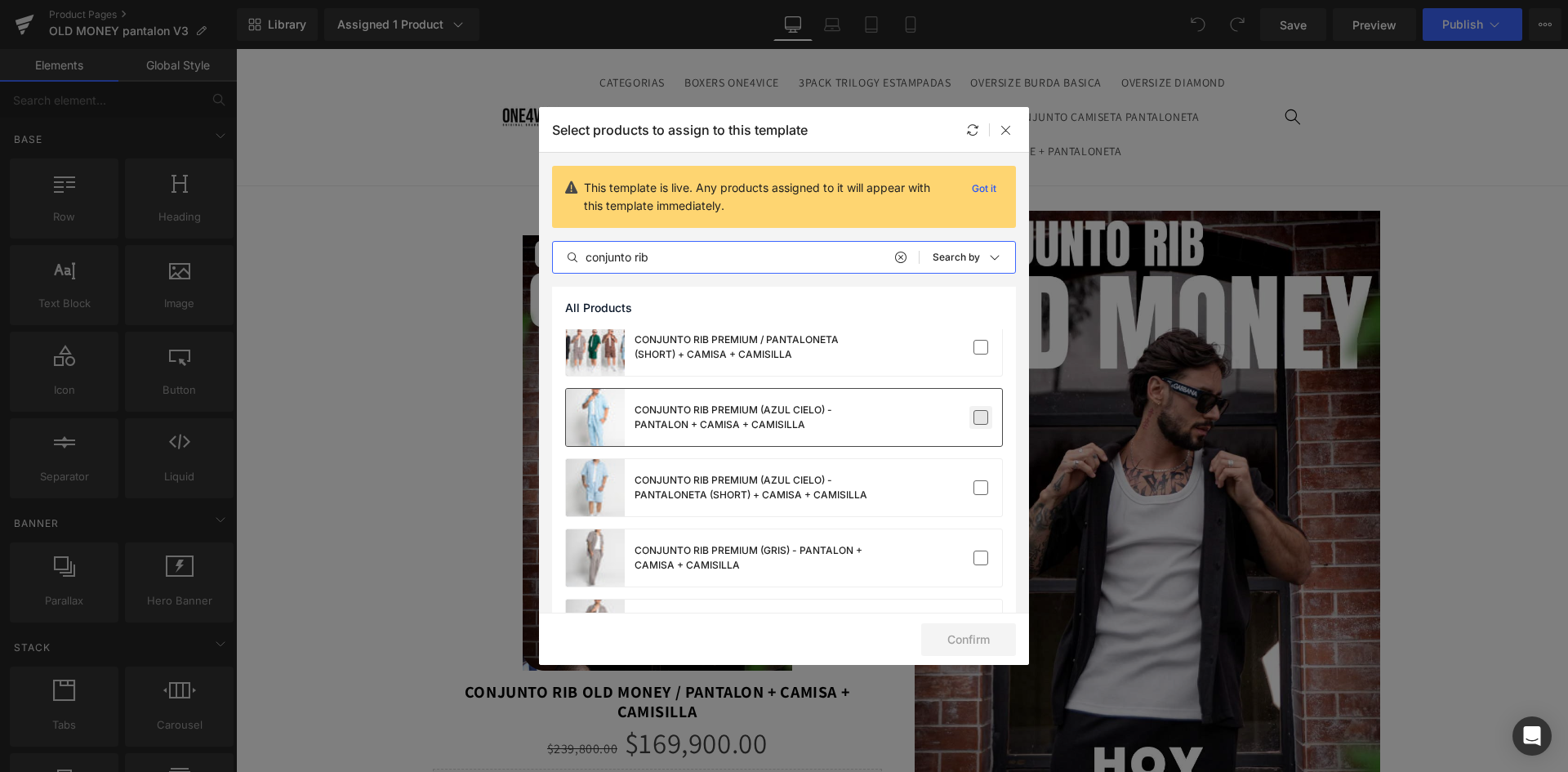
type input "conjunto rib"
click at [979, 417] on label at bounding box center [980, 417] width 15 height 15
click at [981, 417] on input "checkbox" at bounding box center [981, 417] width 0 height 0
click at [976, 557] on label at bounding box center [980, 558] width 15 height 15
click at [981, 558] on input "checkbox" at bounding box center [981, 558] width 0 height 0
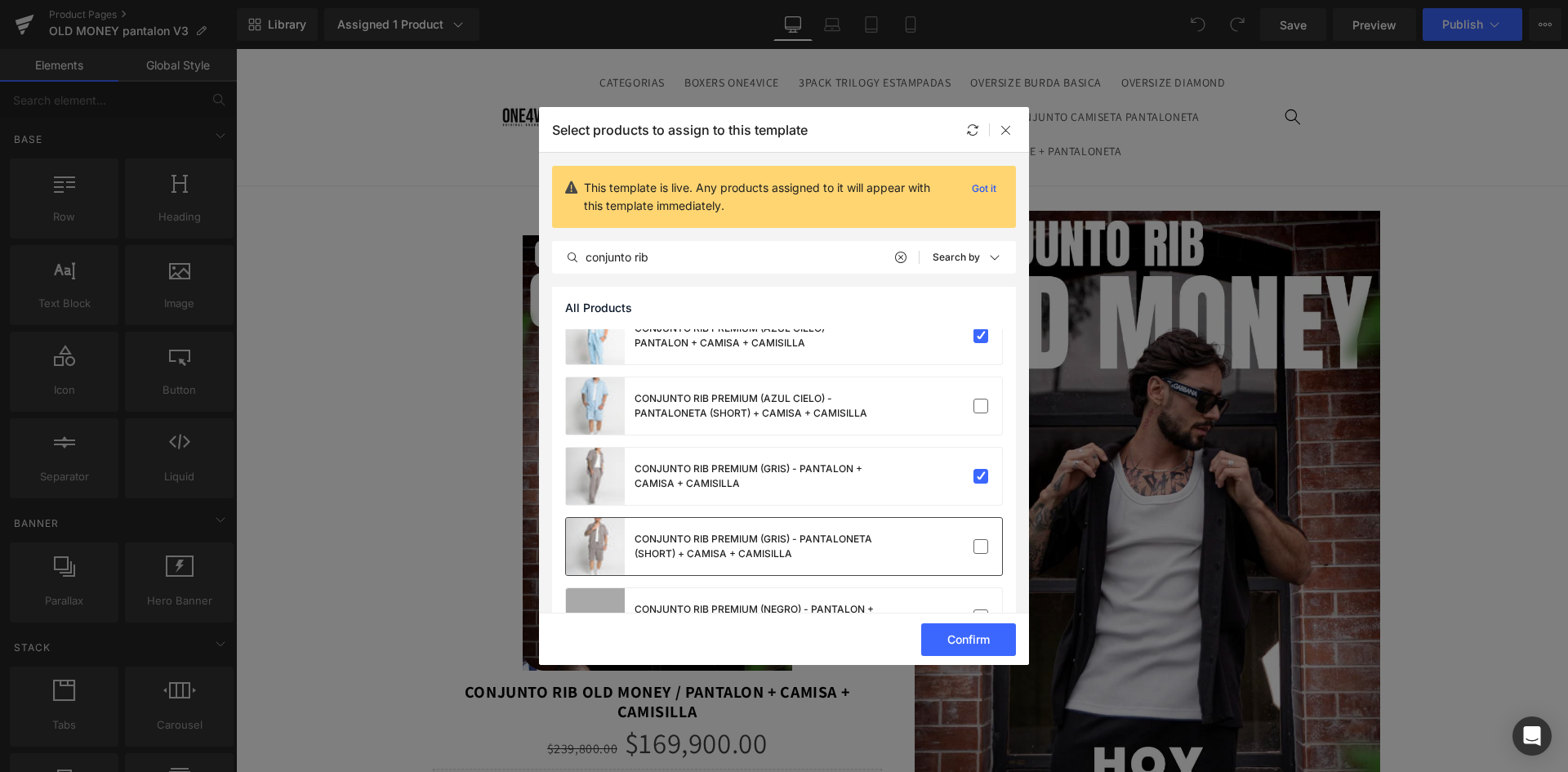
scroll to position [327, 0]
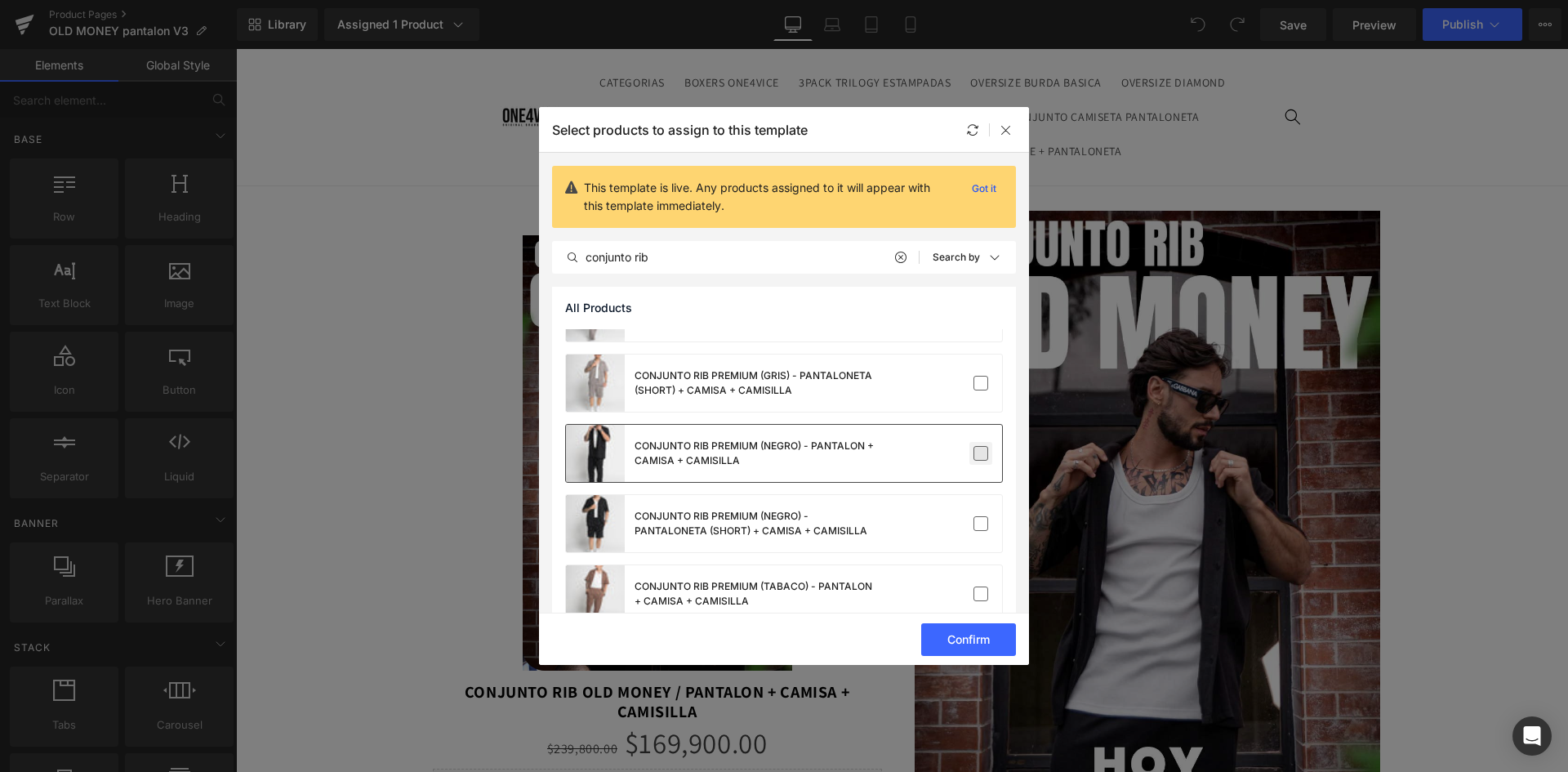
click at [977, 451] on label at bounding box center [980, 453] width 15 height 15
click at [981, 453] on input "checkbox" at bounding box center [981, 453] width 0 height 0
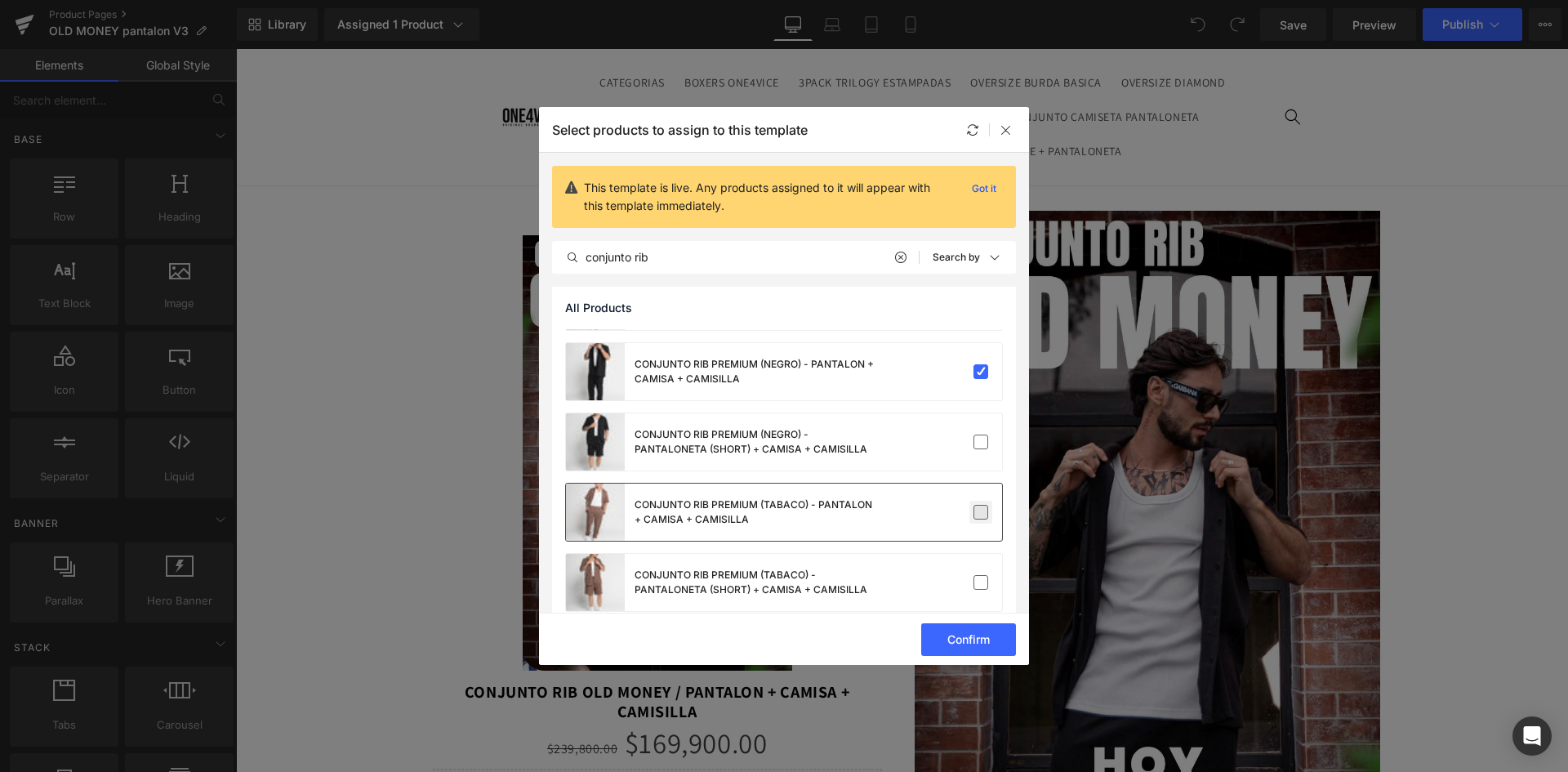
click at [974, 515] on label at bounding box center [980, 511] width 15 height 15
click at [981, 512] on input "checkbox" at bounding box center [981, 512] width 0 height 0
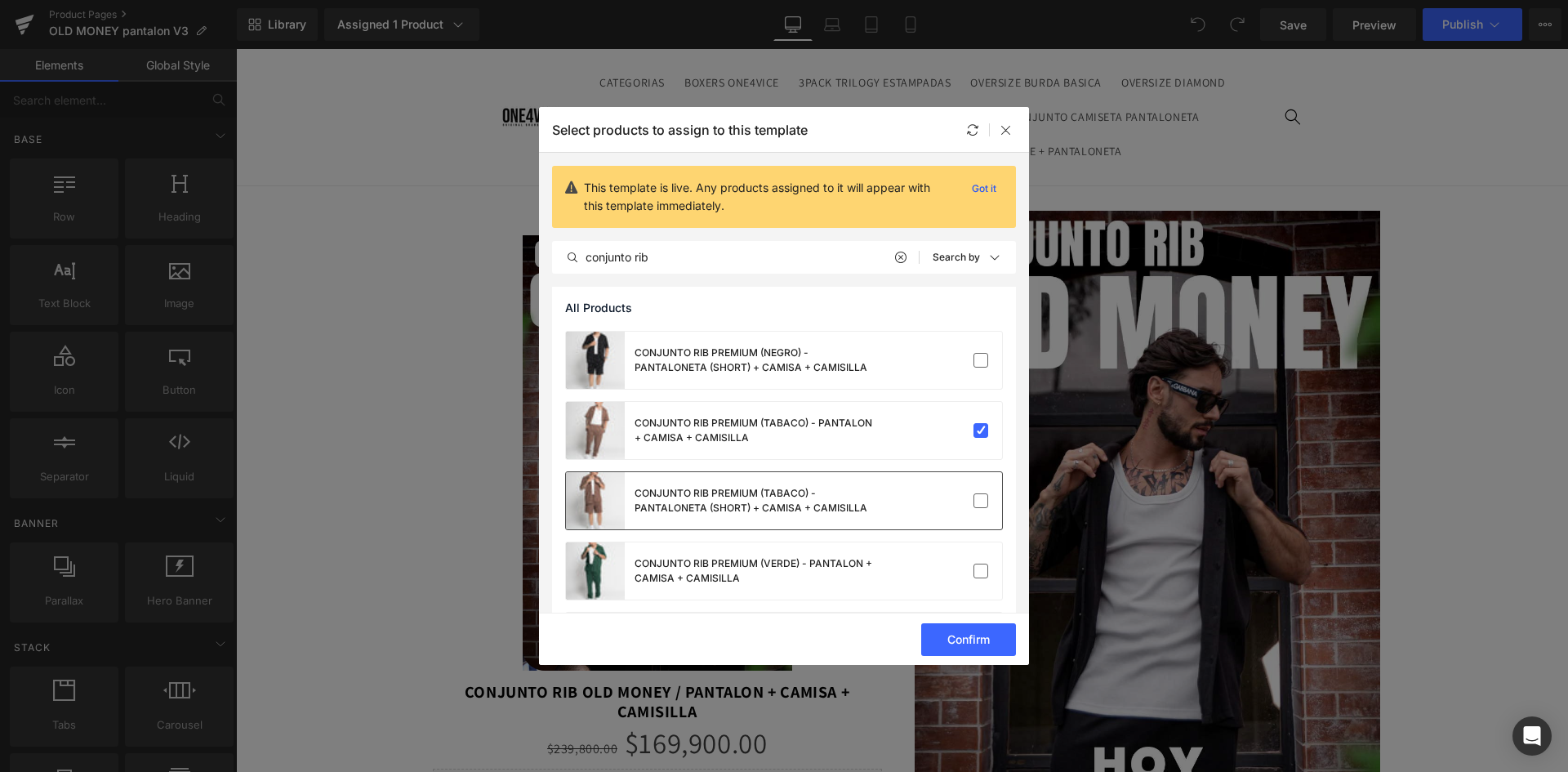
scroll to position [653, 0]
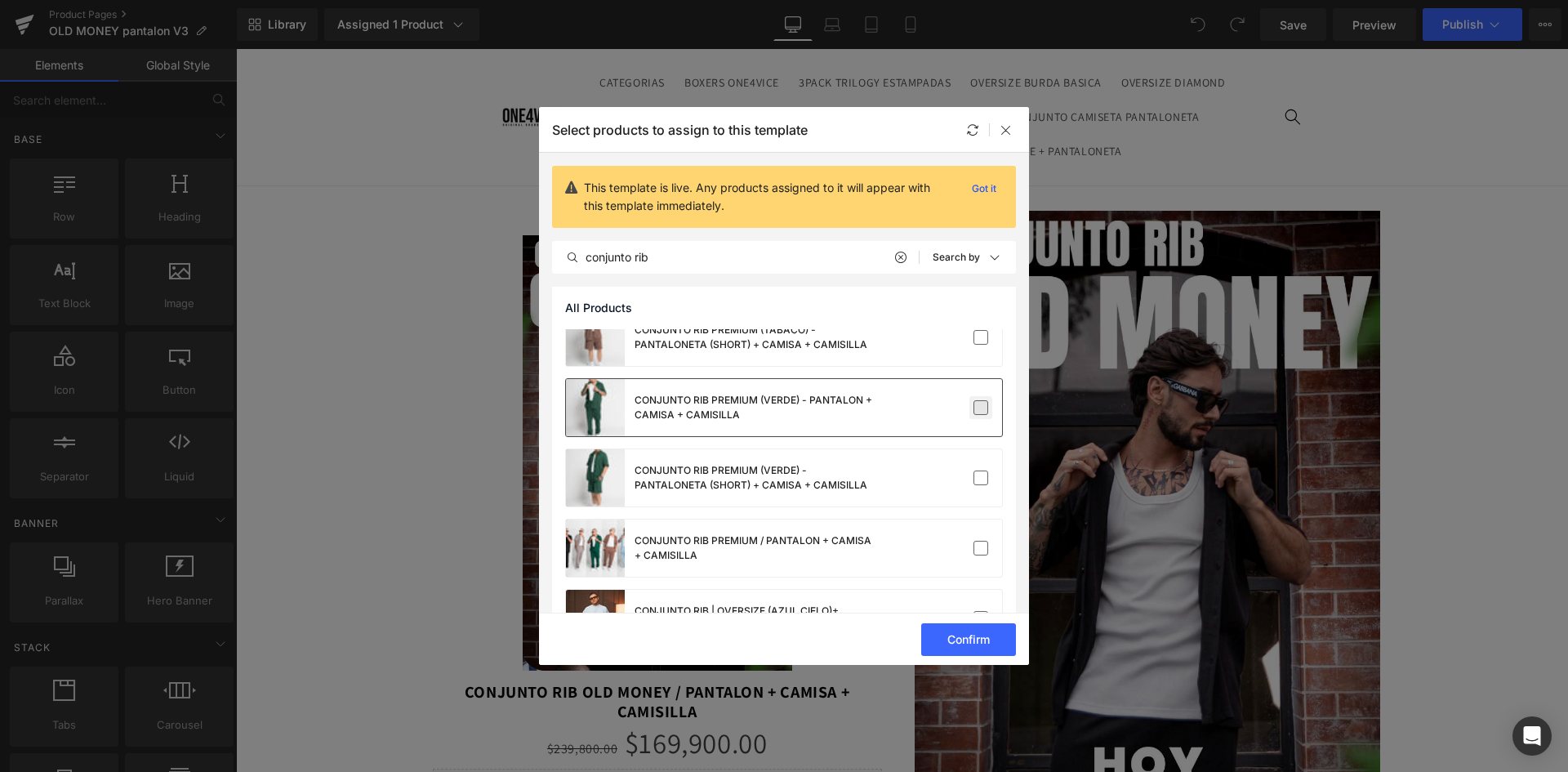
click at [976, 410] on label at bounding box center [980, 408] width 15 height 15
click at [981, 408] on input "checkbox" at bounding box center [981, 408] width 0 height 0
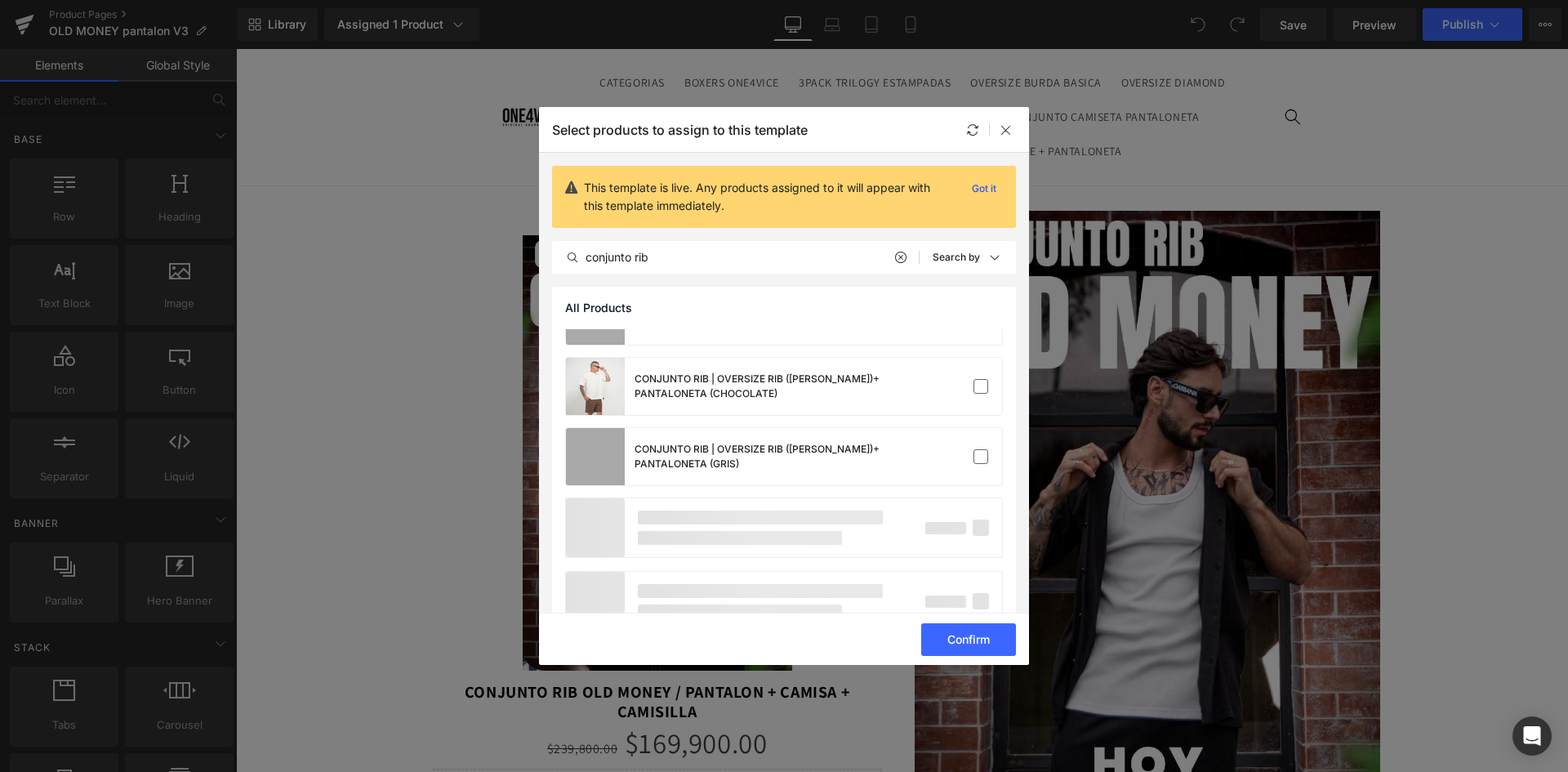
scroll to position [1552, 0]
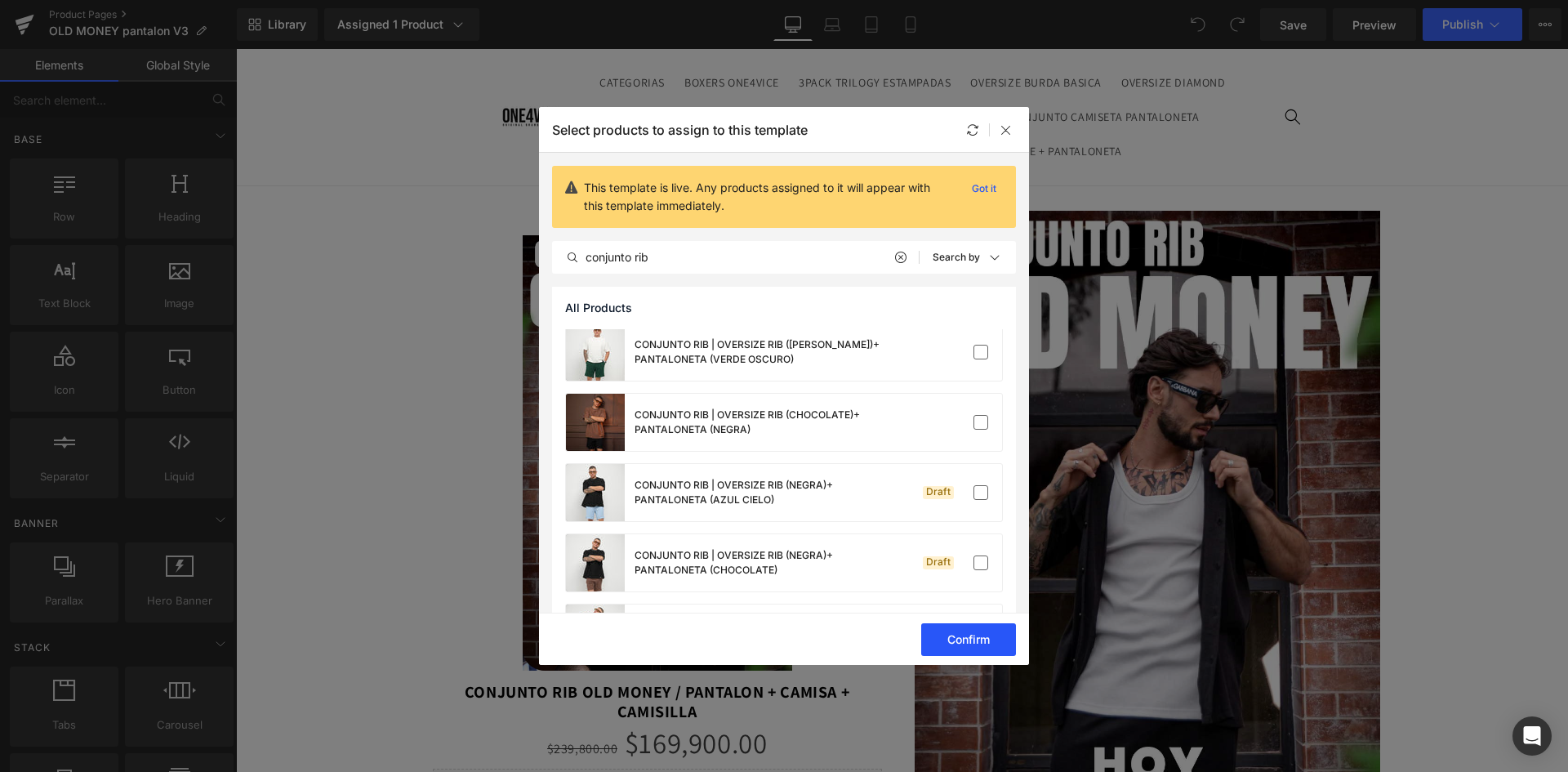
click at [978, 639] on button "Confirm" at bounding box center [968, 639] width 95 height 33
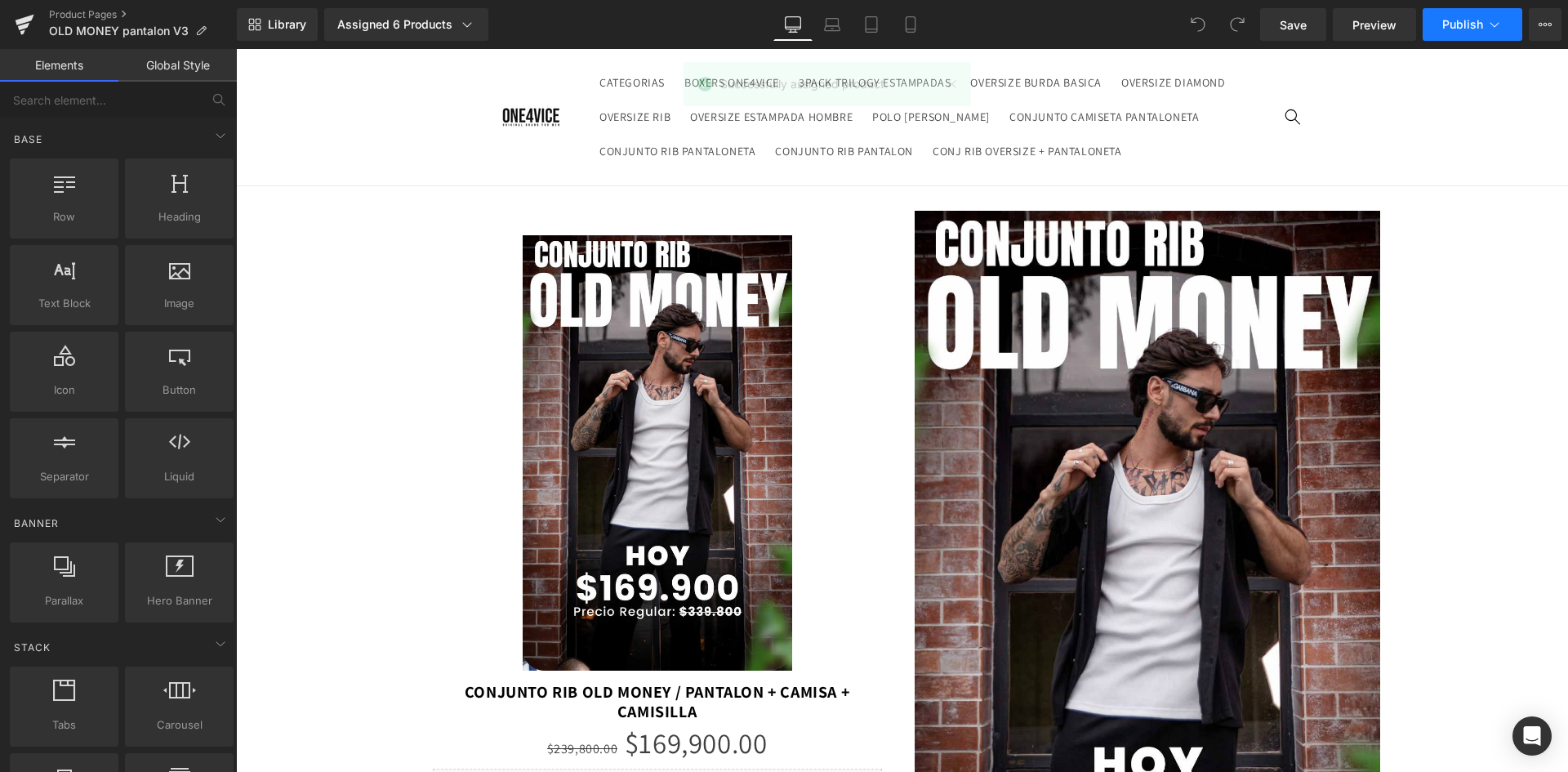
click at [1473, 27] on span "Publish" at bounding box center [1463, 24] width 41 height 13
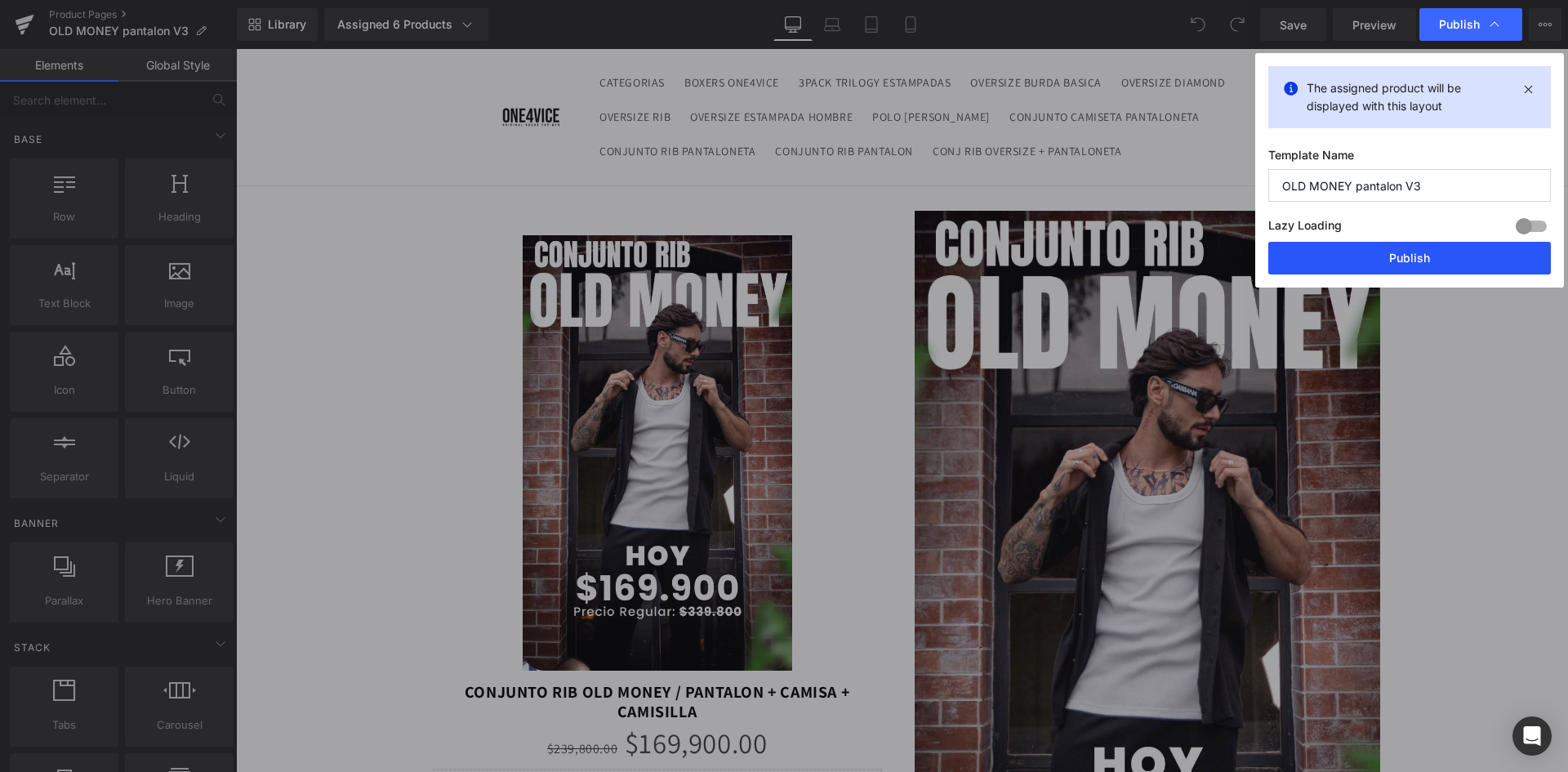
click at [1396, 246] on button "Publish" at bounding box center [1409, 258] width 283 height 33
